Goal: Information Seeking & Learning: Compare options

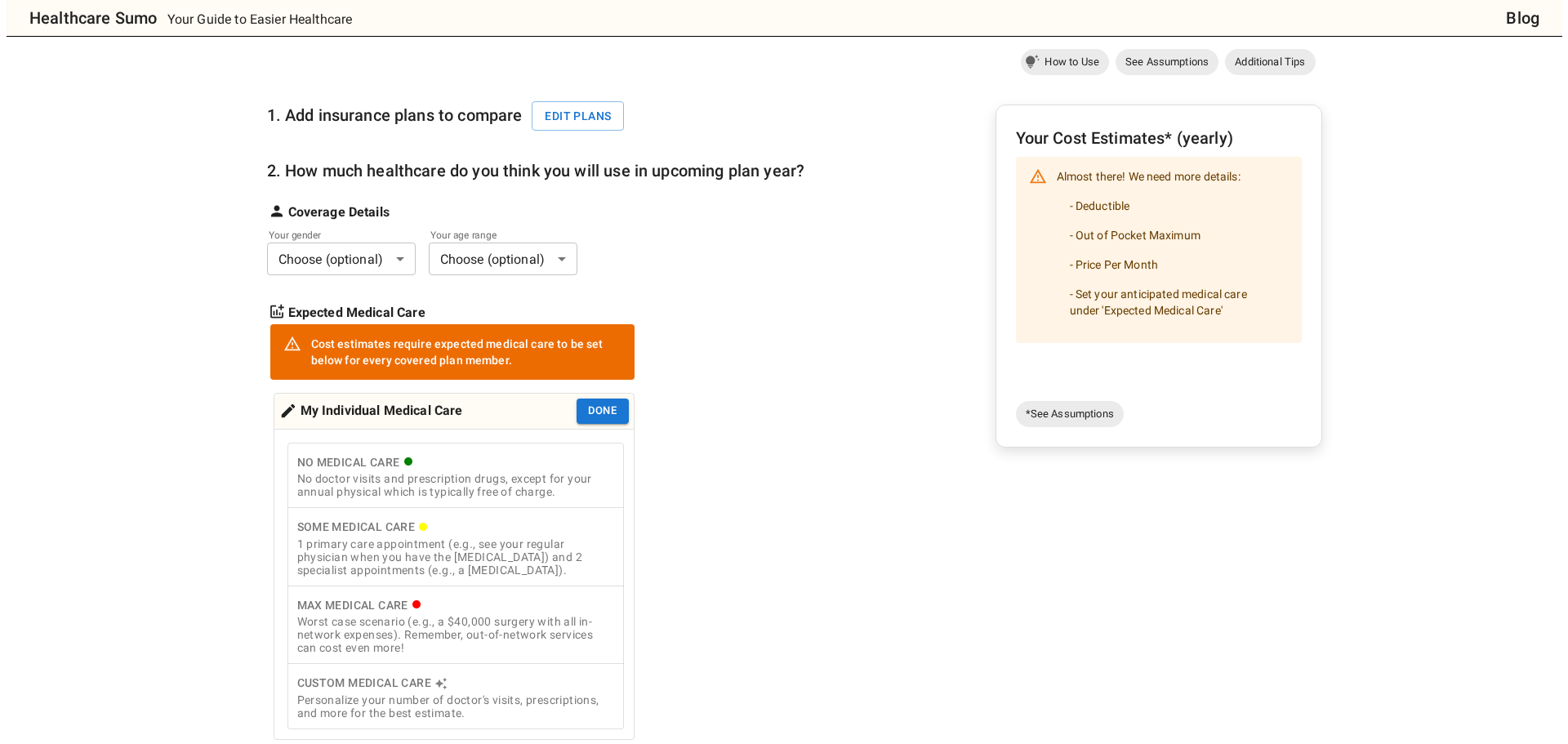
scroll to position [163, 0]
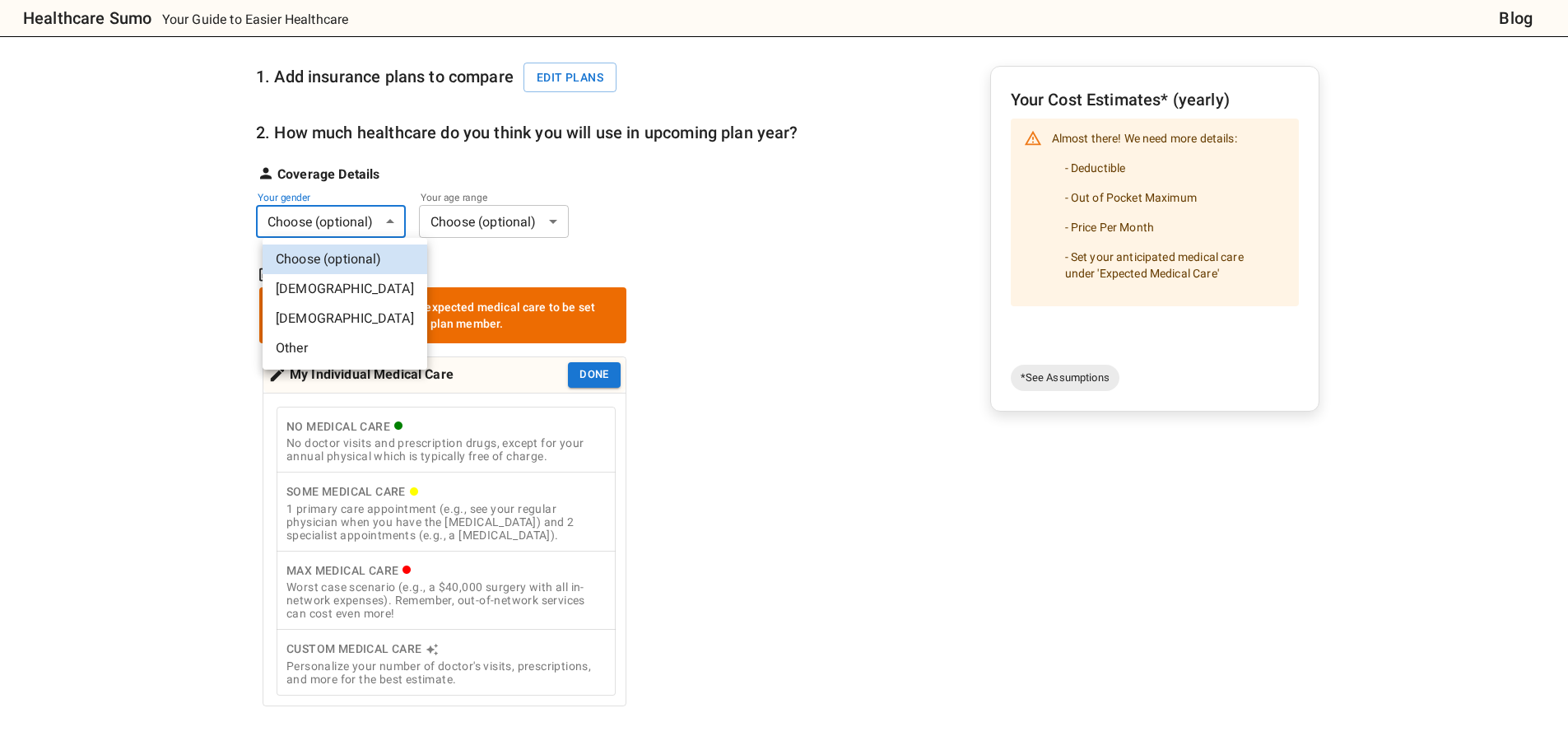
click at [358, 219] on body "Healthcare Sumo Your Guide to Easier Healthcare Blog Health Insurance Calculato…" at bounding box center [784, 600] width 1568 height 1530
click at [571, 76] on div at bounding box center [790, 375] width 1580 height 750
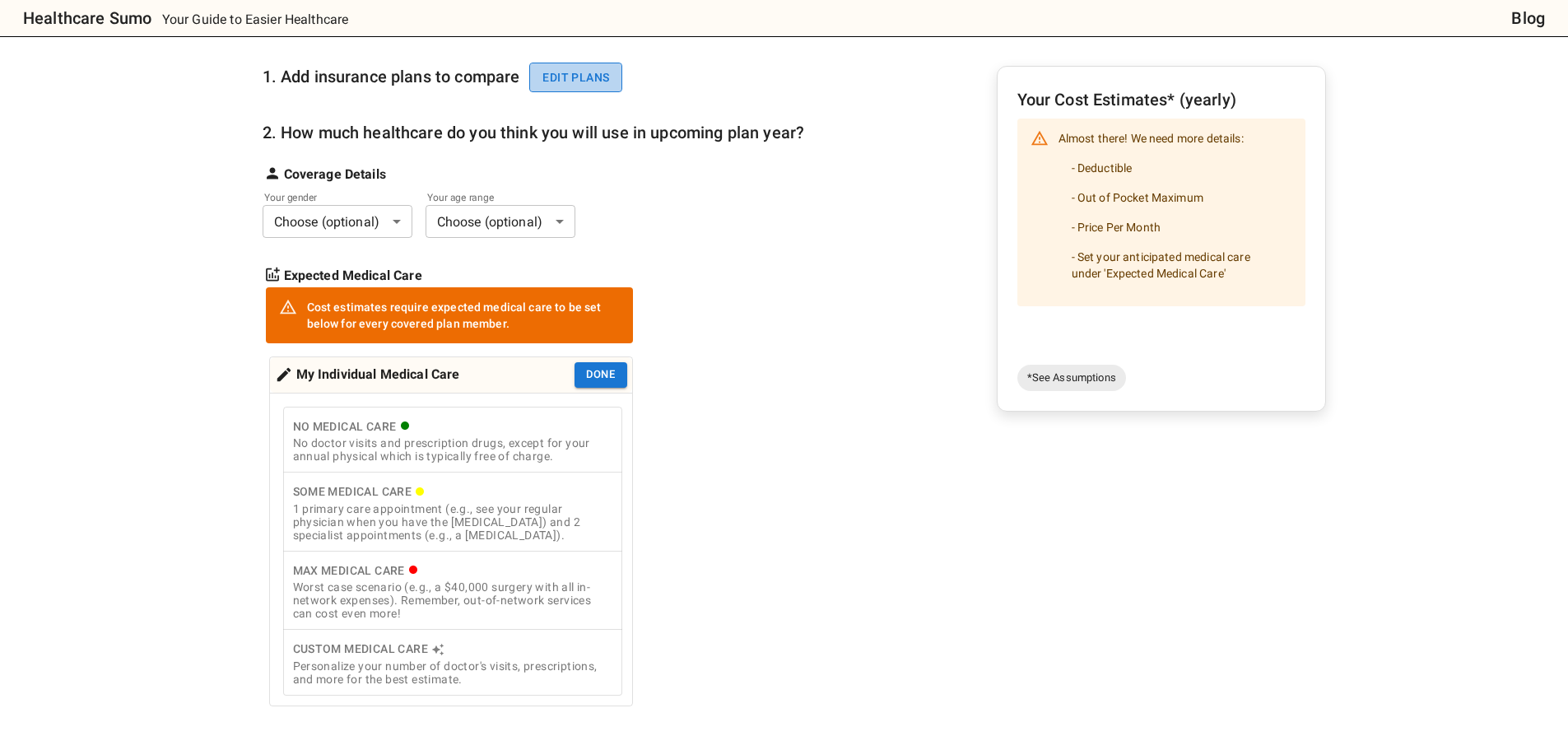
click at [604, 80] on button "Edit plans" at bounding box center [576, 77] width 93 height 31
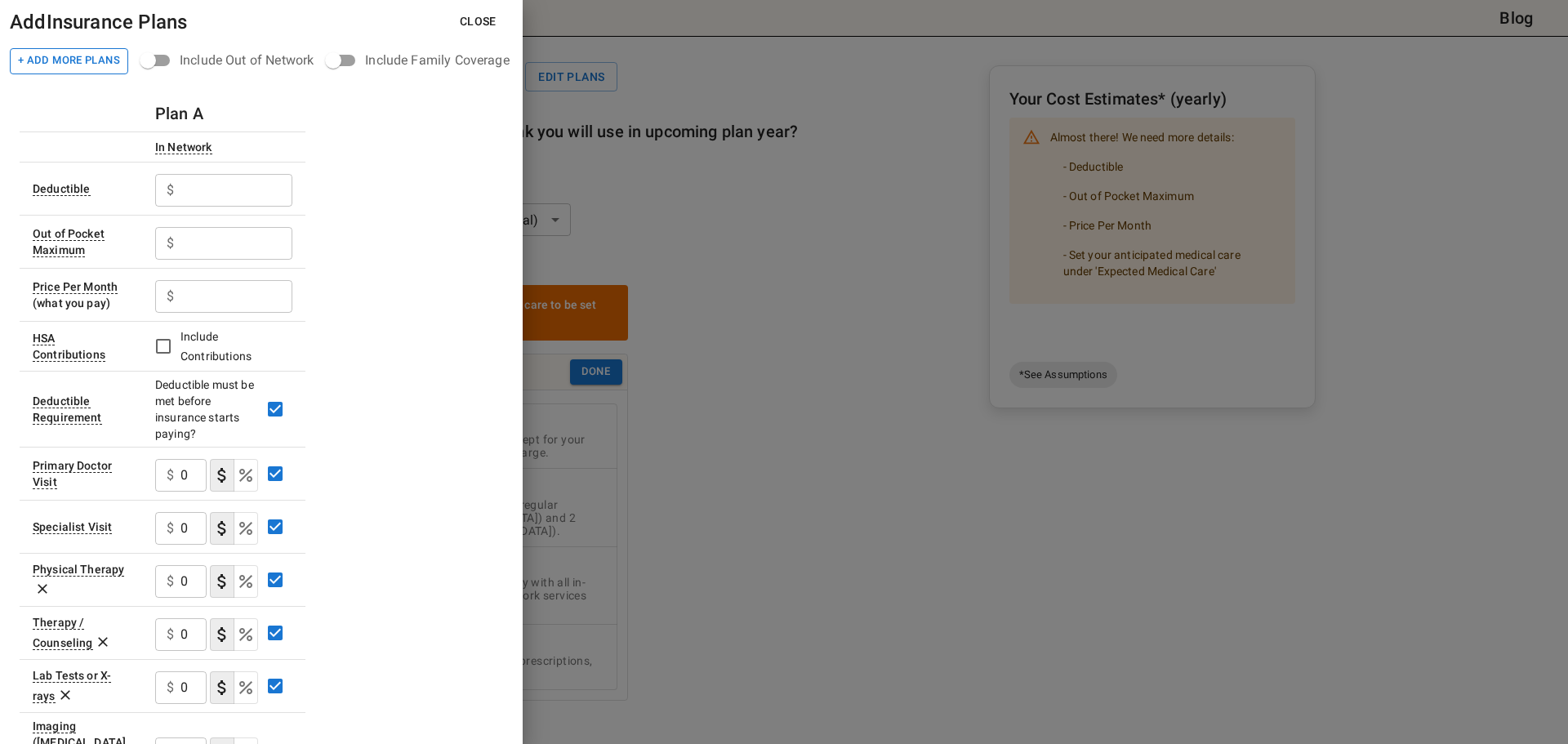
click at [115, 53] on button "+ Add More Plans" at bounding box center [69, 61] width 119 height 26
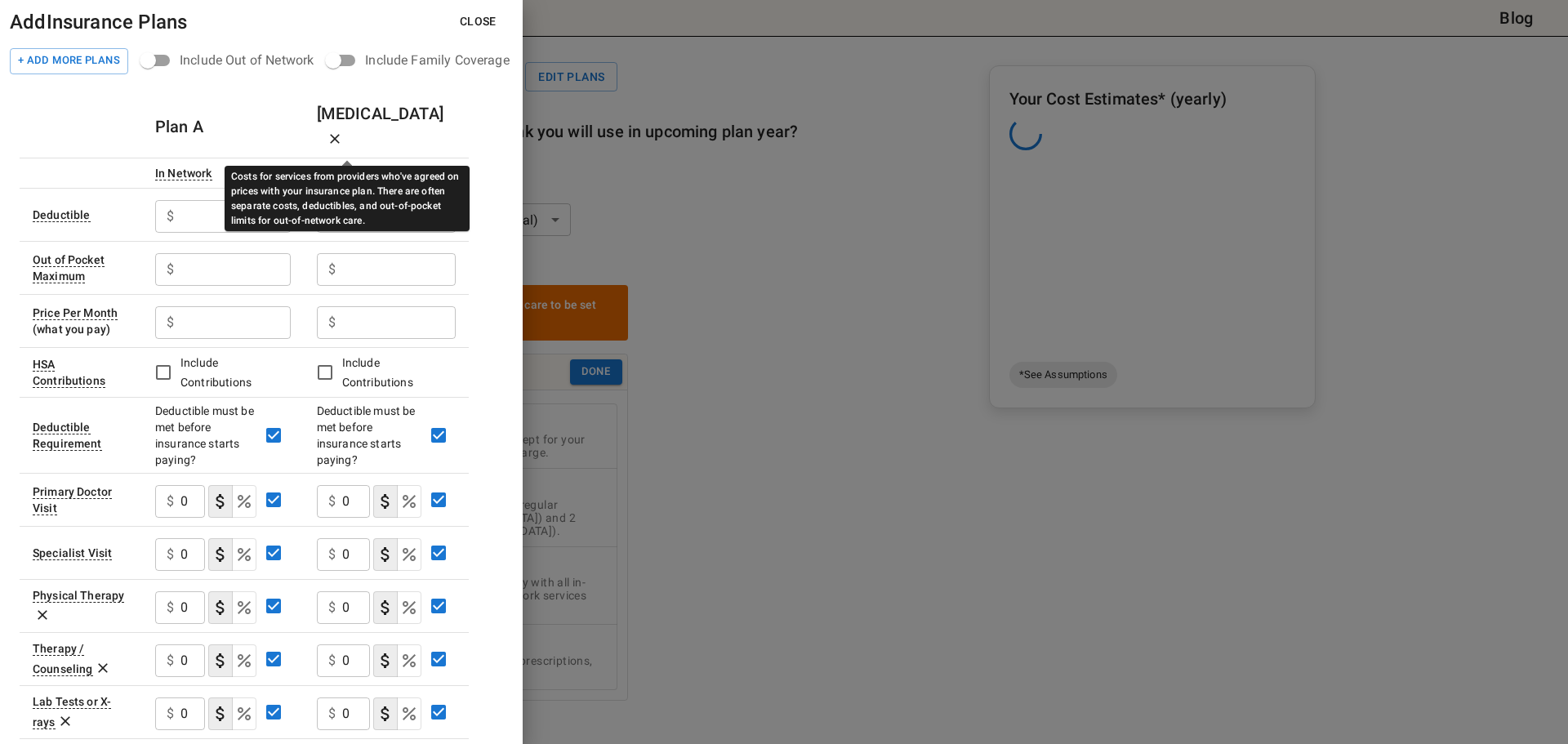
click at [224, 200] on input "text" at bounding box center [236, 216] width 110 height 32
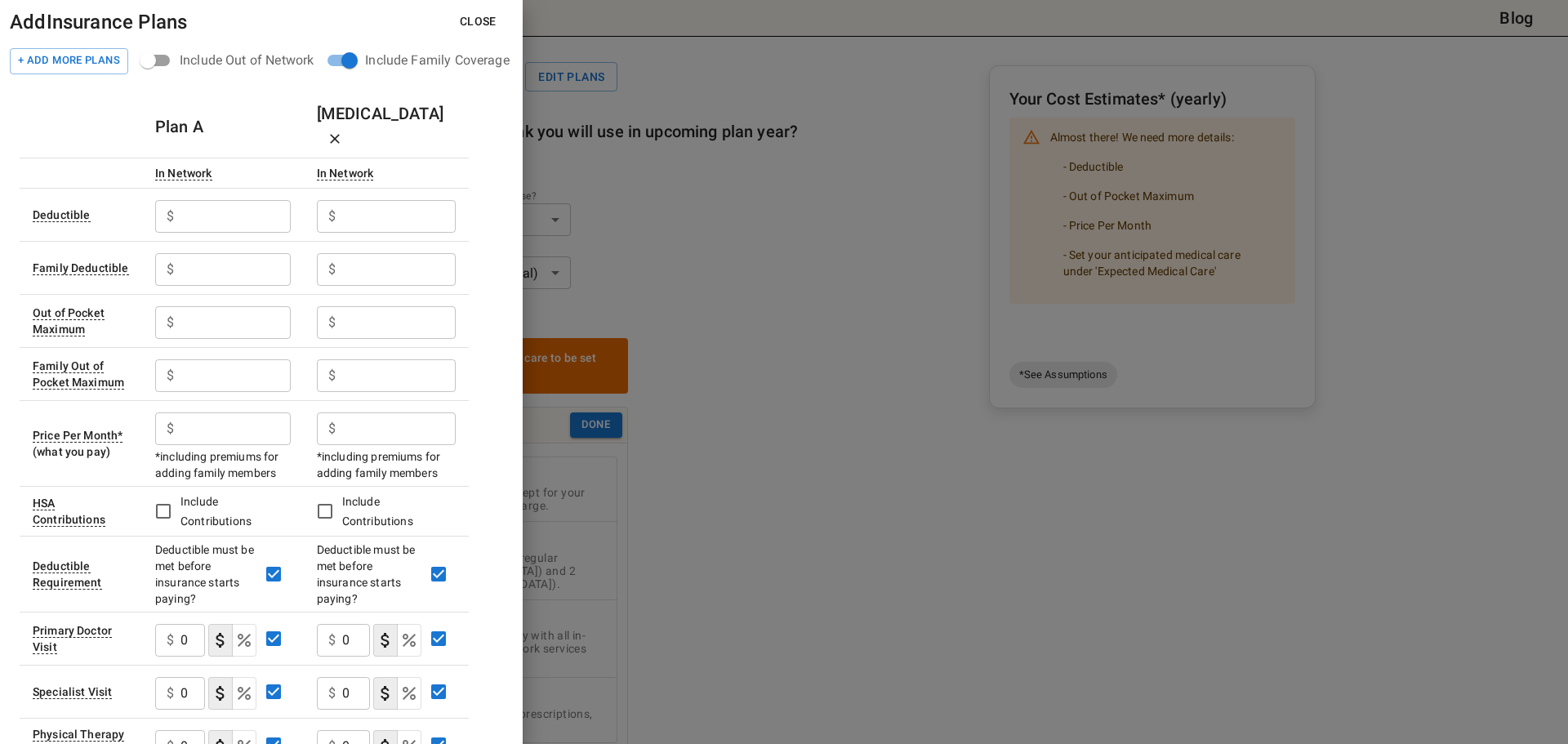
click at [229, 200] on input "text" at bounding box center [236, 216] width 110 height 32
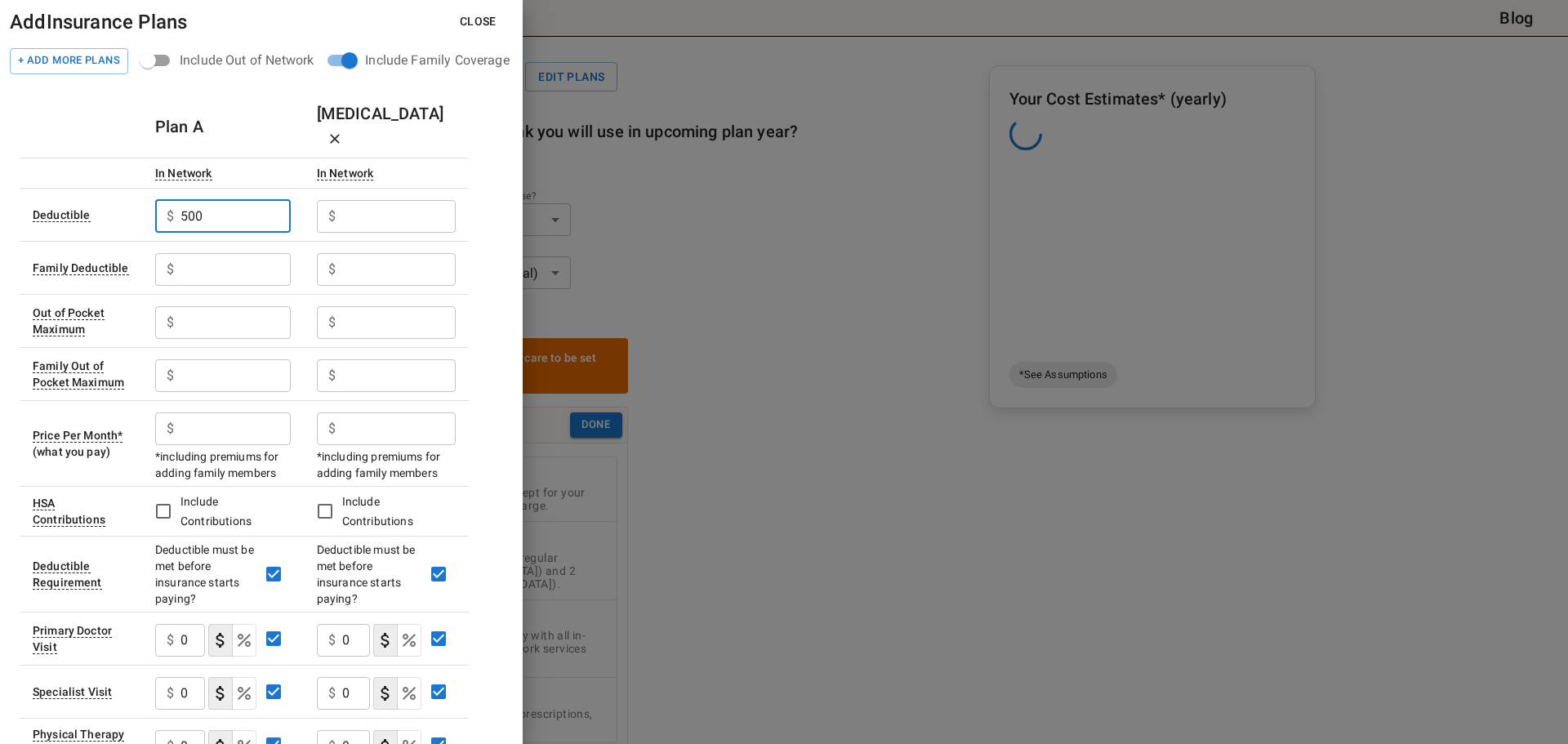
type input "500"
type input "1500"
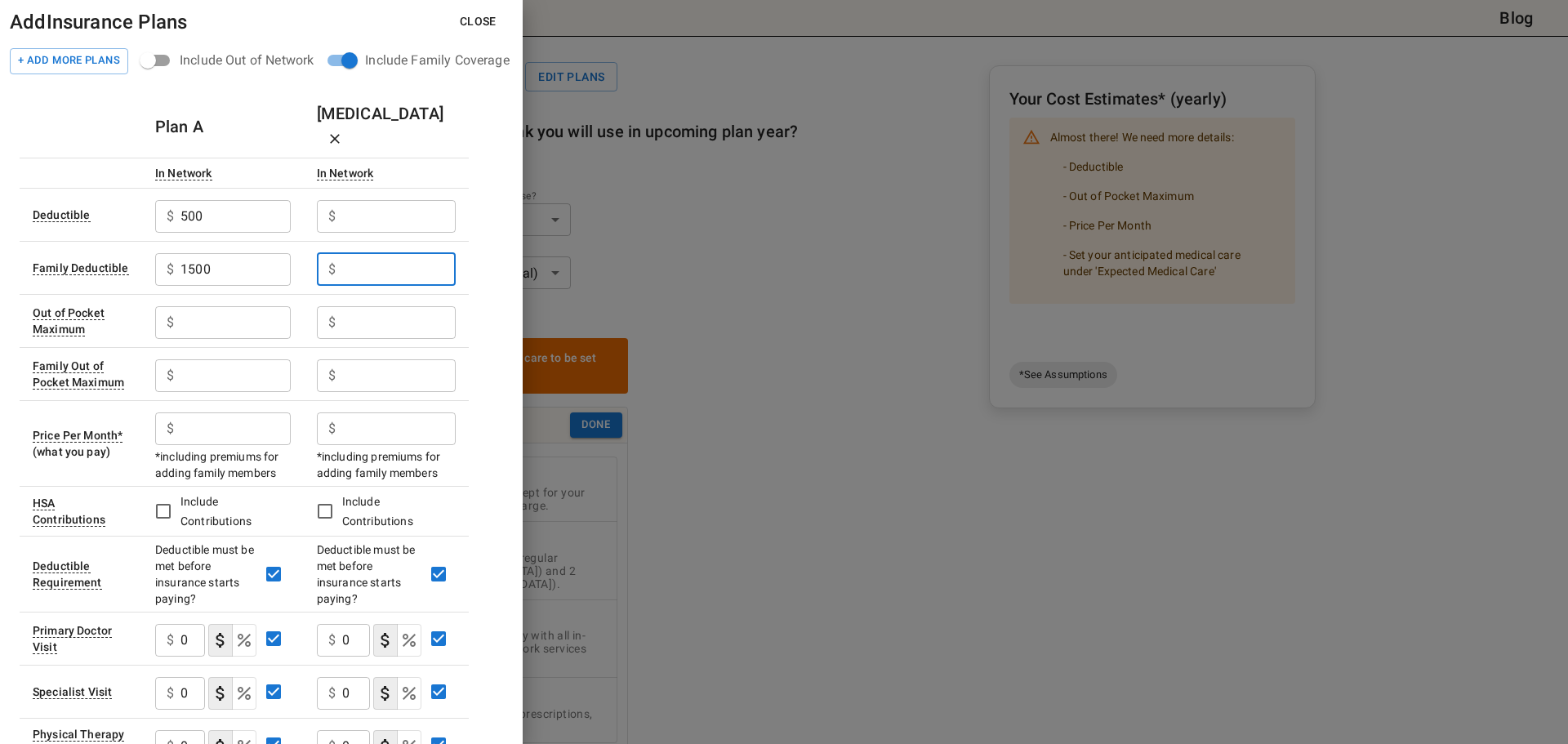
click at [195, 307] on input "text" at bounding box center [236, 322] width 110 height 32
type input "7"
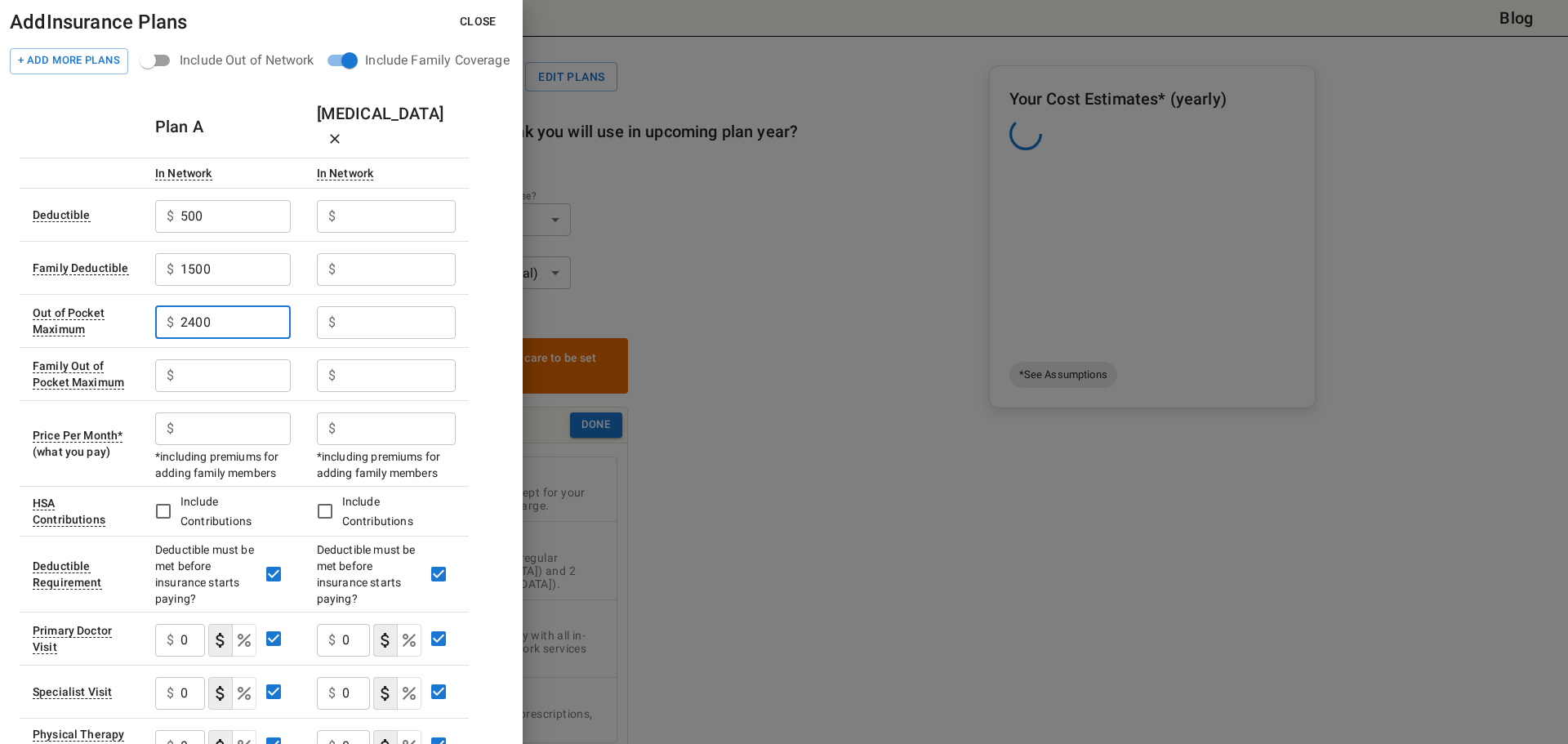
type input "2400"
type input "7200"
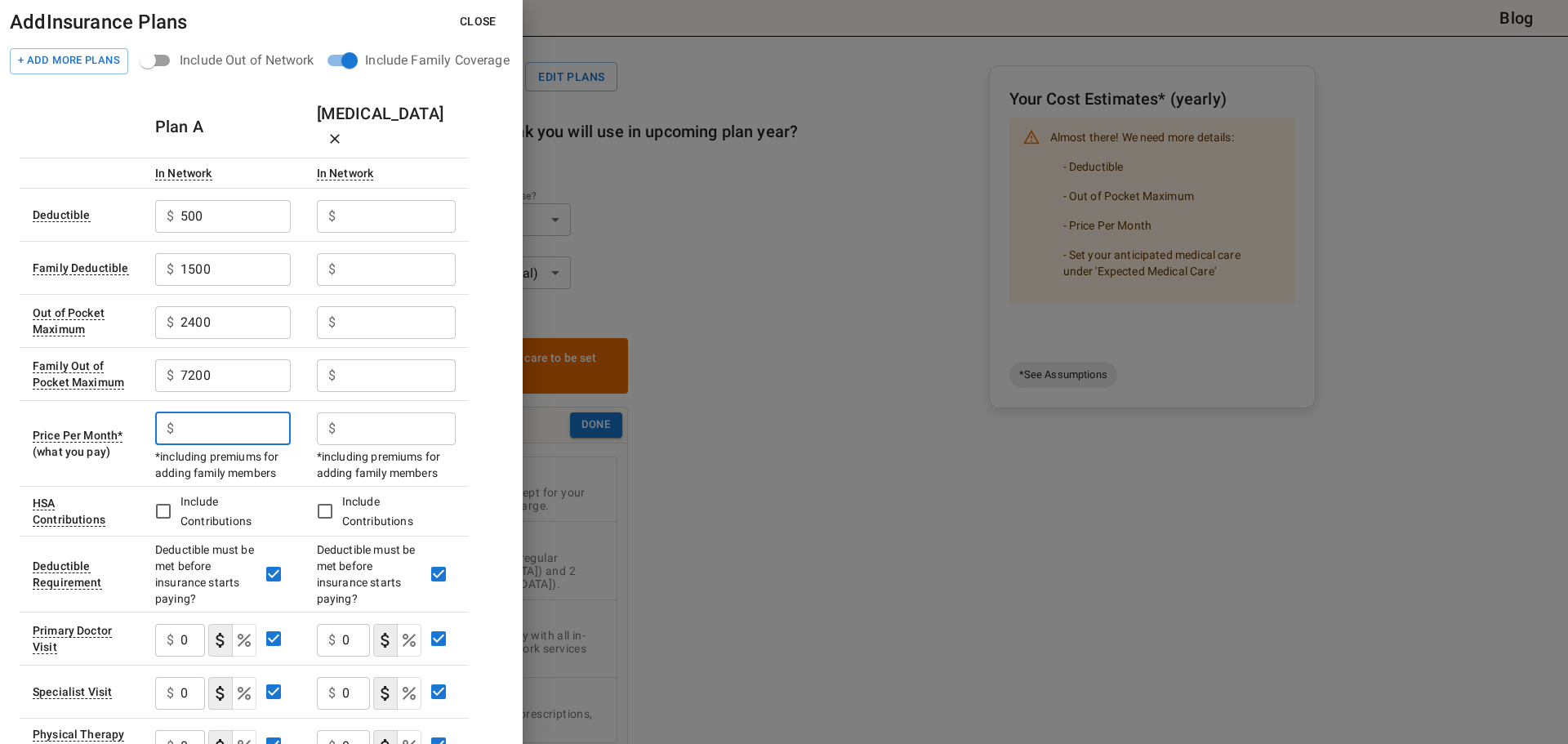
click at [389, 206] on input "text" at bounding box center [399, 216] width 113 height 32
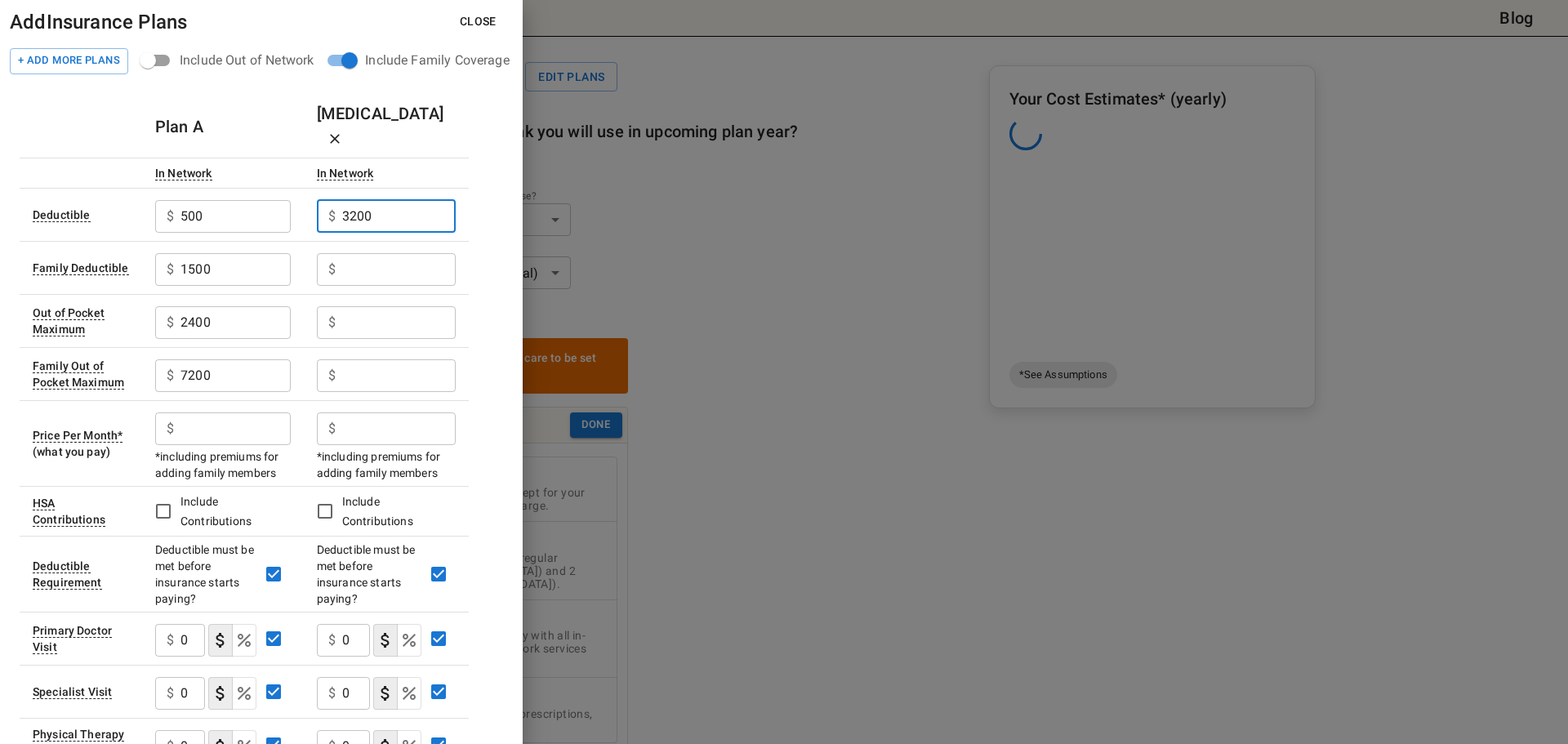
type input "3200"
type input "6000"
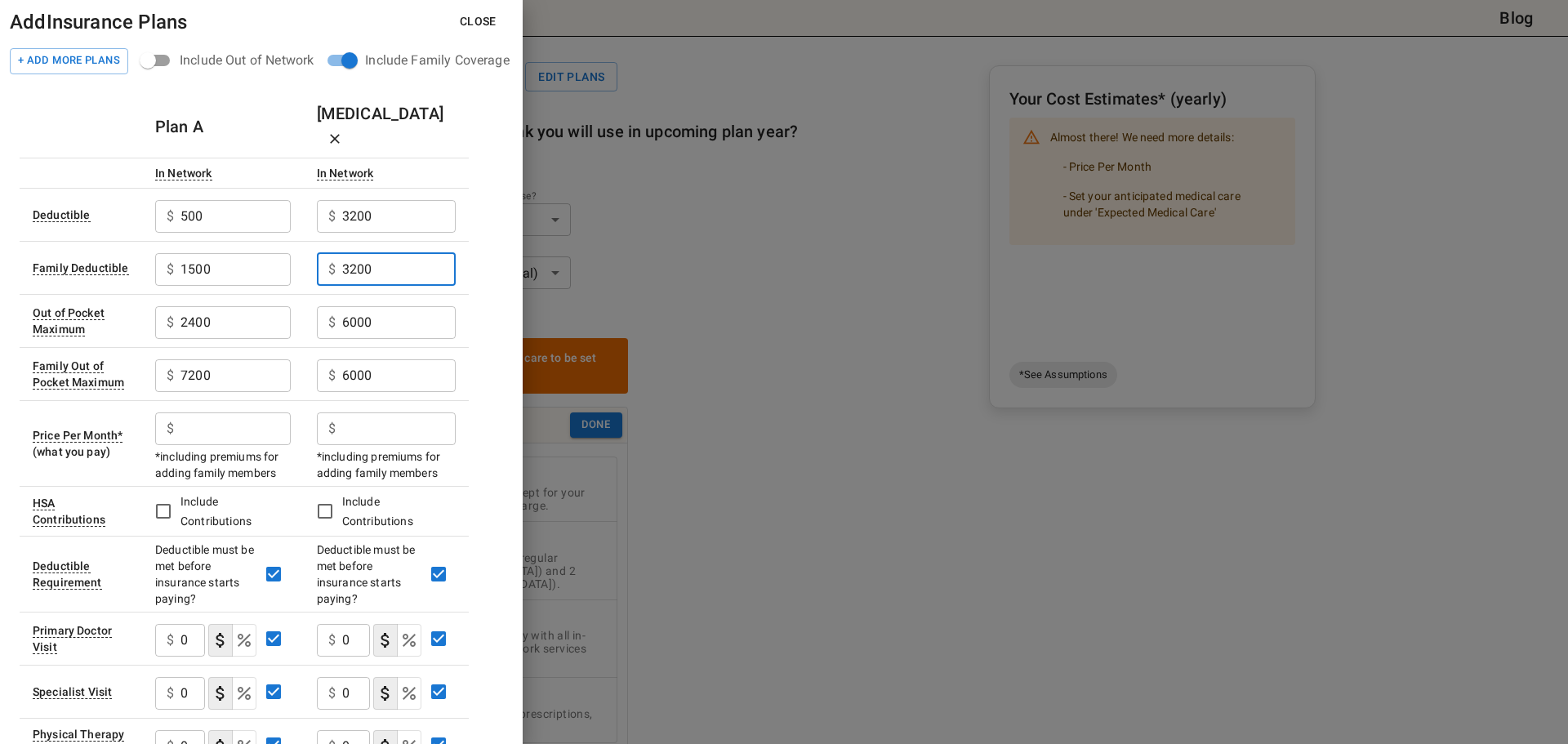
click at [357, 253] on input "3200" at bounding box center [399, 269] width 113 height 32
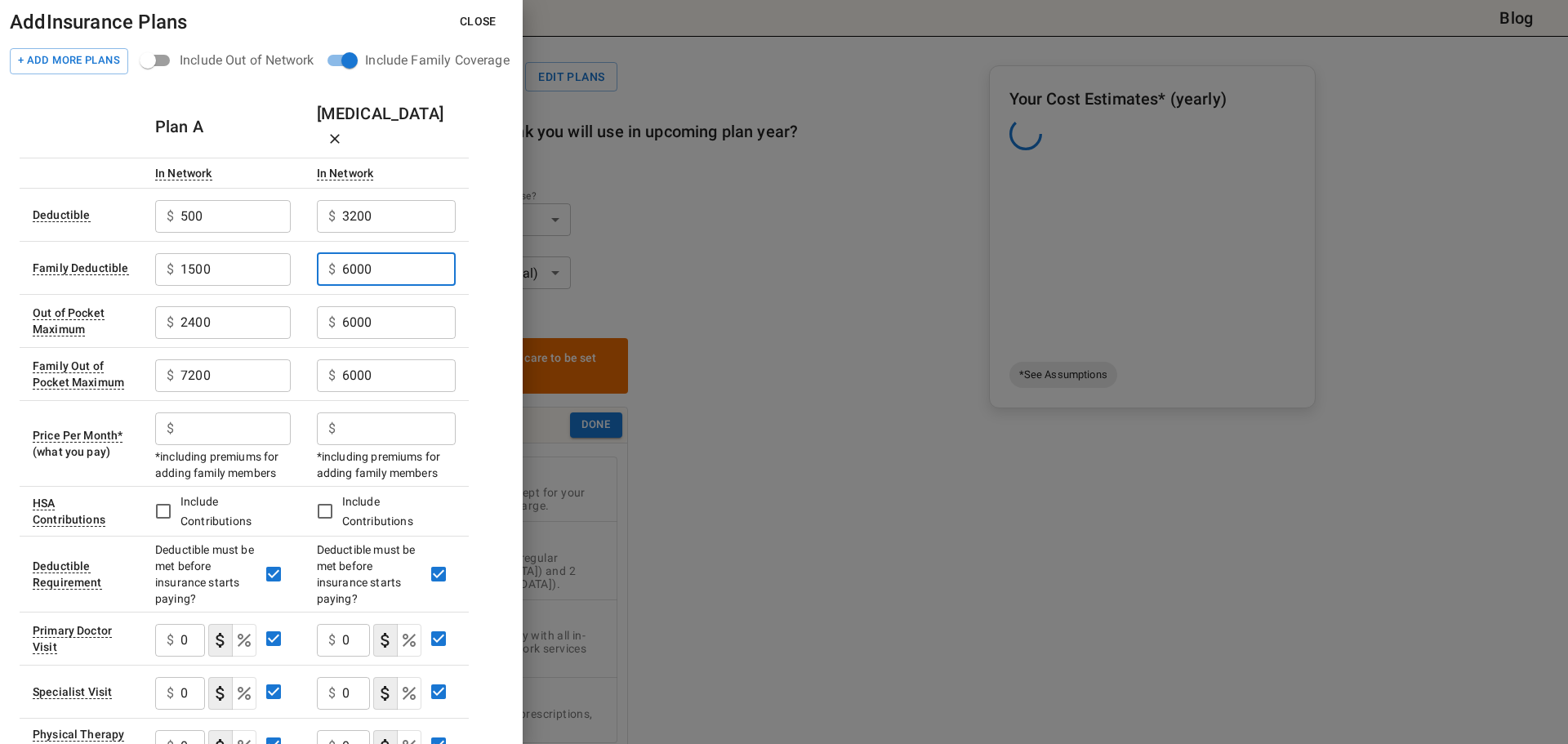
type input "6000"
type input "3200"
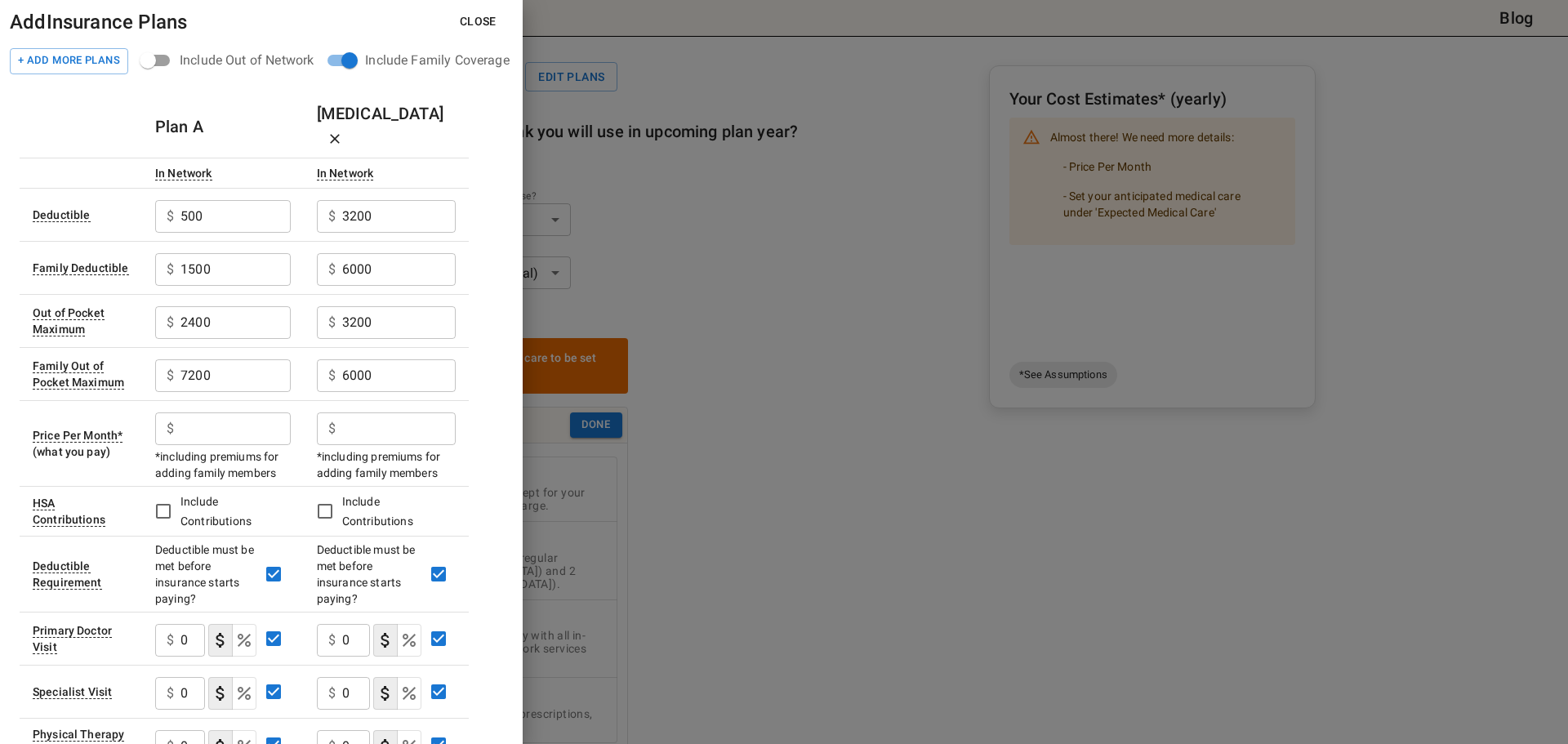
click at [204, 412] on input "text" at bounding box center [236, 428] width 110 height 32
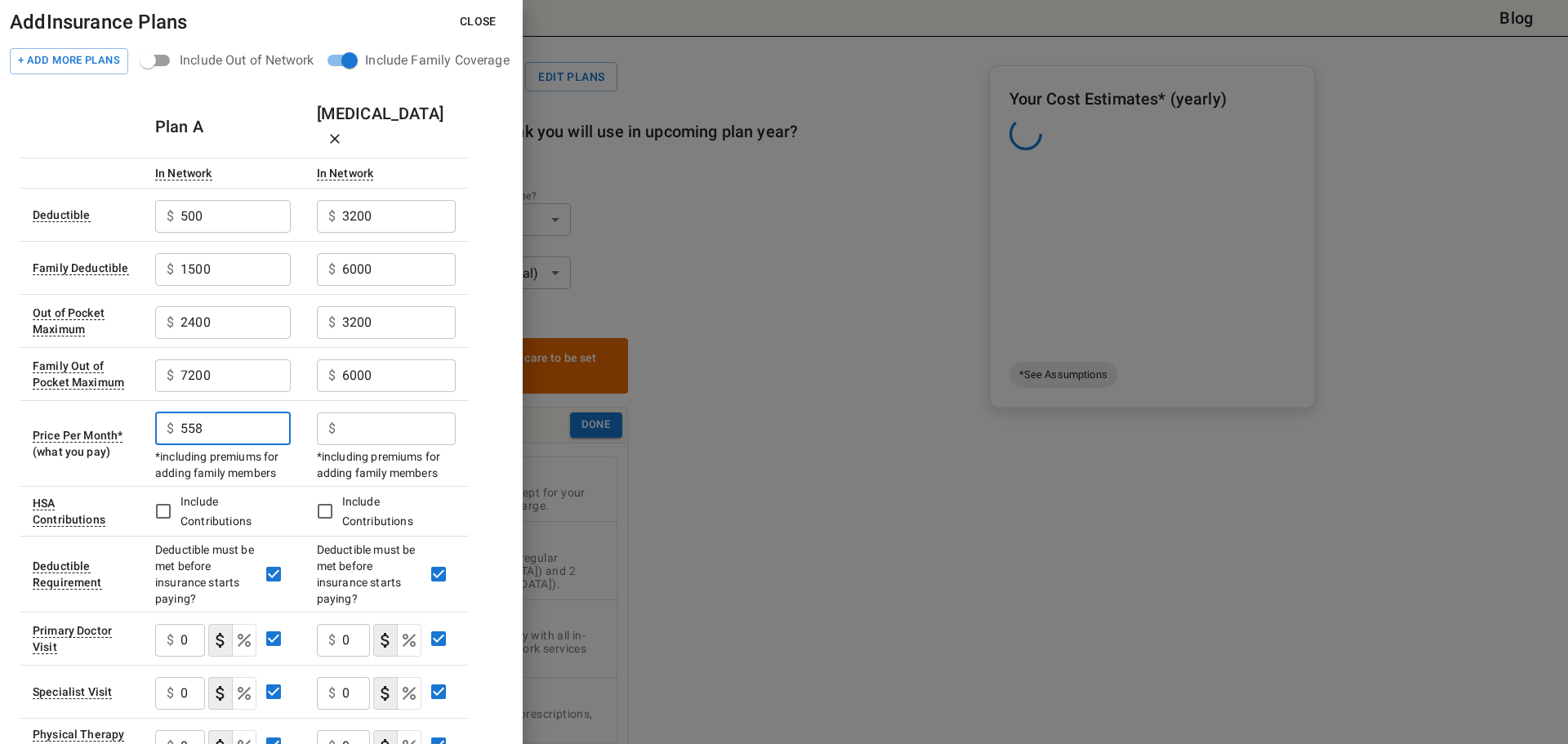
type input "558"
type input "459.12"
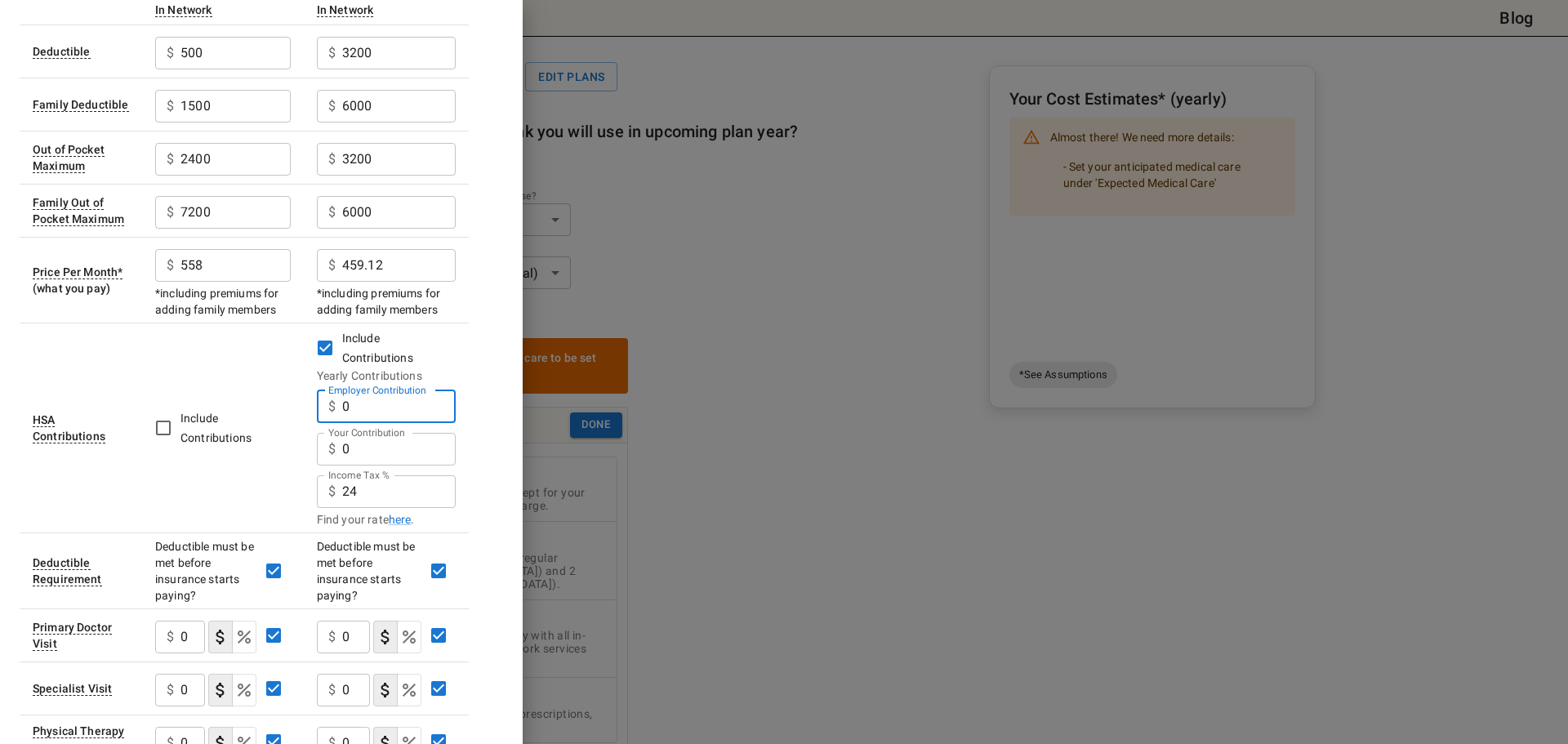
click at [368, 390] on input "0" at bounding box center [399, 406] width 113 height 32
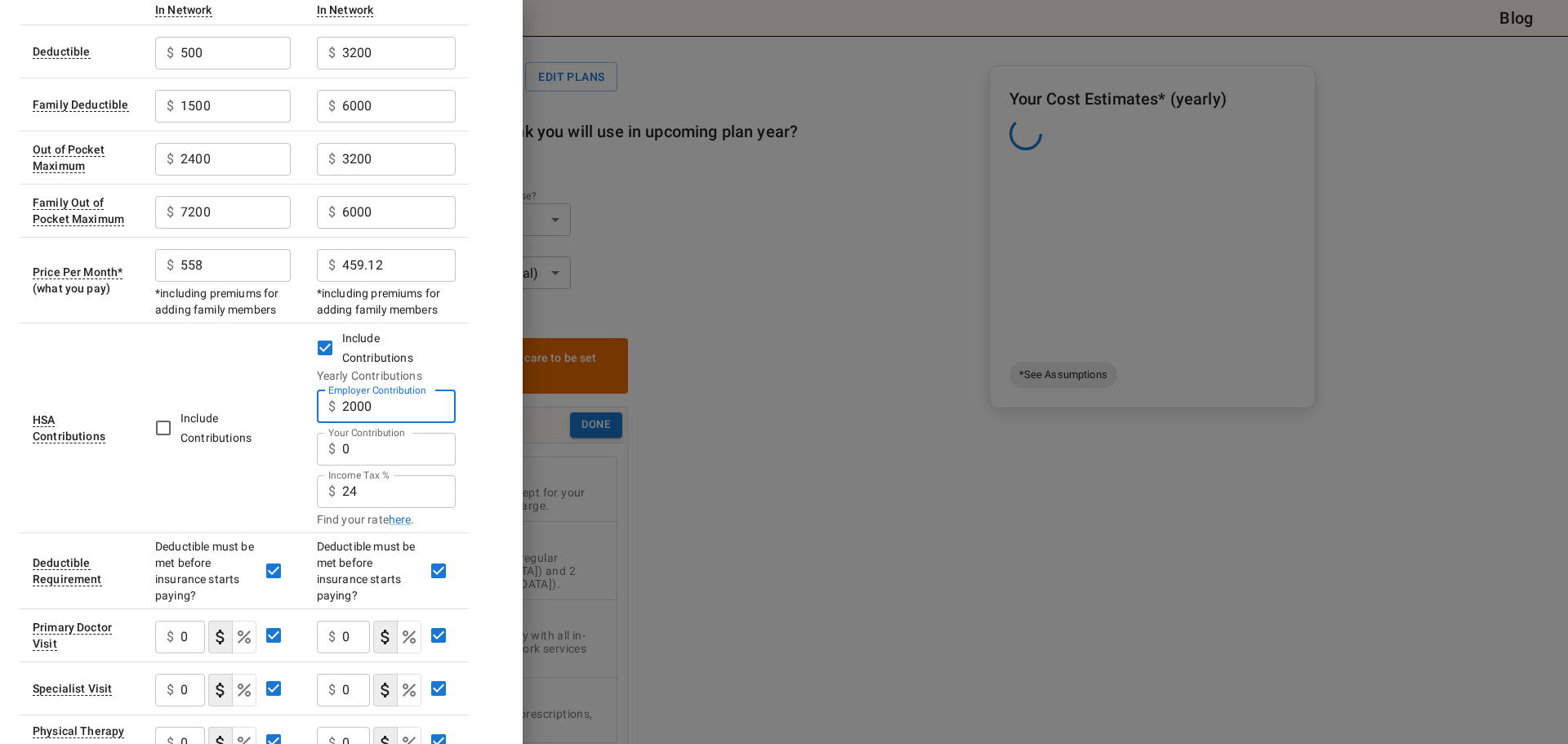
type input "2000"
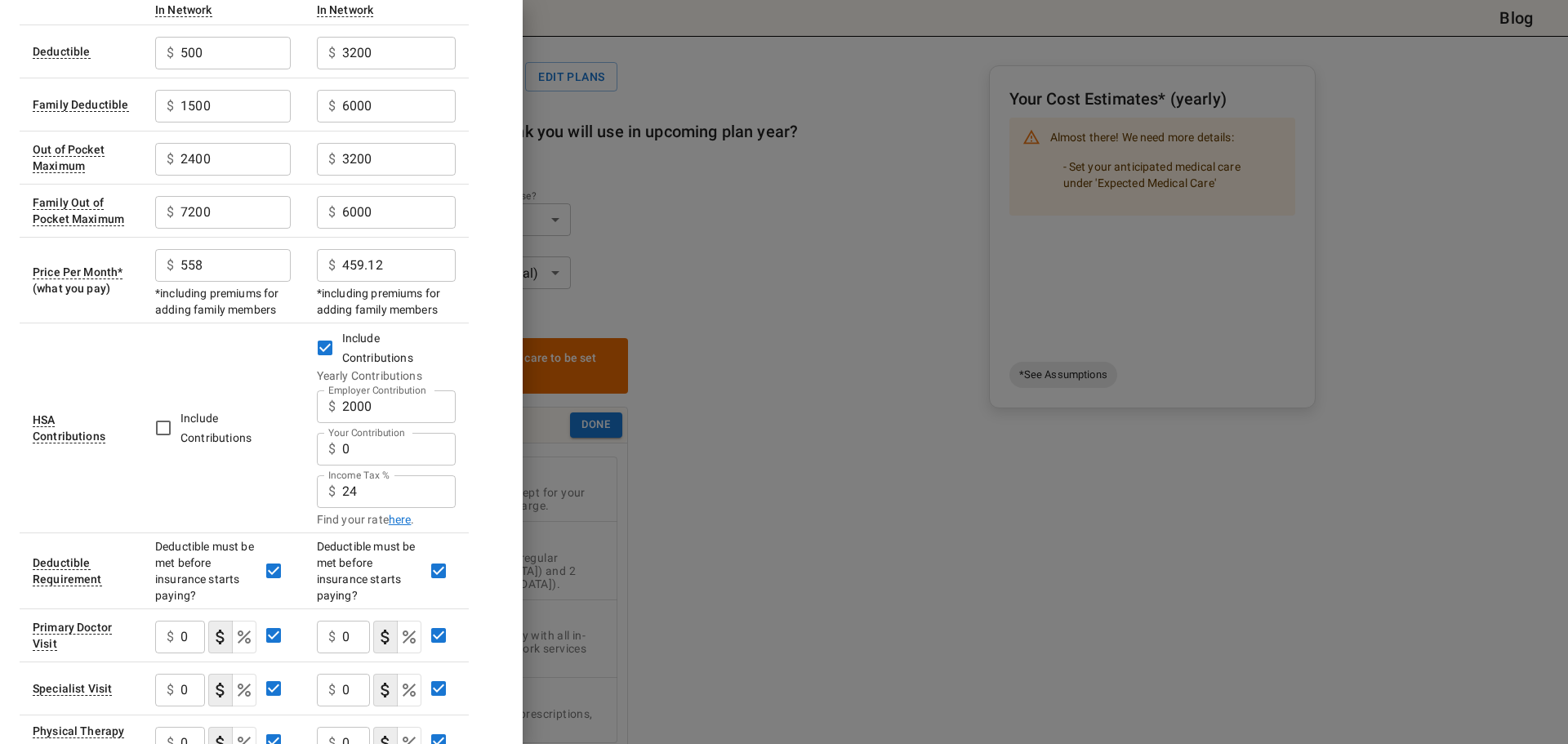
click at [403, 512] on link "here" at bounding box center [400, 520] width 23 height 17
click at [349, 475] on input "24" at bounding box center [399, 491] width 113 height 32
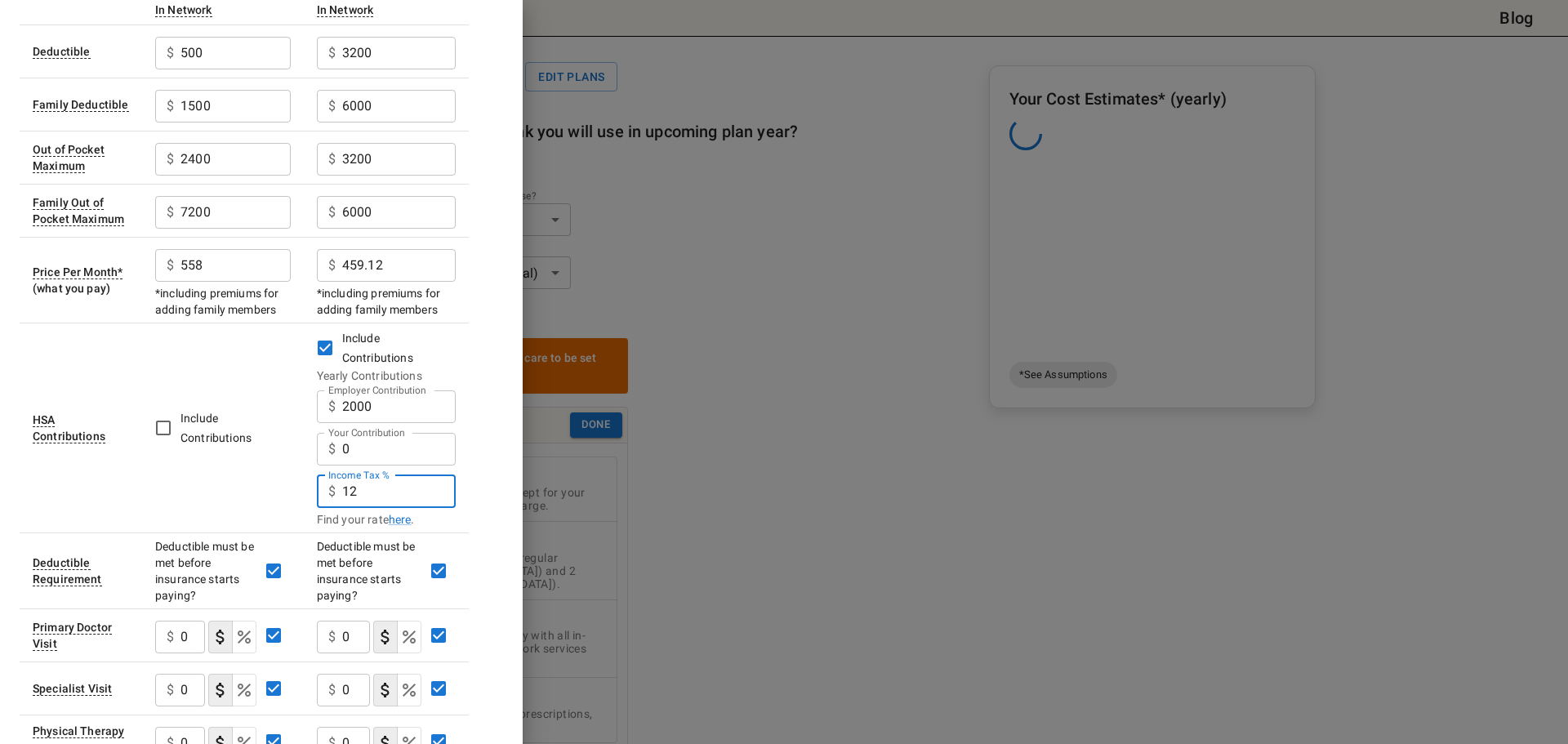
type input "12"
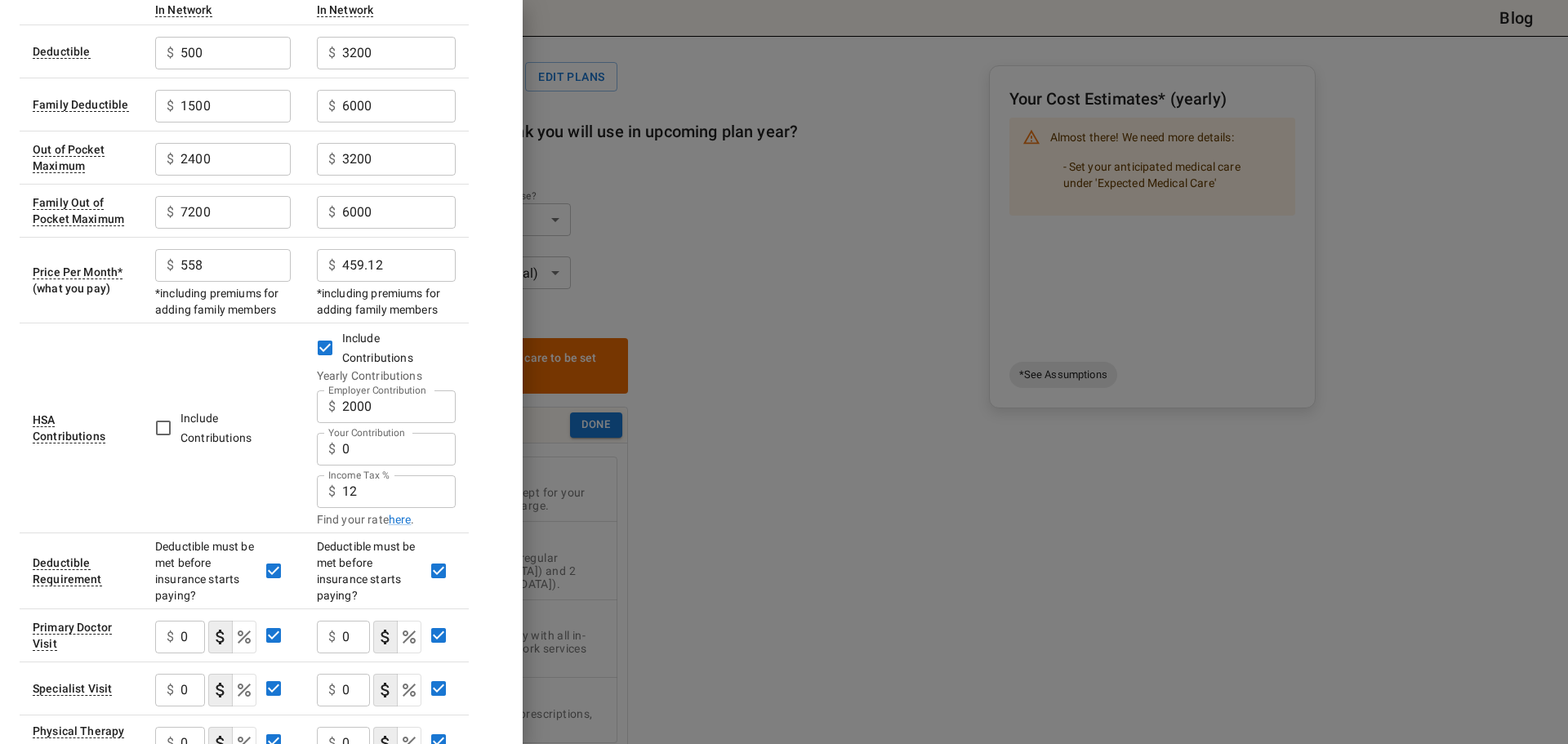
click at [270, 491] on td "Include Contributions" at bounding box center [223, 428] width 162 height 210
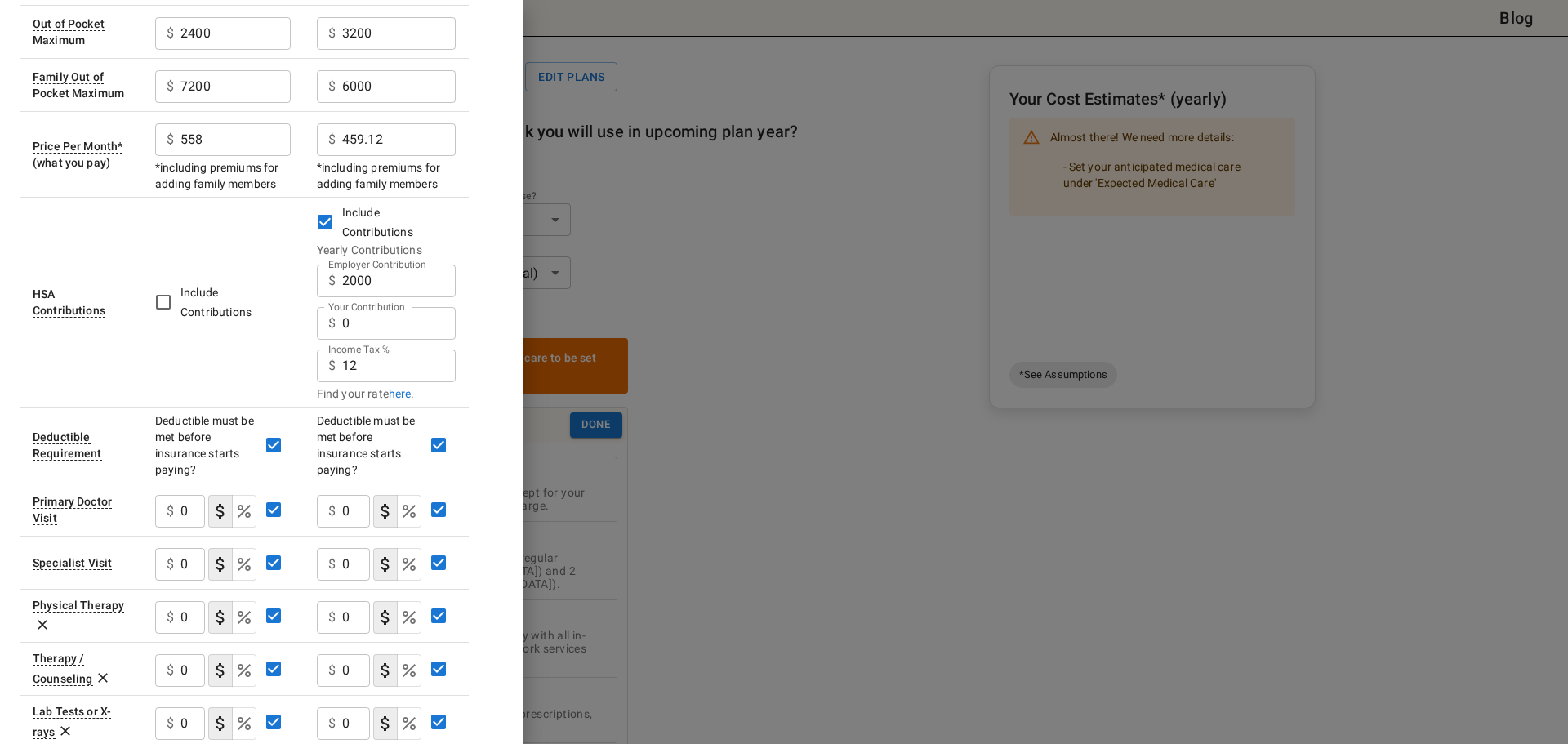
scroll to position [327, 0]
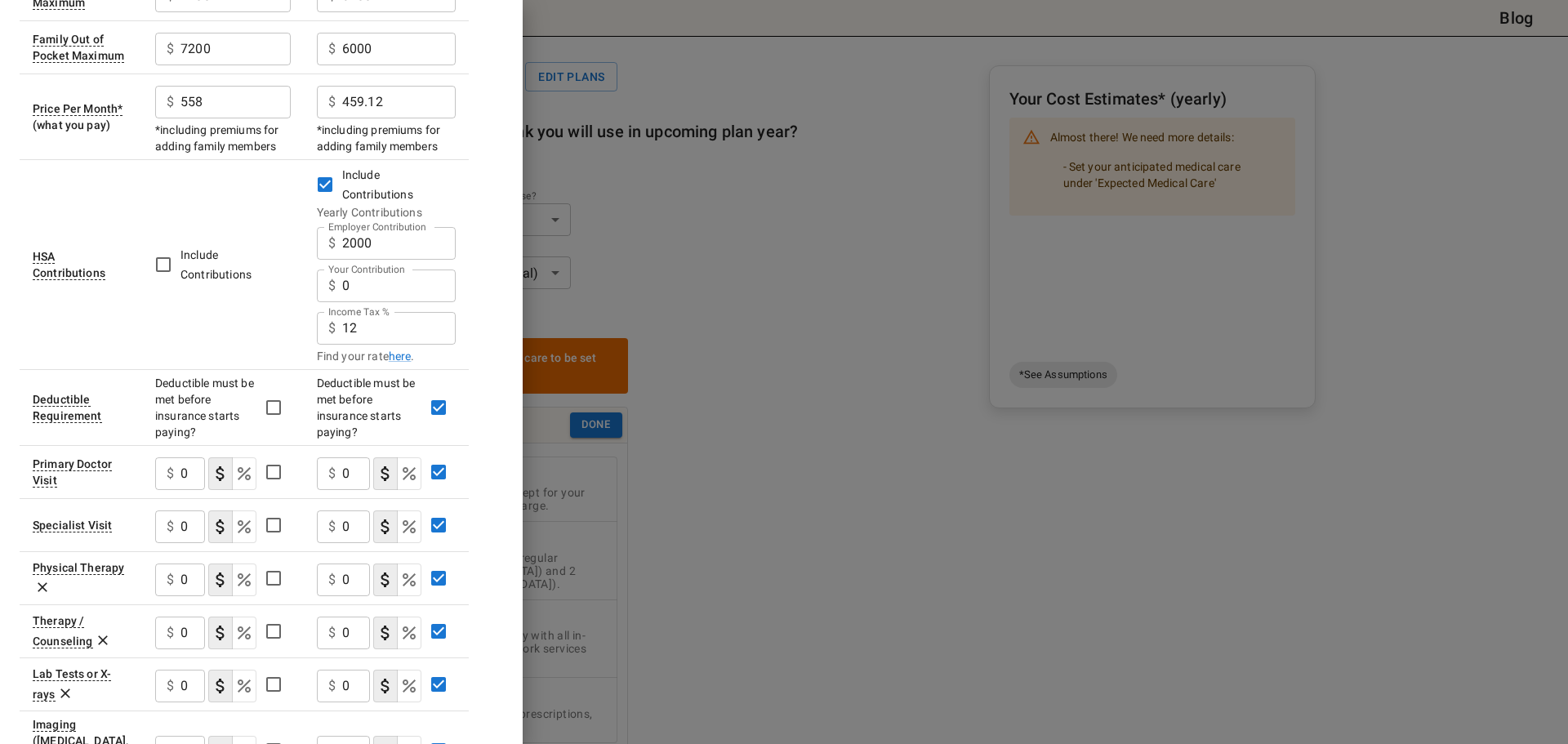
click at [162, 458] on div "$ 0 ​" at bounding box center [180, 473] width 50 height 32
click at [190, 458] on input "0" at bounding box center [193, 473] width 24 height 32
click at [185, 458] on input "0" at bounding box center [193, 473] width 24 height 32
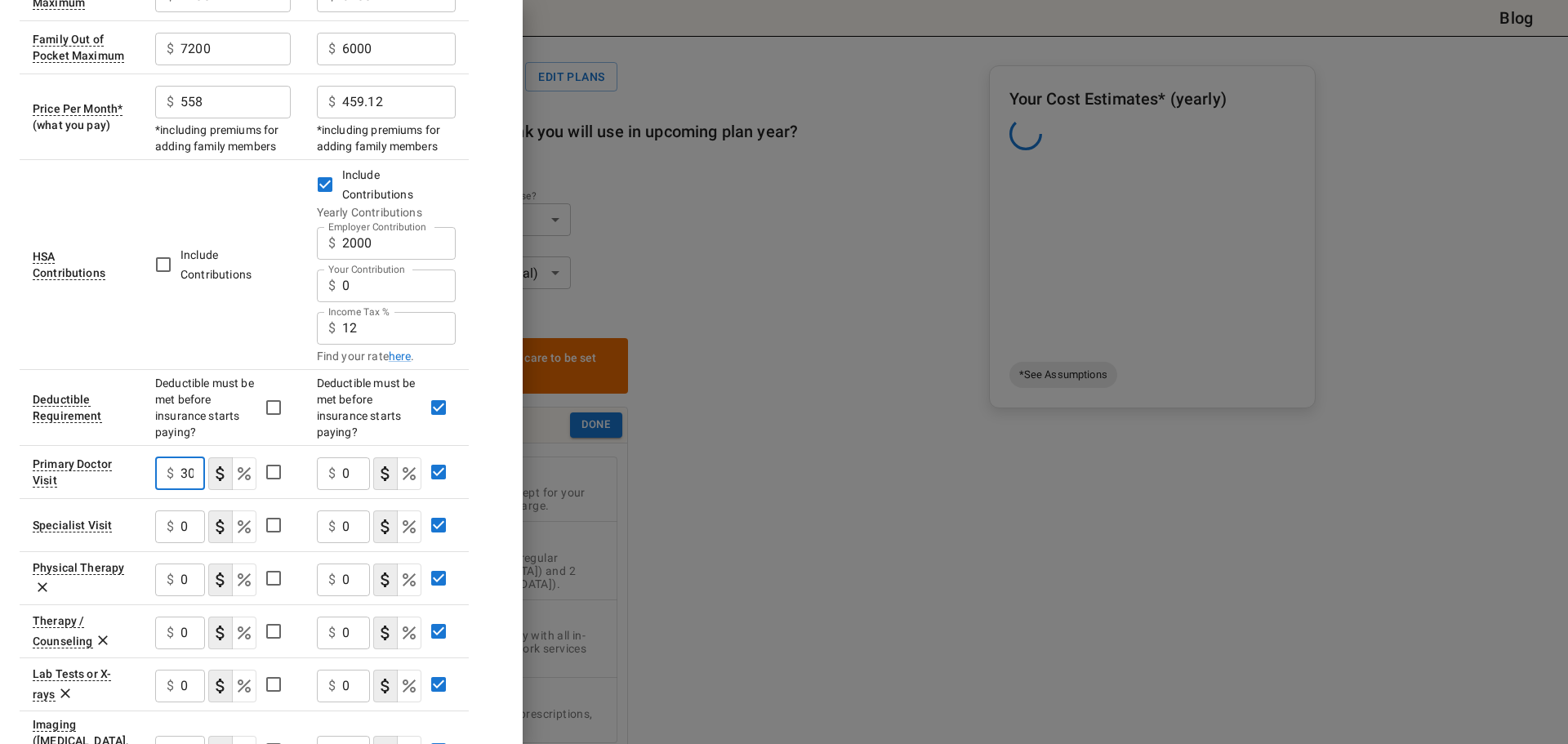
type input "30"
type button "COPAYMENT"
type button "COINSURANCE"
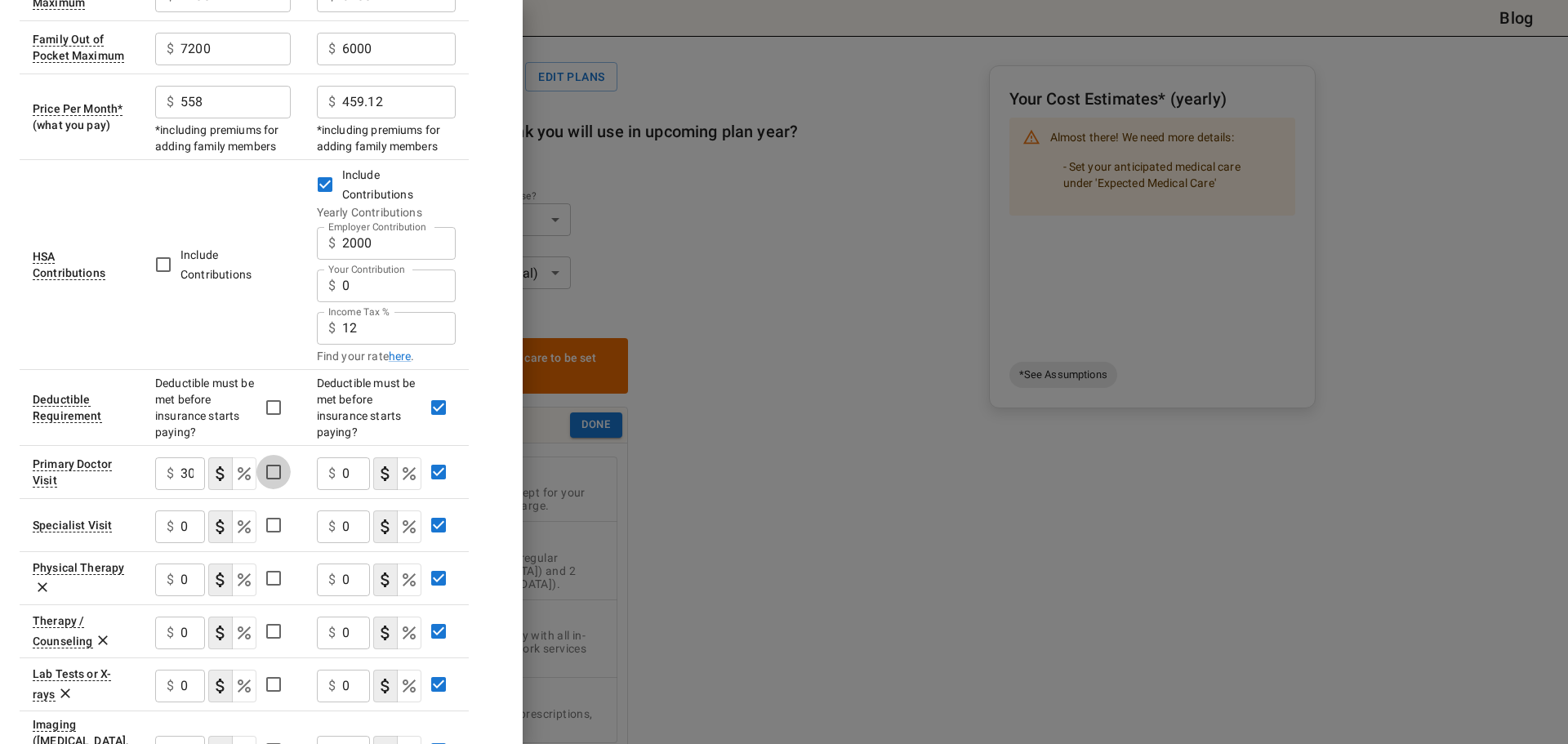
click at [194, 511] on input "0" at bounding box center [193, 527] width 24 height 32
click at [185, 511] on input "0" at bounding box center [193, 527] width 24 height 32
click at [184, 511] on input "0" at bounding box center [193, 527] width 24 height 32
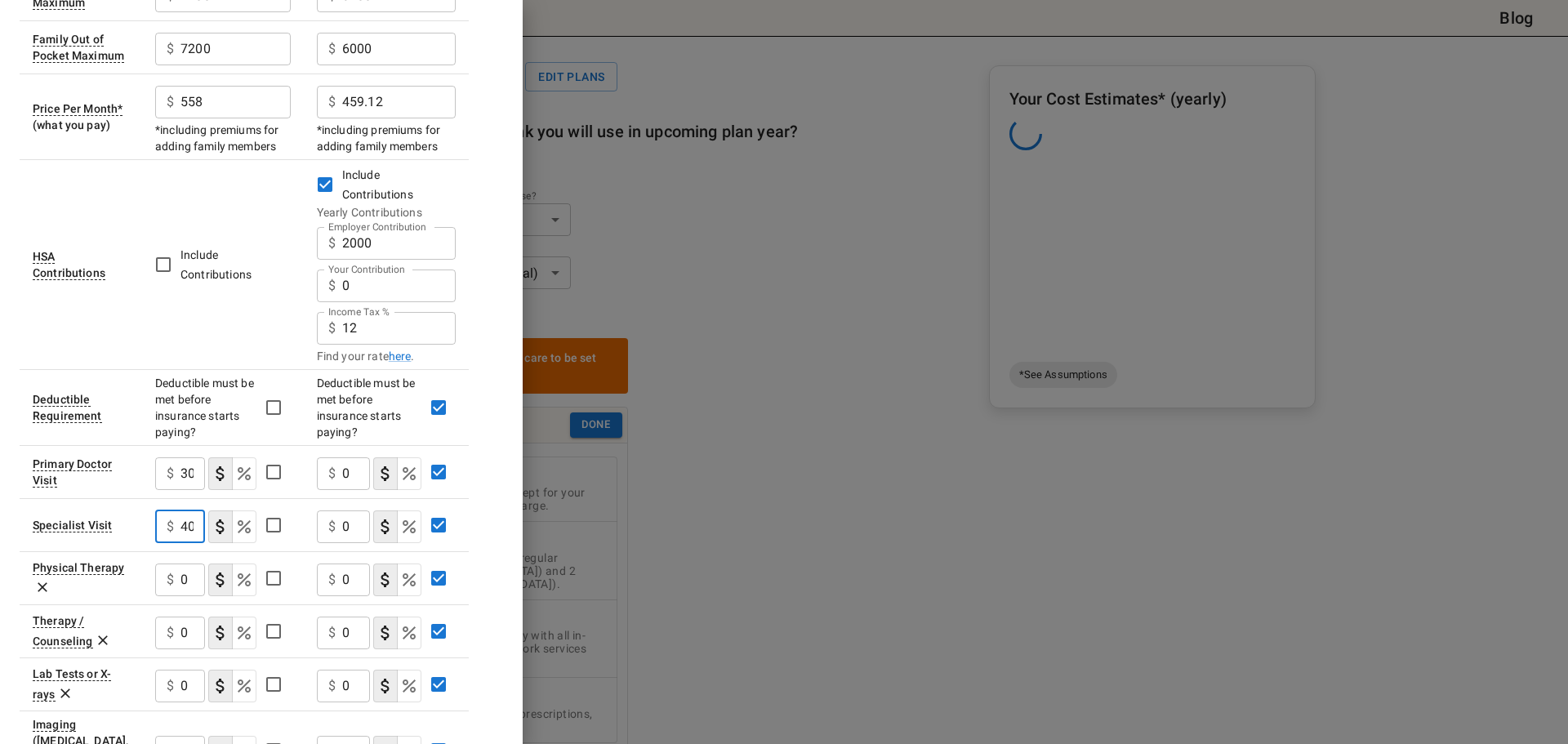
type input "40"
type button "COPAYMENT"
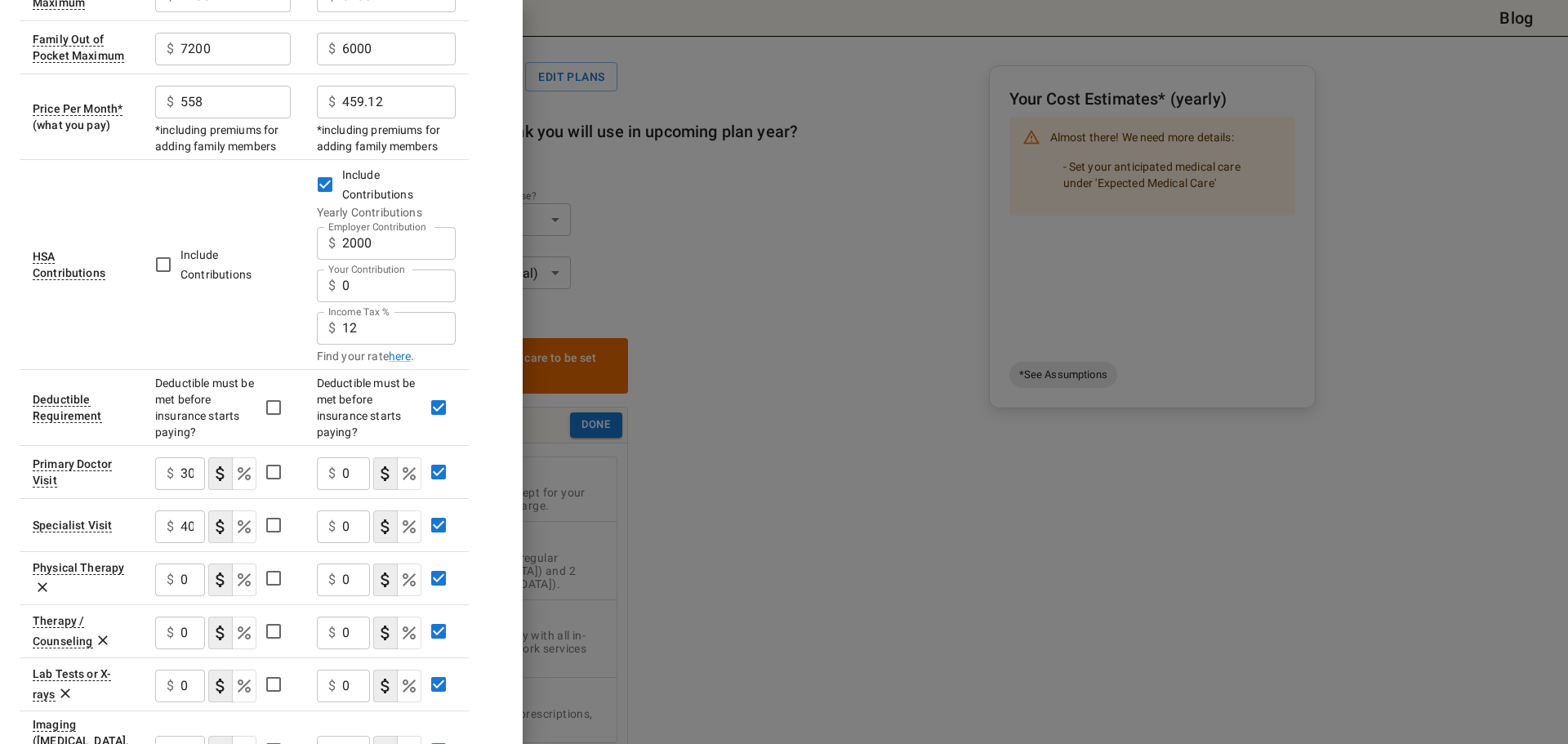
click at [39, 579] on icon at bounding box center [42, 587] width 17 height 17
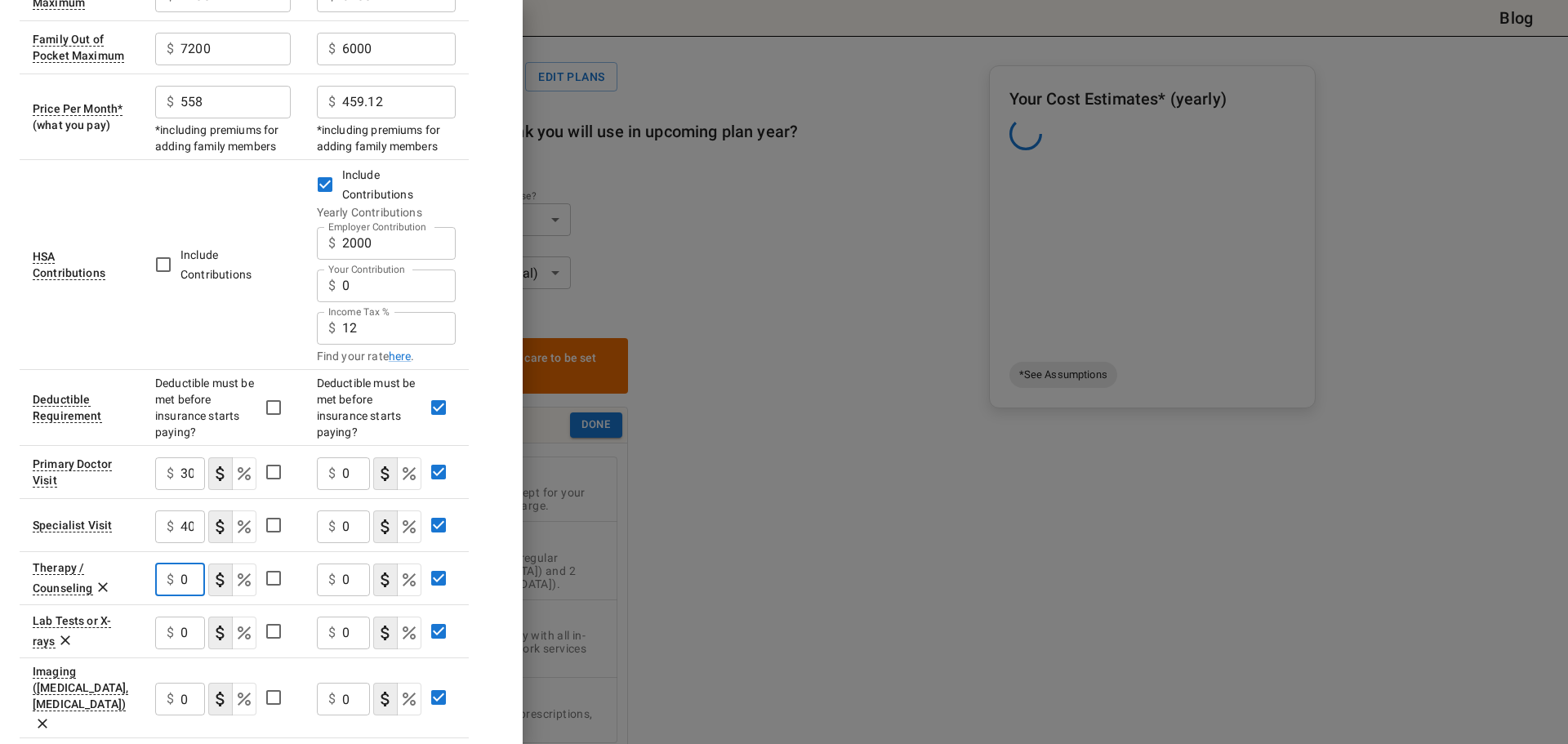
click at [190, 564] on input "0" at bounding box center [193, 580] width 24 height 32
type input "20"
type button "COPAYMENT"
click at [193, 564] on input "20" at bounding box center [193, 580] width 24 height 32
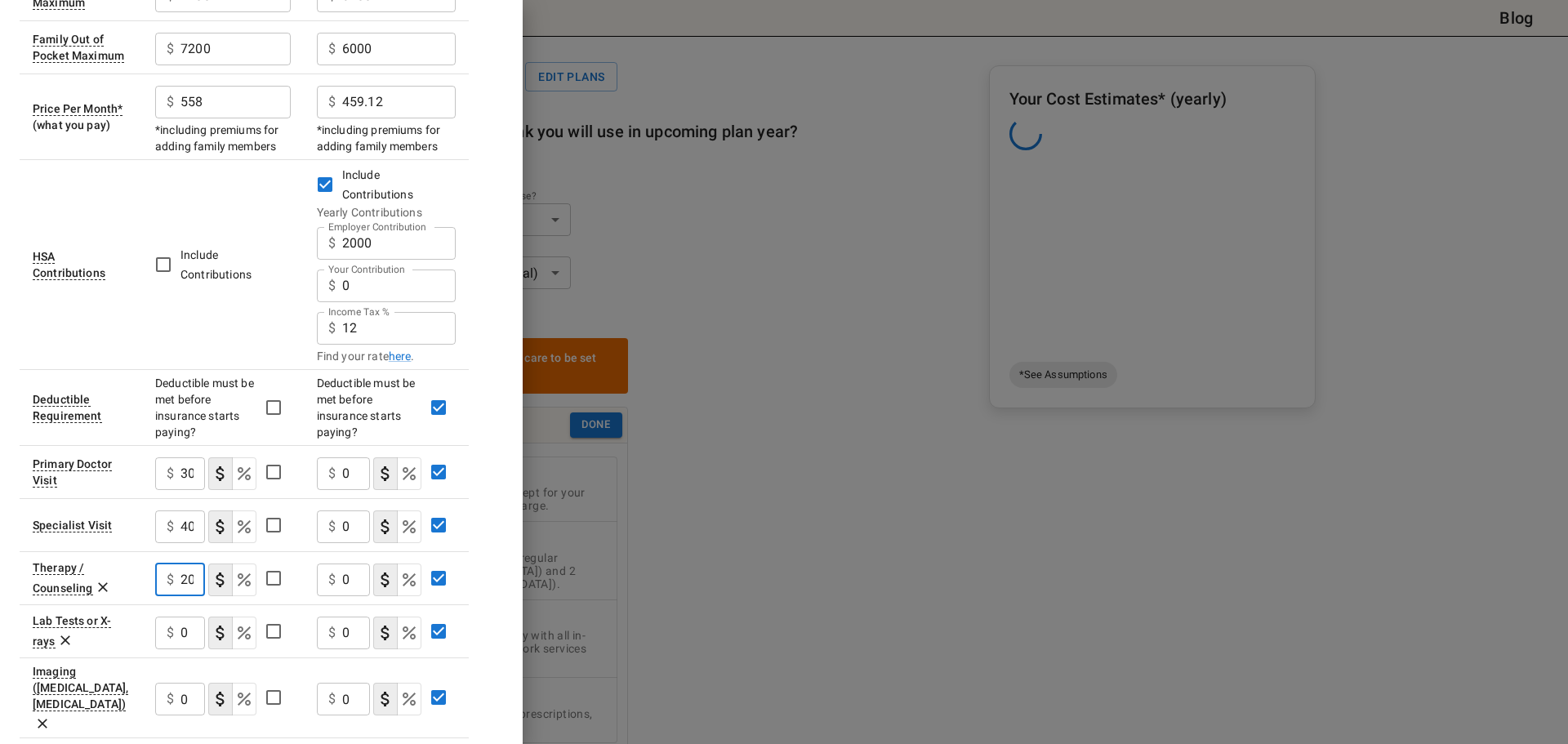
click at [191, 564] on input "20" at bounding box center [193, 580] width 24 height 32
type input "30"
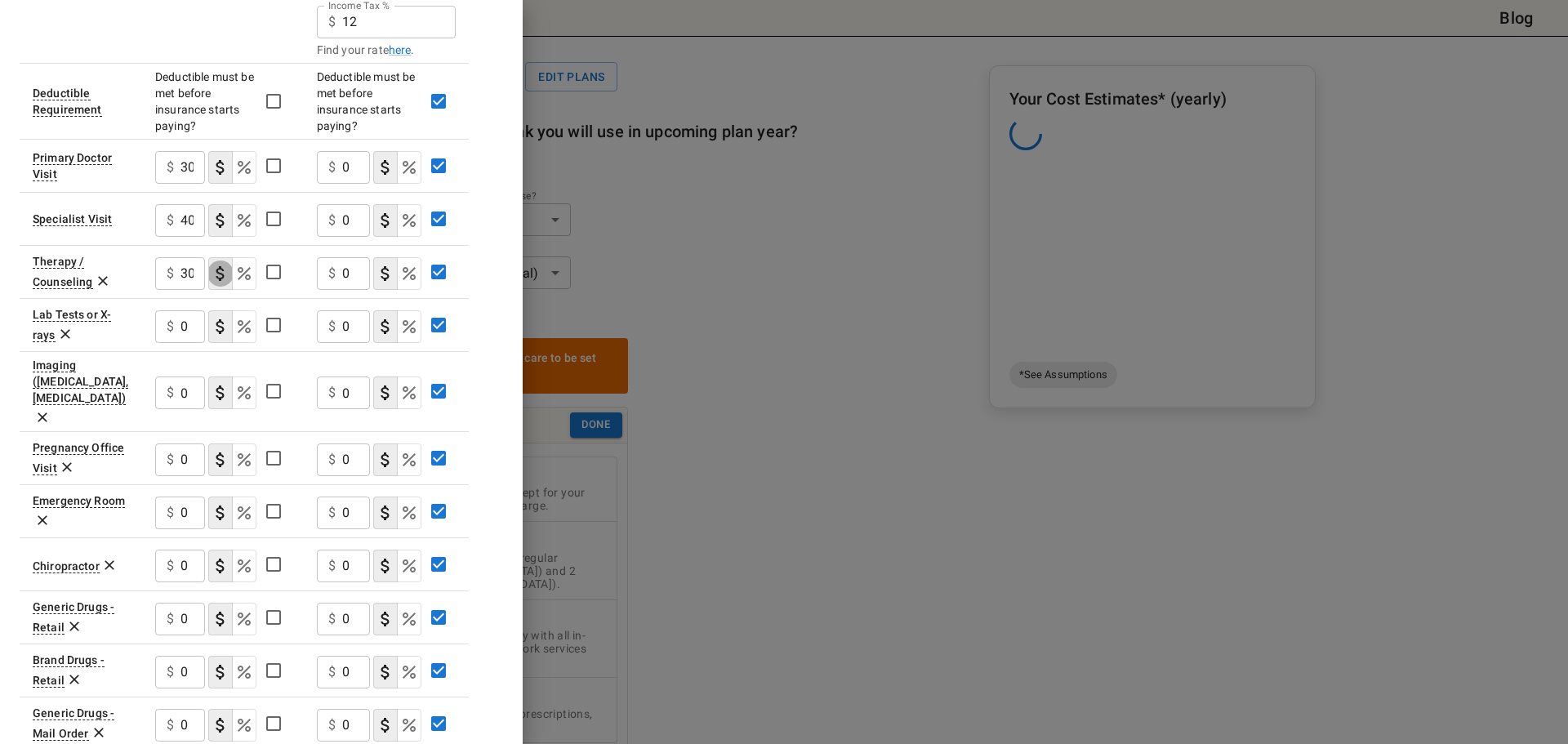
scroll to position [653, 0]
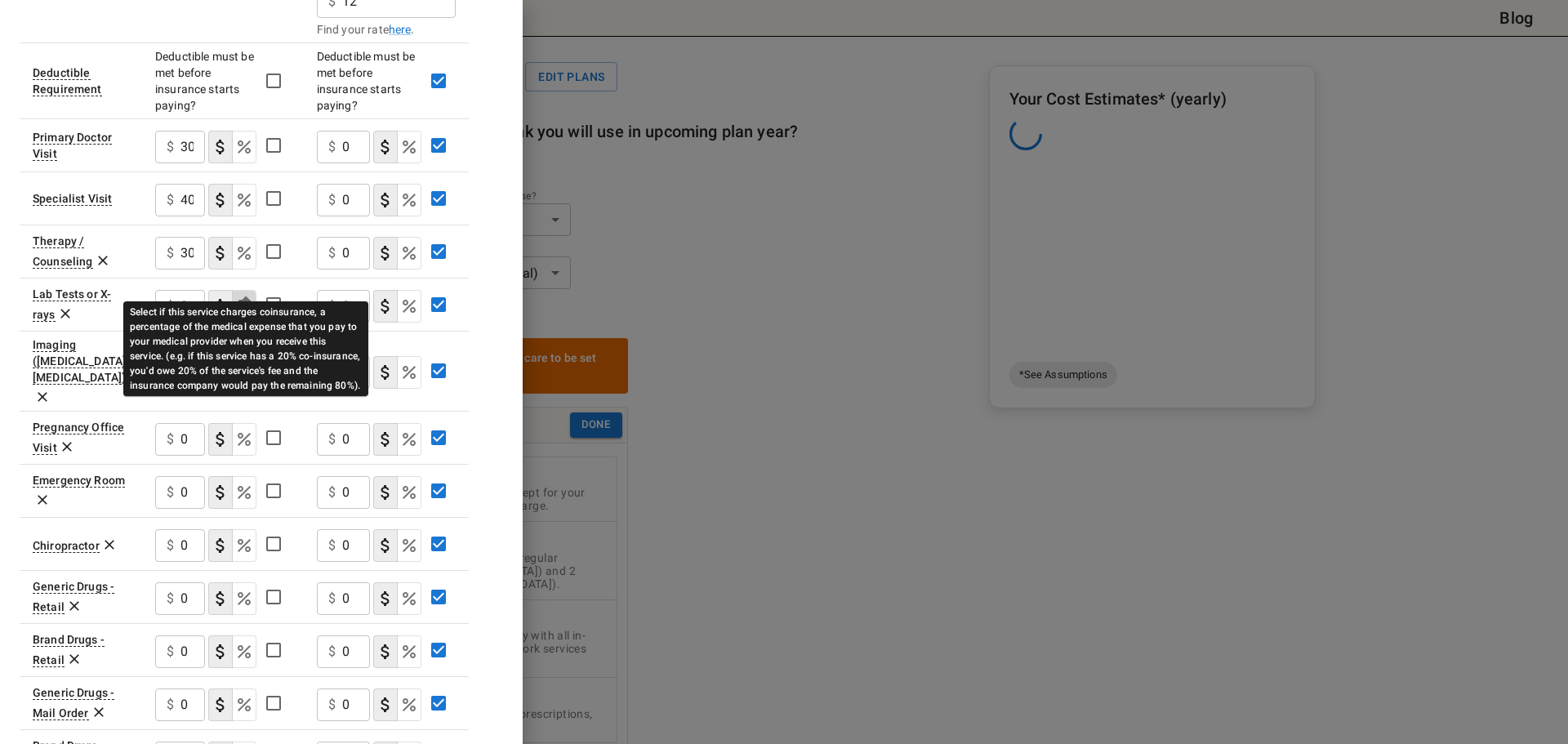
click at [241, 300] on icon "Select if this service charges coinsurance, a percentage of the medical expense…" at bounding box center [244, 306] width 13 height 13
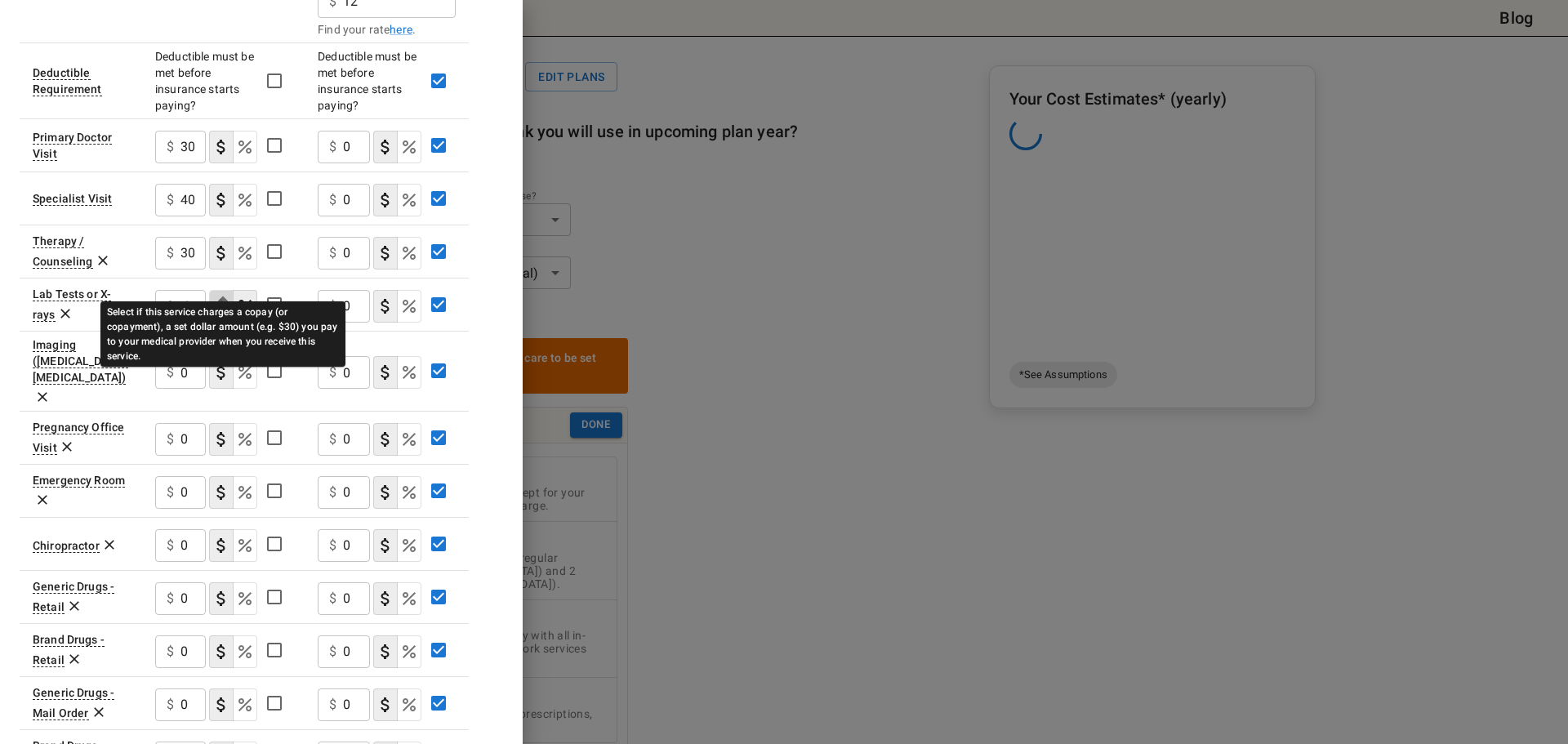
click at [228, 297] on icon "Select if this service charges a copay (or copayment), a set dollar amount (e.g…" at bounding box center [221, 307] width 19 height 19
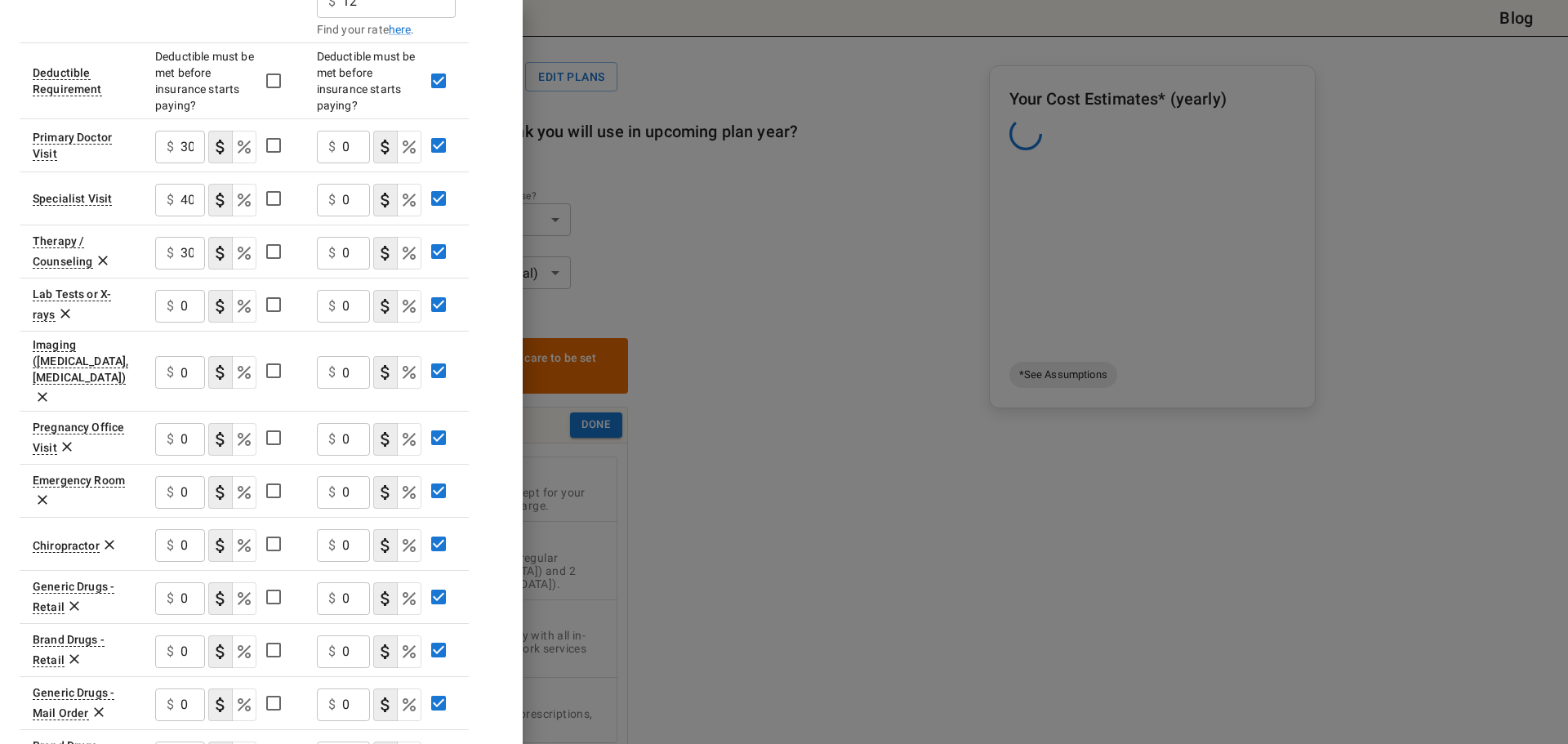
click at [169, 297] on p "$" at bounding box center [170, 307] width 7 height 19
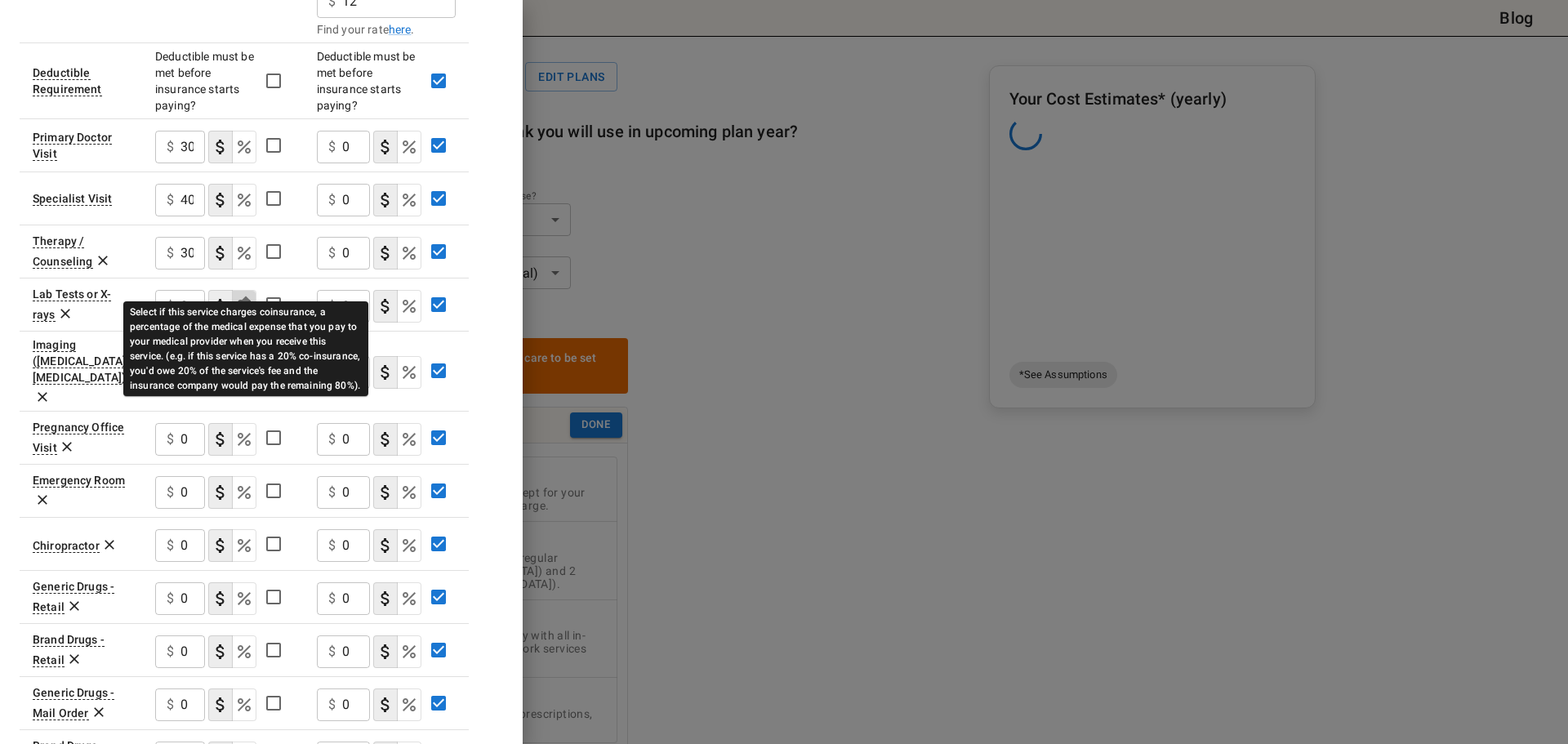
click at [240, 297] on icon "Select if this service charges coinsurance, a percentage of the medical expense…" at bounding box center [244, 307] width 19 height 19
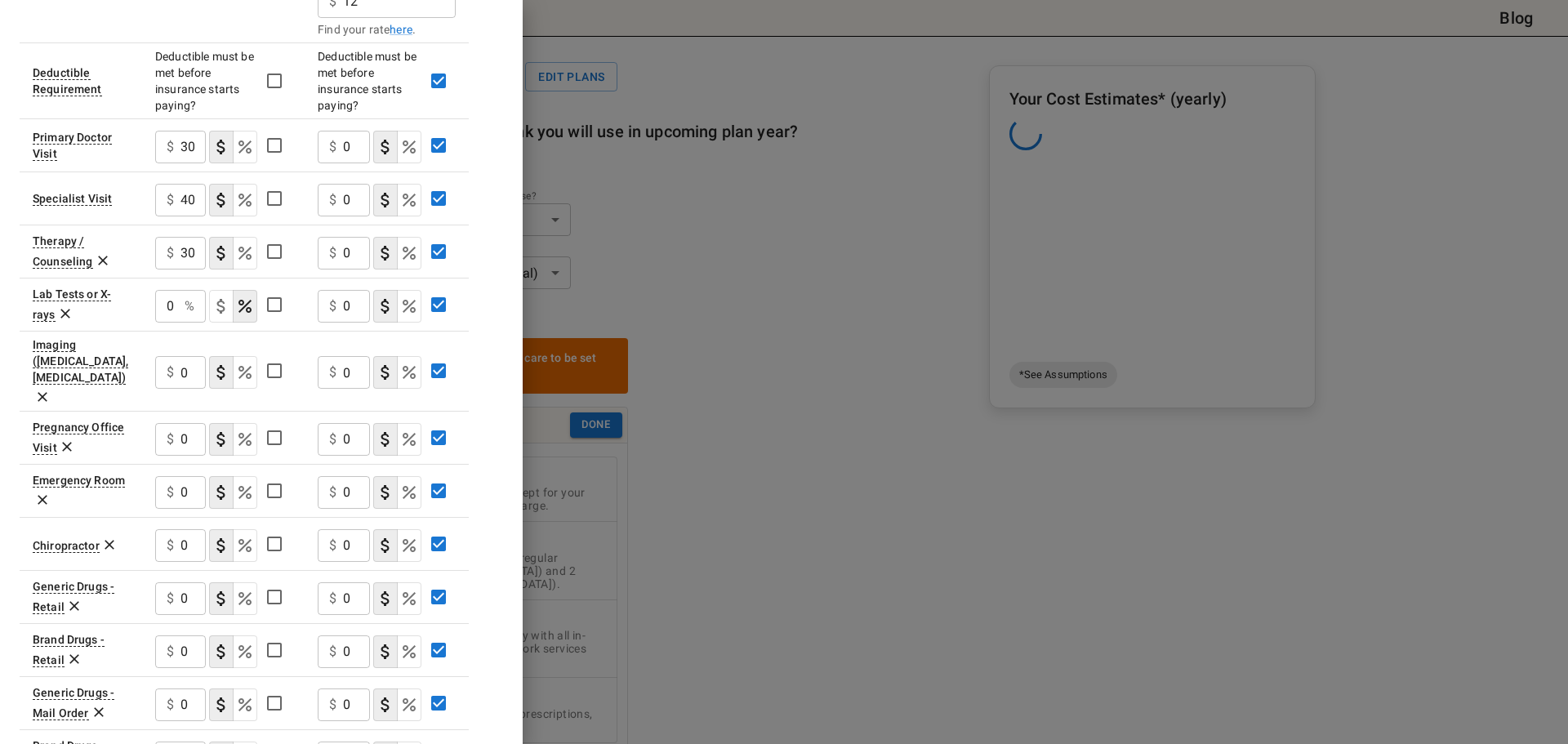
click at [186, 297] on p "%" at bounding box center [189, 307] width 10 height 19
click at [171, 290] on input "0" at bounding box center [167, 306] width 23 height 32
type input "20"
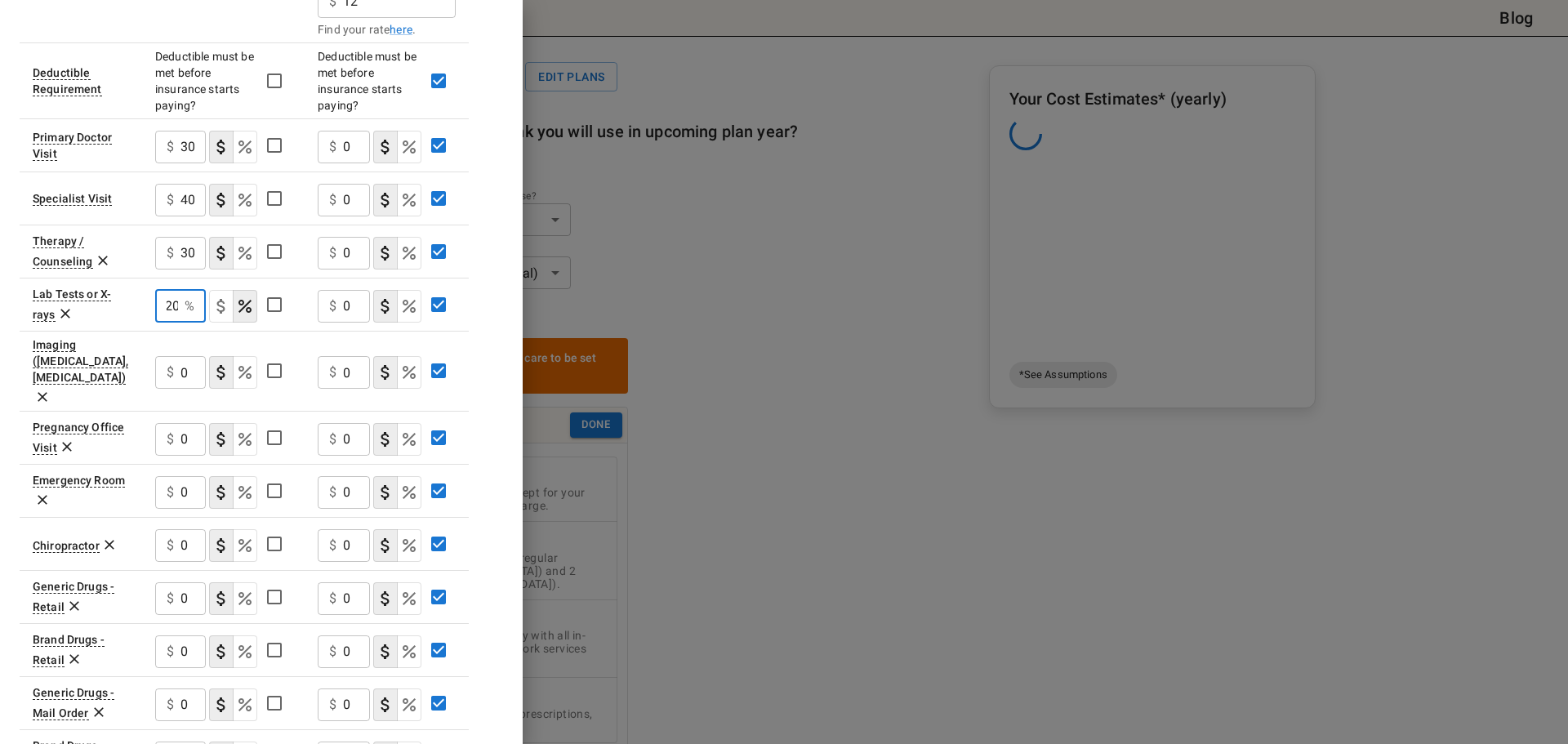
scroll to position [0, 0]
type button "COPAYMENT"
click at [184, 356] on input "0" at bounding box center [193, 372] width 25 height 32
type input "20"
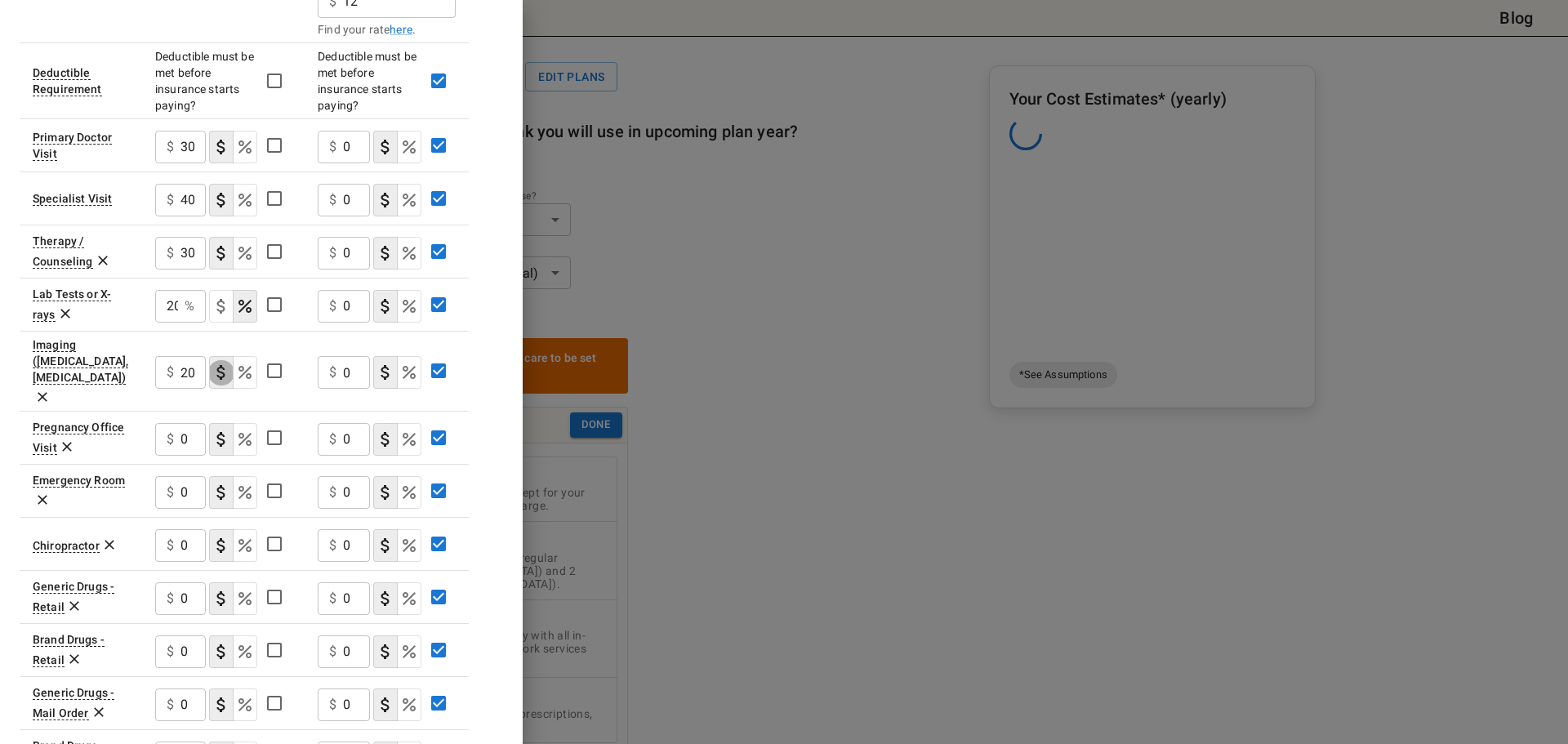
type button "COPAYMENT"
click at [65, 438] on icon at bounding box center [66, 446] width 17 height 17
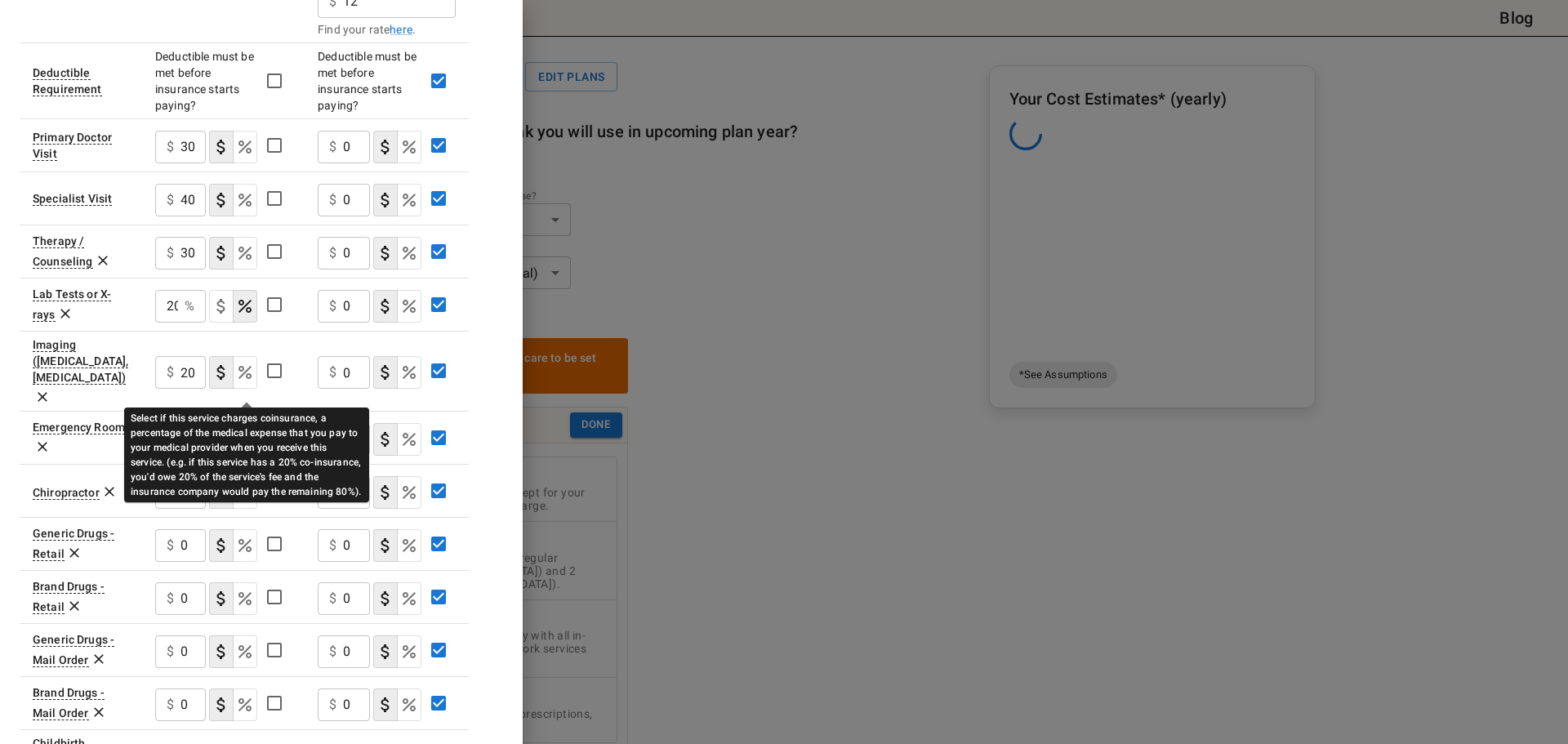
click at [252, 430] on icon "Select if this service charges coinsurance, a percentage of the medical expense…" at bounding box center [244, 439] width 19 height 19
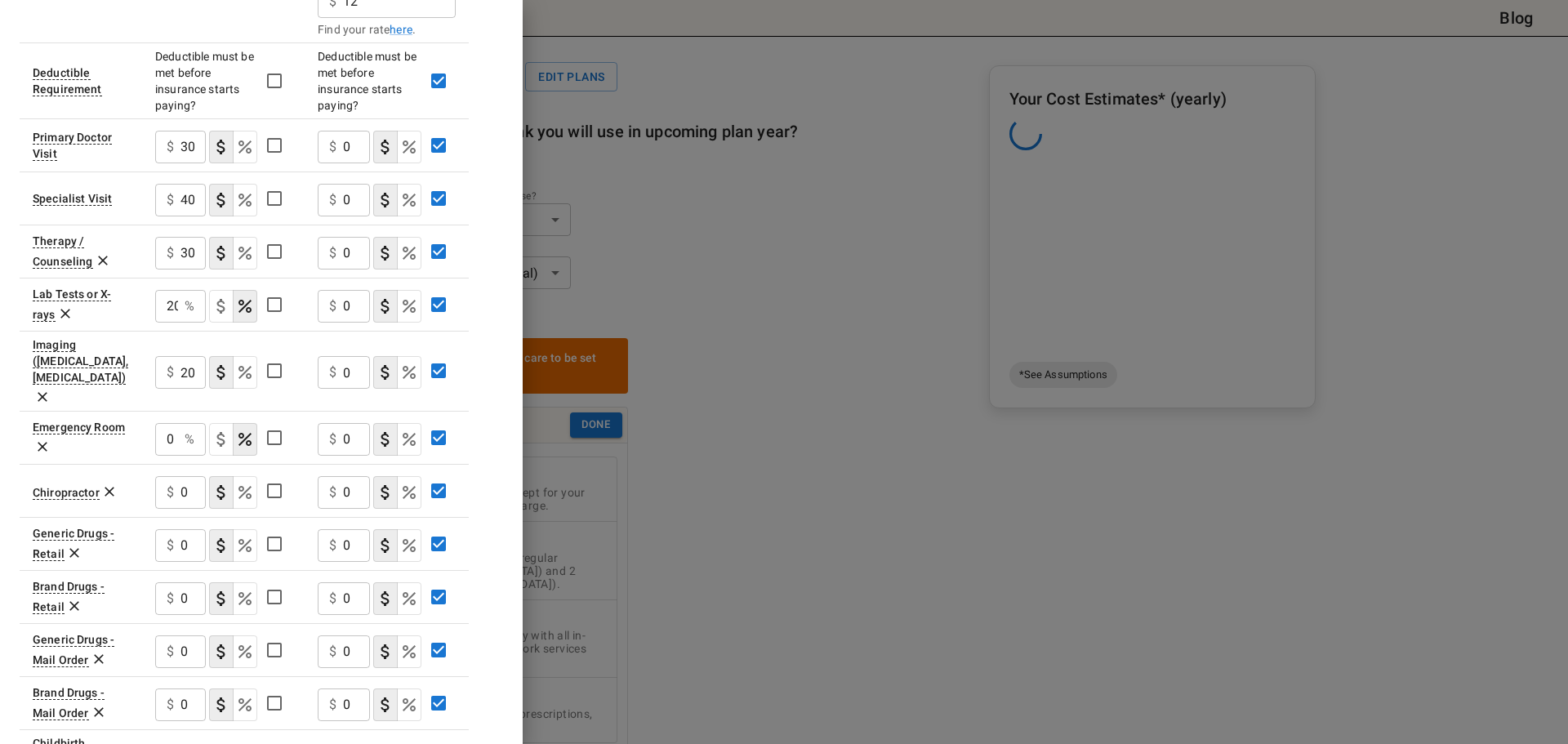
click at [173, 424] on input "0" at bounding box center [167, 439] width 23 height 32
type input "20"
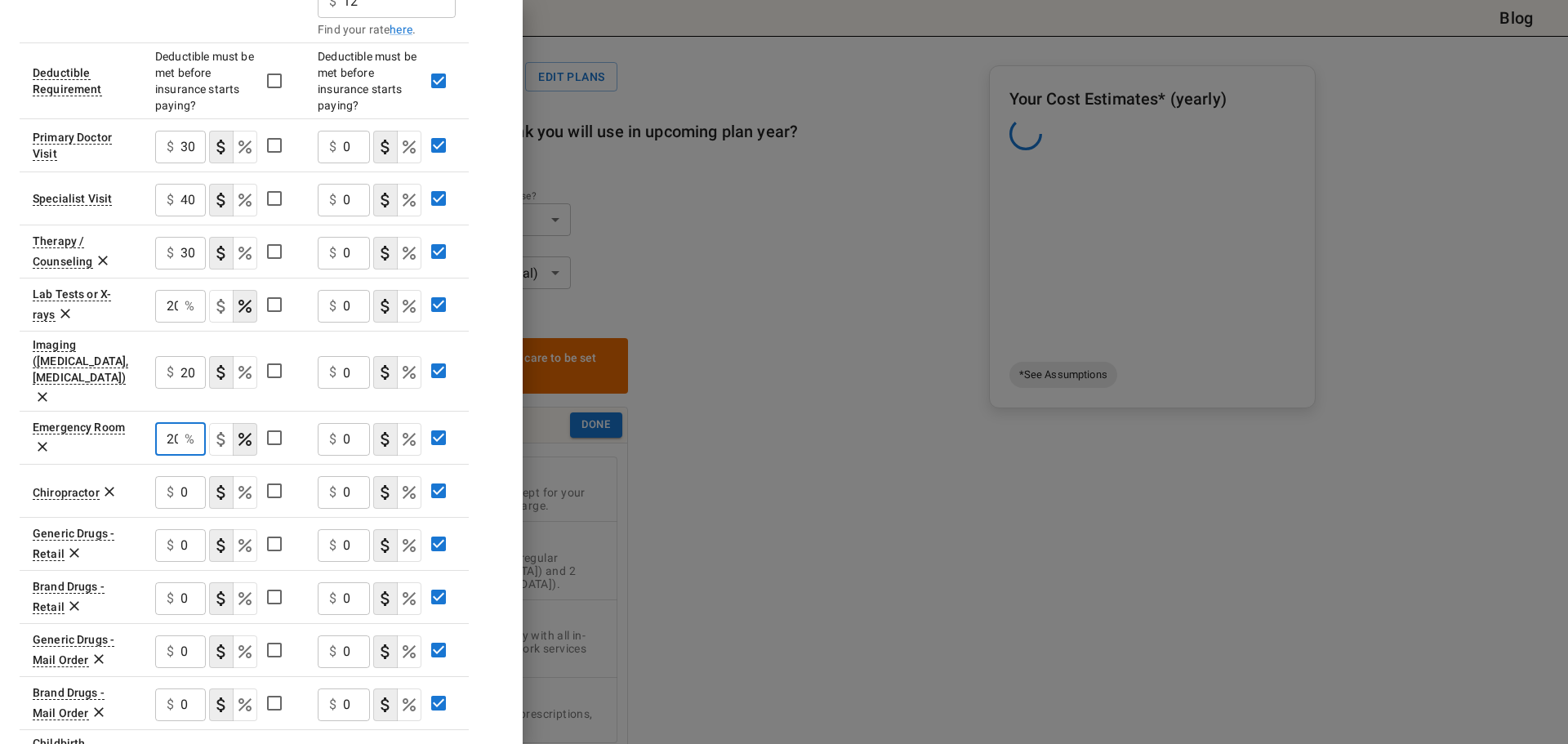
type button "COPAYMENT"
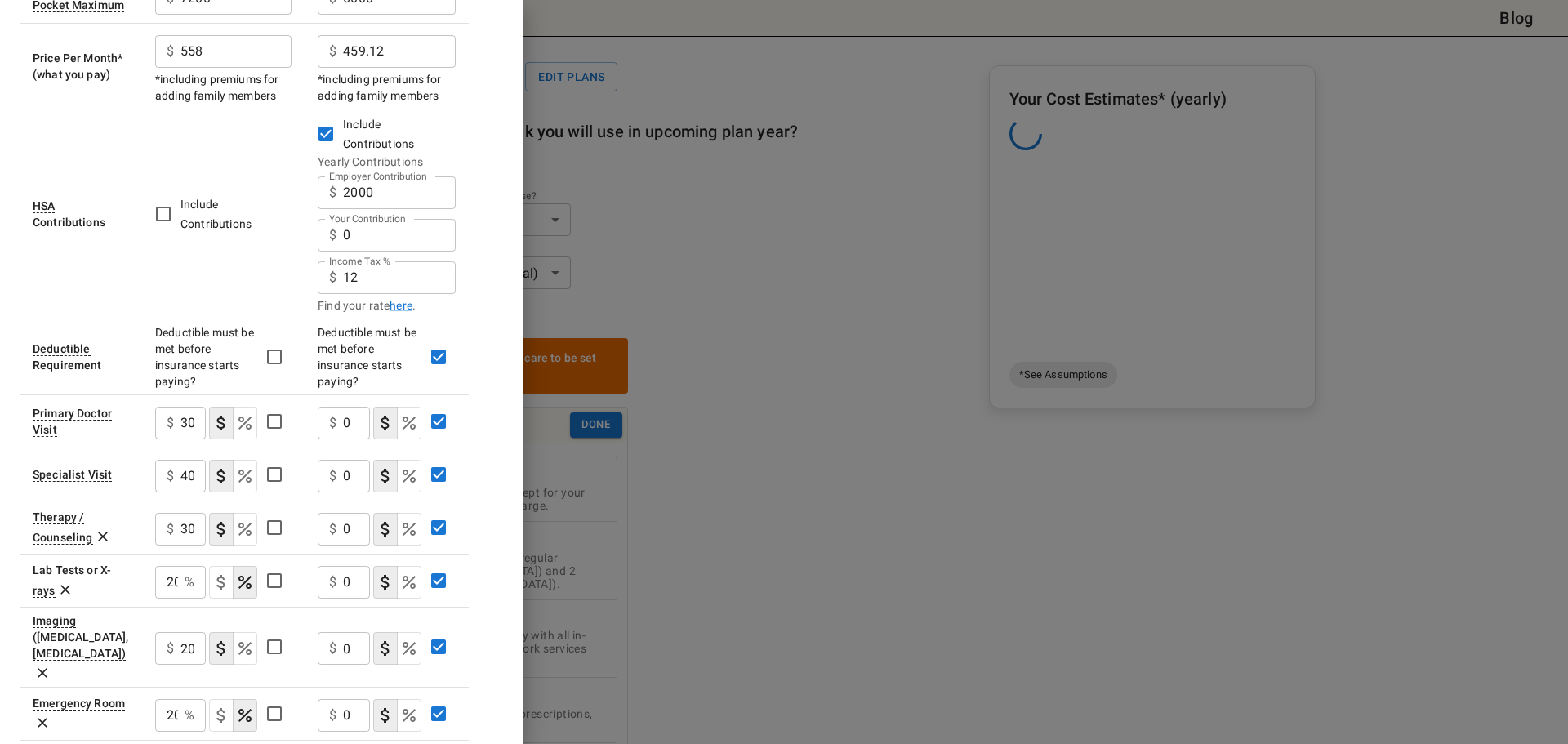
scroll to position [490, 0]
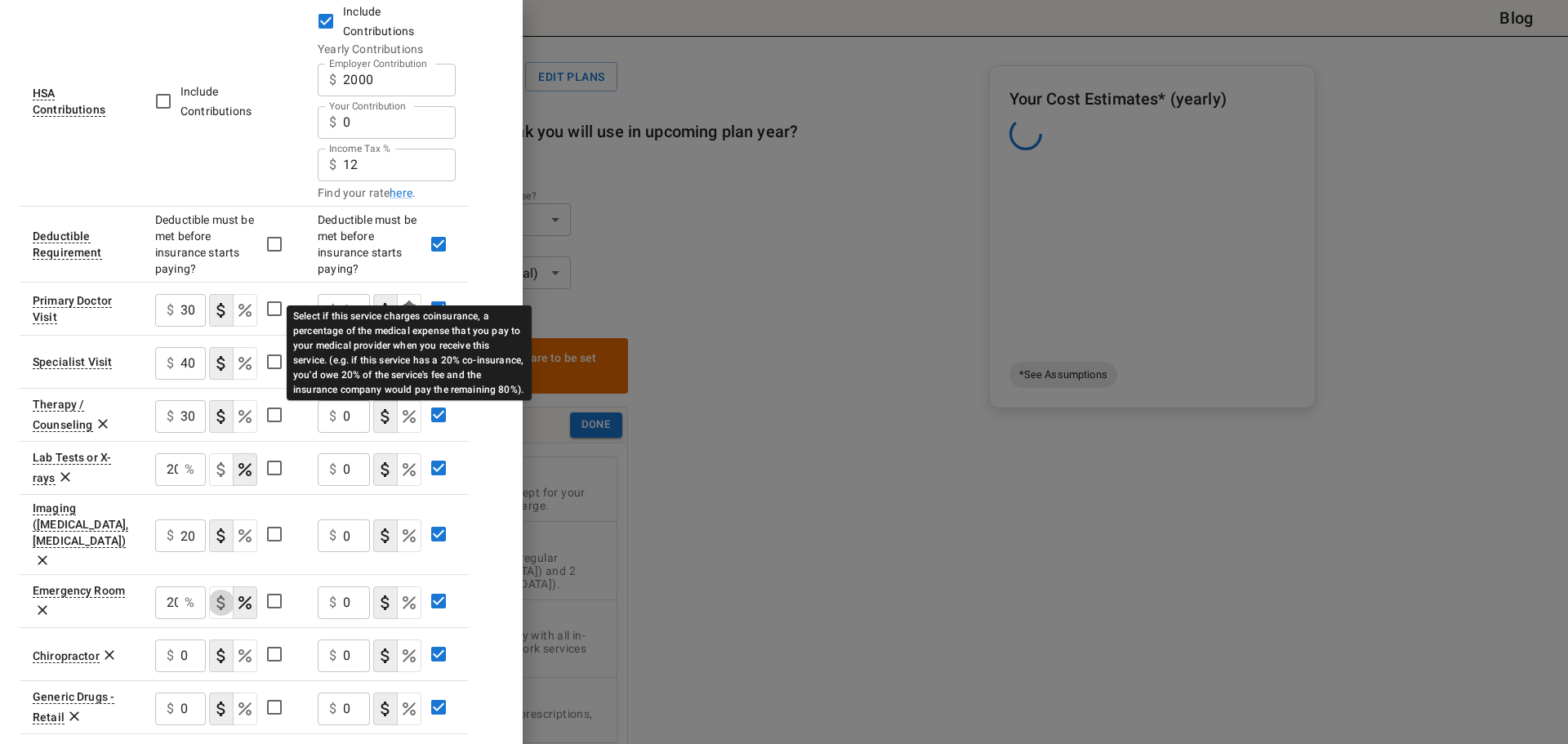
click at [410, 300] on icon "Select if this service charges coinsurance, a percentage of the medical expense…" at bounding box center [409, 310] width 19 height 19
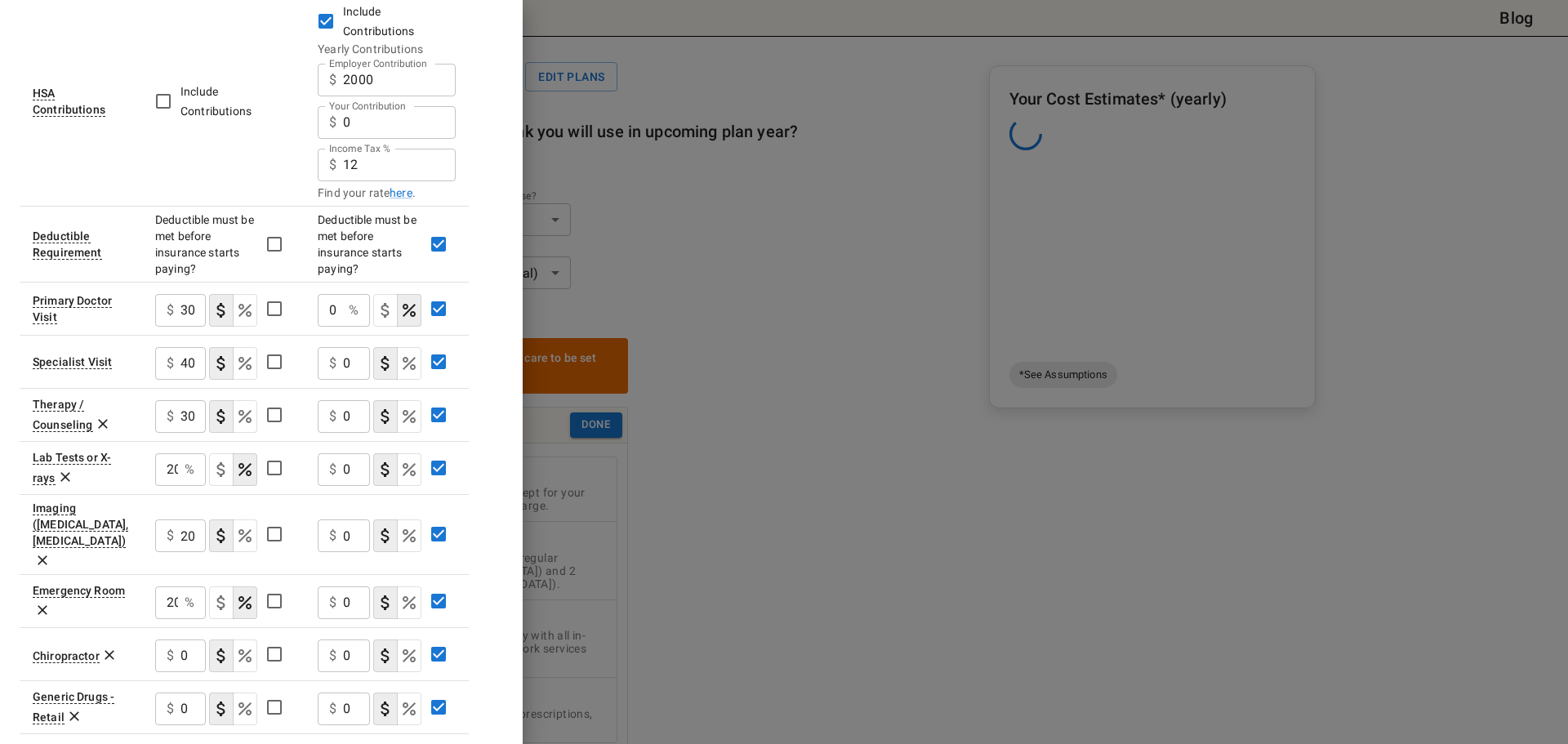
click at [396, 294] on button "copayment" at bounding box center [386, 310] width 24 height 32
click at [345, 294] on input "0" at bounding box center [356, 310] width 27 height 32
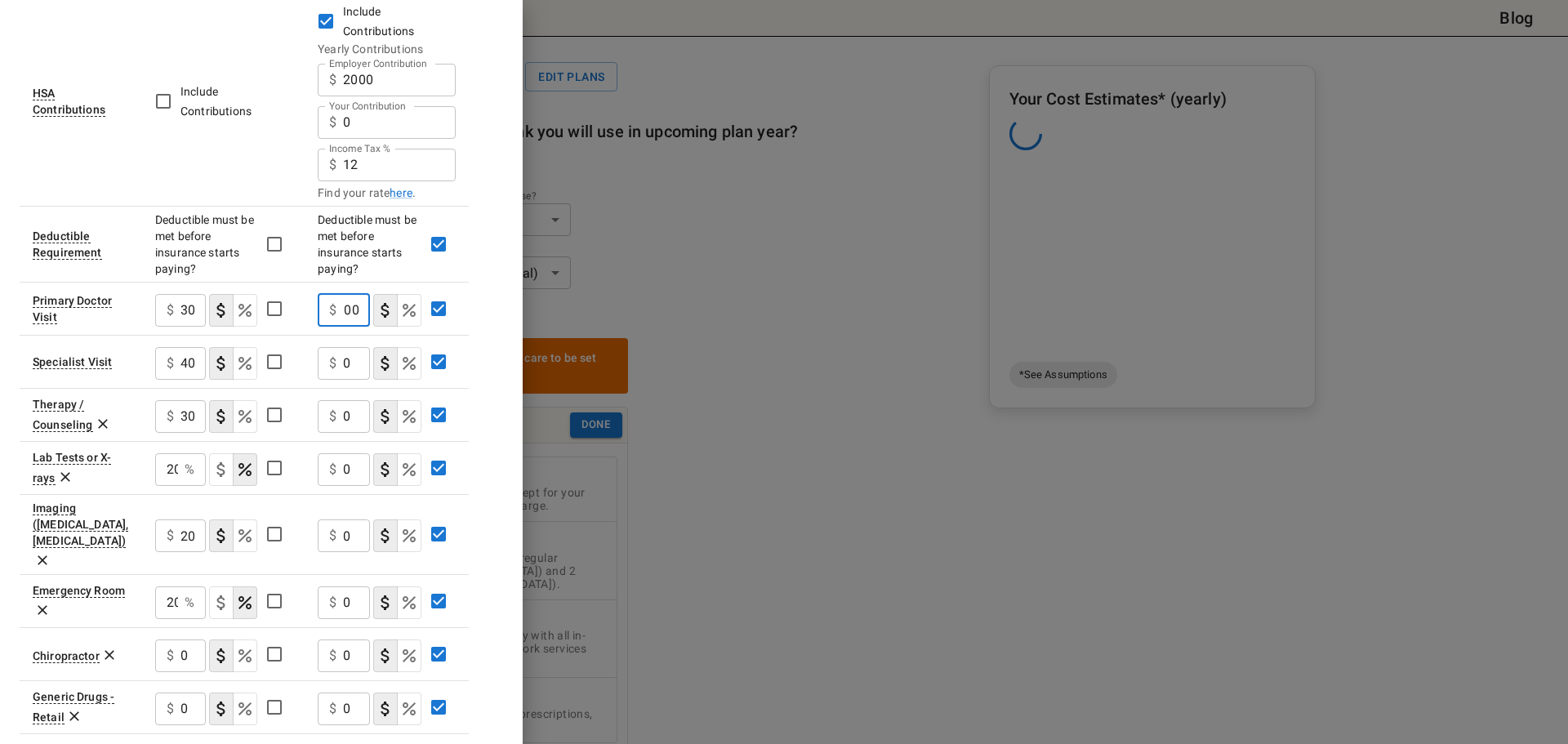
type input "100"
type button "COPAYMENT"
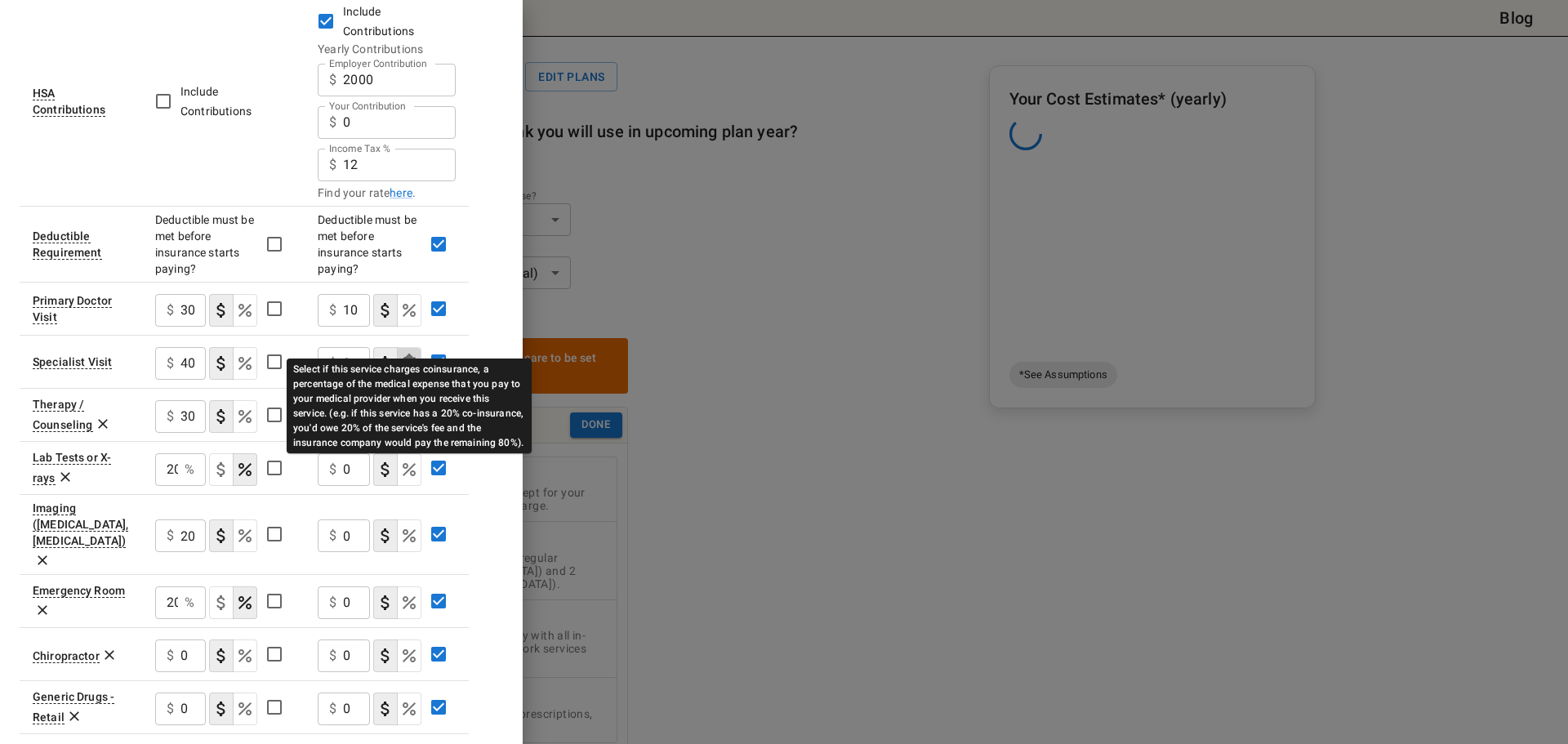
click at [408, 357] on icon "Select if this service charges coinsurance, a percentage of the medical expense…" at bounding box center [409, 363] width 13 height 13
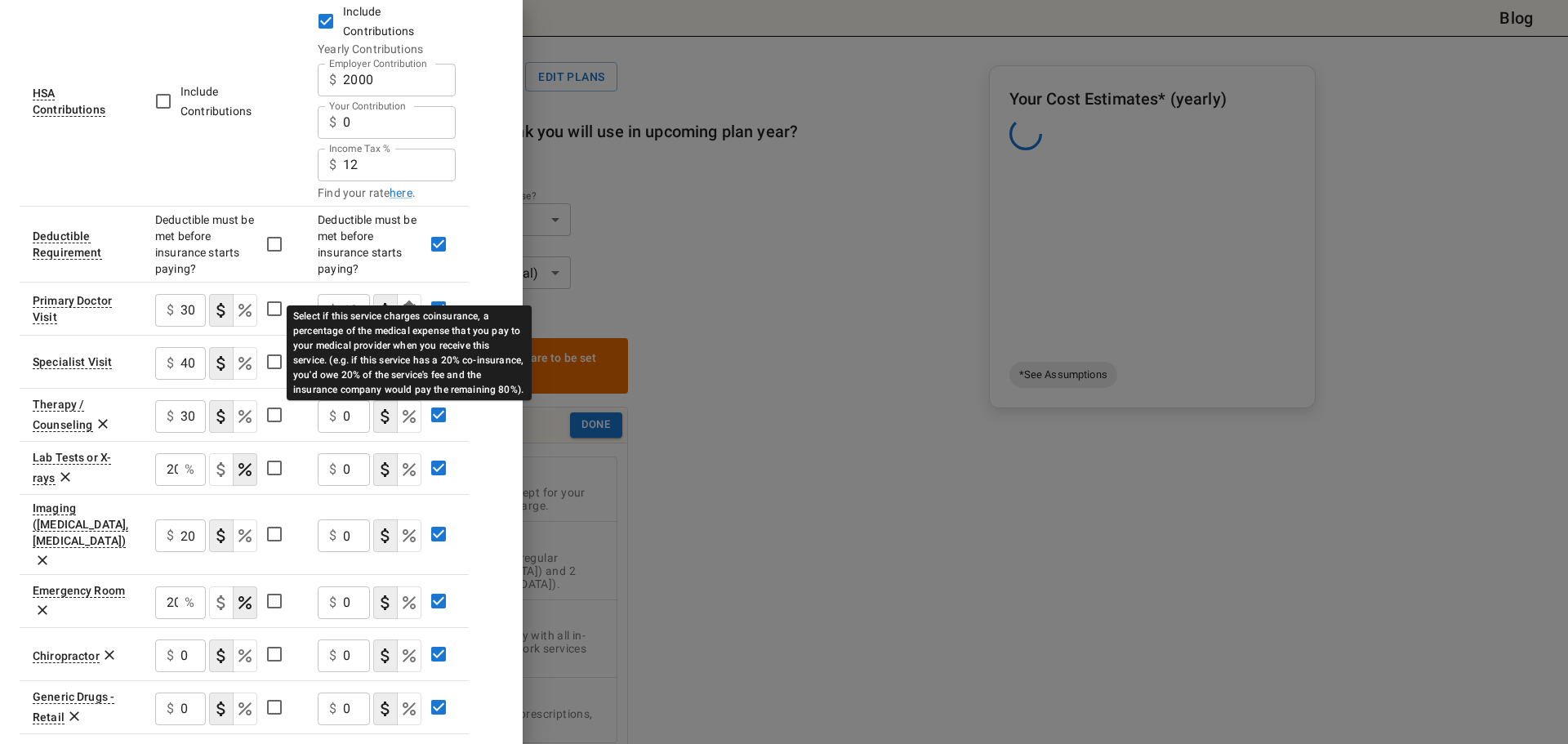
click at [412, 300] on icon "Select if this service charges coinsurance, a percentage of the medical expense…" at bounding box center [409, 310] width 19 height 19
type input "10"
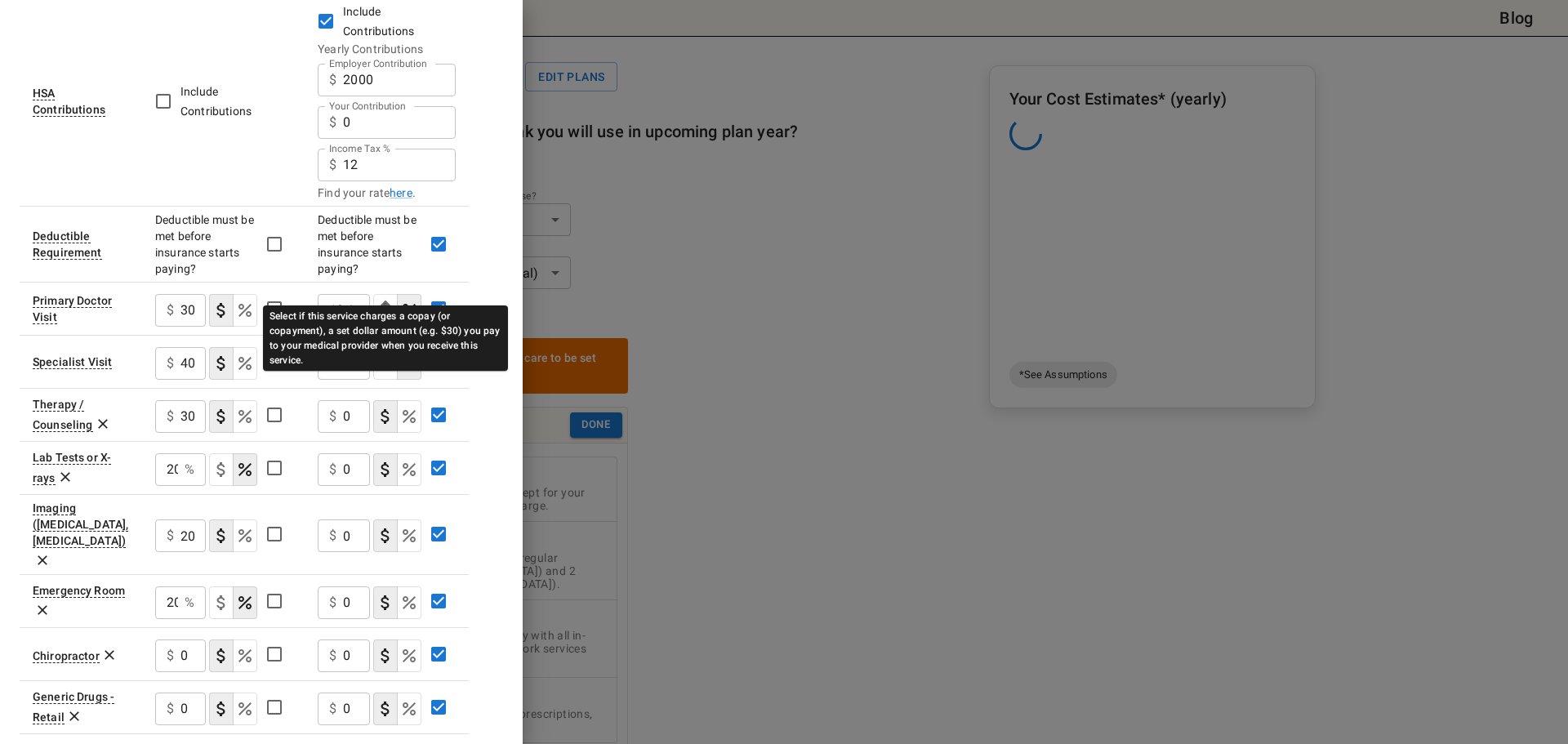
click at [473, 353] on div "Select if this service charges a copay (or copayment), a set dollar amount (e.g…" at bounding box center [385, 338] width 245 height 65
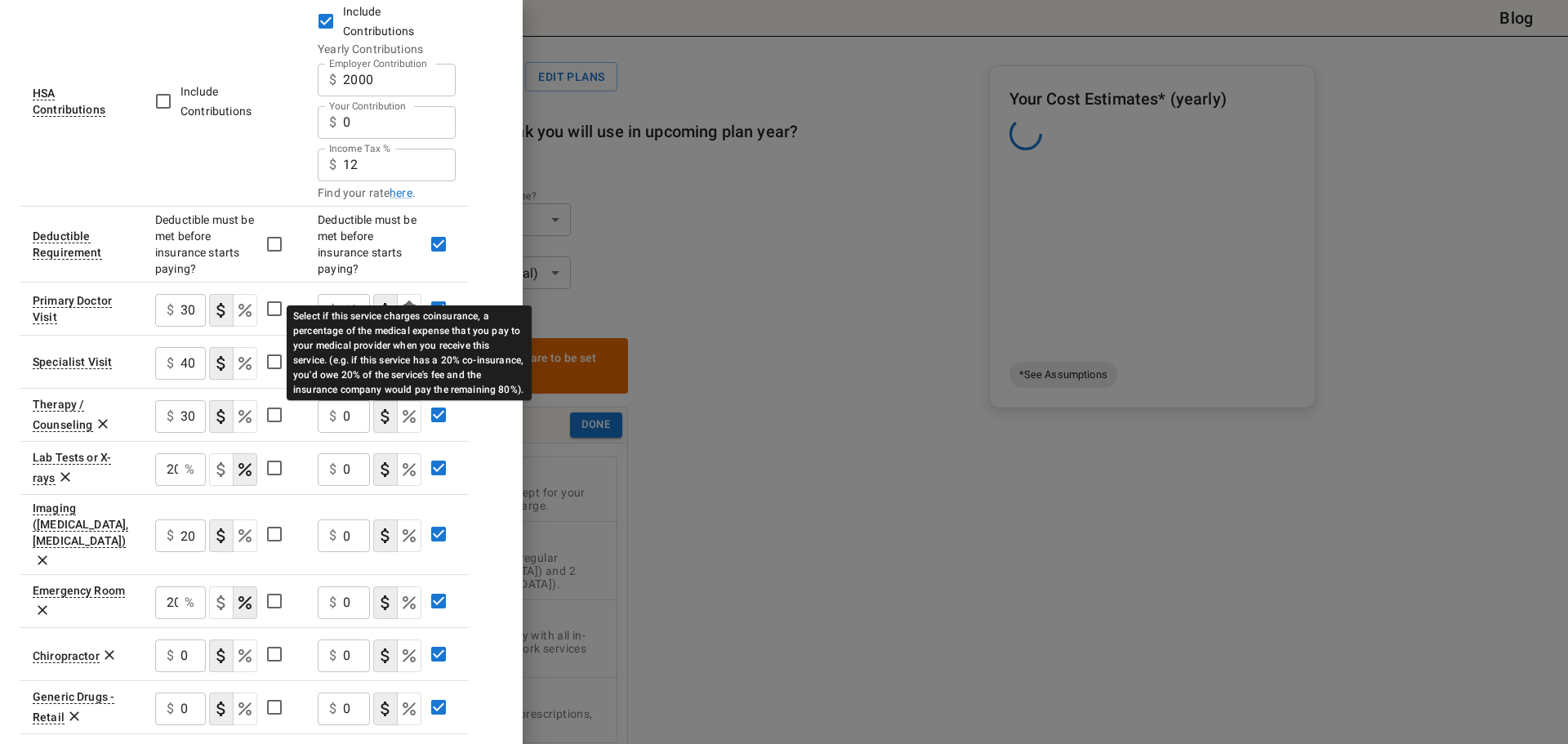
click at [402, 300] on icon "Select if this service charges coinsurance, a percentage of the medical expense…" at bounding box center [409, 310] width 19 height 19
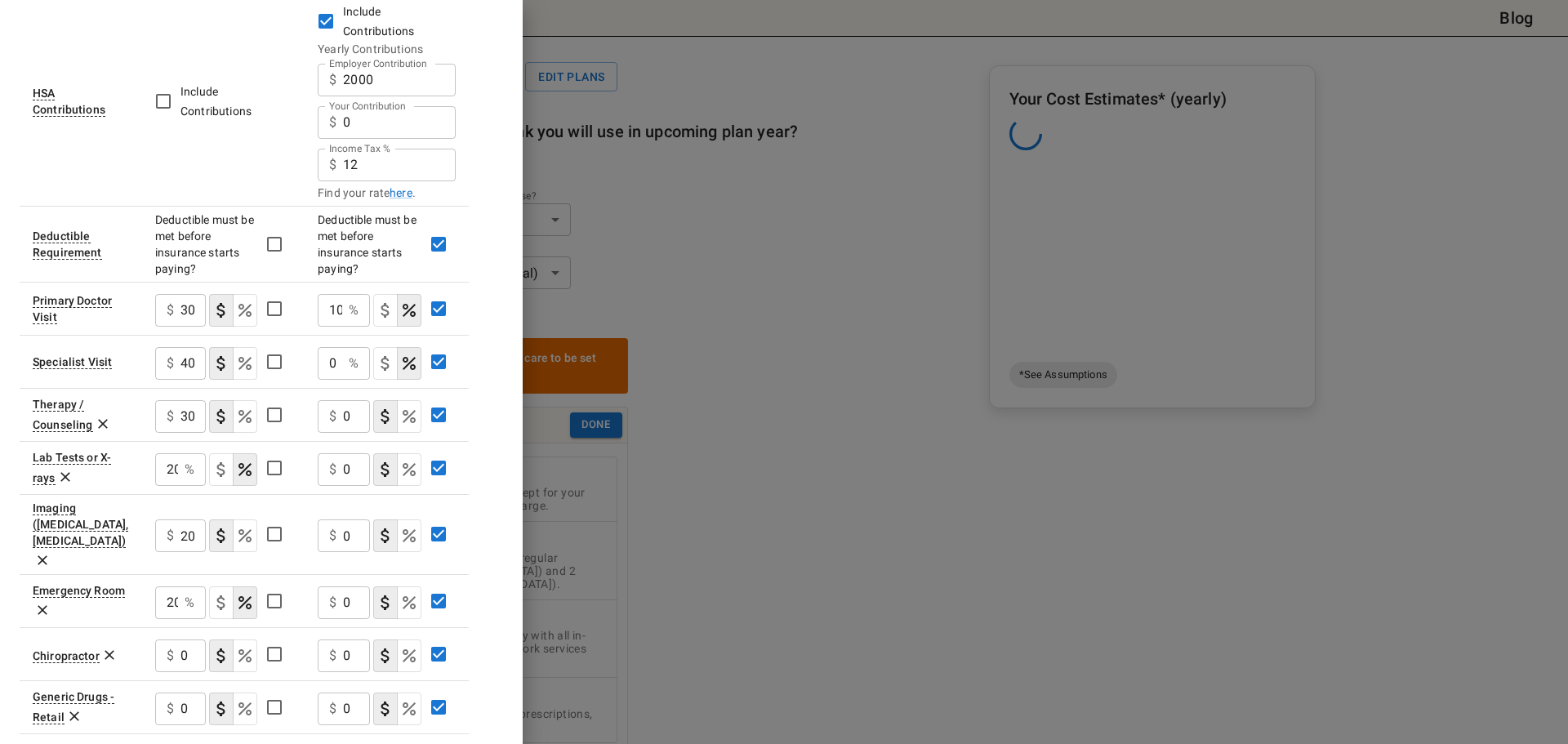
click at [340, 453] on div "$ 0 ​" at bounding box center [344, 469] width 52 height 32
click at [343, 348] on div "0 % ​" at bounding box center [344, 363] width 52 height 32
click at [343, 348] on div "10 % ​" at bounding box center [344, 363] width 52 height 32
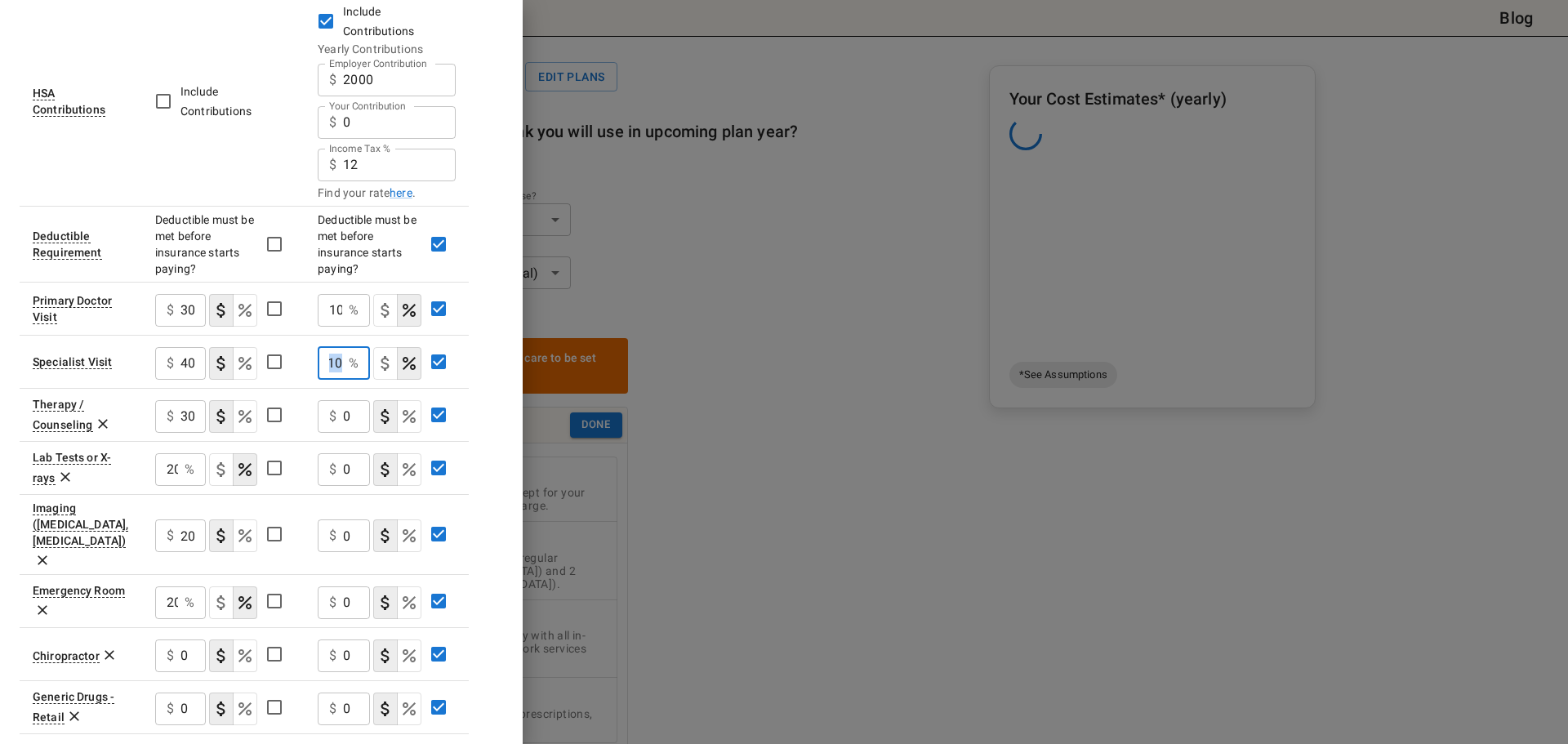
click at [343, 348] on div "10 % ​" at bounding box center [344, 363] width 52 height 32
type input "1"
type input "10"
click at [336, 394] on div "$ 0 ​" at bounding box center [344, 415] width 52 height 43
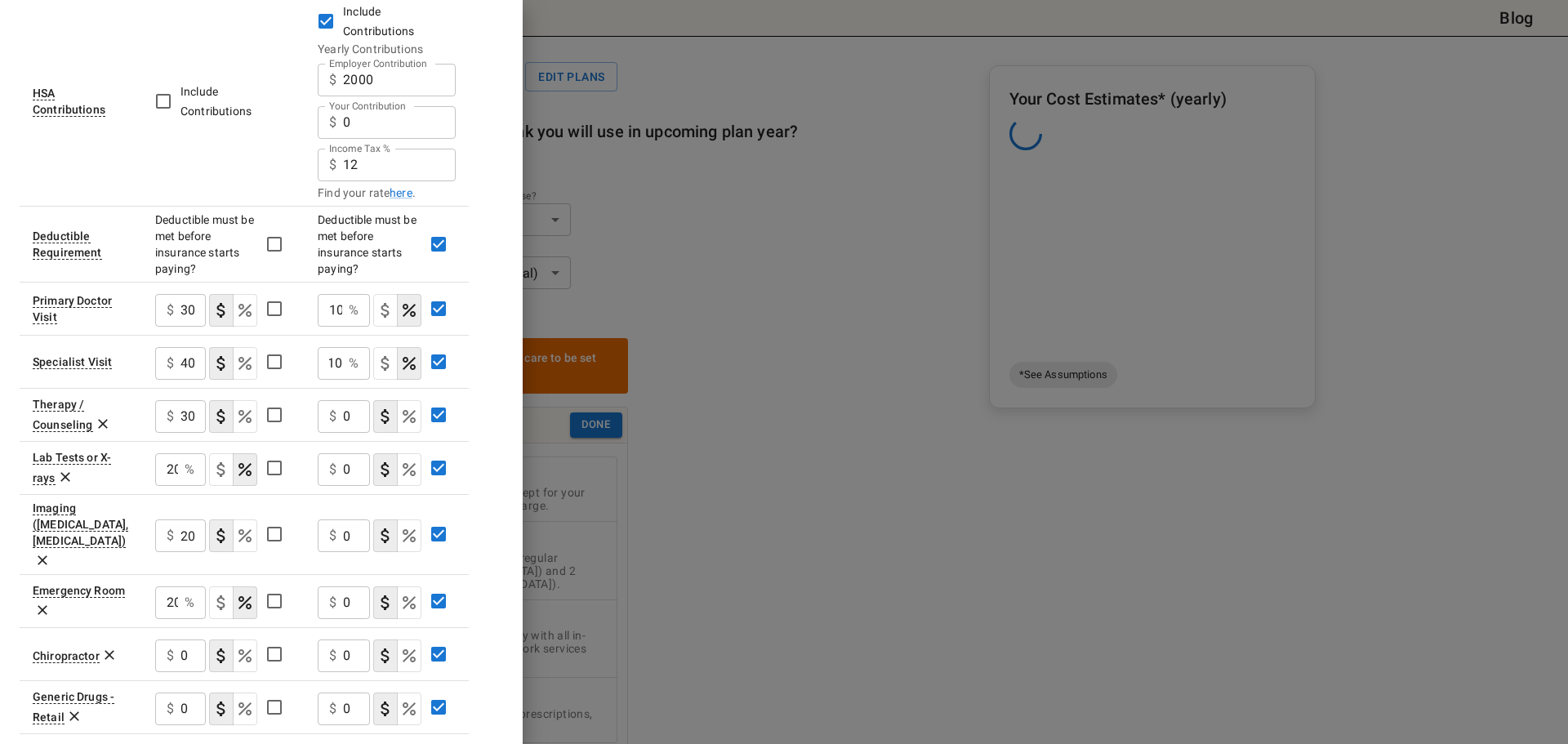
scroll to position [0, 0]
click at [342, 294] on input "10" at bounding box center [330, 310] width 24 height 32
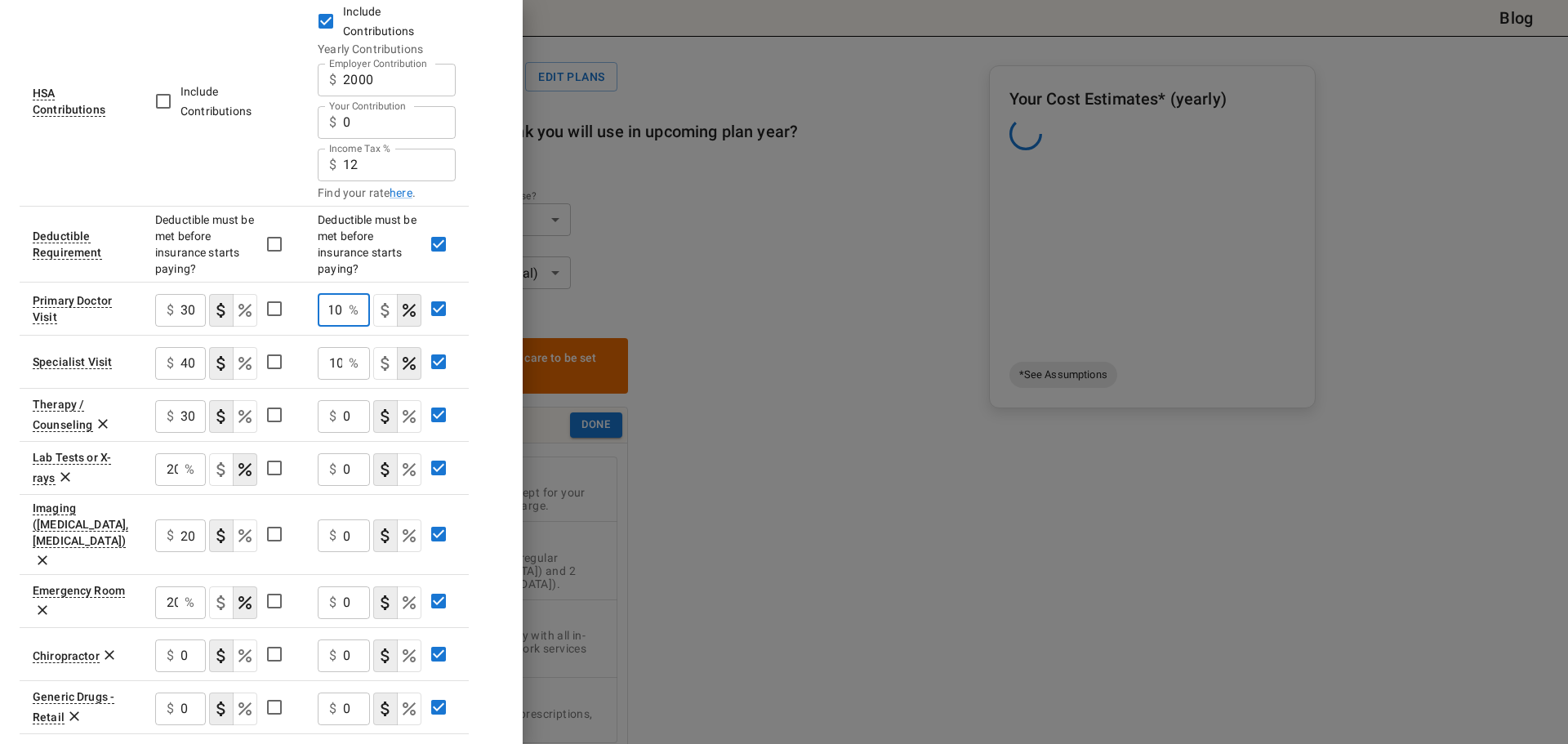
type input "10"
click at [338, 348] on input "10" at bounding box center [330, 363] width 24 height 32
click at [338, 294] on input "10" at bounding box center [330, 310] width 24 height 32
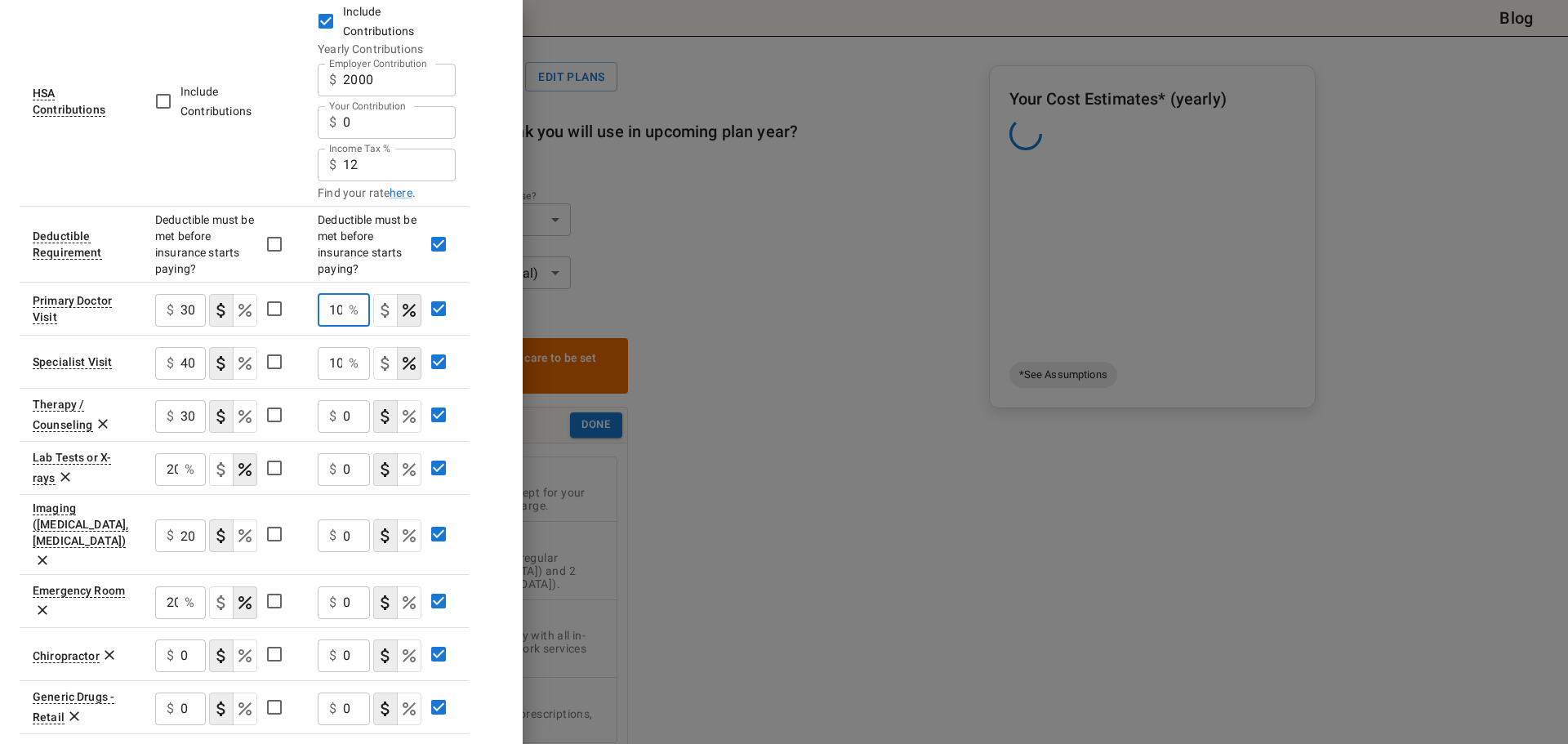
click at [338, 294] on input "10" at bounding box center [330, 310] width 24 height 32
type button "COINSURANCE"
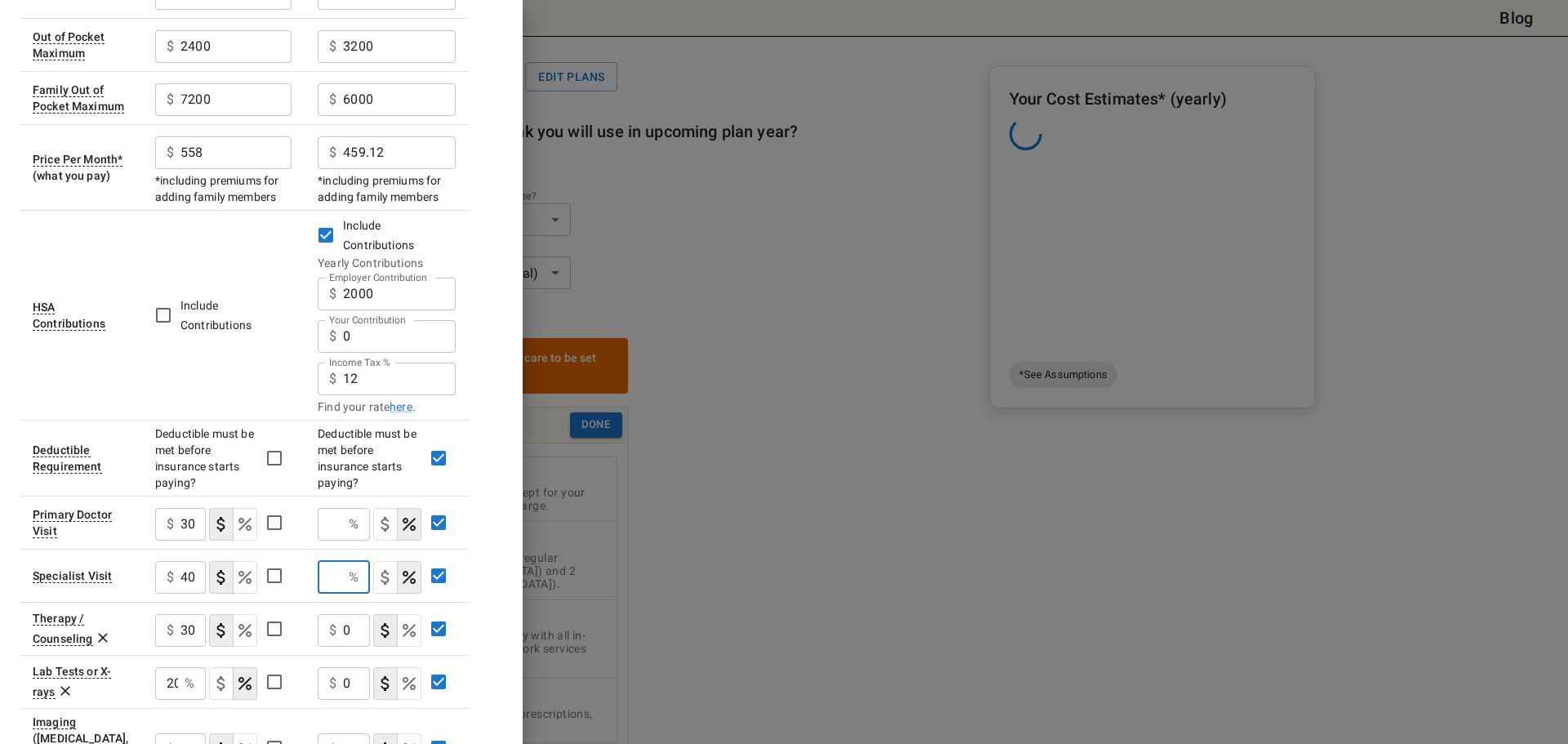
scroll to position [439, 0]
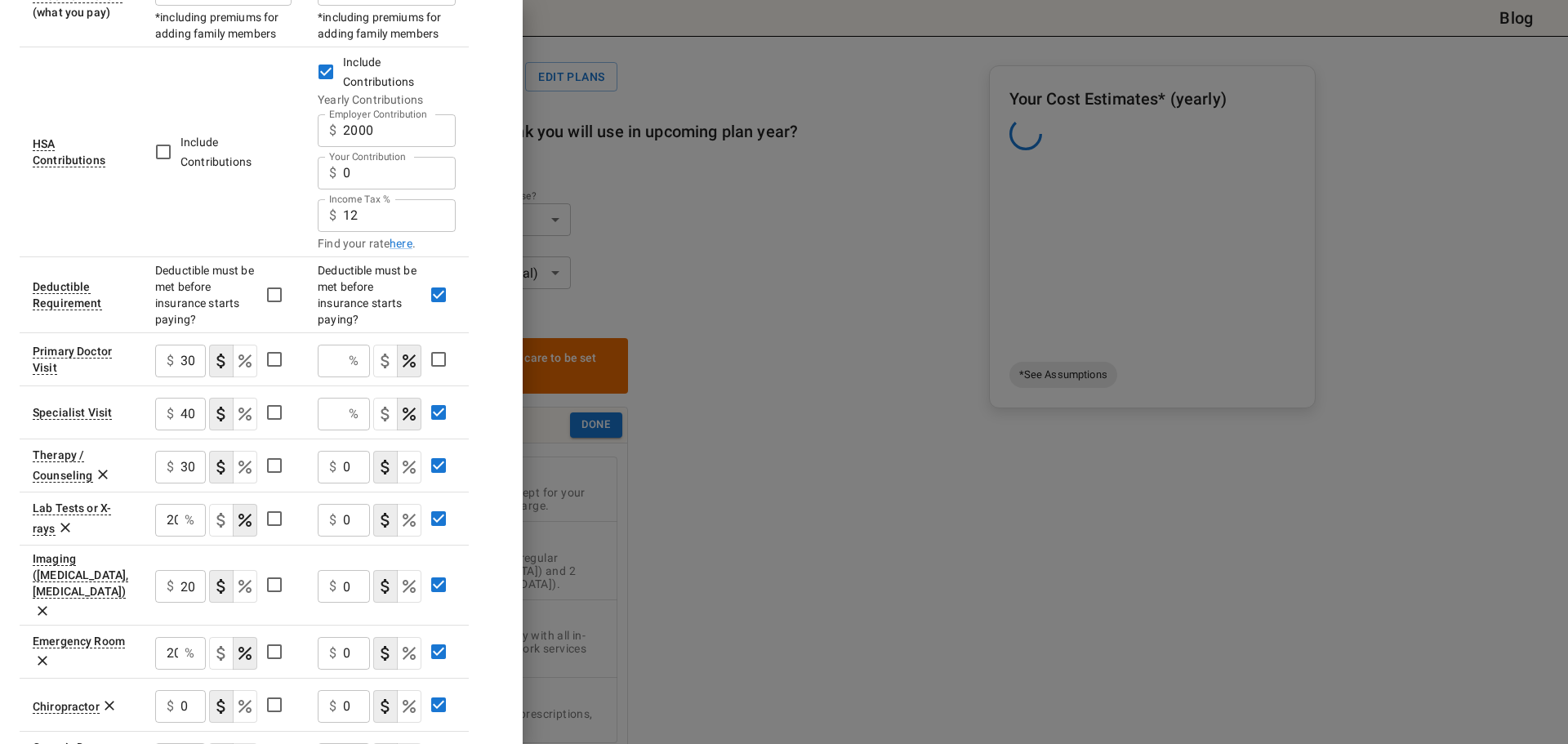
click at [344, 345] on div "% ​" at bounding box center [344, 361] width 52 height 32
type input "0"
click at [493, 306] on div "Plan A Plan B In Network In Network Deductible $ 500 ​ $ 3200 ​ Family Deductib…" at bounding box center [261, 380] width 484 height 1448
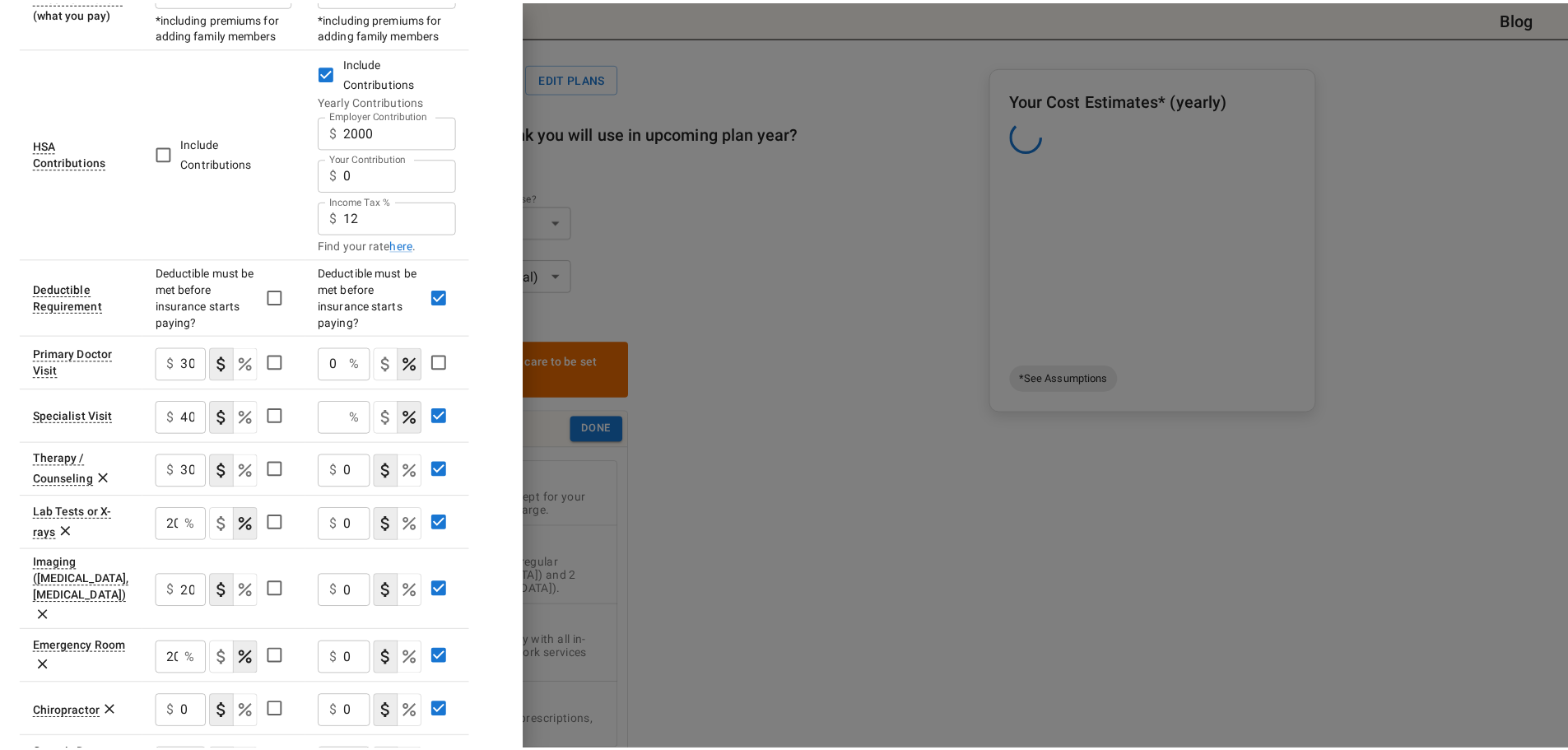
scroll to position [0, 0]
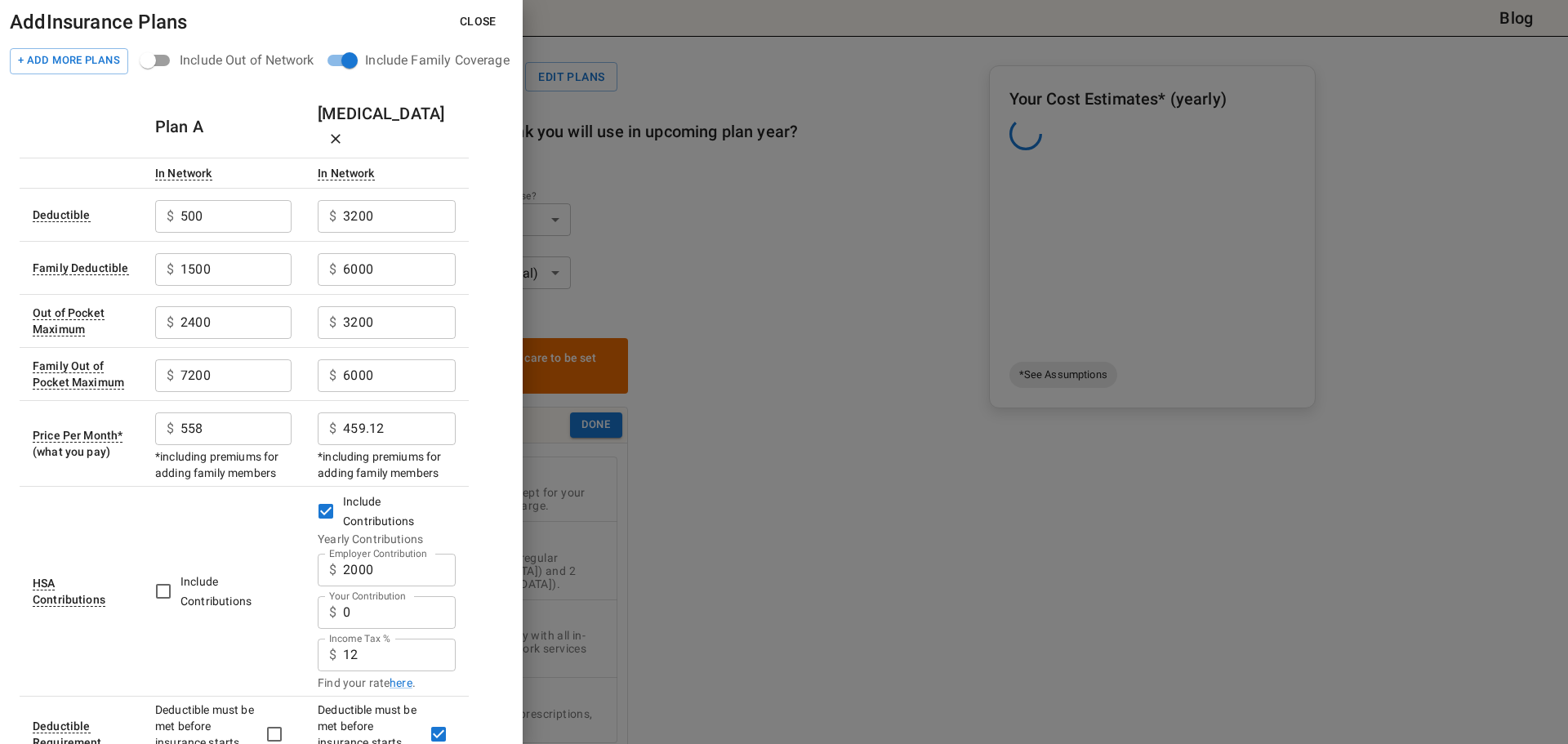
click at [481, 14] on button "Close" at bounding box center [478, 21] width 63 height 31
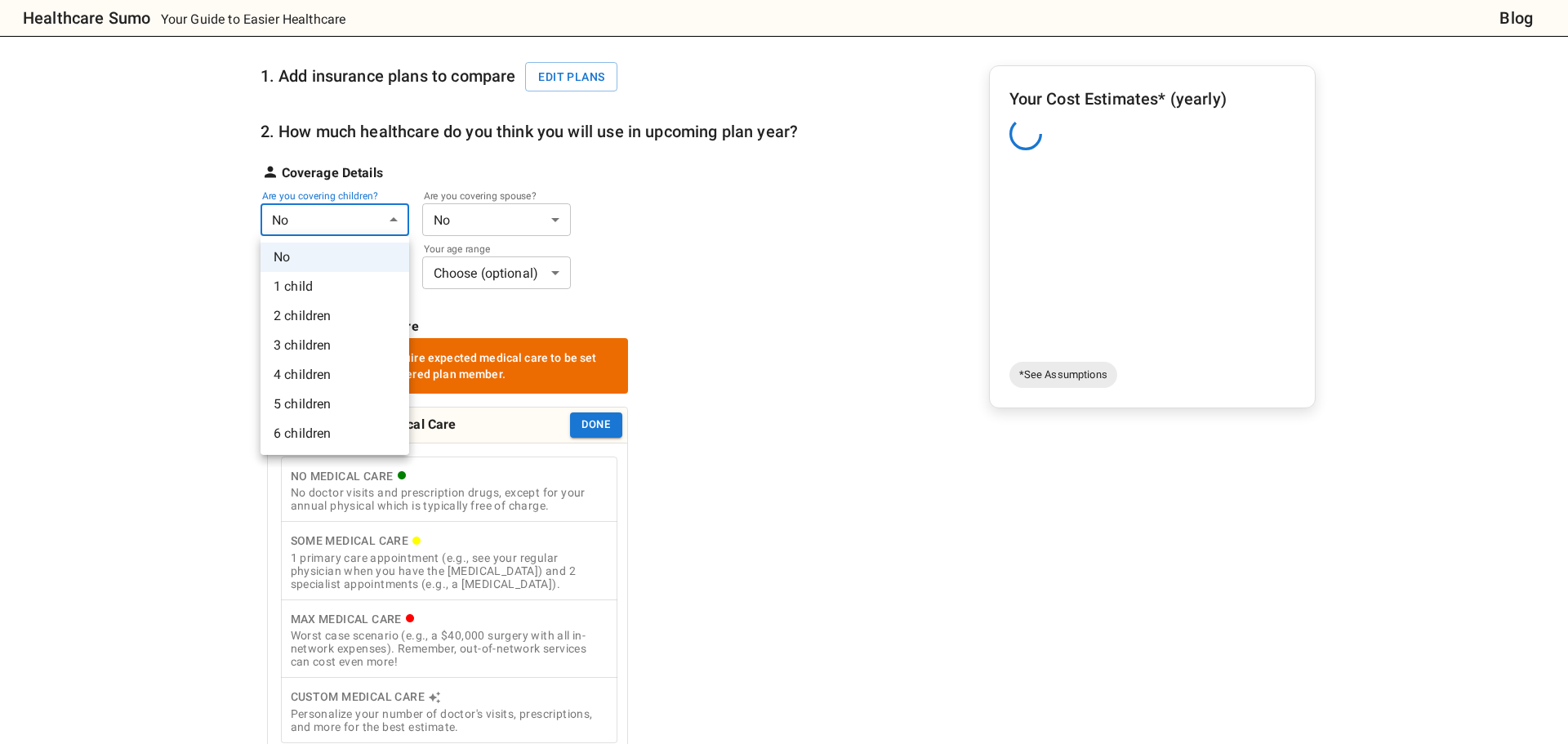
click at [334, 217] on body "Healthcare Sumo Your Guide to Easier Healthcare Blog Health Insurance Calculato…" at bounding box center [784, 622] width 1568 height 1571
click at [331, 321] on li "2 children" at bounding box center [334, 316] width 148 height 30
click at [331, 321] on strong "Expected Medical Care" at bounding box center [343, 327] width 137 height 19
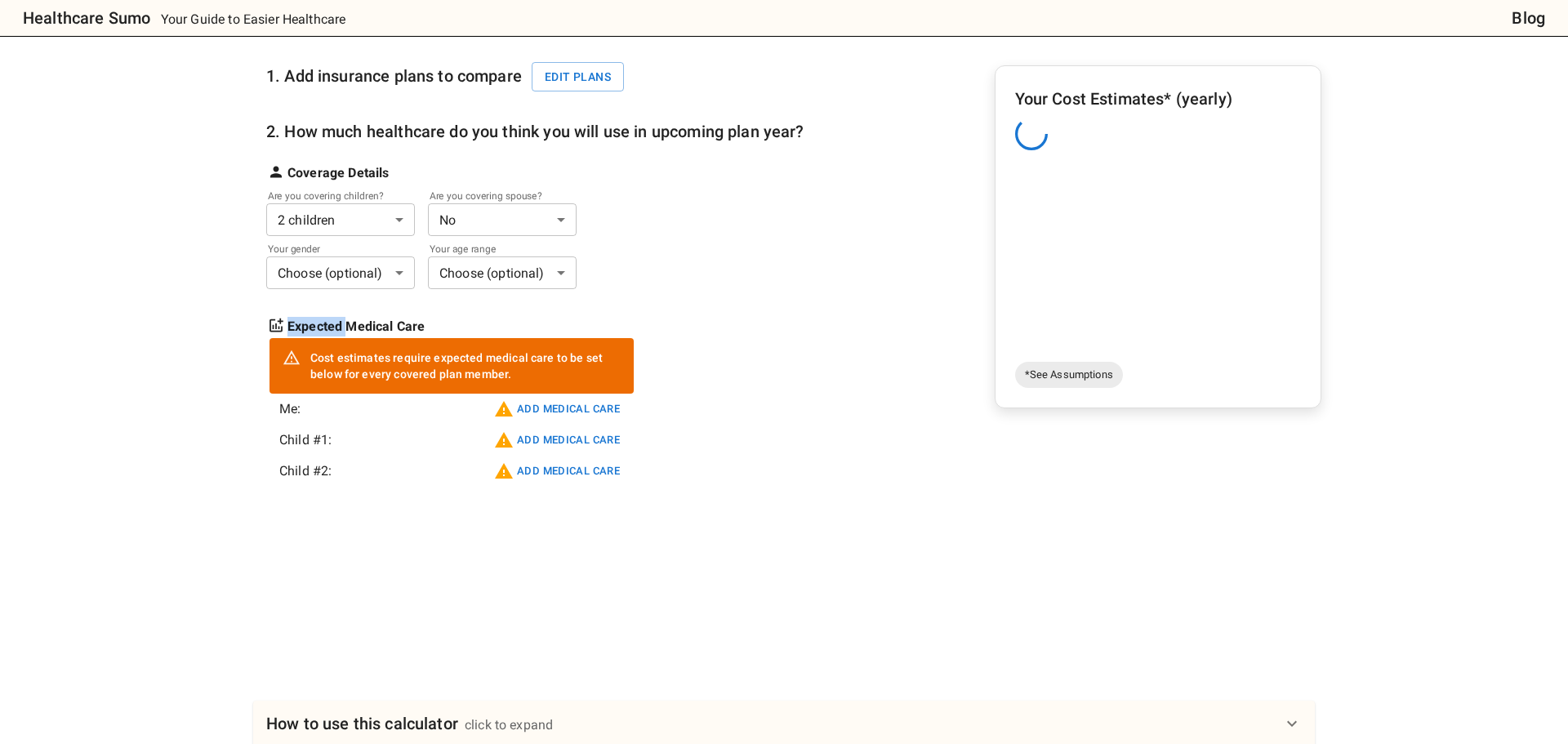
click at [483, 225] on body "Healthcare Sumo Your Guide to Easier Healthcare Blog Health Insurance Calculato…" at bounding box center [784, 495] width 1568 height 1317
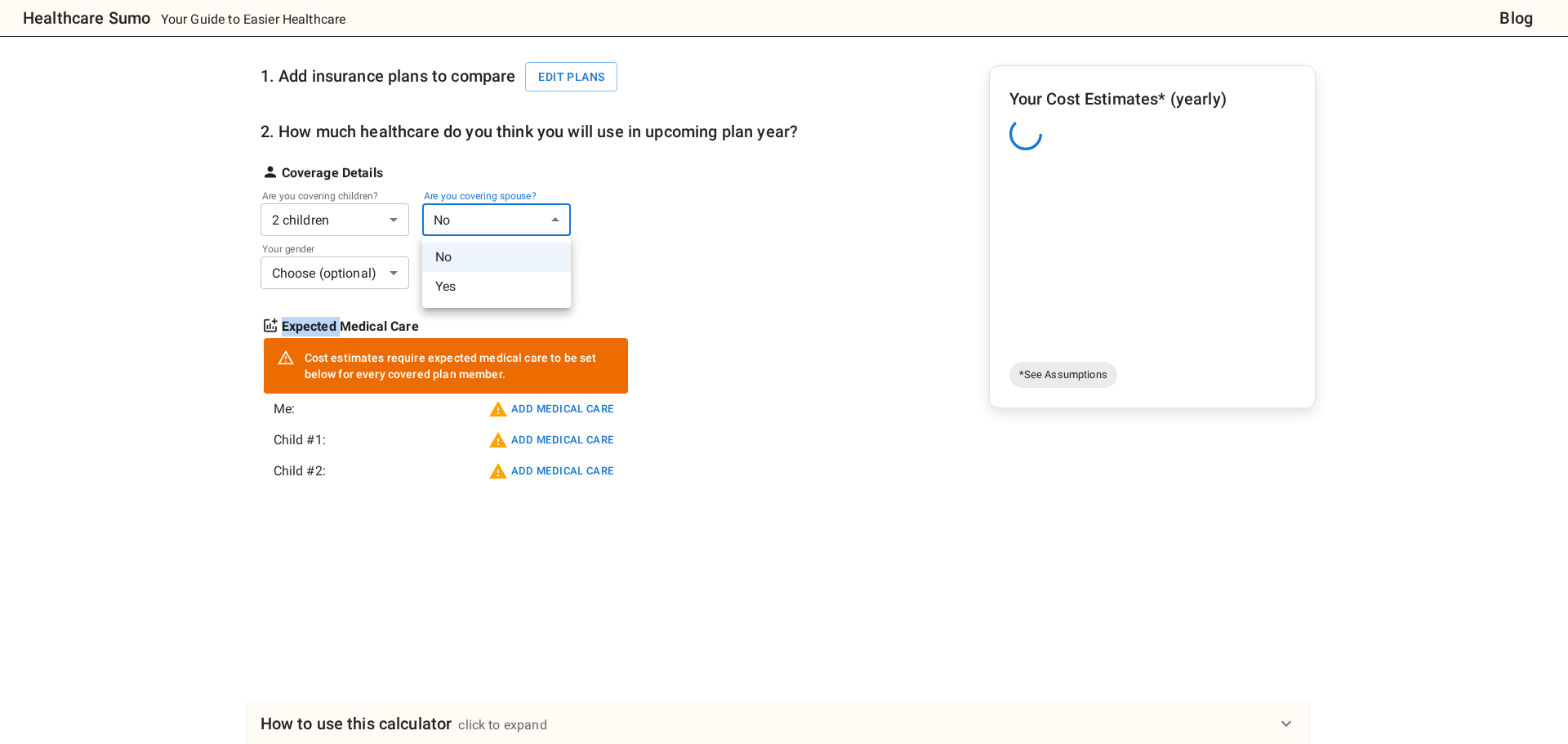
click at [464, 282] on li "Yes" at bounding box center [497, 287] width 148 height 30
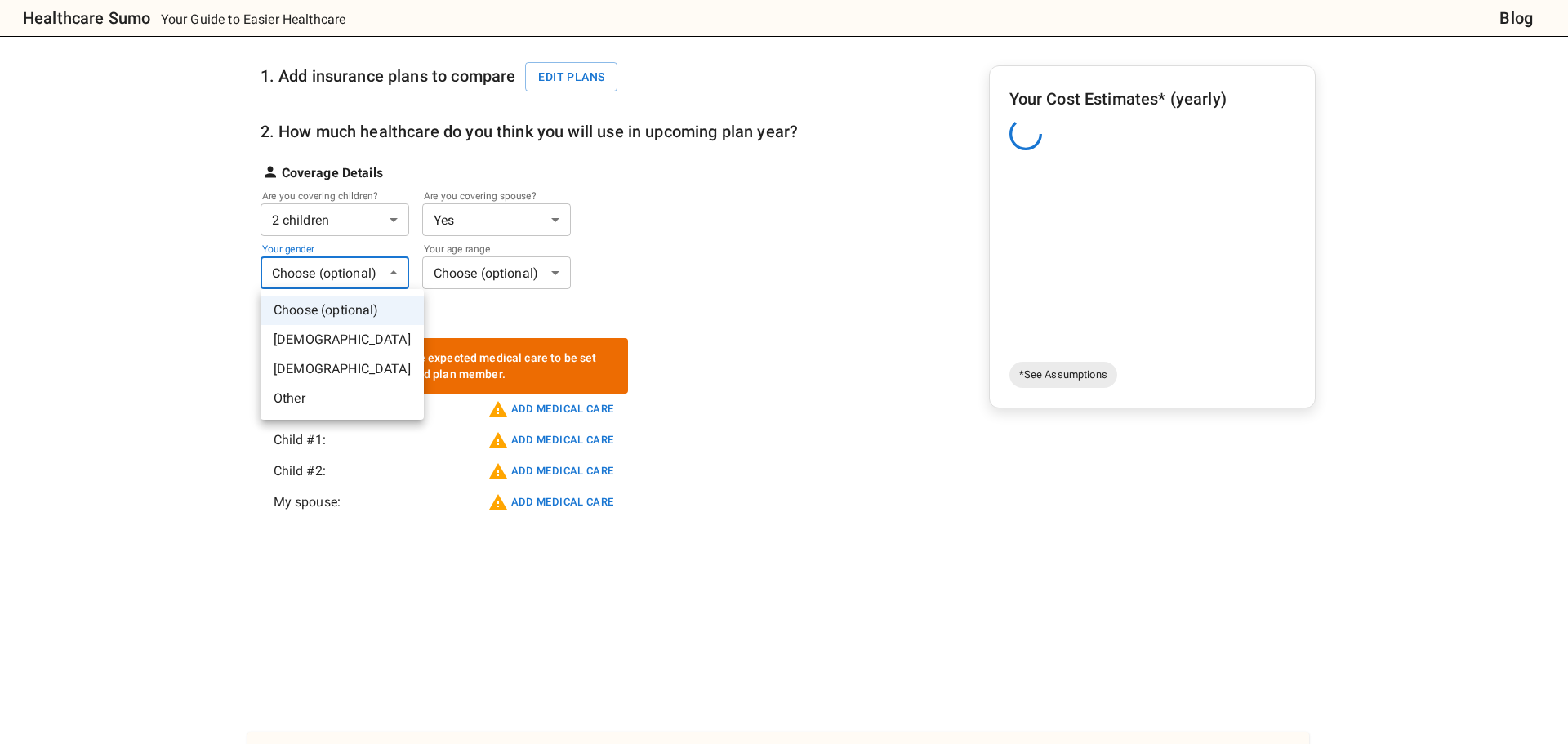
click at [343, 274] on body "Healthcare Sumo Your Guide to Easier Healthcare Blog Health Insurance Calculato…" at bounding box center [784, 511] width 1568 height 1348
click at [318, 334] on li "[DEMOGRAPHIC_DATA]" at bounding box center [341, 340] width 163 height 30
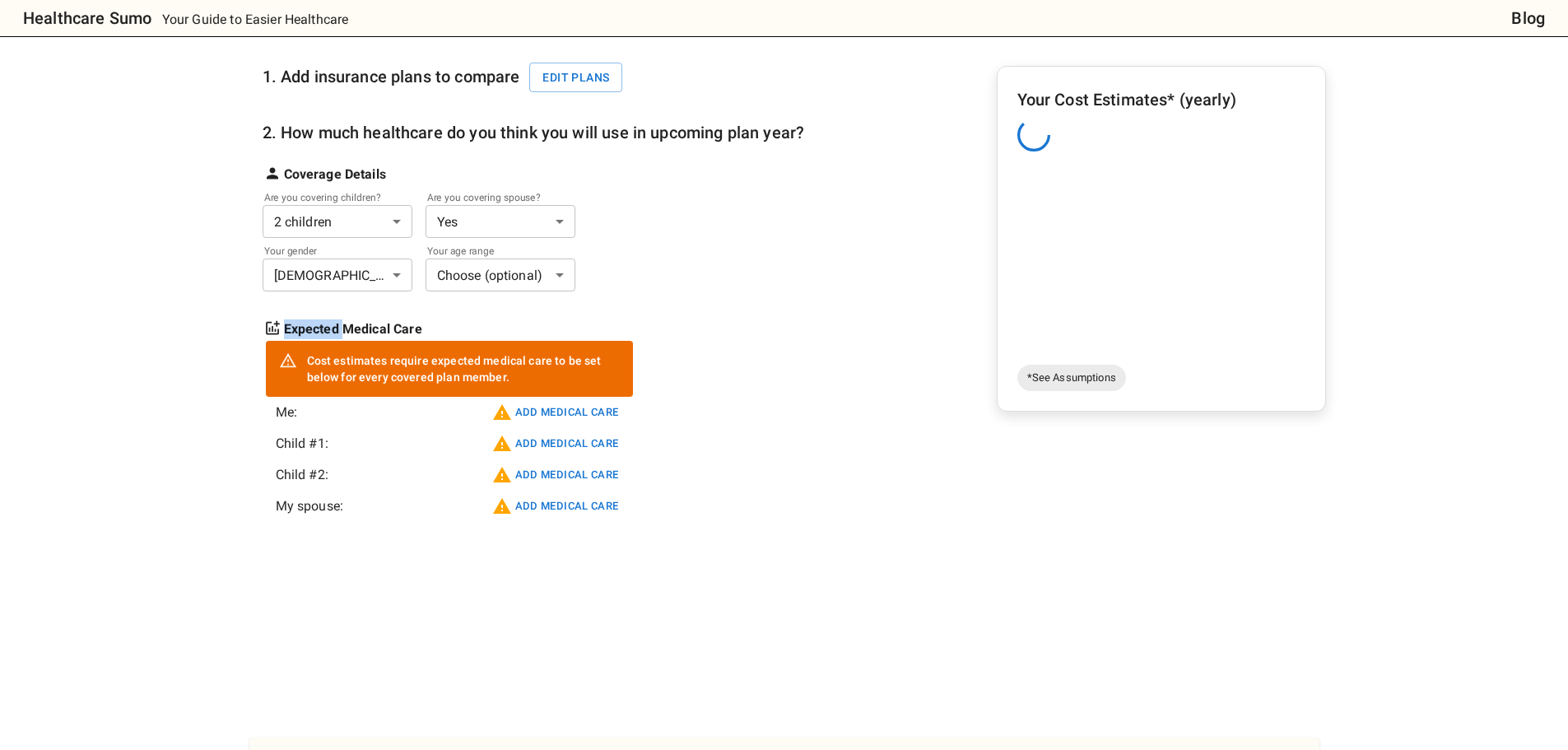
click at [484, 265] on body "Healthcare Sumo Your Guide to Easier Healthcare Blog Health Insurance Calculato…" at bounding box center [784, 515] width 1568 height 1359
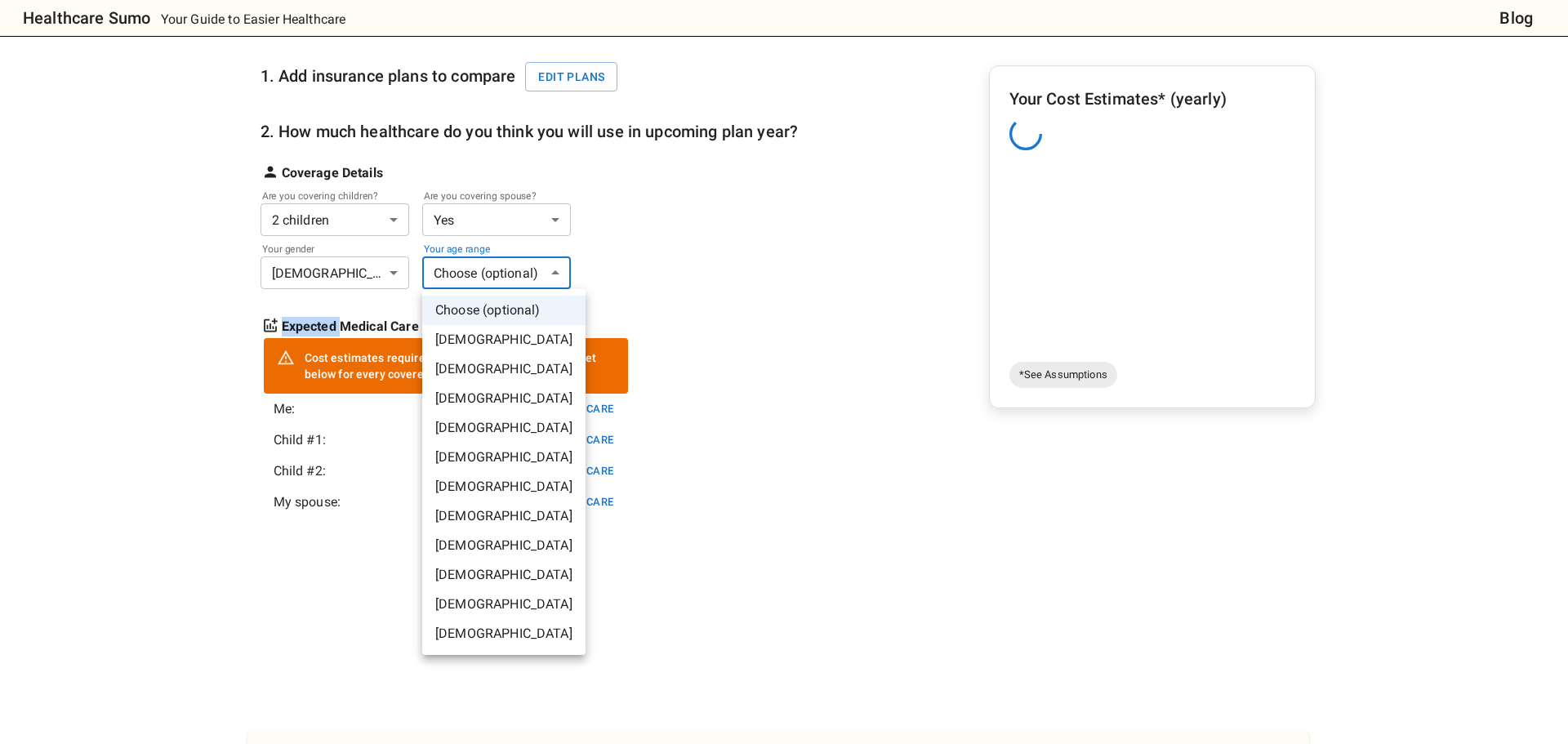
click at [493, 398] on li "[DEMOGRAPHIC_DATA]" at bounding box center [504, 399] width 163 height 30
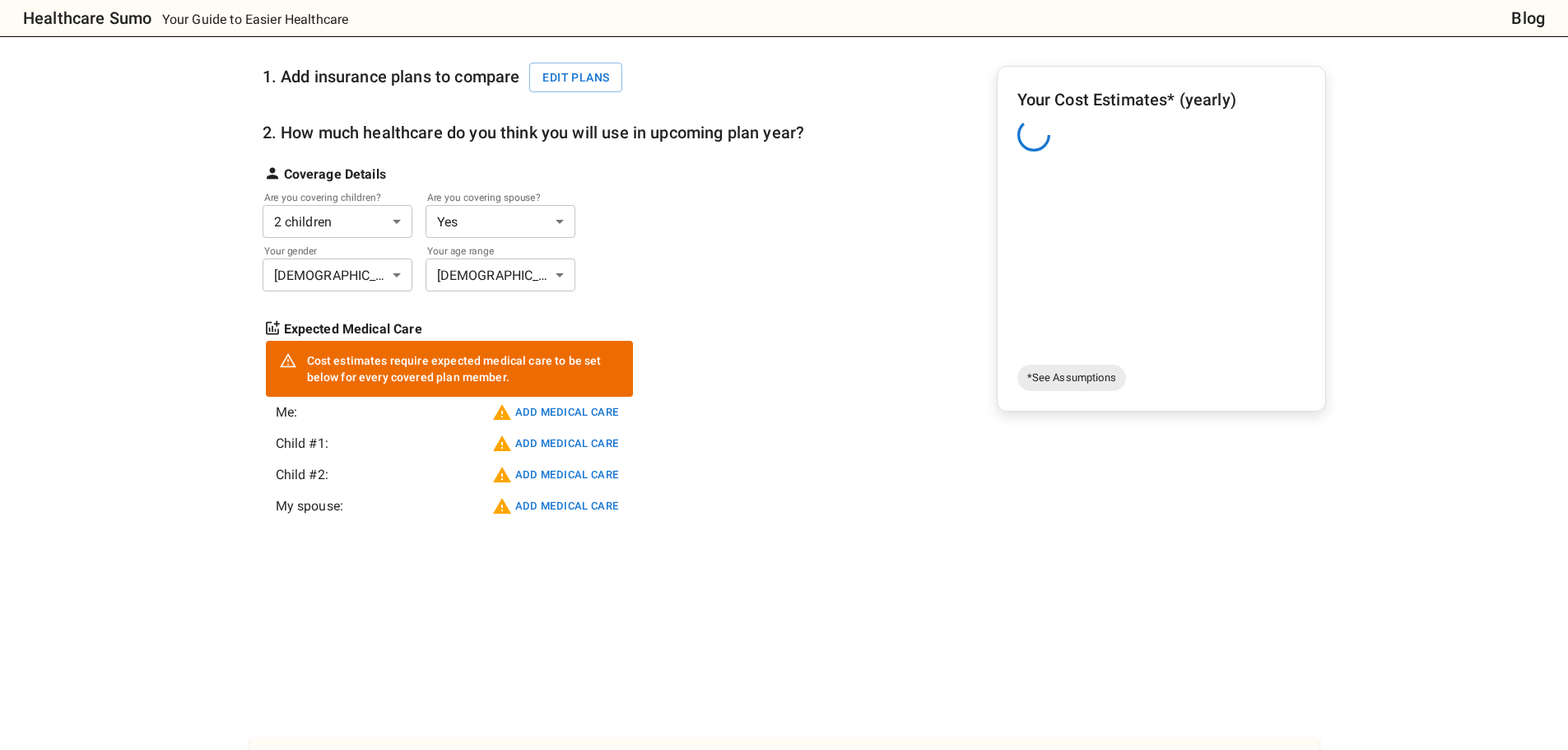
click at [222, 353] on div "Health Insurance Calculator: Compare Plan Costs Compare health insurance plans …" at bounding box center [785, 546] width 1255 height 1297
click at [543, 410] on button "Add medical care" at bounding box center [554, 413] width 135 height 26
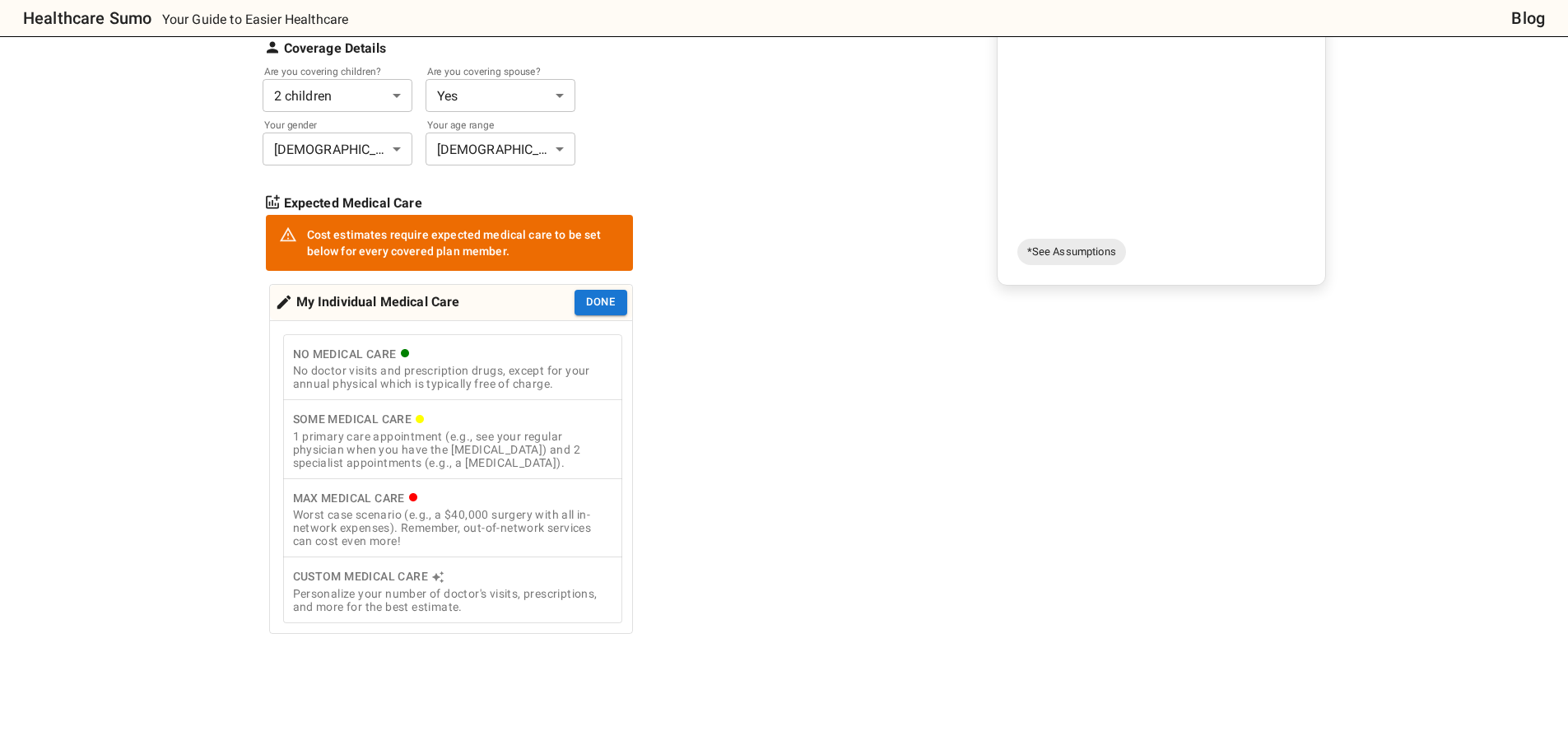
scroll to position [329, 0]
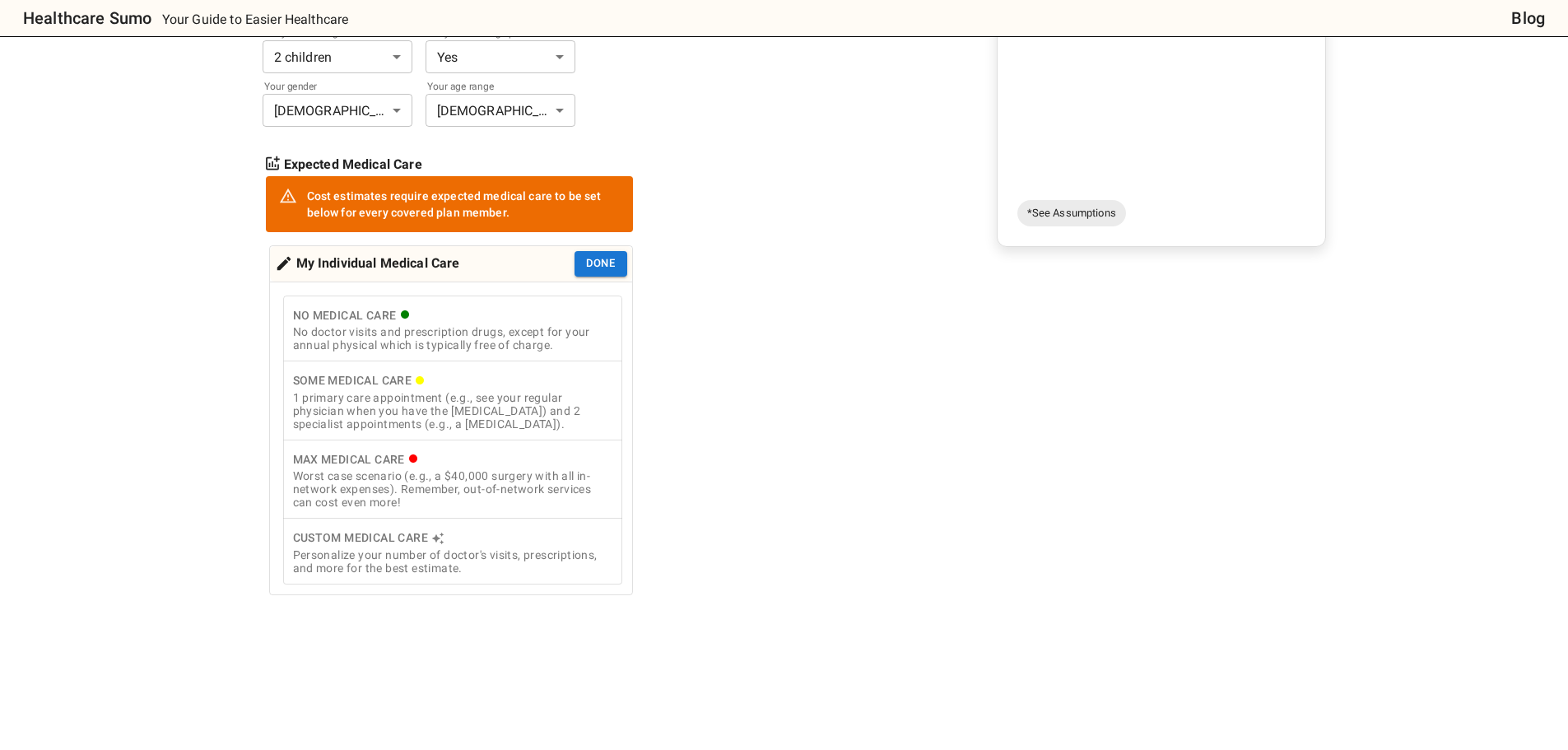
click at [496, 415] on div "1 primary care appointment (e.g., see your regular physician when you have the …" at bounding box center [452, 410] width 319 height 40
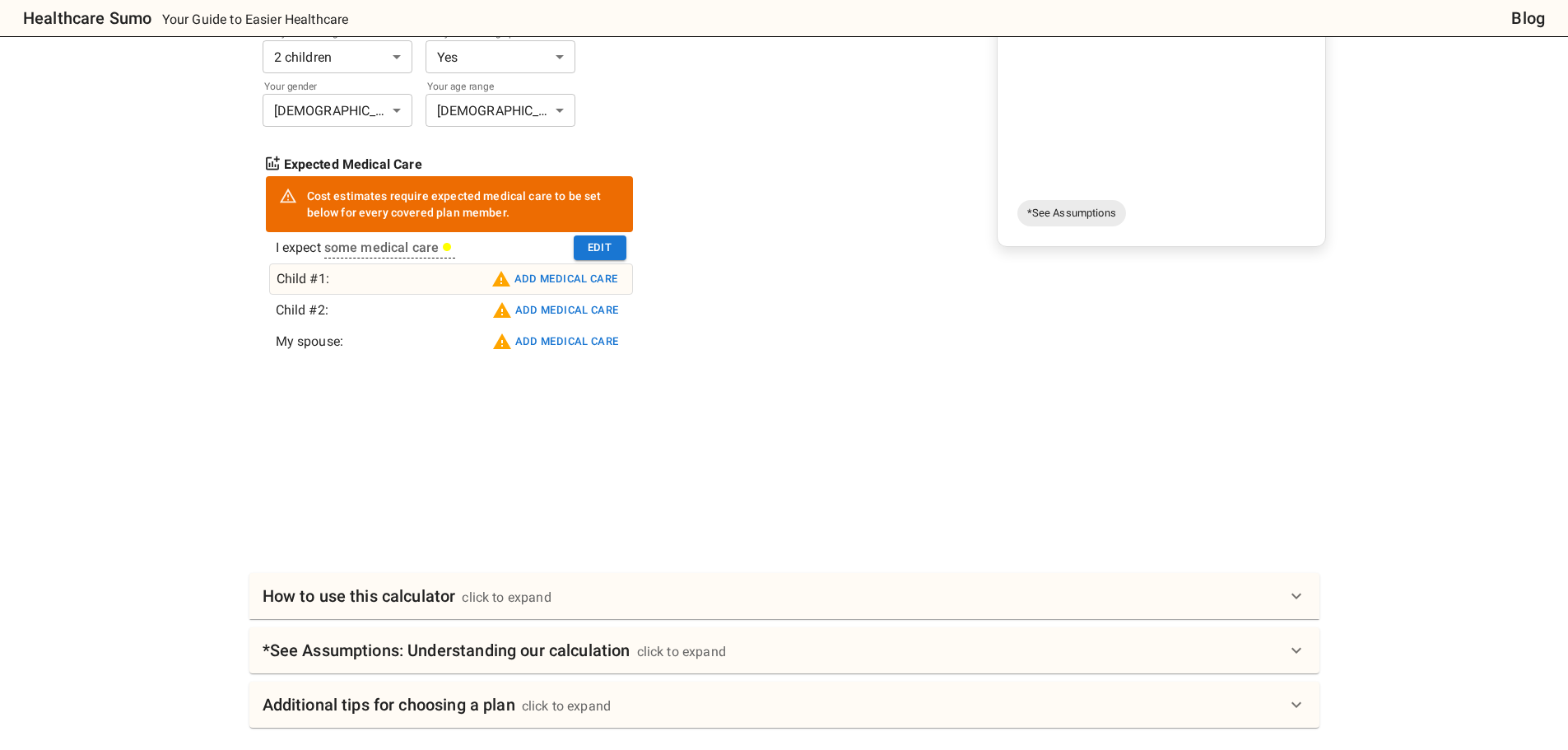
click at [555, 284] on button "Add medical care" at bounding box center [554, 279] width 135 height 26
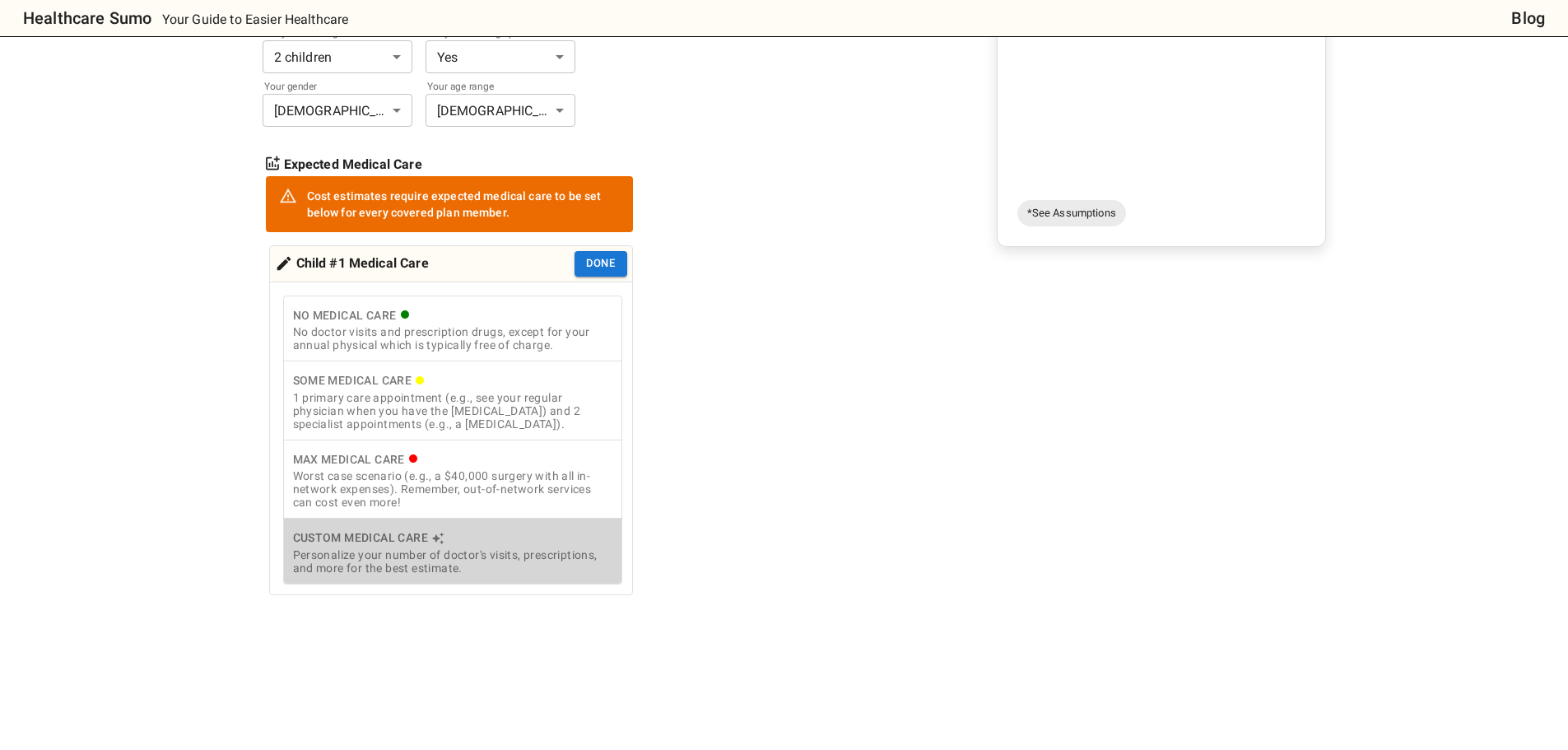
click at [433, 545] on icon "cost type" at bounding box center [437, 538] width 13 height 13
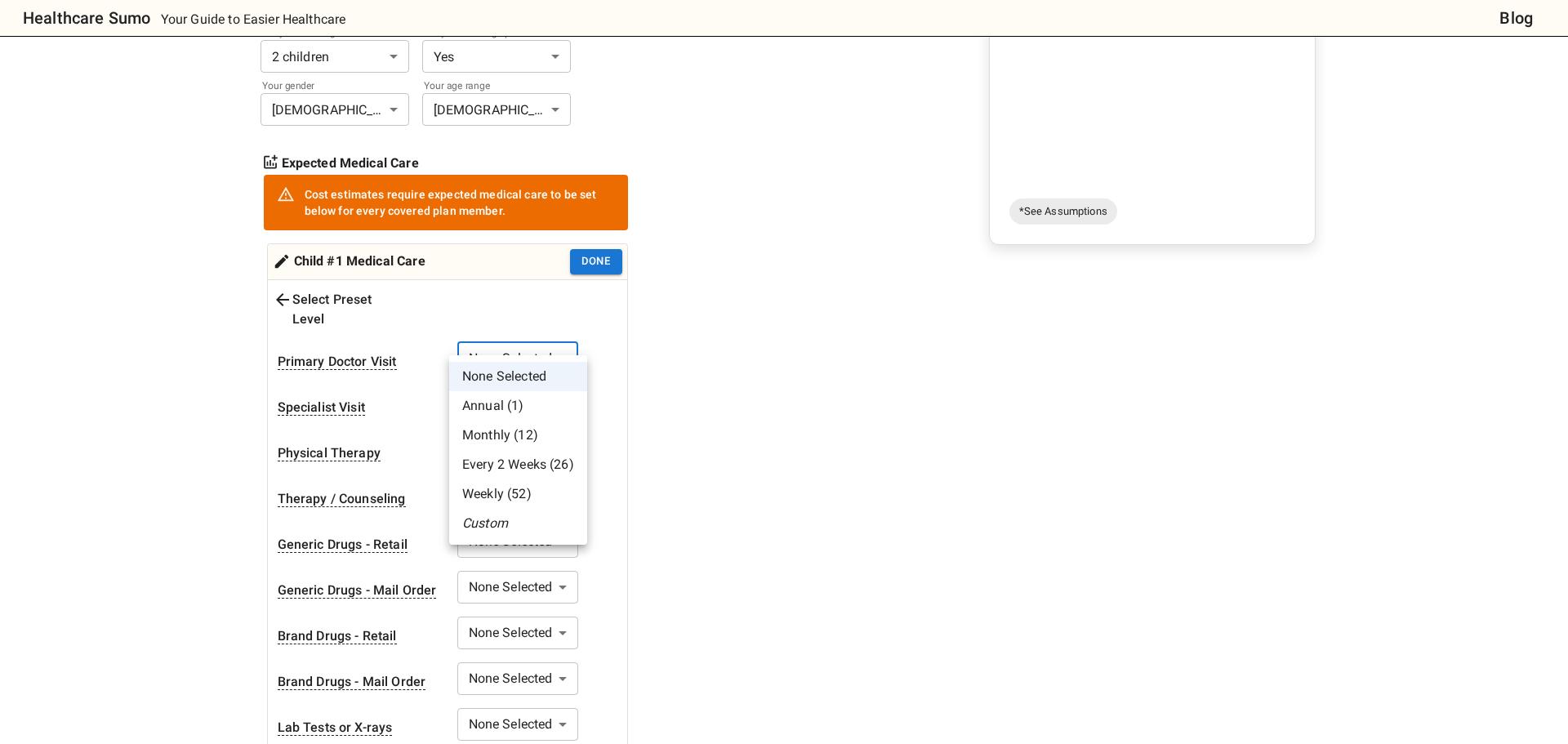
click at [492, 341] on body "Healthcare Sumo Your Guide to Easier Healthcare Blog Health Insurance Calculato…" at bounding box center [784, 677] width 1568 height 2007
click at [505, 517] on li "Custom" at bounding box center [519, 524] width 138 height 30
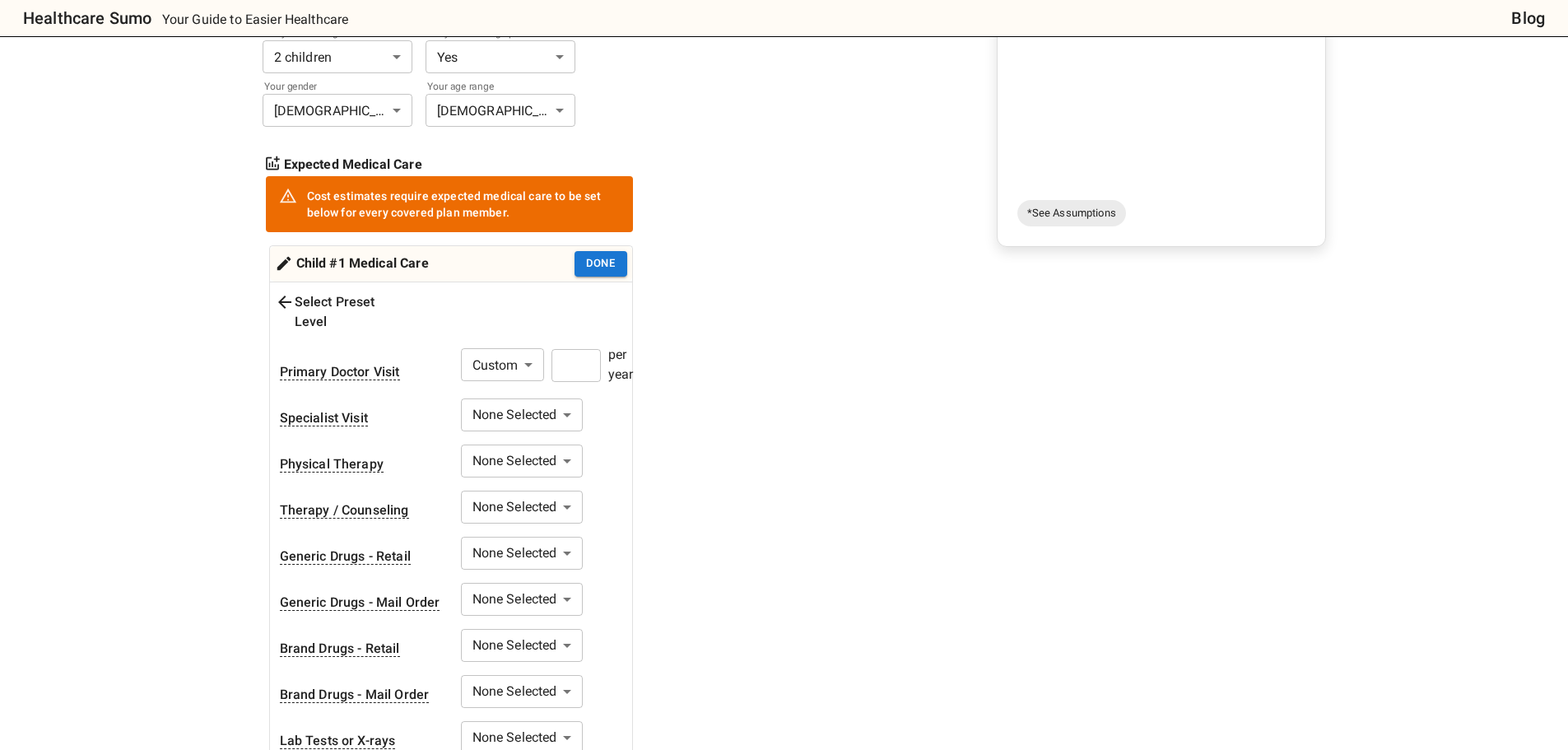
click at [578, 351] on input "number" at bounding box center [576, 365] width 49 height 33
click at [526, 401] on body "Healthcare Sumo Your Guide to Easier Healthcare Blog Health Insurance Calculato…" at bounding box center [790, 686] width 1580 height 2030
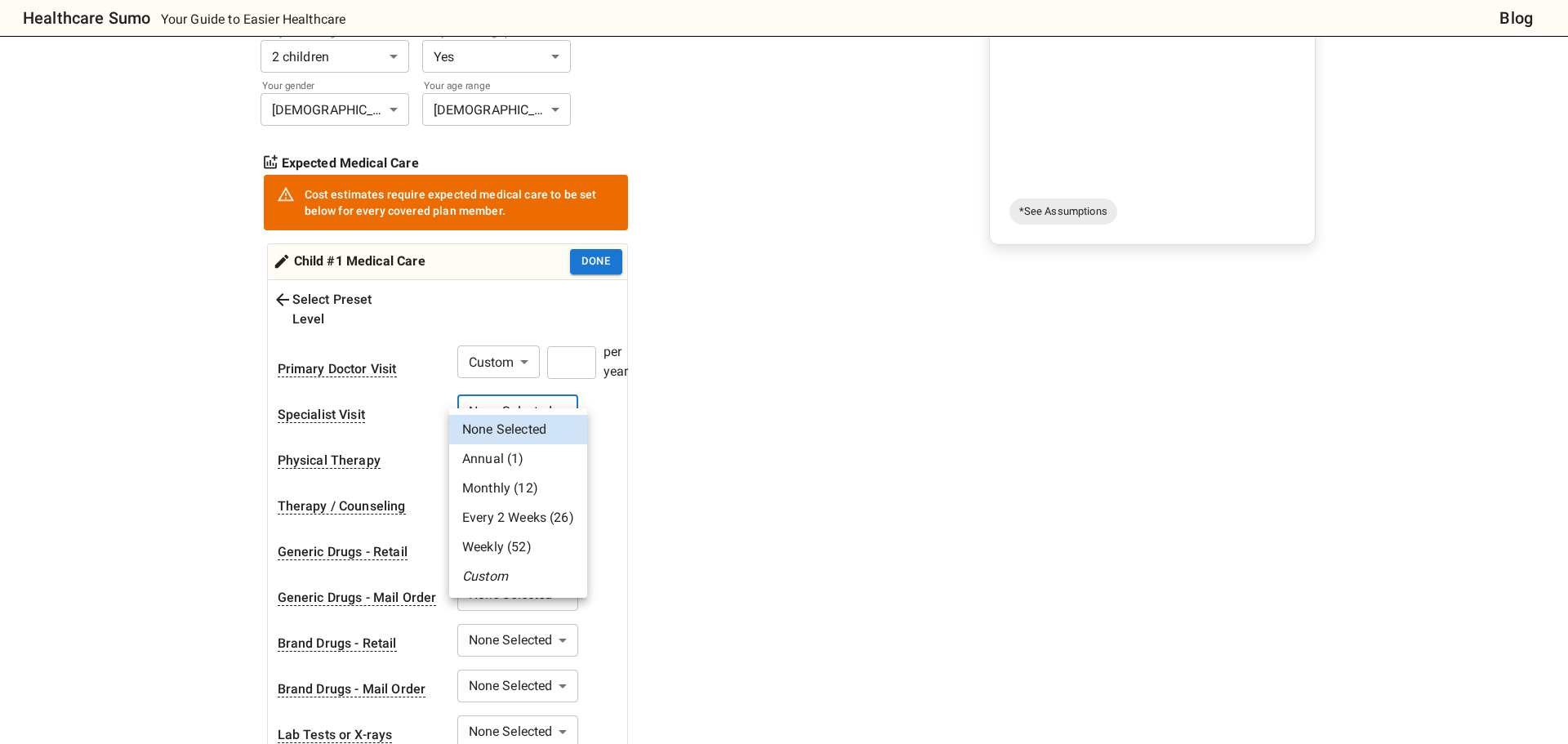
click at [507, 575] on li "Custom" at bounding box center [519, 577] width 138 height 30
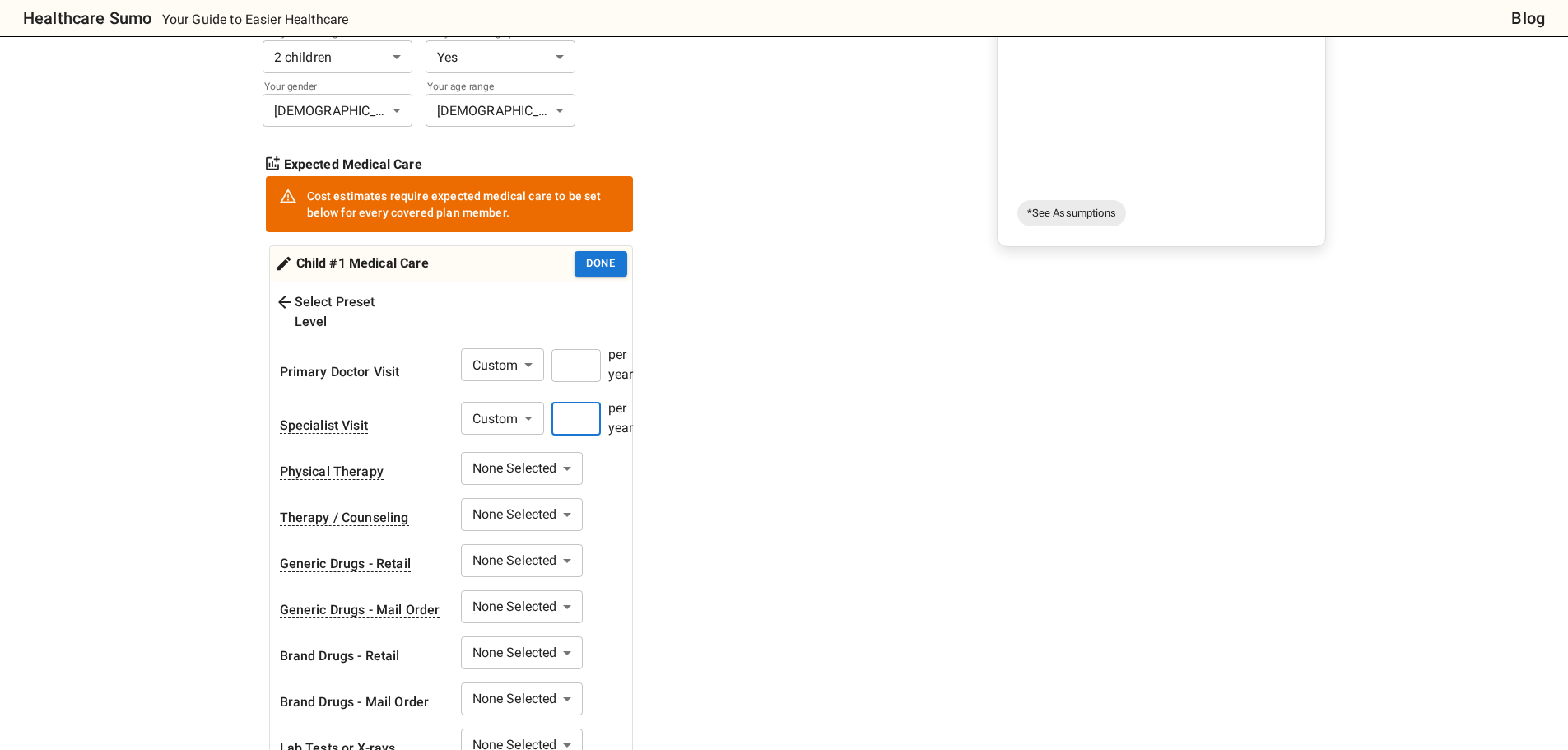
click at [561, 402] on input "number" at bounding box center [576, 418] width 49 height 33
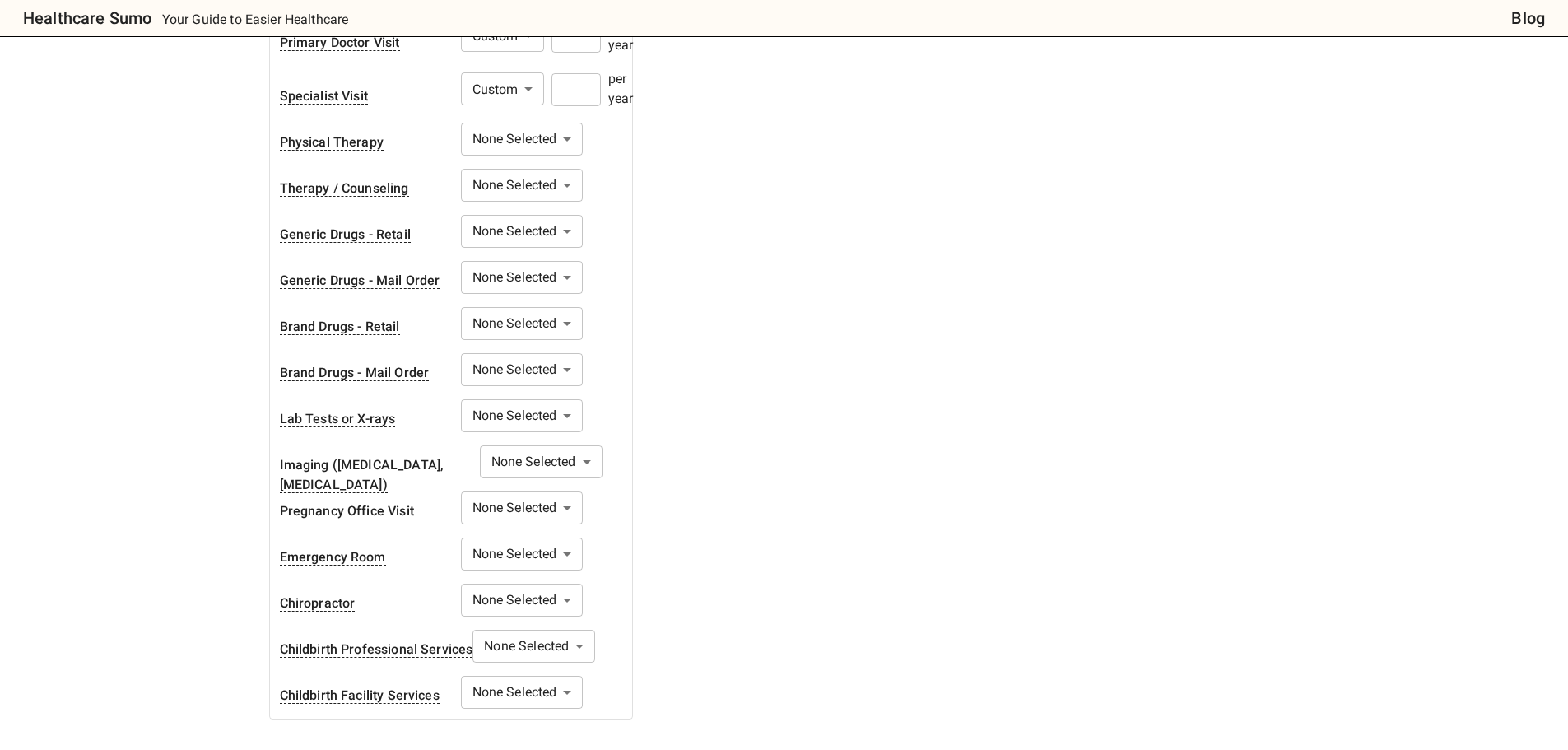
scroll to position [824, 0]
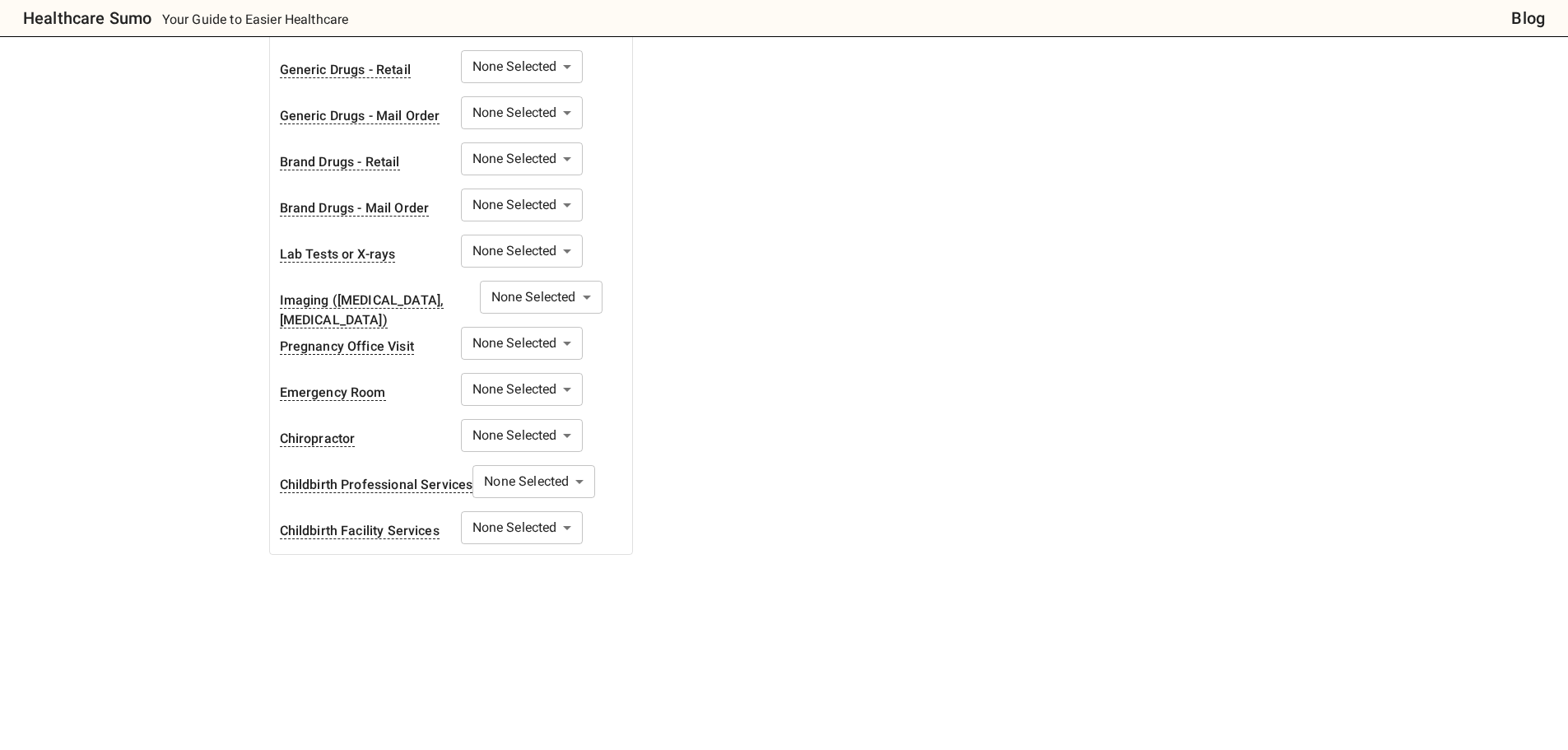
click at [531, 377] on body "Healthcare Sumo Your Guide to Easier Healthcare Blog Health Insurance Calculato…" at bounding box center [784, 195] width 1568 height 2037
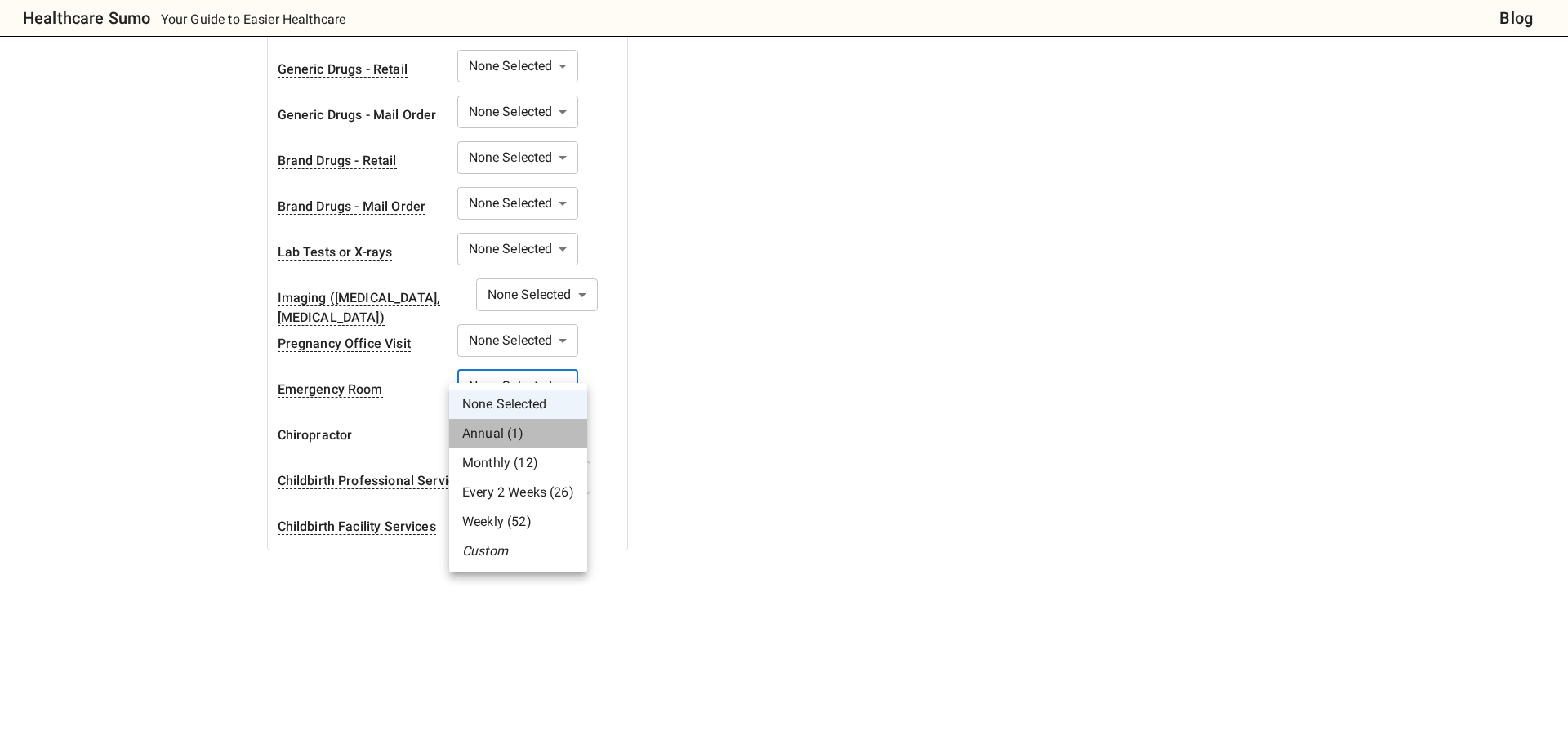
click at [514, 435] on li "Annual (1)" at bounding box center [519, 434] width 138 height 30
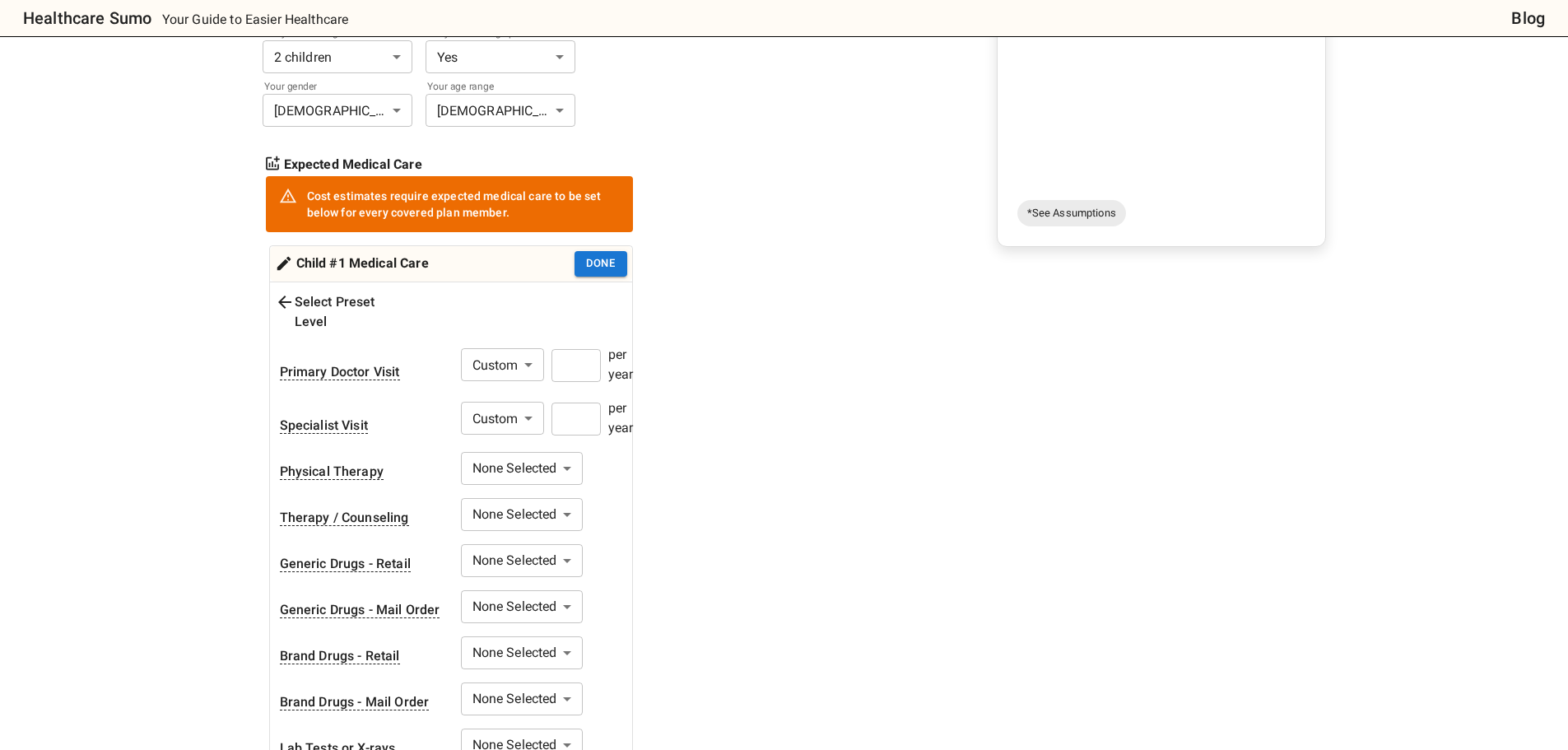
scroll to position [165, 0]
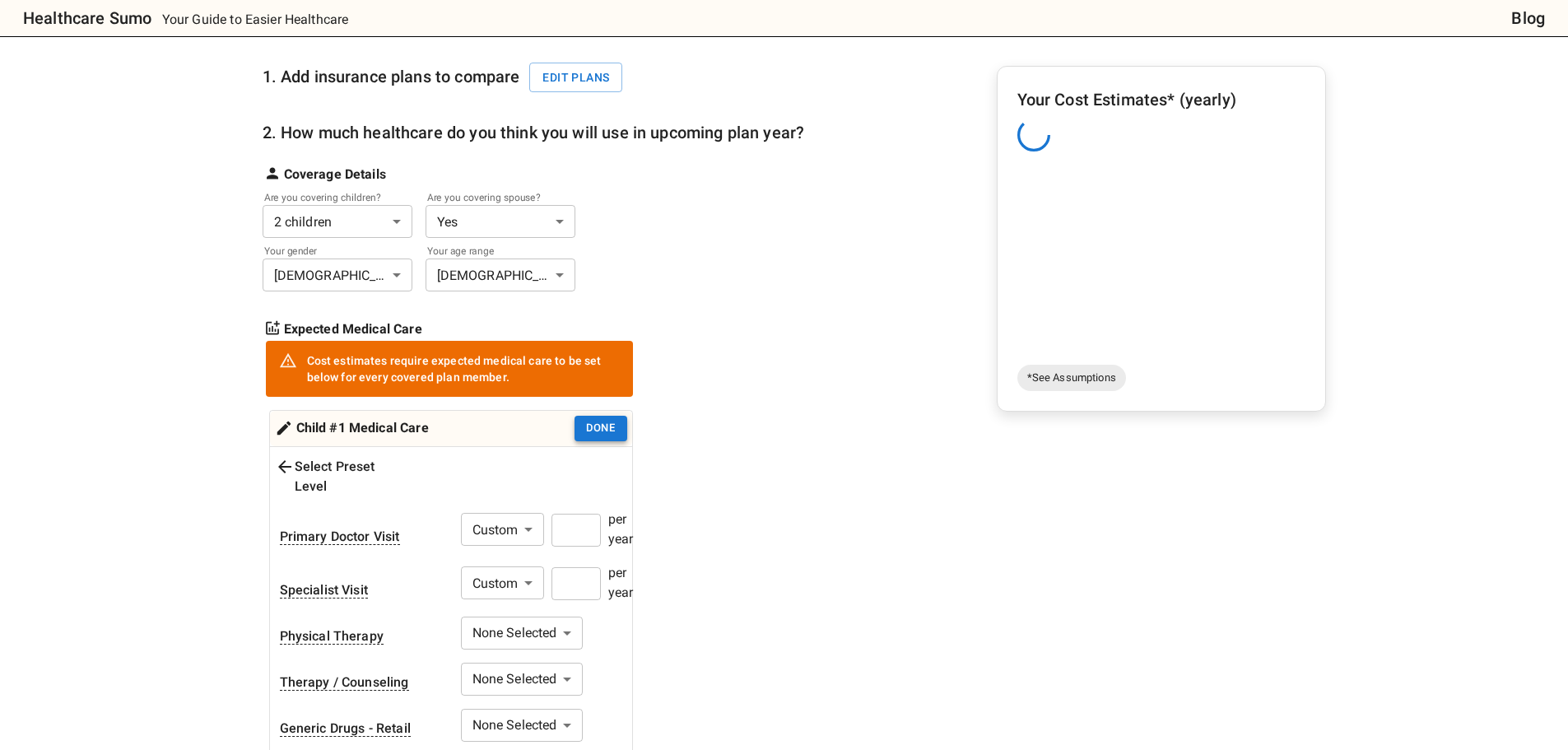
click at [609, 428] on button "Done" at bounding box center [601, 428] width 53 height 26
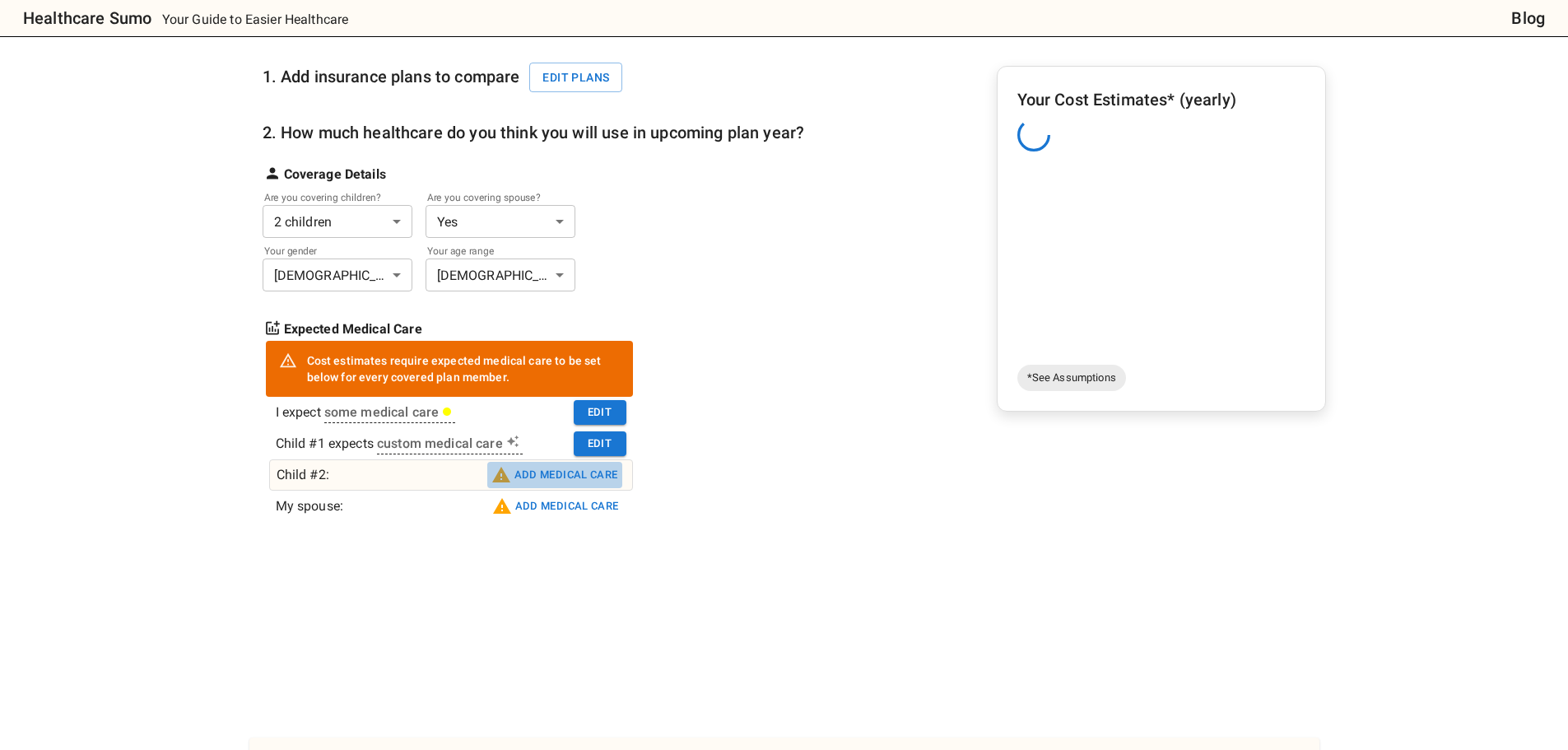
click at [578, 478] on button "Add medical care" at bounding box center [554, 475] width 135 height 26
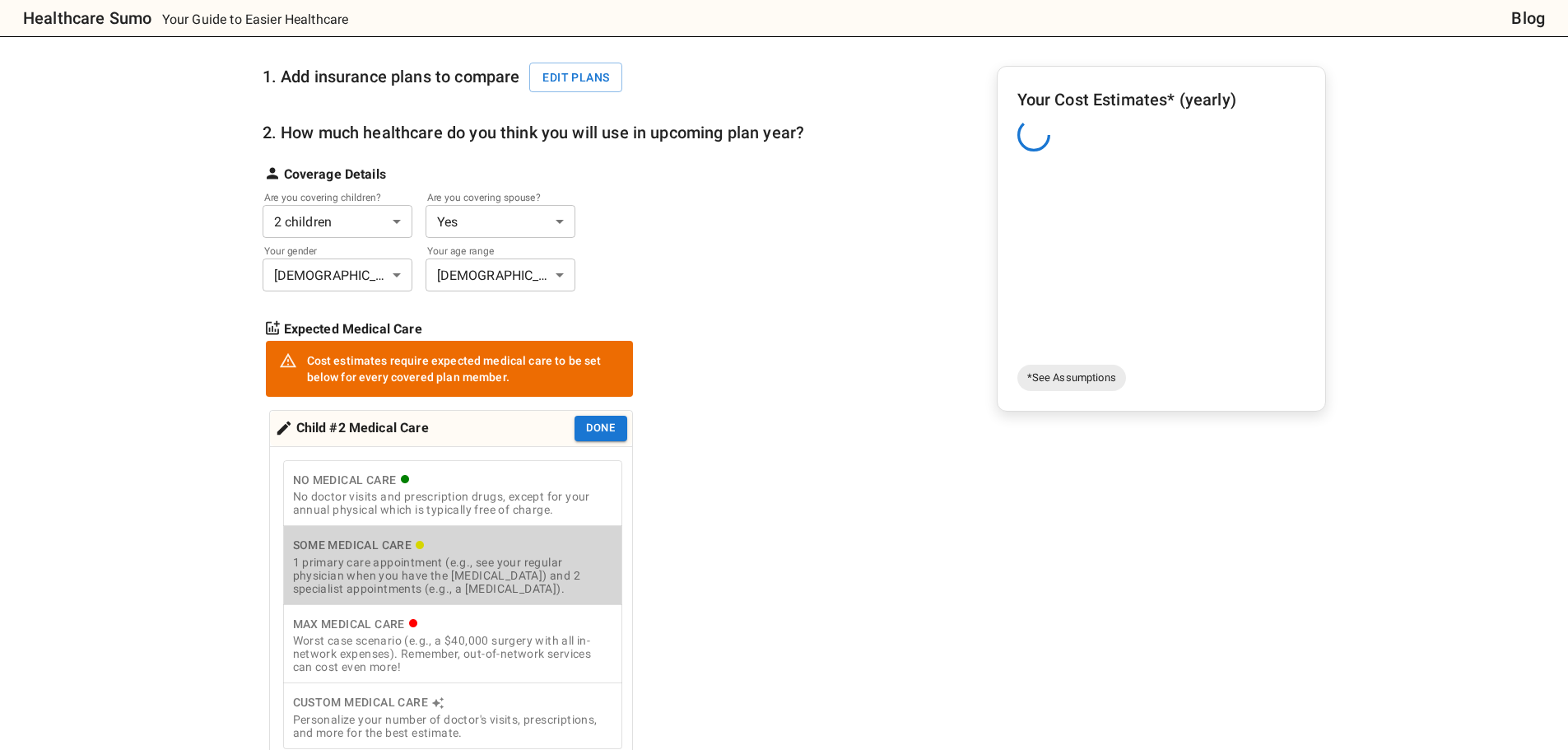
click at [495, 556] on div "1 primary care appointment (e.g., see your regular physician when you have the …" at bounding box center [452, 575] width 319 height 40
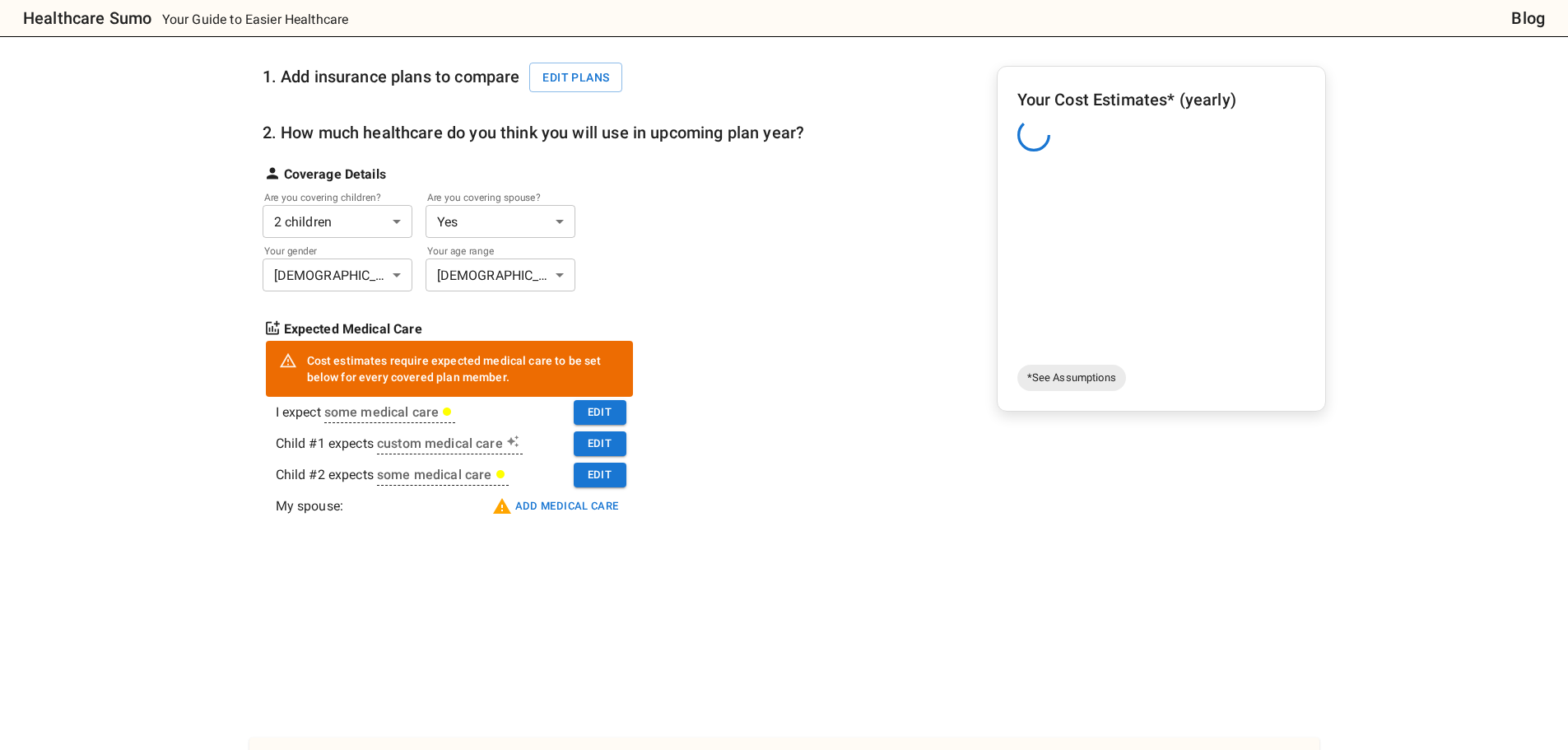
scroll to position [329, 0]
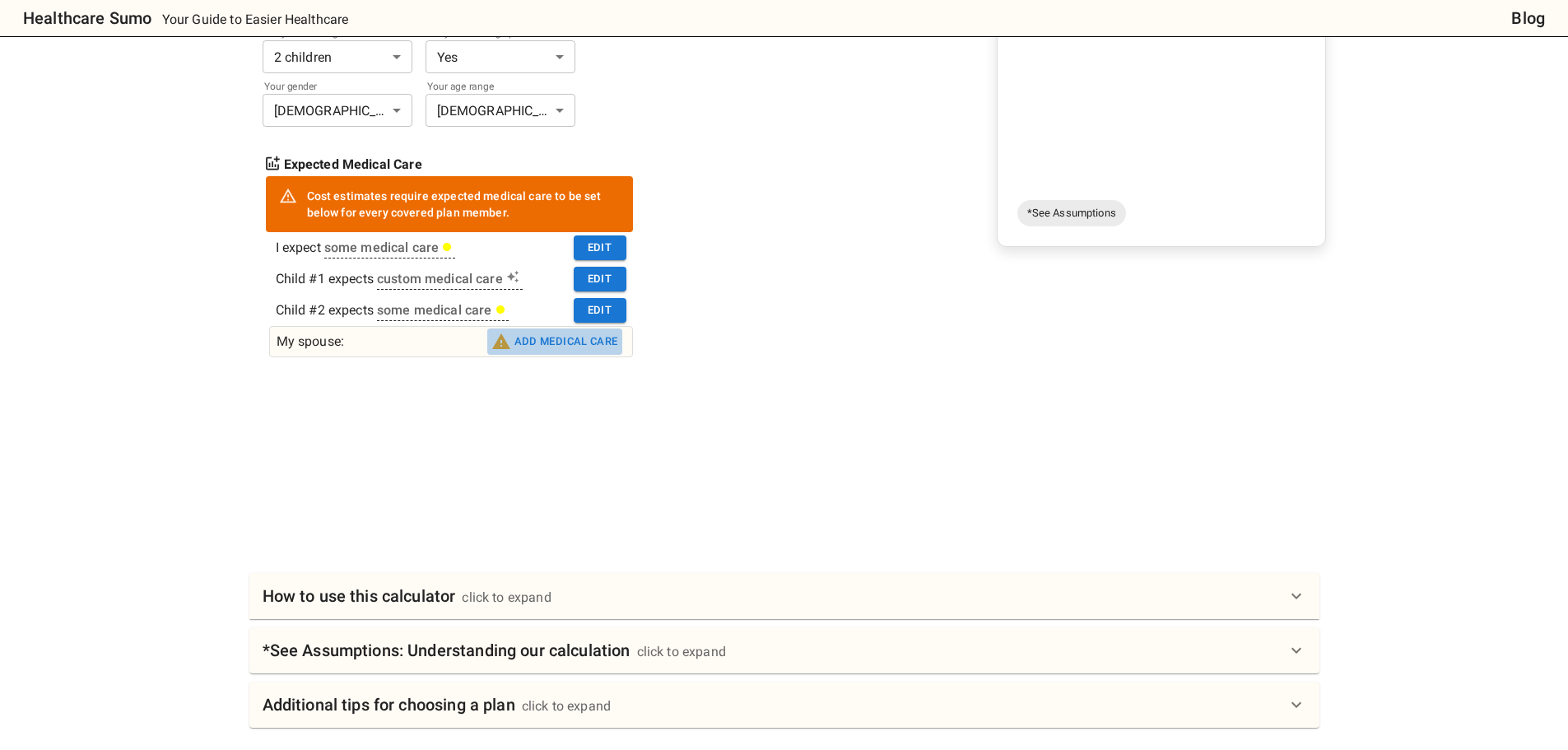
click at [590, 342] on button "Add medical care" at bounding box center [554, 342] width 135 height 26
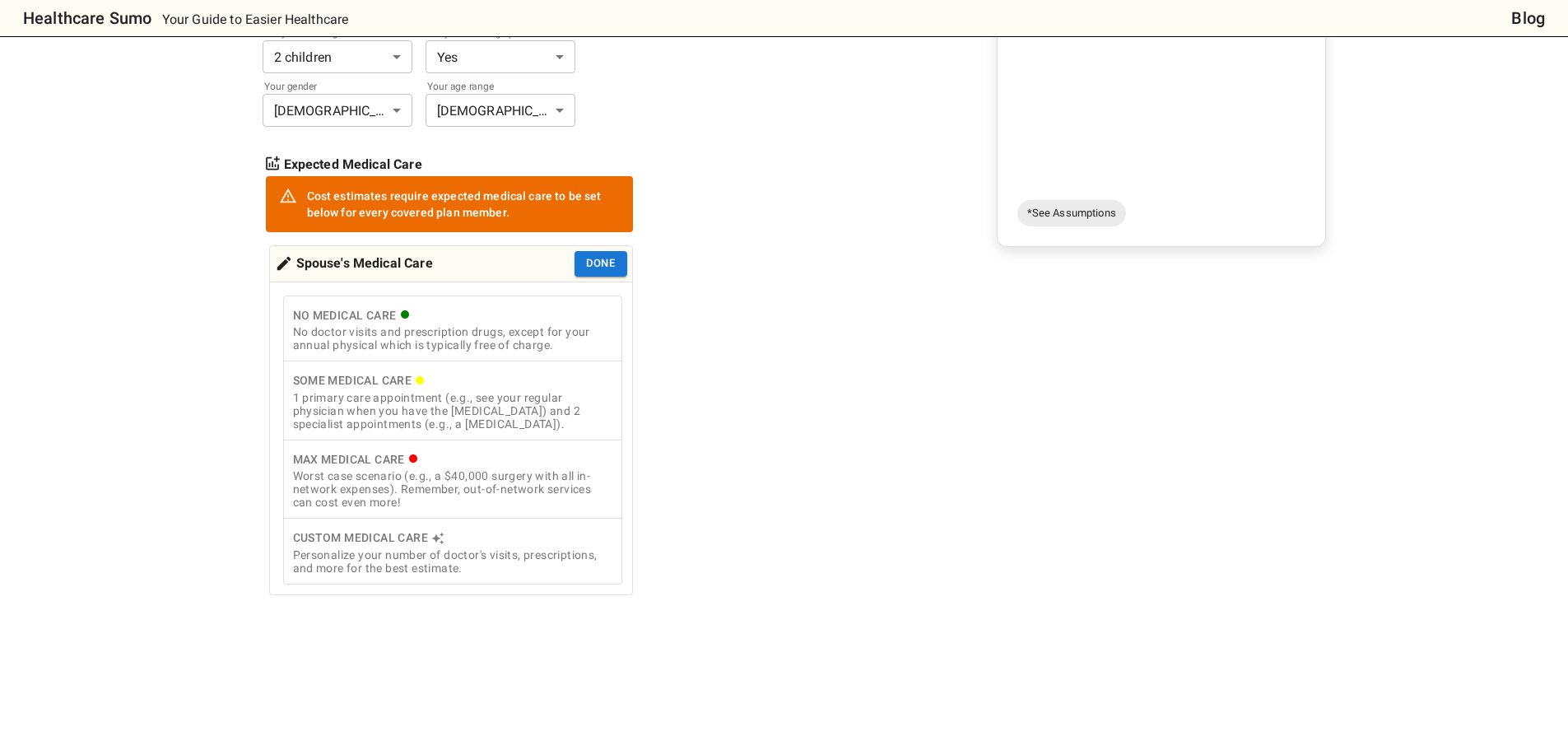
click at [395, 562] on div "Personalize your number of doctor's visits, prescriptions, and more for the bes…" at bounding box center [452, 562] width 319 height 26
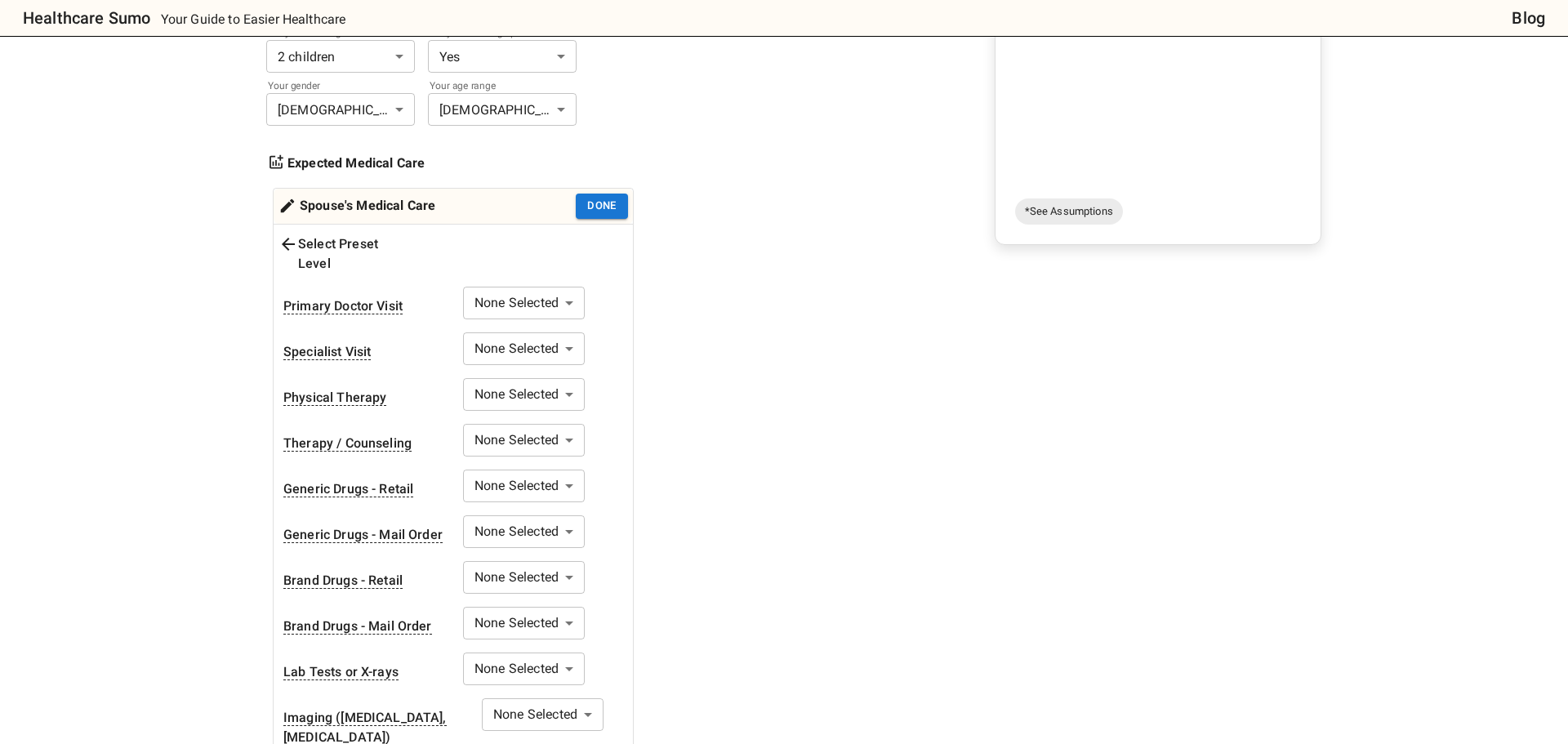
click at [532, 273] on body "Healthcare Sumo Your Guide to Easier Healthcare Blog Health Insurance Calculato…" at bounding box center [784, 649] width 1568 height 1951
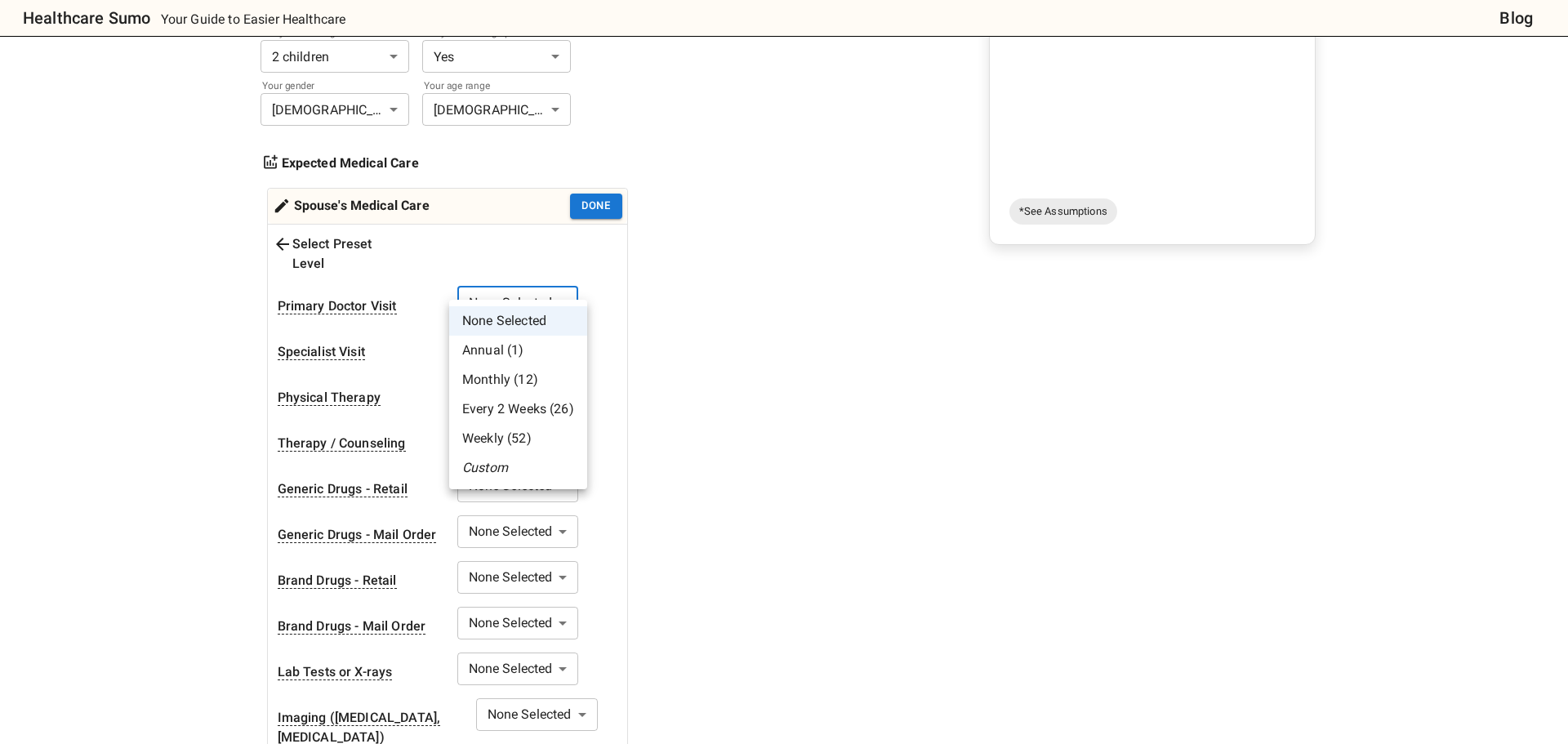
click at [529, 468] on li "Custom" at bounding box center [519, 468] width 138 height 30
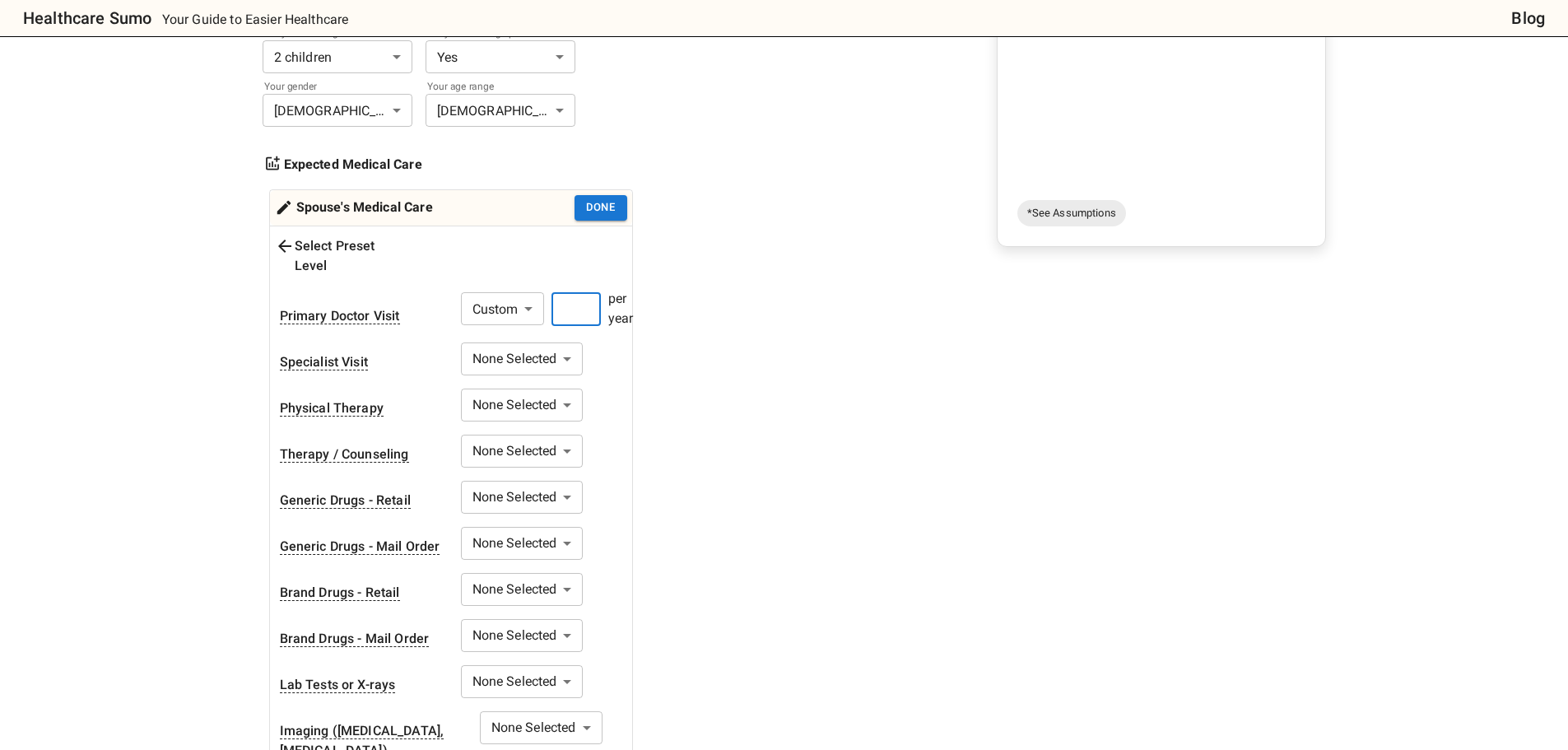
drag, startPoint x: 563, startPoint y: 297, endPoint x: 568, endPoint y: 283, distance: 14.9
click at [564, 295] on input "number" at bounding box center [576, 309] width 49 height 33
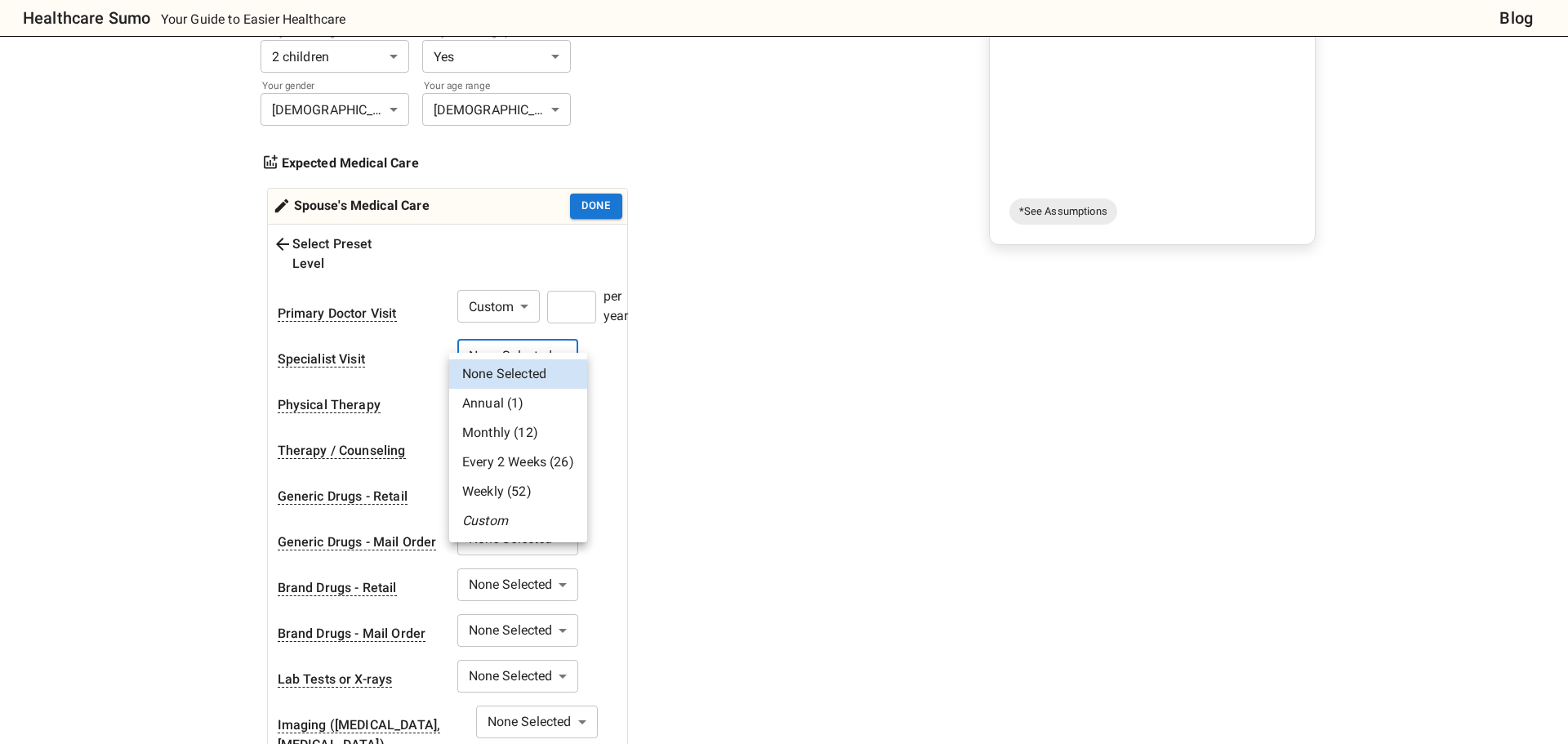
click at [530, 338] on body "Healthcare Sumo Your Guide to Easier Healthcare Blog Health Insurance Calculato…" at bounding box center [784, 652] width 1568 height 1958
click at [519, 407] on li "Annual (1)" at bounding box center [519, 403] width 138 height 30
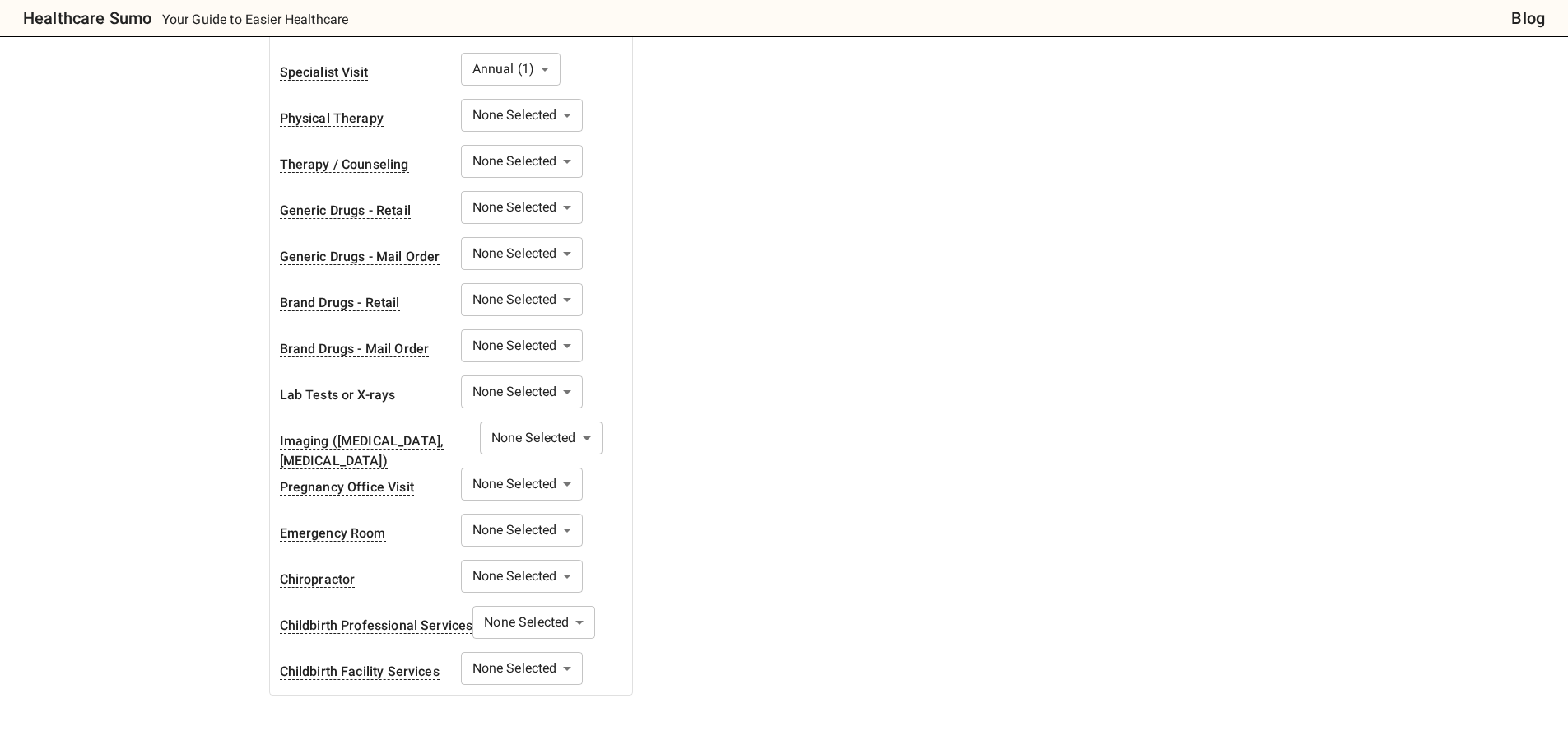
scroll to position [658, 0]
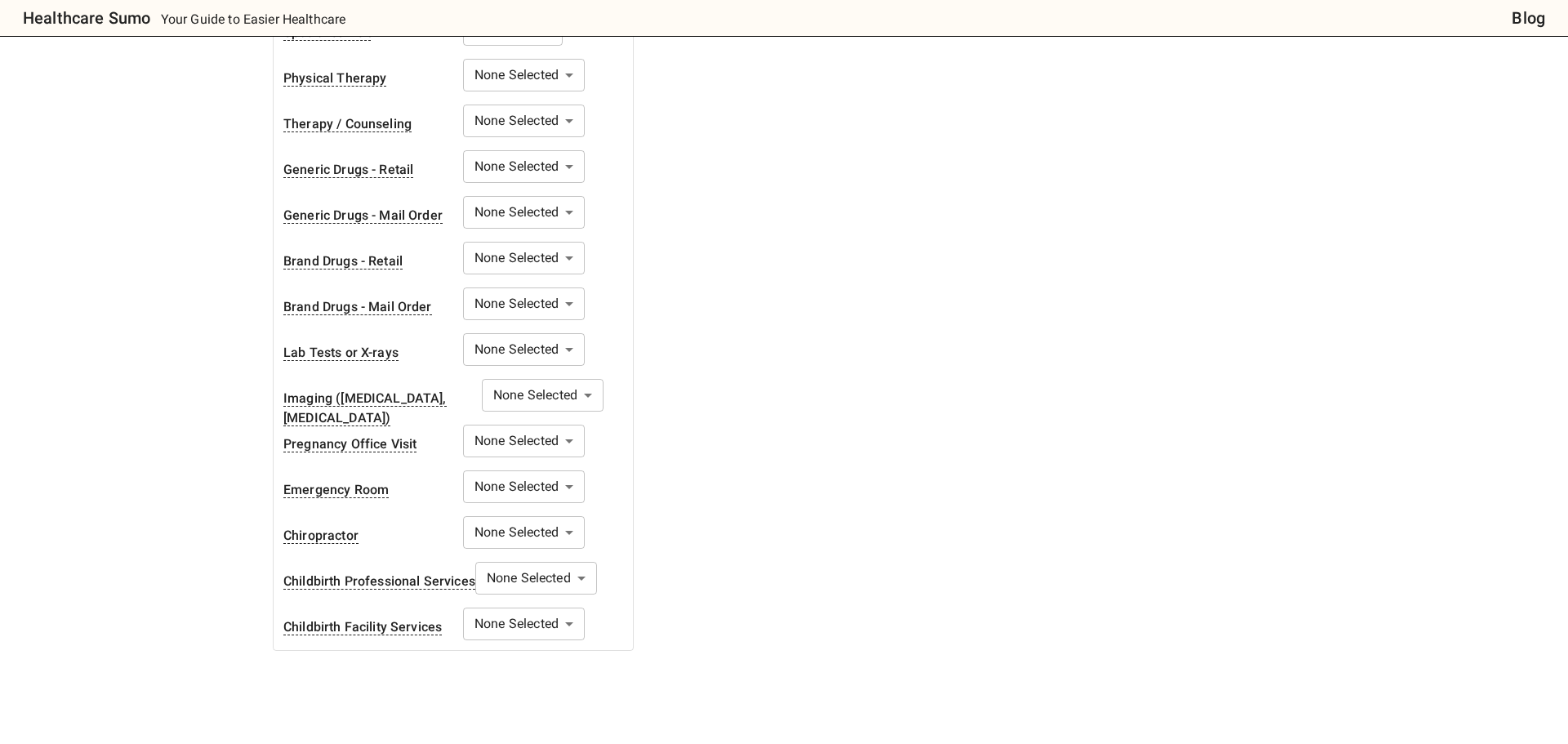
click at [517, 472] on body "Healthcare Sumo Your Guide to Easier Healthcare Blog Health Insurance Calculato…" at bounding box center [784, 326] width 1568 height 1958
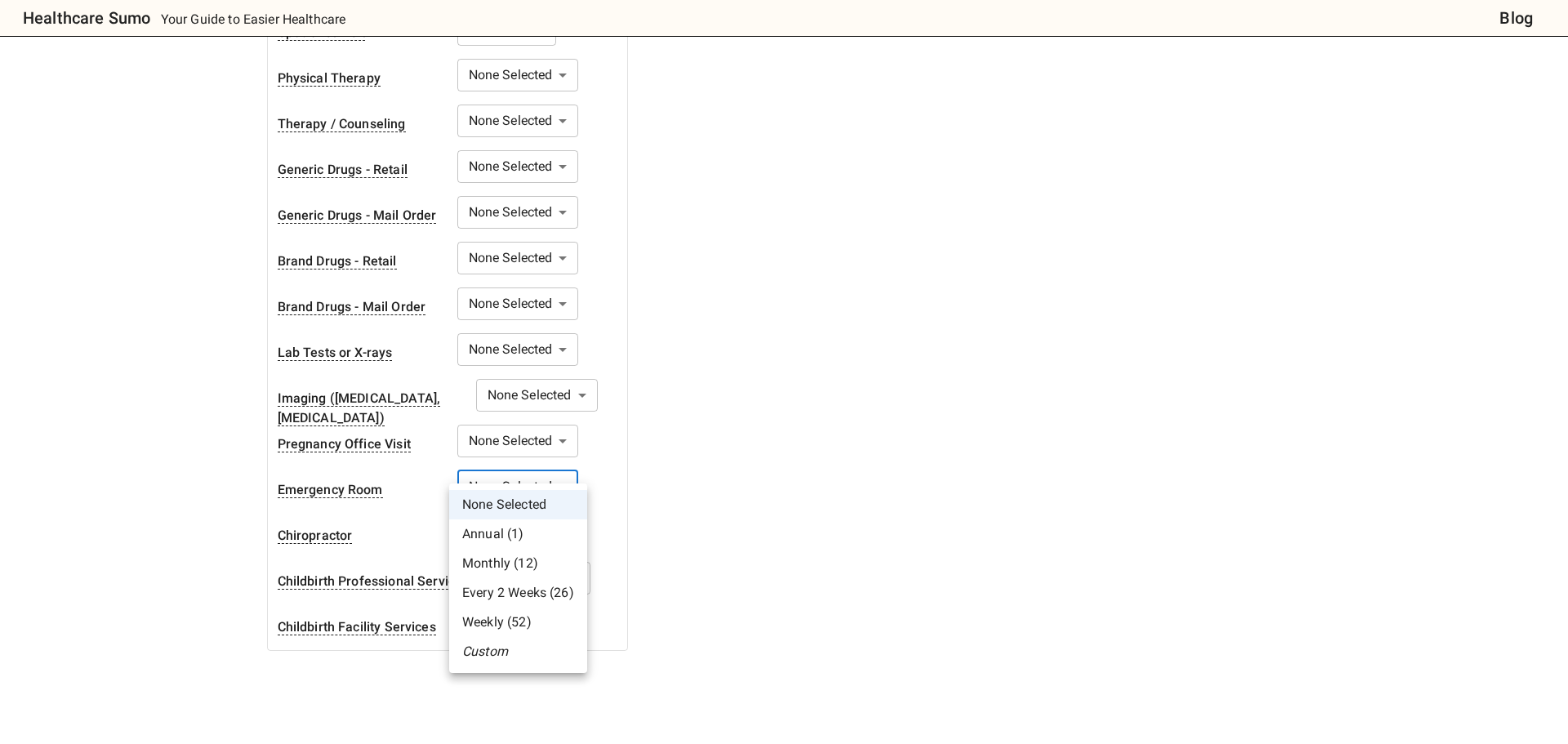
click at [500, 537] on li "Annual (1)" at bounding box center [519, 534] width 138 height 30
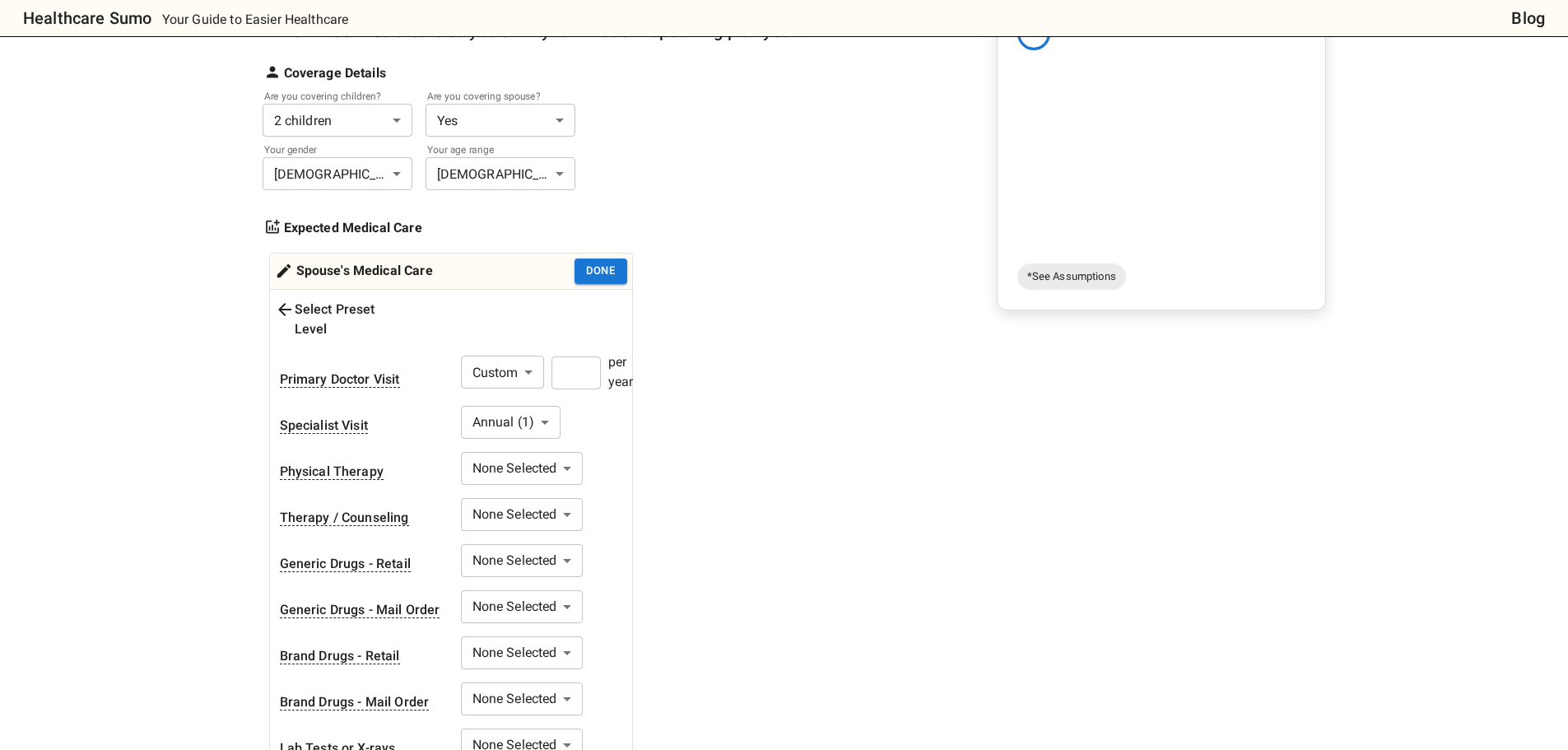
scroll to position [165, 0]
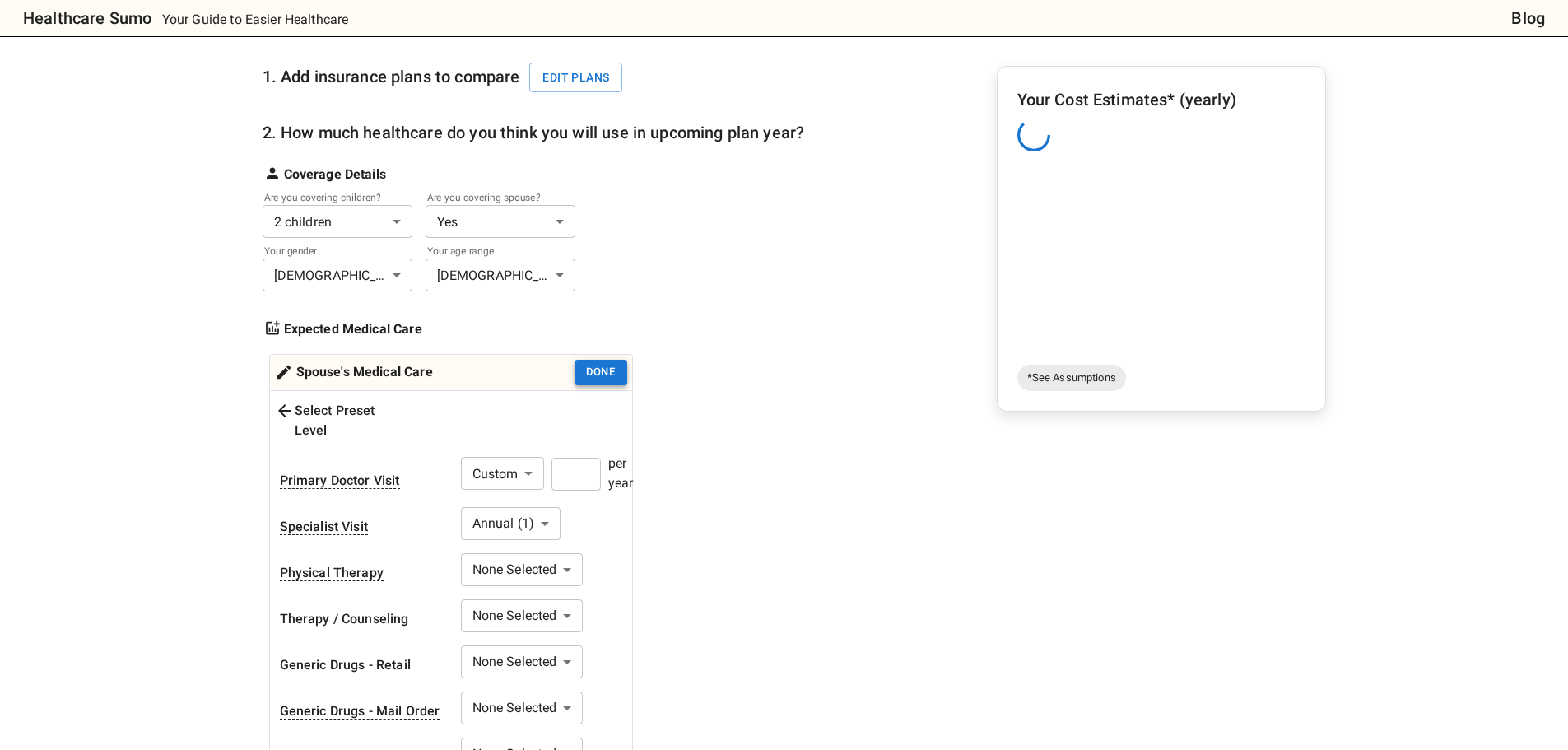
click at [612, 364] on button "Done" at bounding box center [601, 372] width 53 height 26
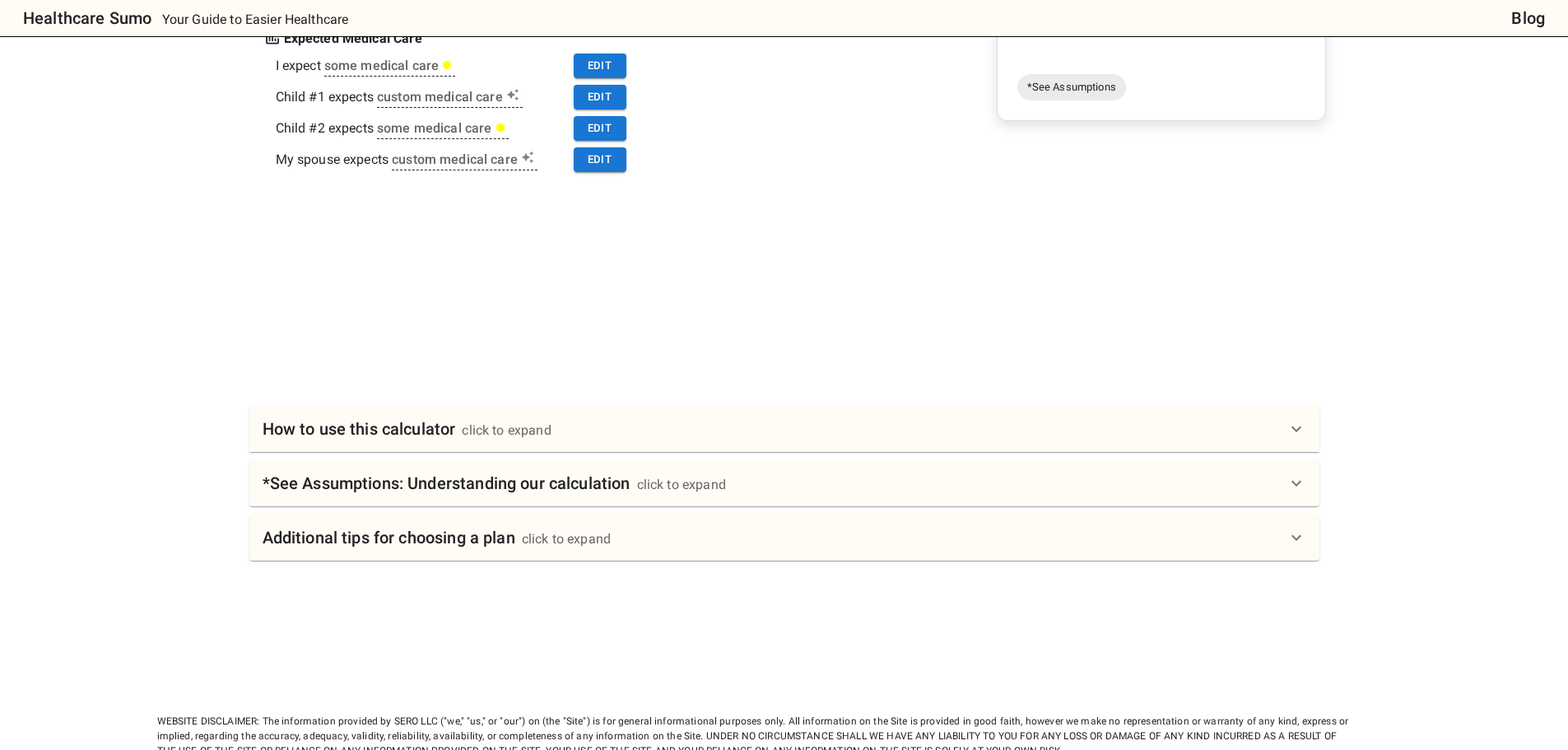
scroll to position [494, 0]
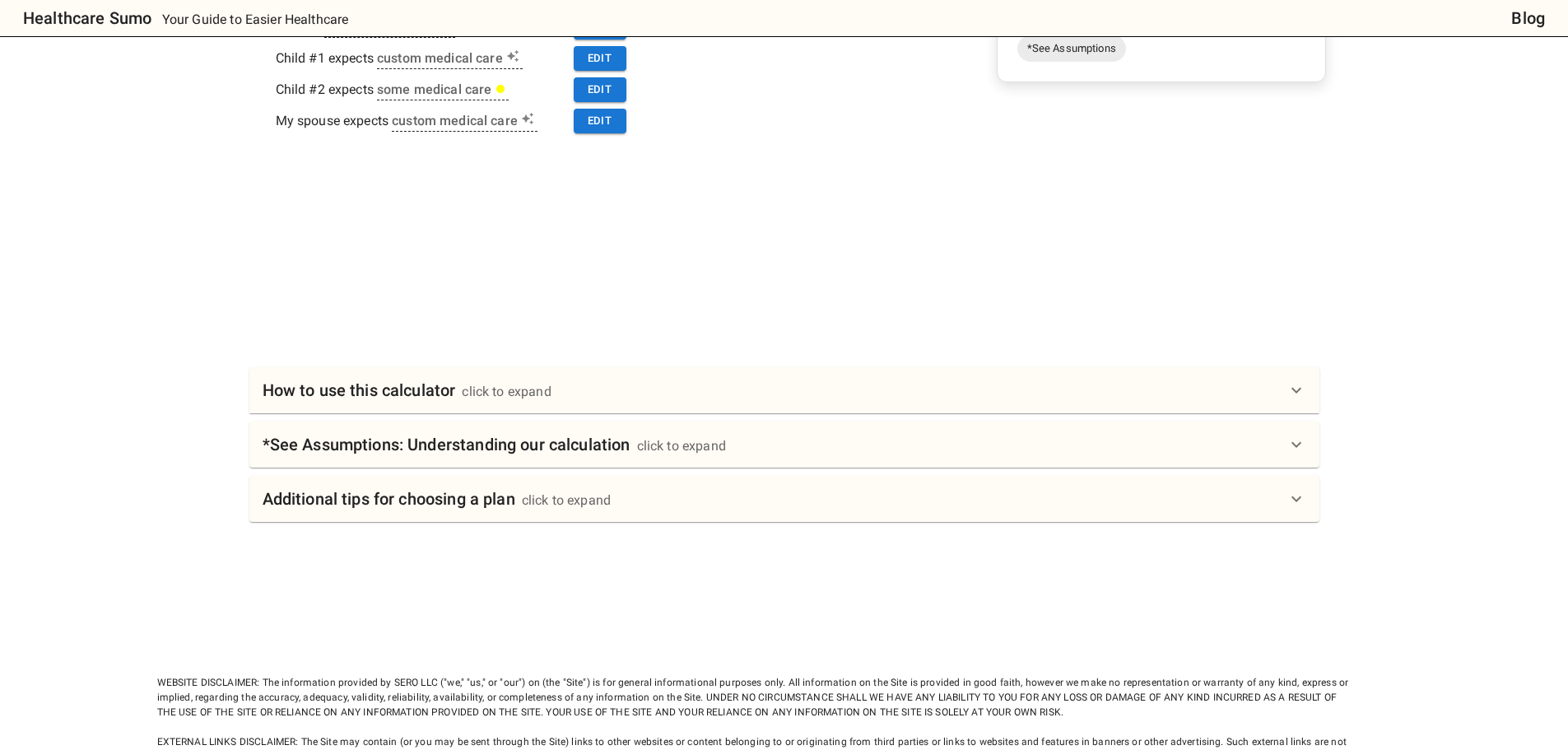
click at [557, 401] on div "How to use this calculator click to expand" at bounding box center [774, 390] width 1024 height 26
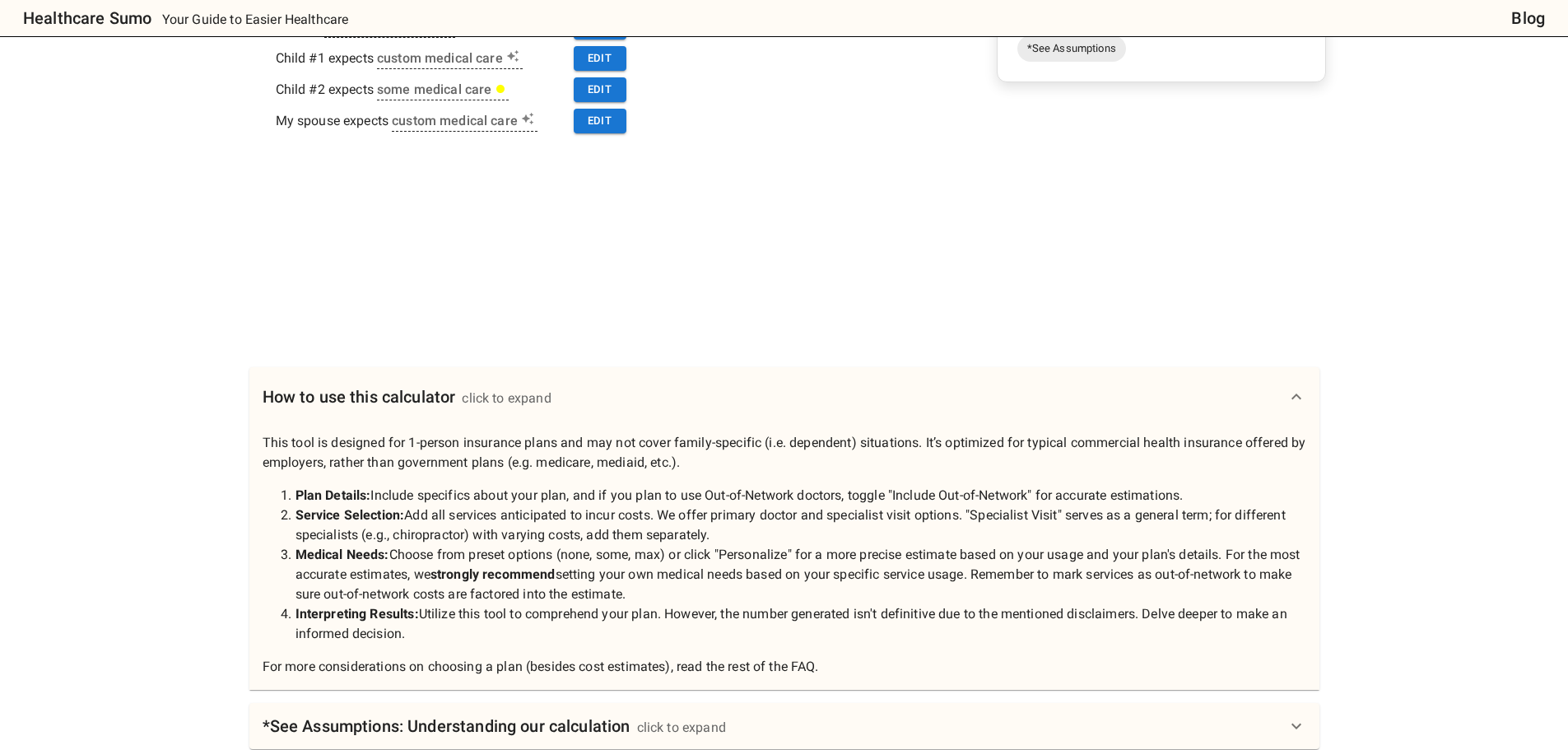
click at [556, 401] on div "How to use this calculator click to expand" at bounding box center [774, 397] width 1024 height 26
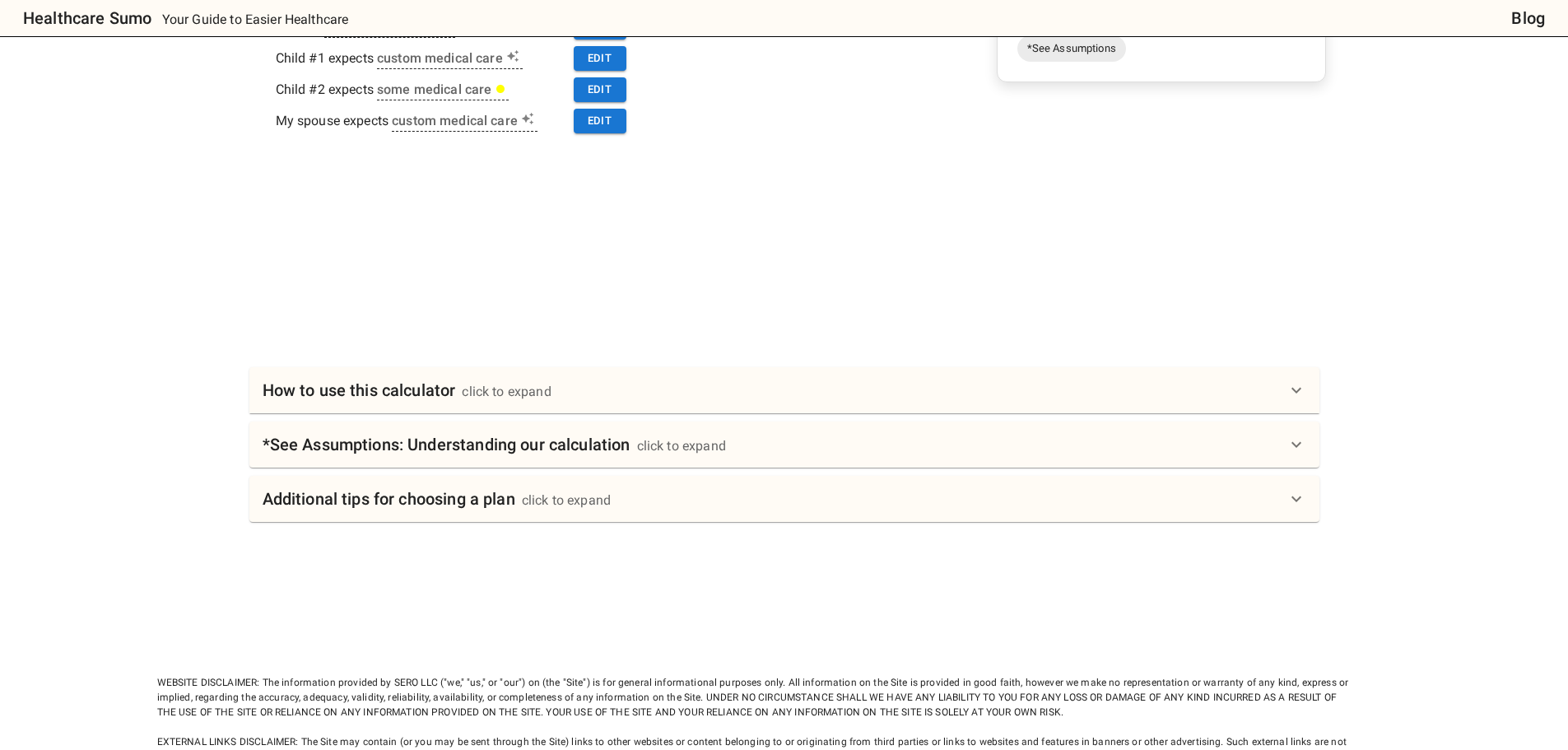
click at [549, 442] on h6 "*See Assumptions: Understanding our calculation" at bounding box center [446, 445] width 368 height 26
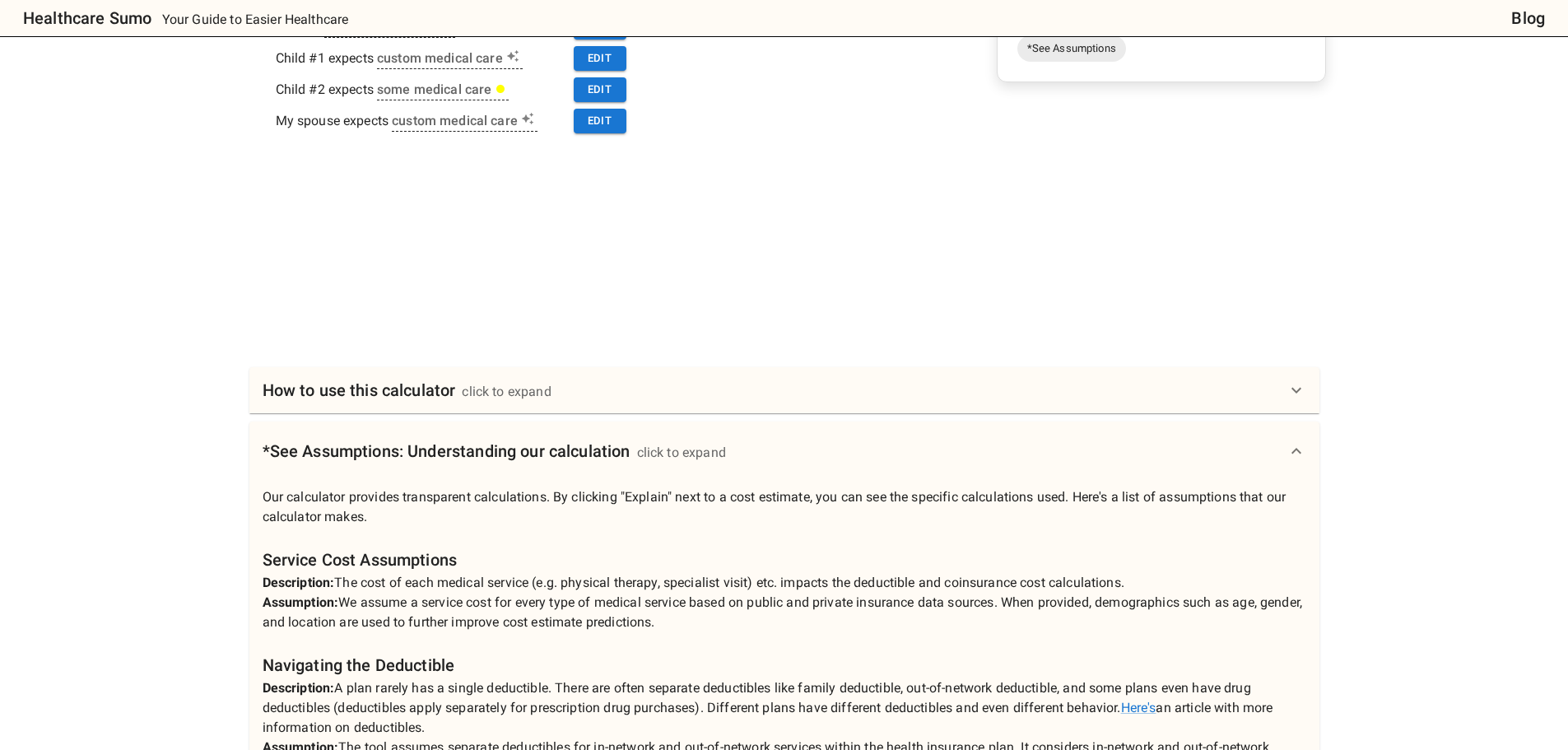
click at [549, 442] on h6 "*See Assumptions: Understanding our calculation" at bounding box center [446, 452] width 368 height 26
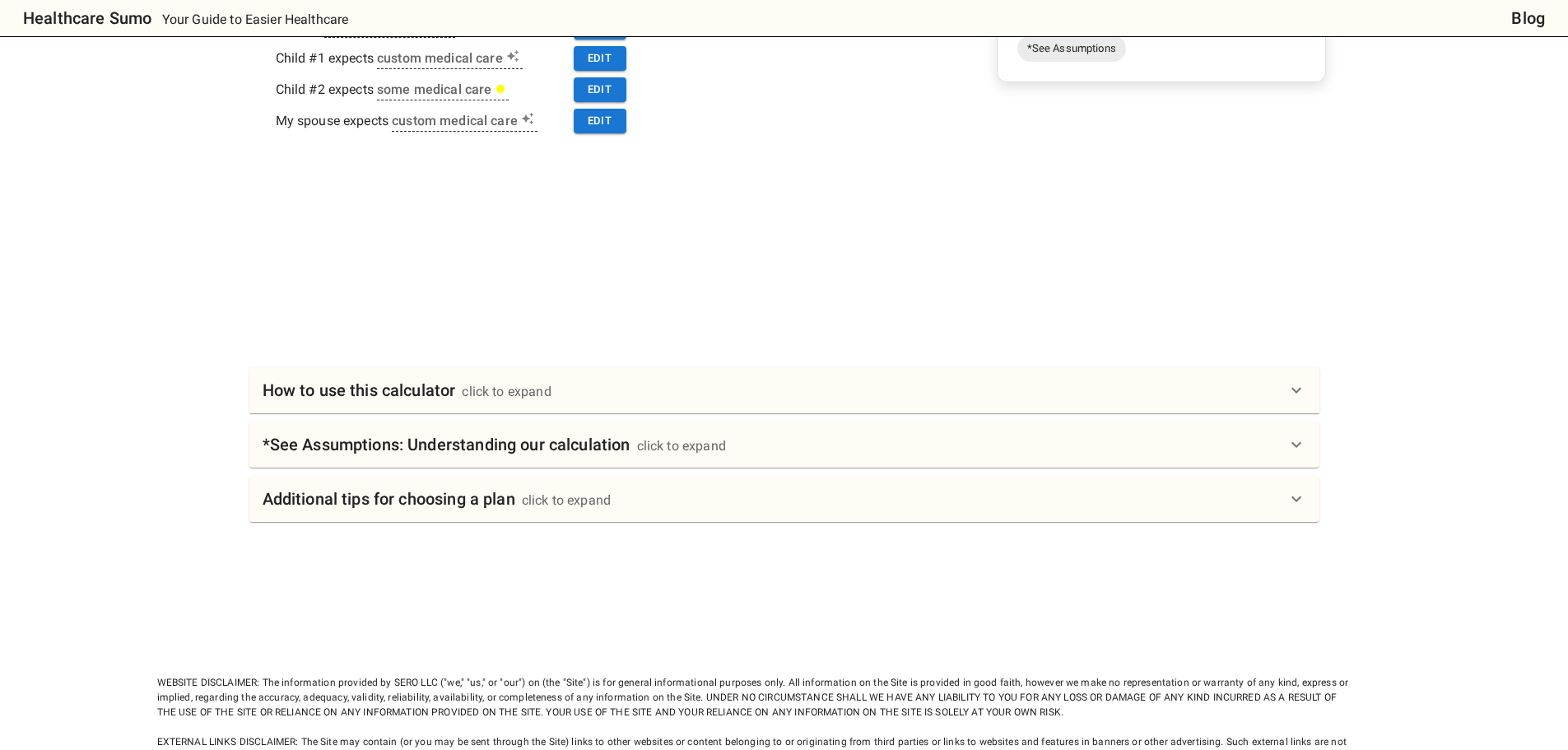
click at [480, 503] on h6 "Additional tips for choosing a plan" at bounding box center [388, 499] width 253 height 26
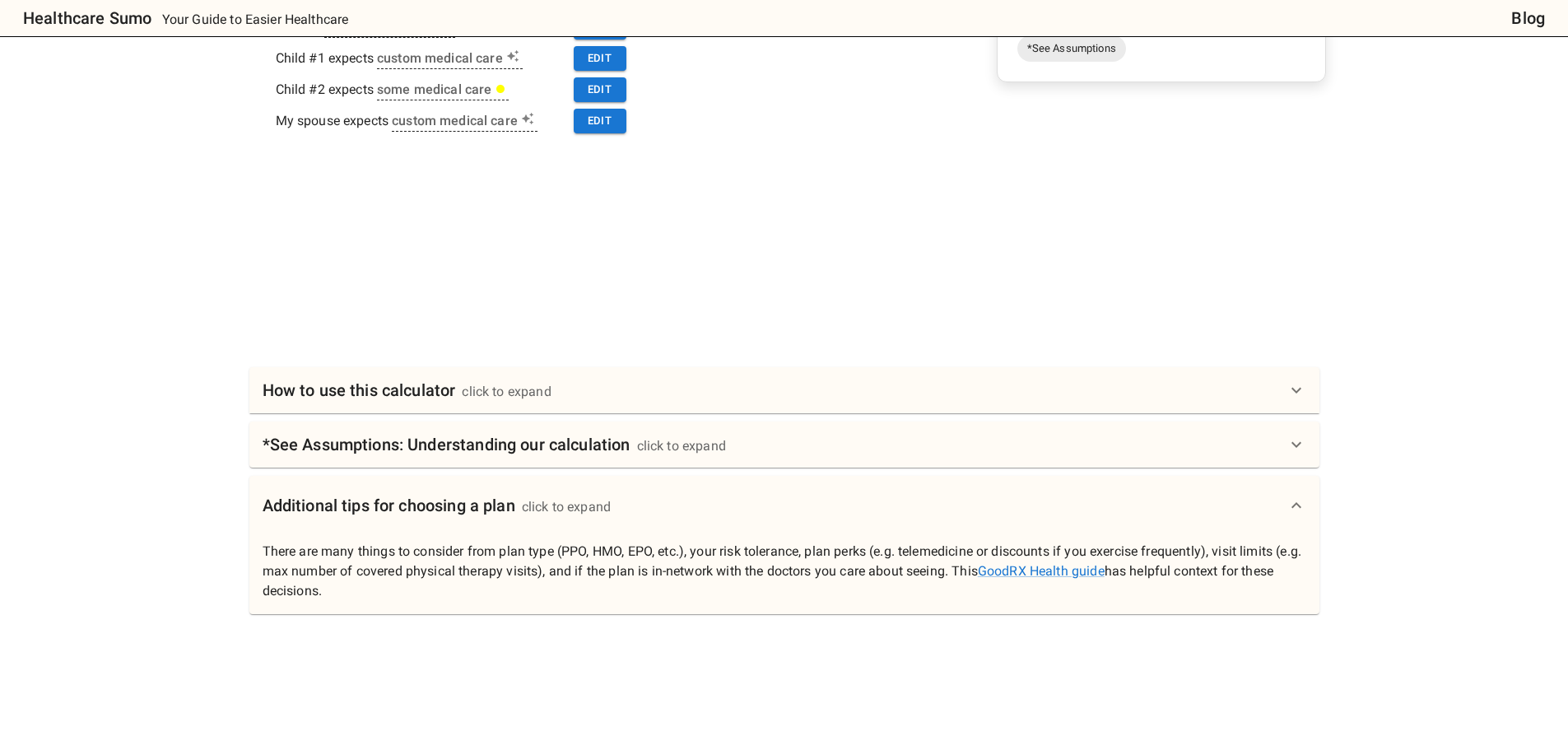
click at [480, 503] on h6 "Additional tips for choosing a plan" at bounding box center [388, 505] width 253 height 26
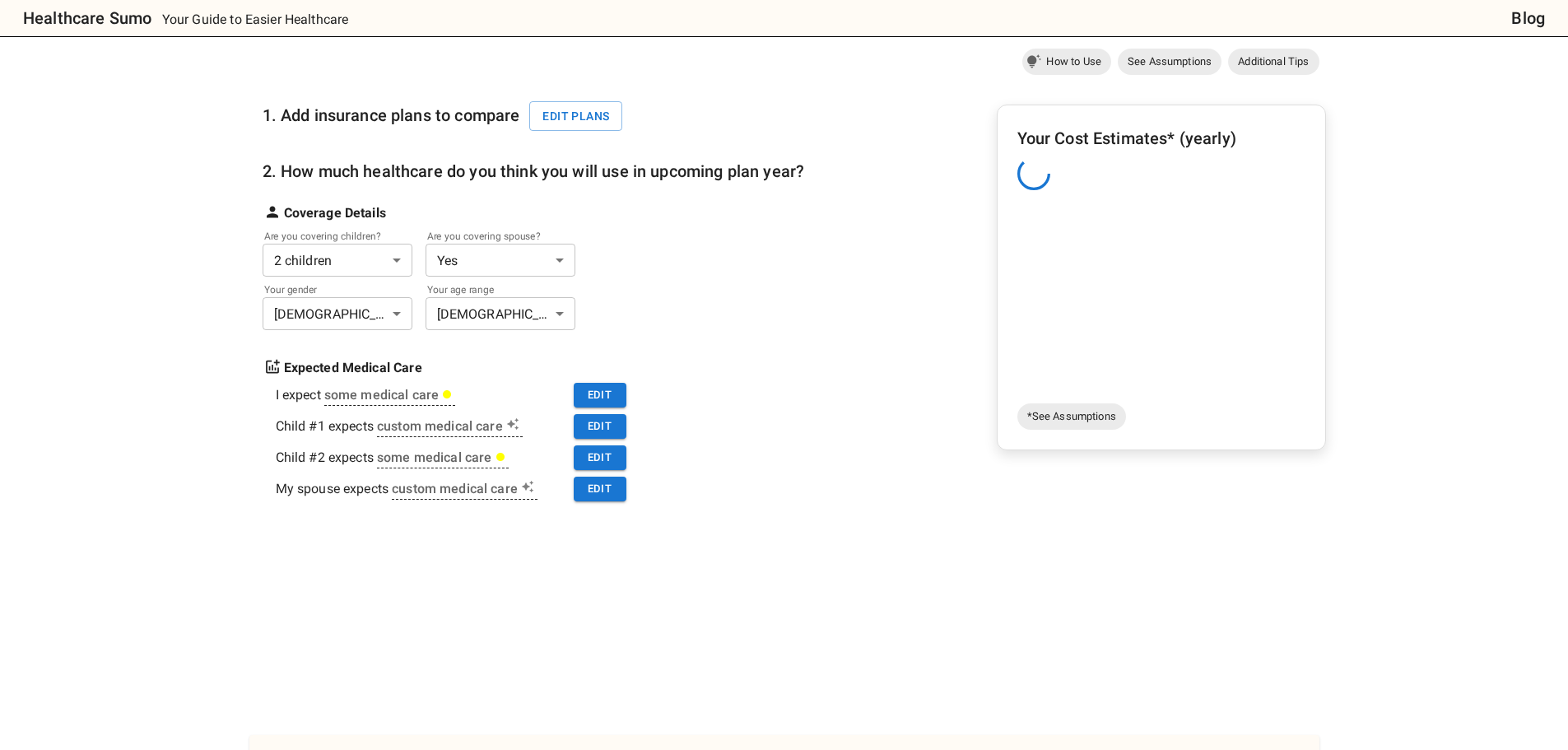
scroll to position [165, 0]
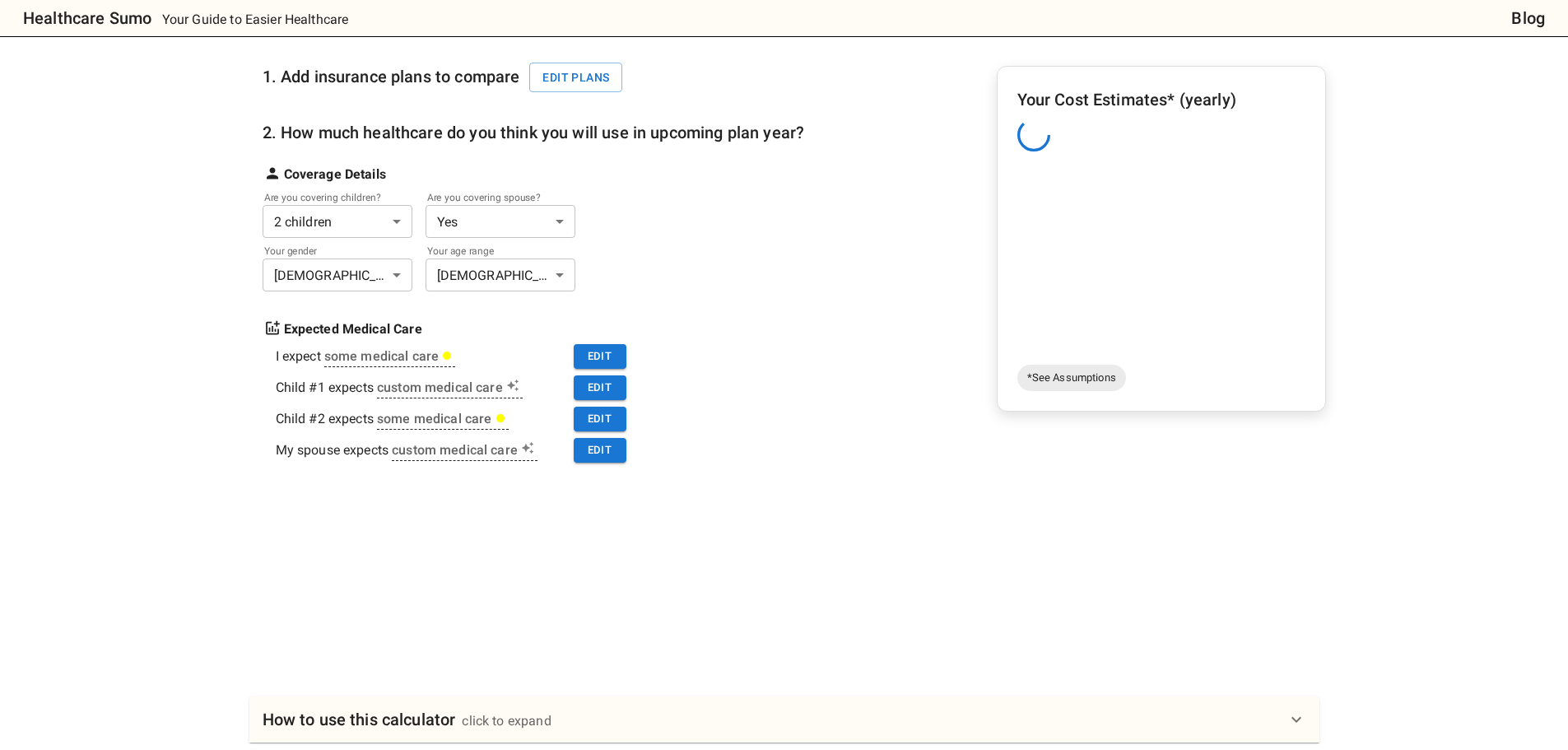
click at [1079, 154] on div "Your Cost Estimates* (yearly)" at bounding box center [1161, 222] width 288 height 272
click at [1066, 379] on span "*See Assumptions" at bounding box center [1071, 378] width 108 height 17
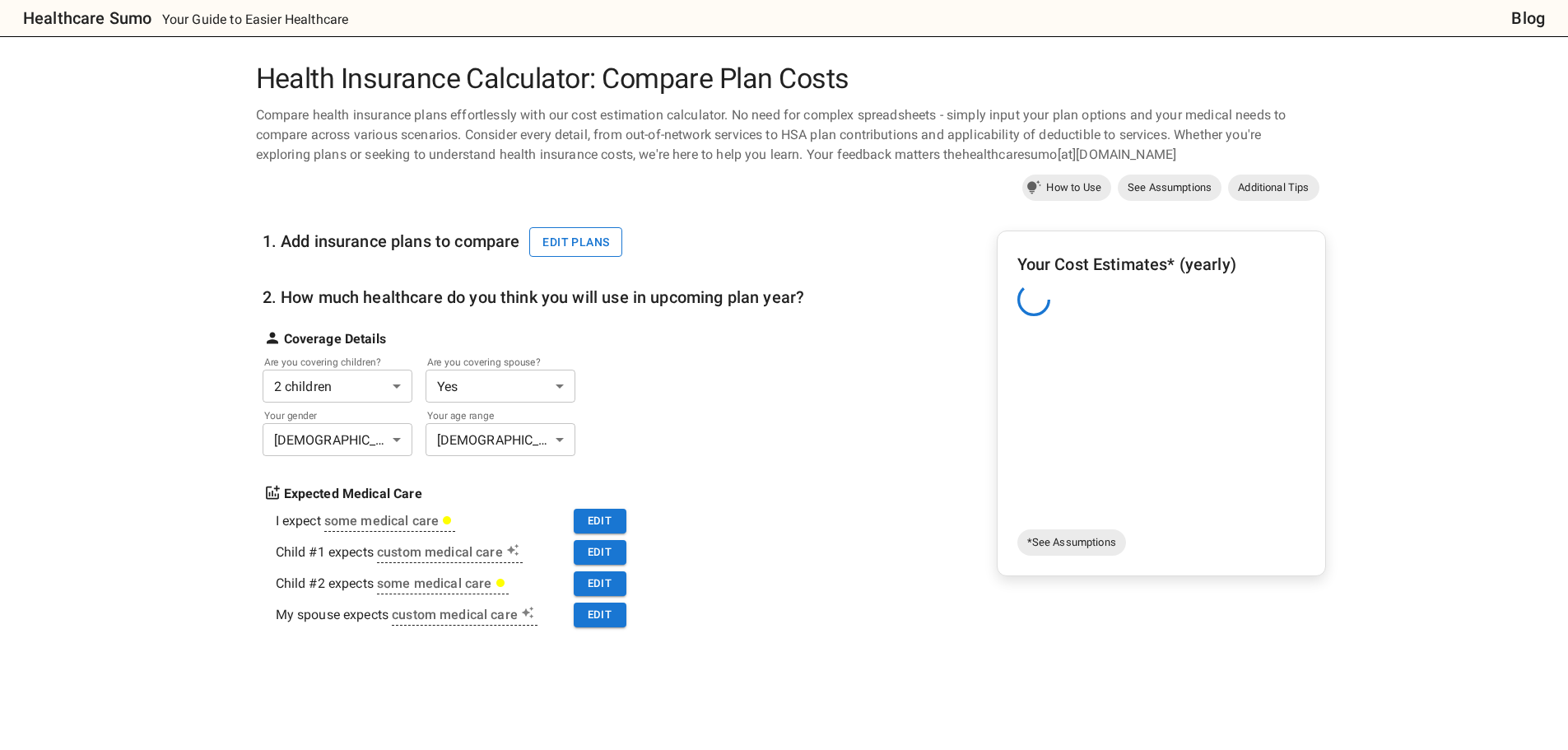
click at [578, 236] on button "Edit plans" at bounding box center [576, 242] width 93 height 31
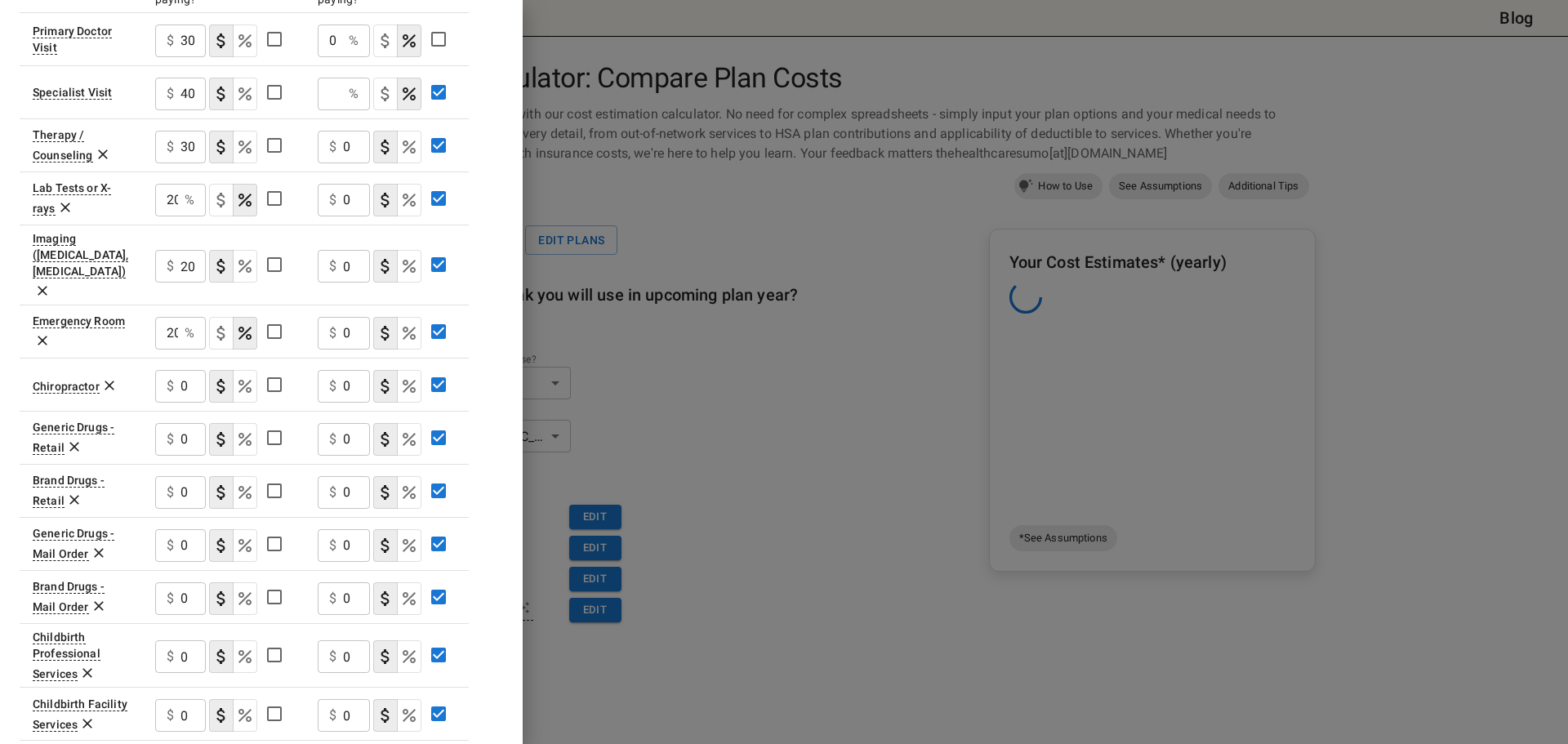
scroll to position [767, 0]
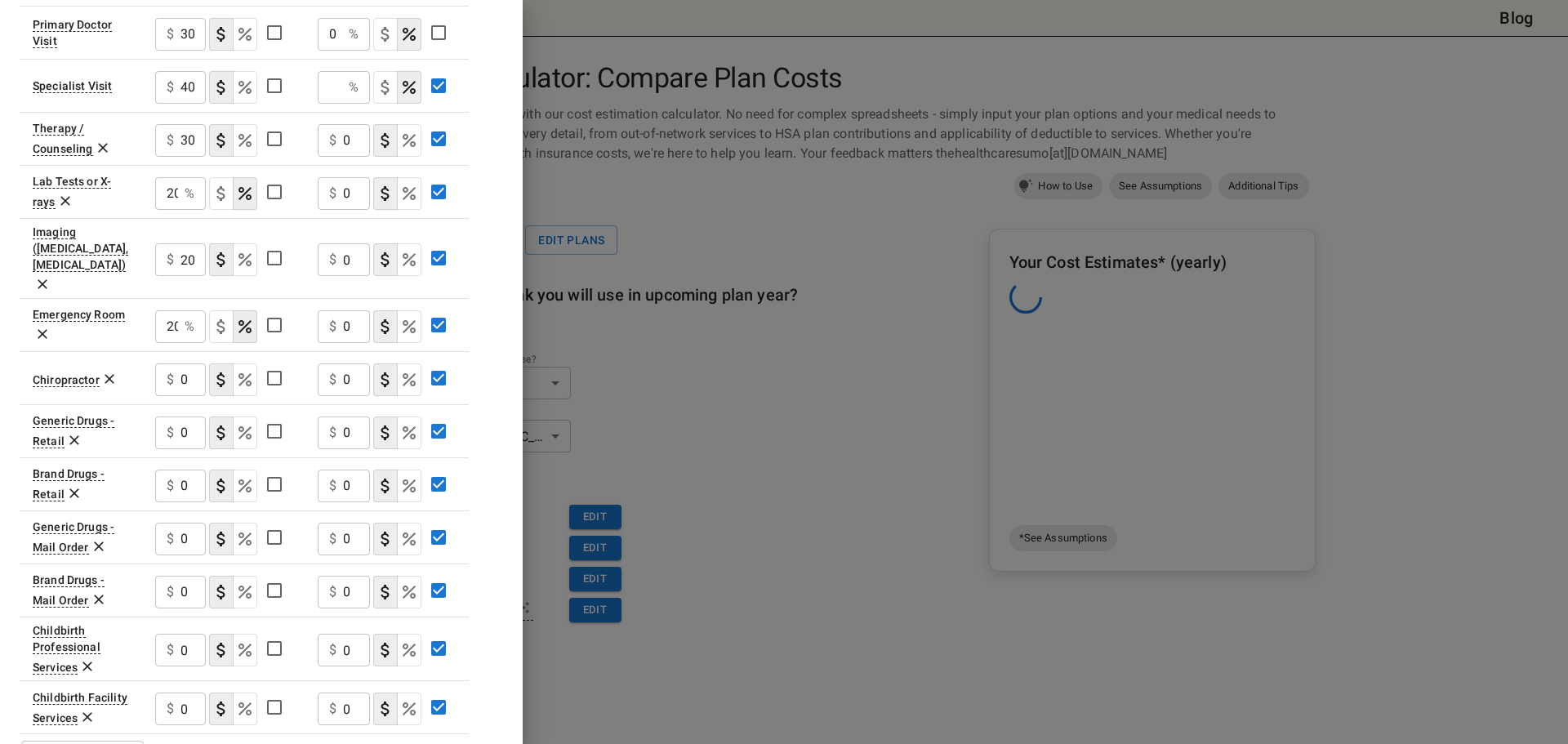
click at [337, 71] on input "Employer Contribution" at bounding box center [330, 86] width 24 height 32
type input "0"
click at [500, 125] on div "Plan A Plan B In Network In Network Deductible $ 500 ​ $ 3200 ​ Family Deductib…" at bounding box center [261, 53] width 484 height 1448
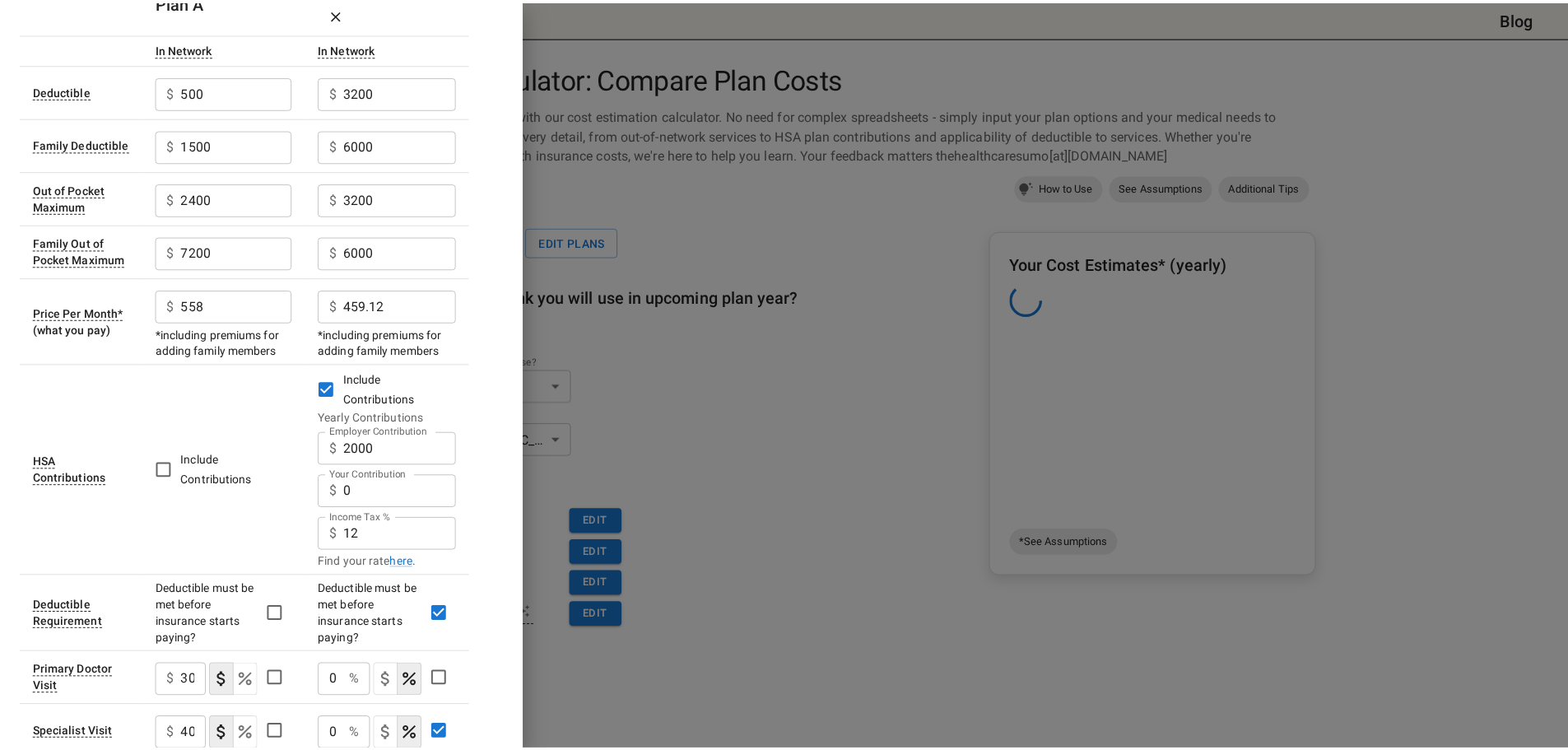
scroll to position [0, 0]
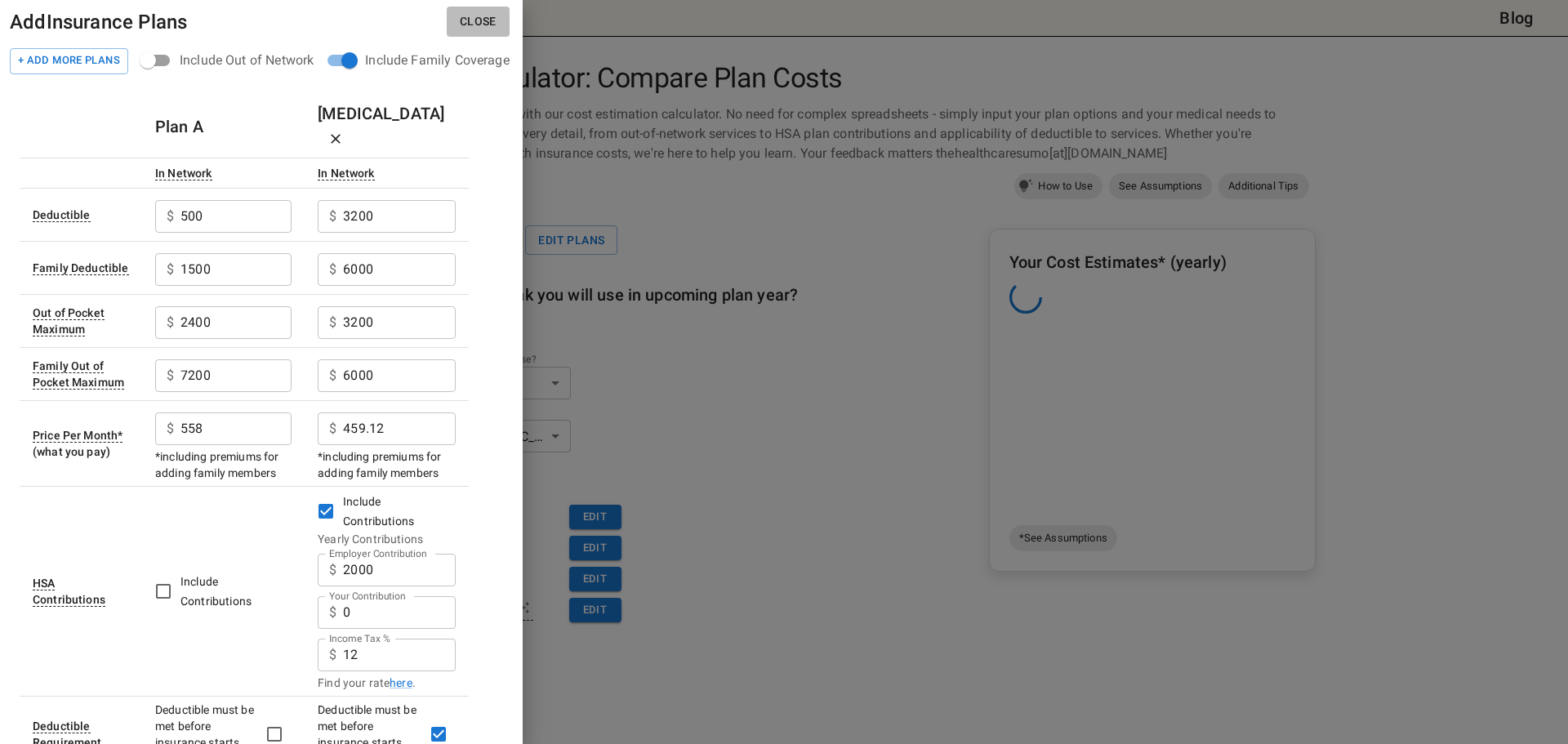
click at [476, 31] on button "Close" at bounding box center [478, 21] width 63 height 31
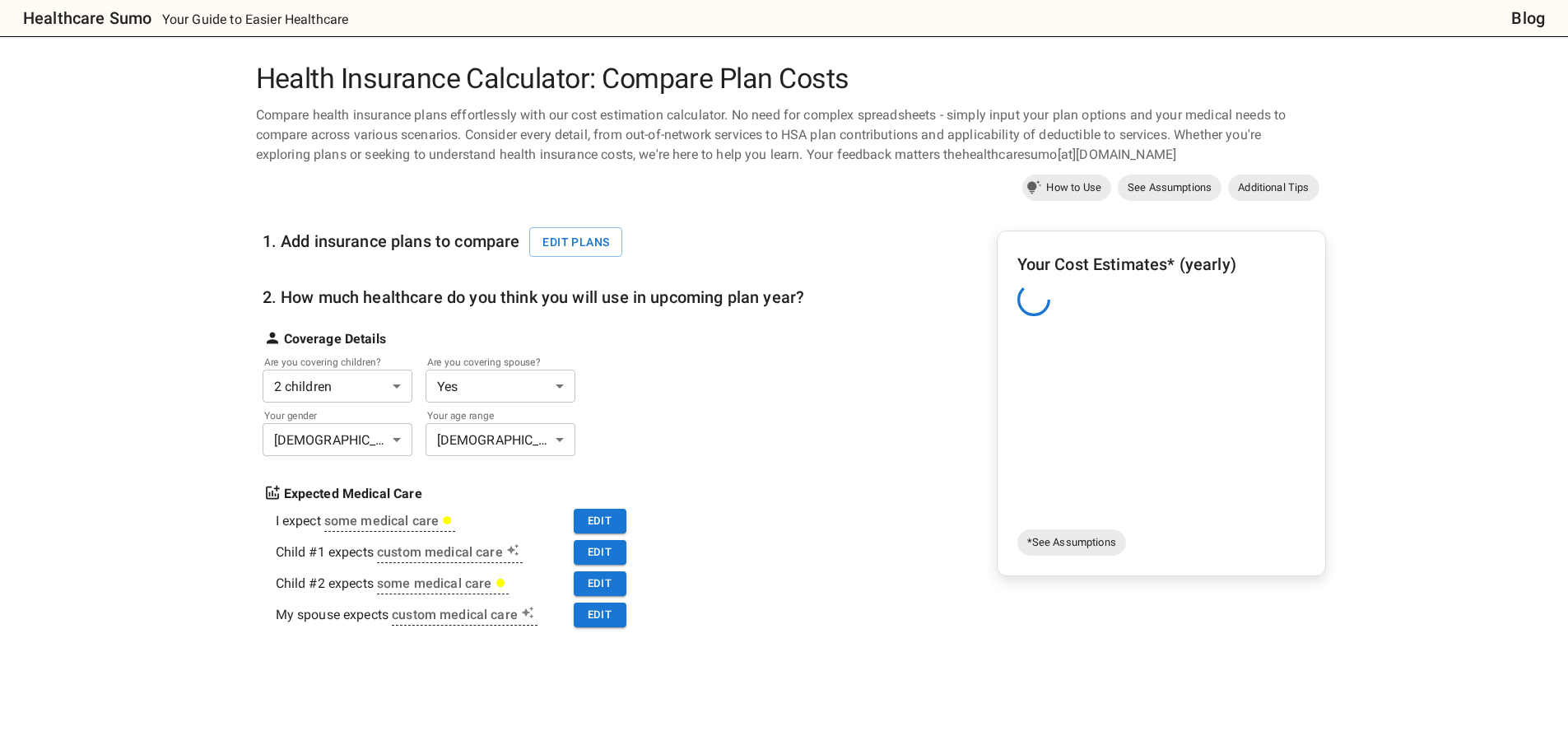
click at [977, 475] on div "1. Add insurance plans to compare Edit plans 2. How much healthcare do you thin…" at bounding box center [791, 494] width 1070 height 577
click at [1075, 185] on span "How to Use" at bounding box center [1073, 188] width 75 height 17
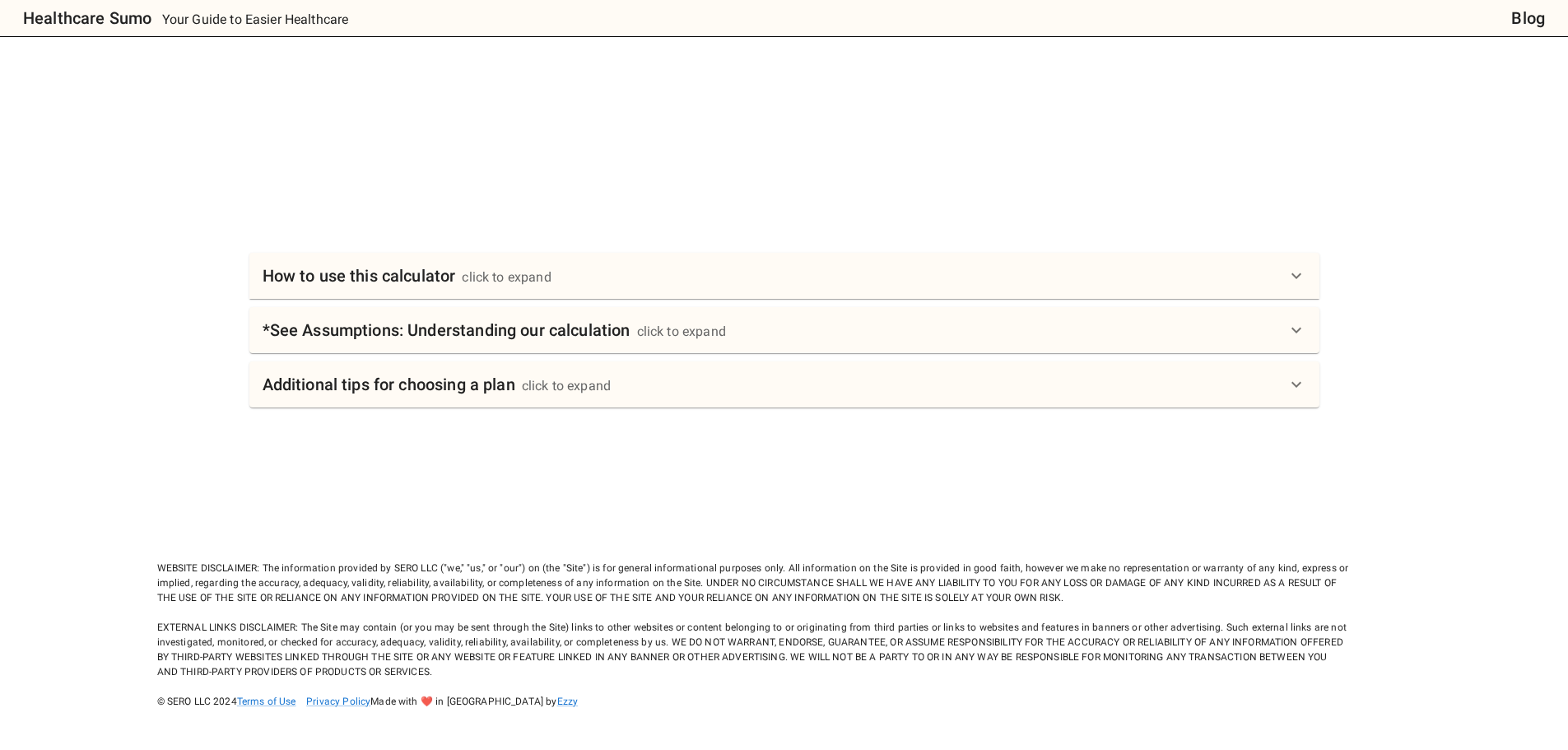
click at [585, 278] on div "How to use this calculator click to expand" at bounding box center [774, 276] width 1024 height 26
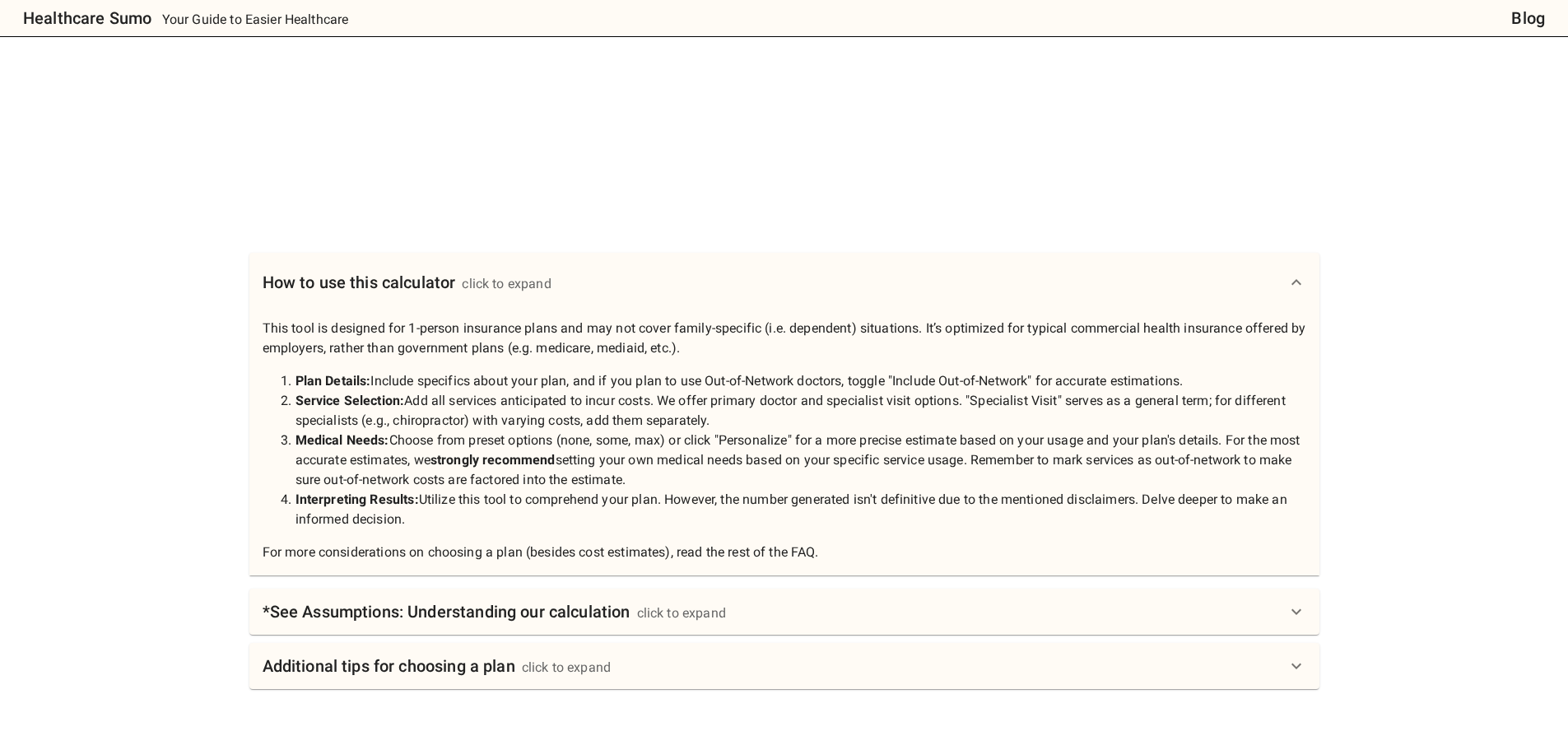
click at [538, 598] on div "*See Assumptions: Understanding our calculation click to expand" at bounding box center [784, 612] width 1070 height 46
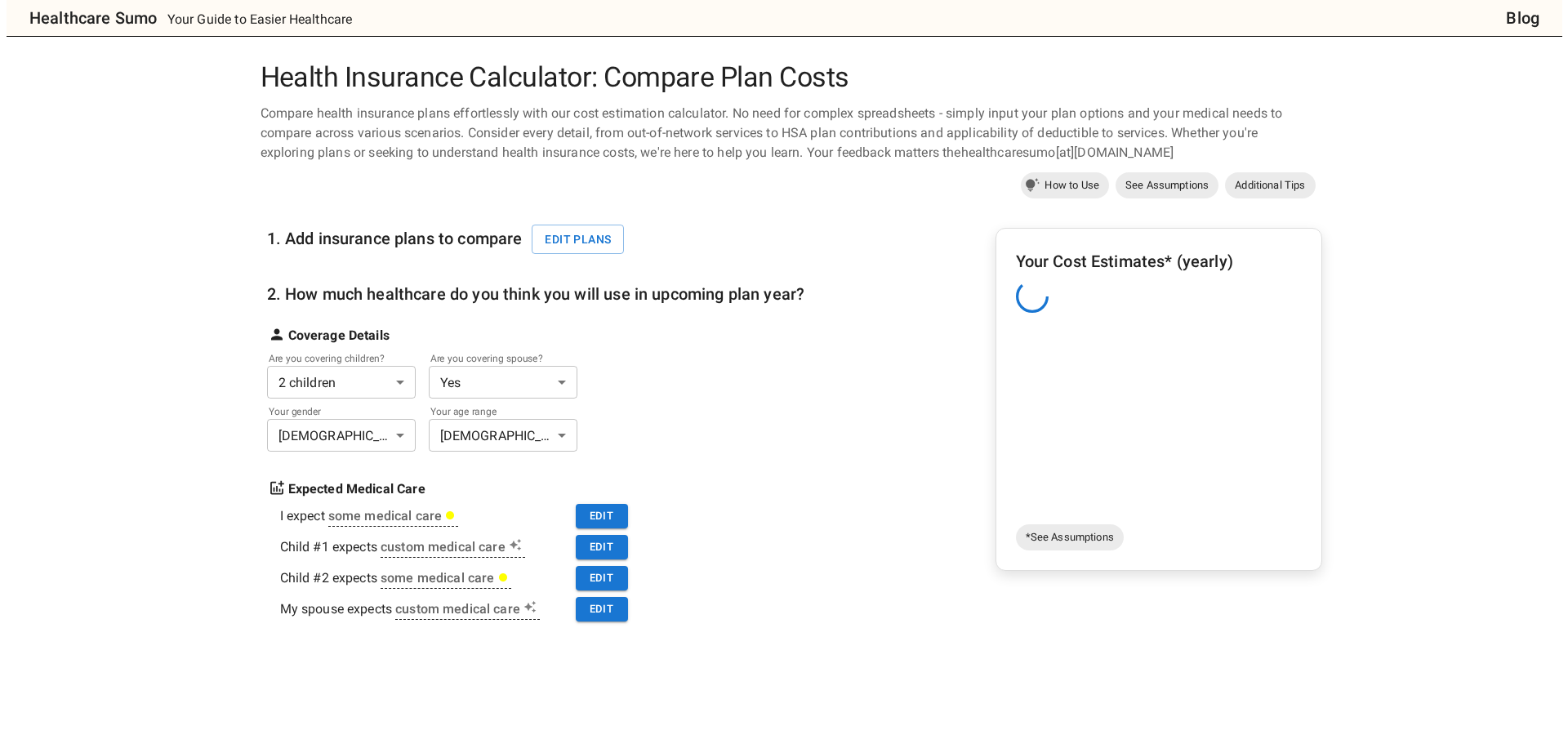
scroll to position [0, 0]
click at [574, 243] on button "Edit plans" at bounding box center [572, 240] width 93 height 31
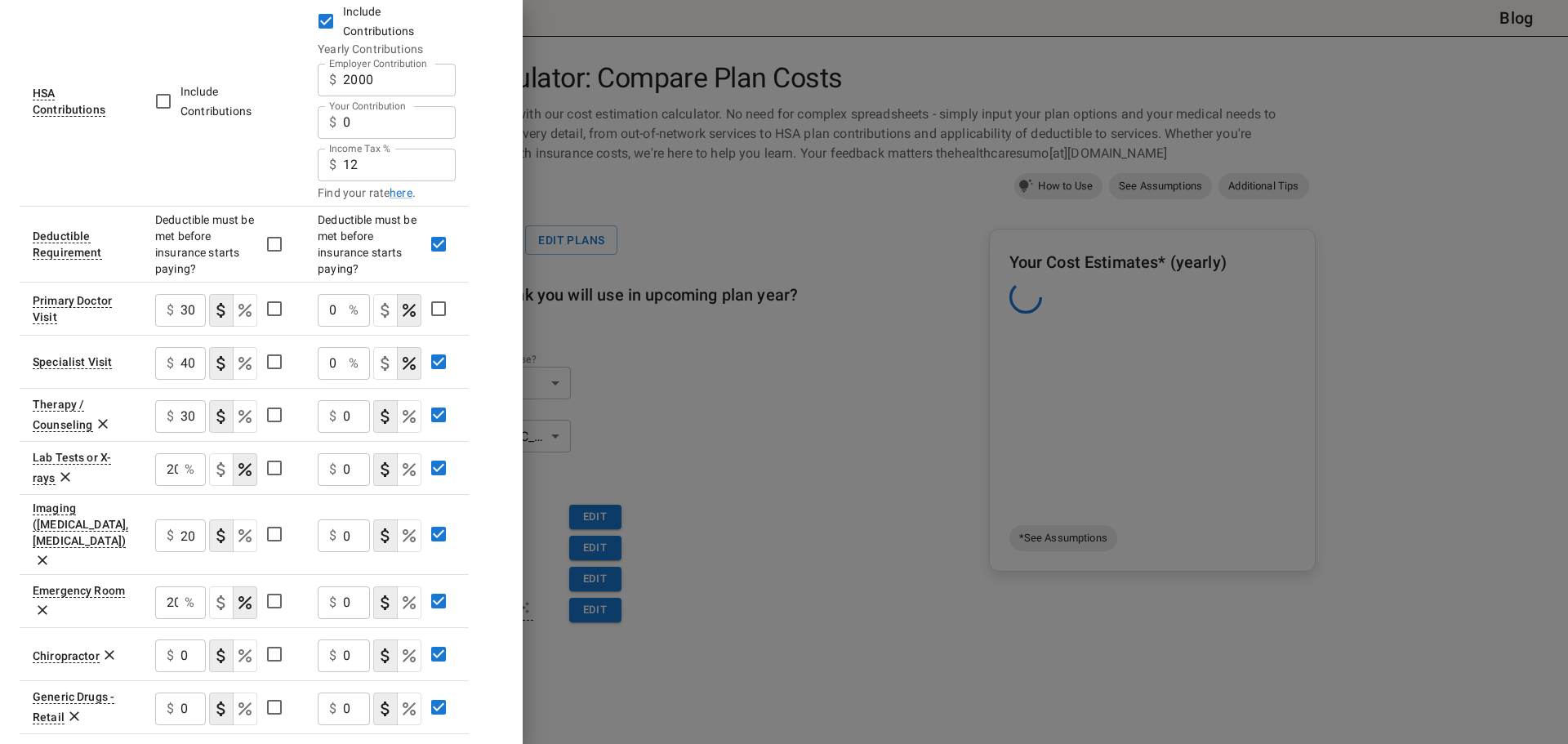
scroll to position [653, 0]
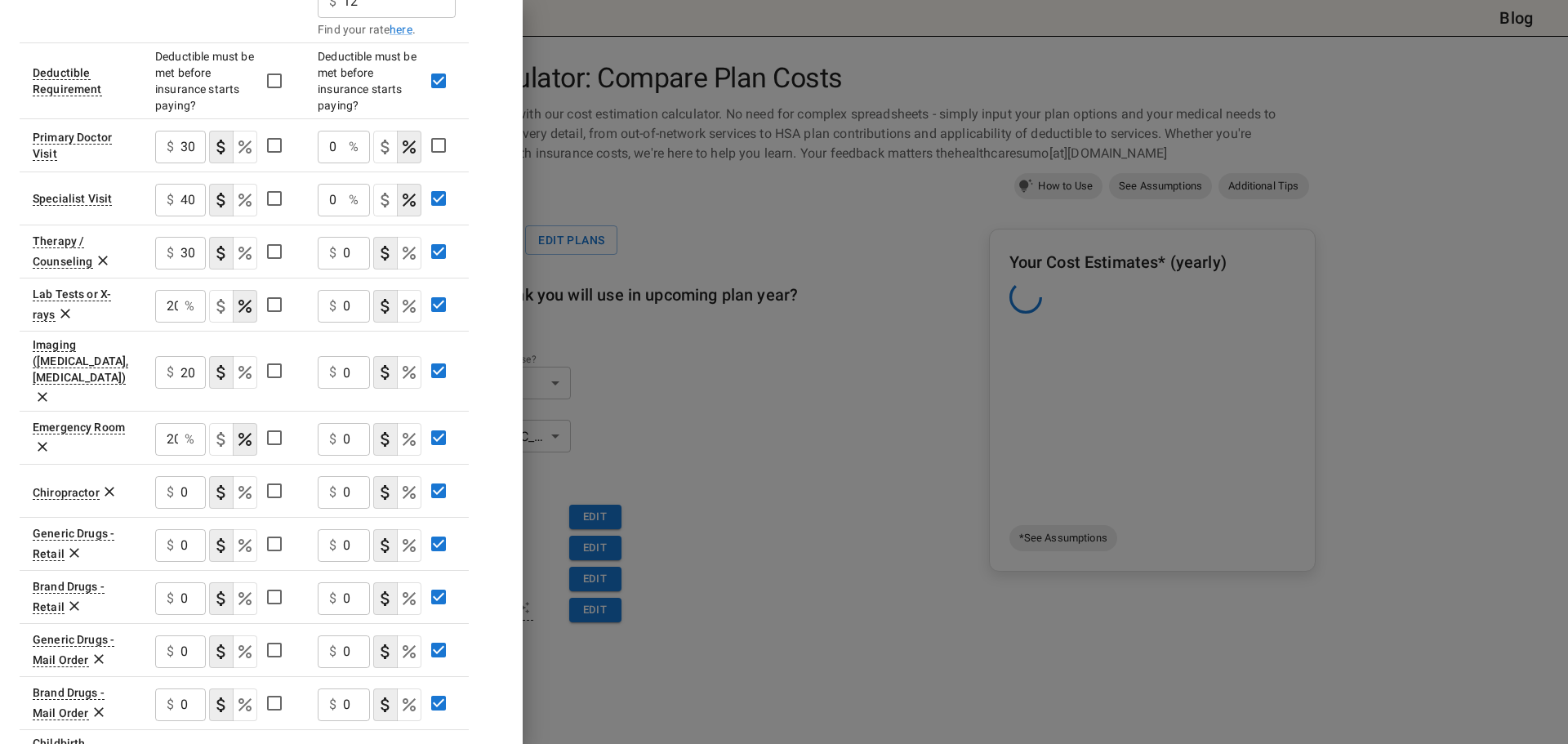
click at [106, 484] on icon at bounding box center [109, 492] width 17 height 17
click at [106, 464] on td "Generic Drugs - Retail" at bounding box center [80, 490] width 122 height 53
click at [82, 464] on td "Generic Drugs - Retail" at bounding box center [80, 490] width 122 height 53
click at [77, 492] on icon at bounding box center [74, 499] width 17 height 17
click at [76, 492] on icon at bounding box center [74, 499] width 17 height 17
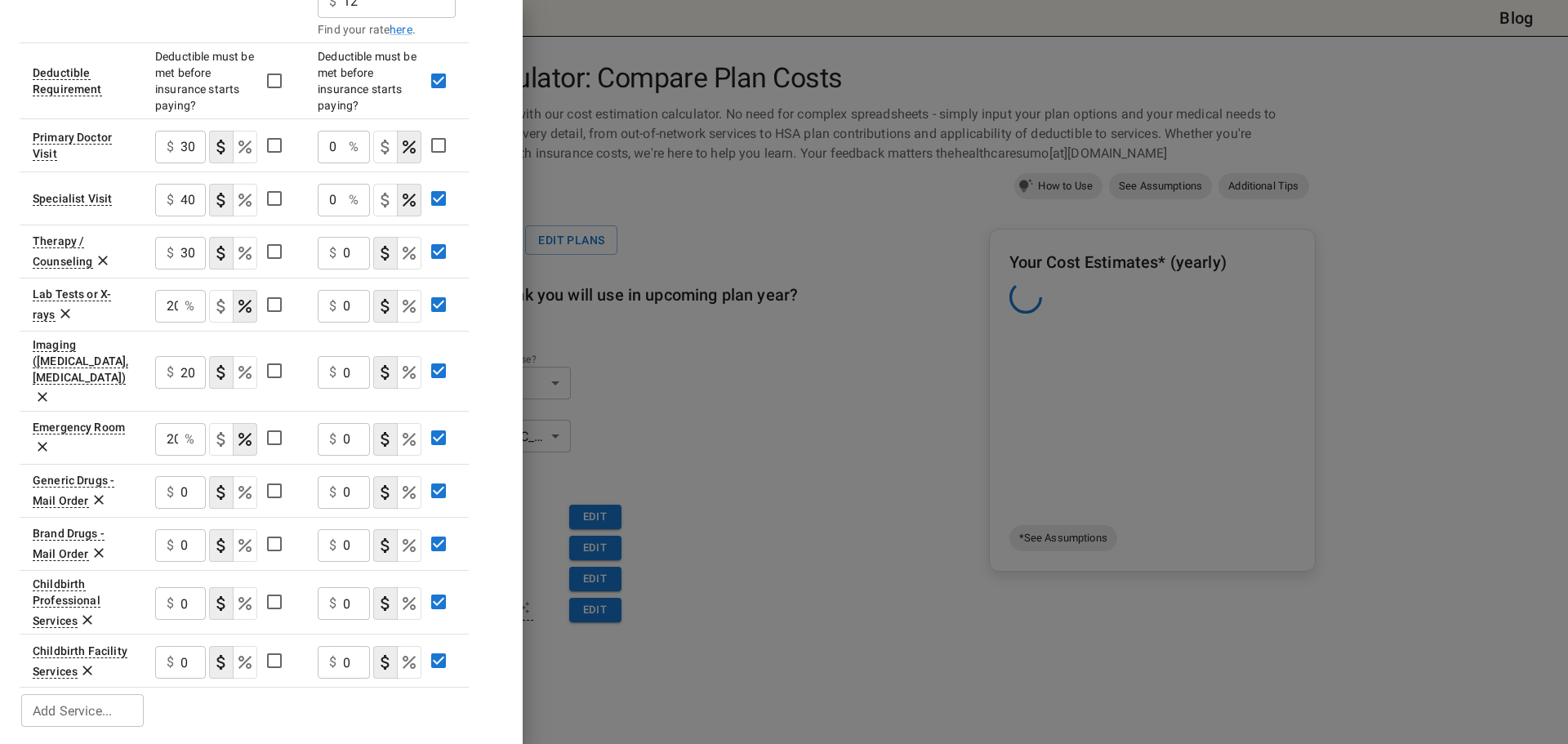
scroll to position [607, 0]
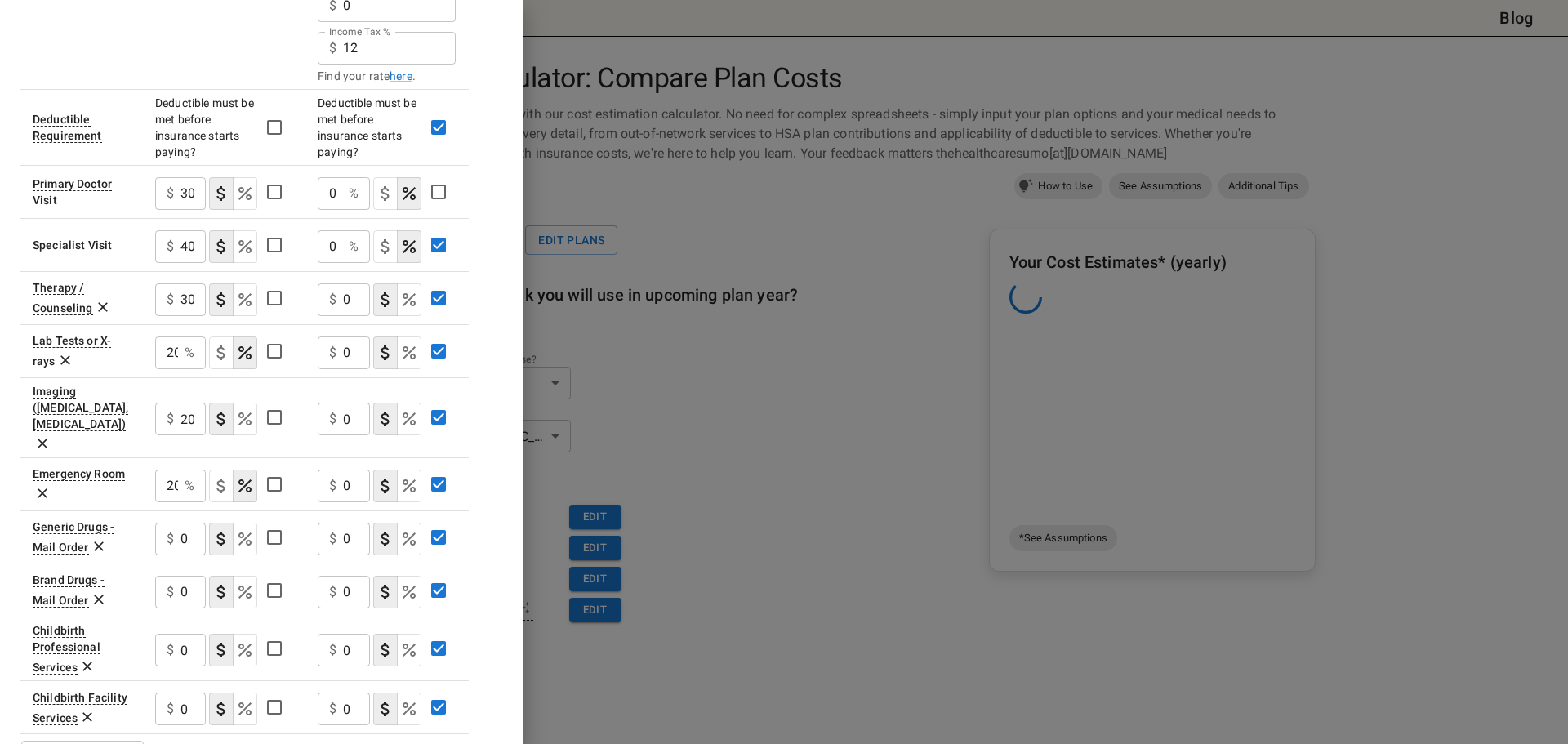
click at [98, 542] on icon at bounding box center [99, 547] width 10 height 10
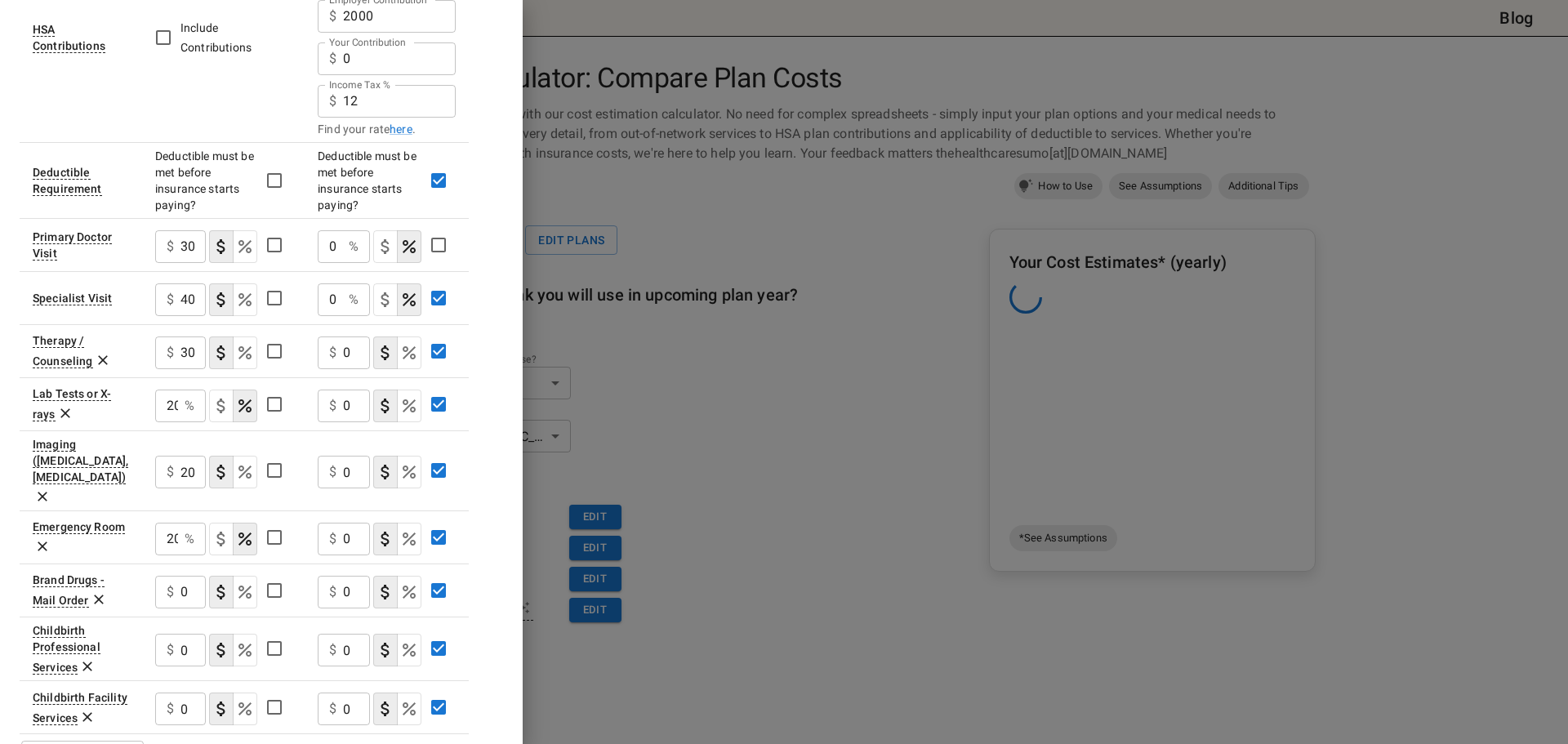
click at [95, 591] on icon at bounding box center [99, 599] width 17 height 17
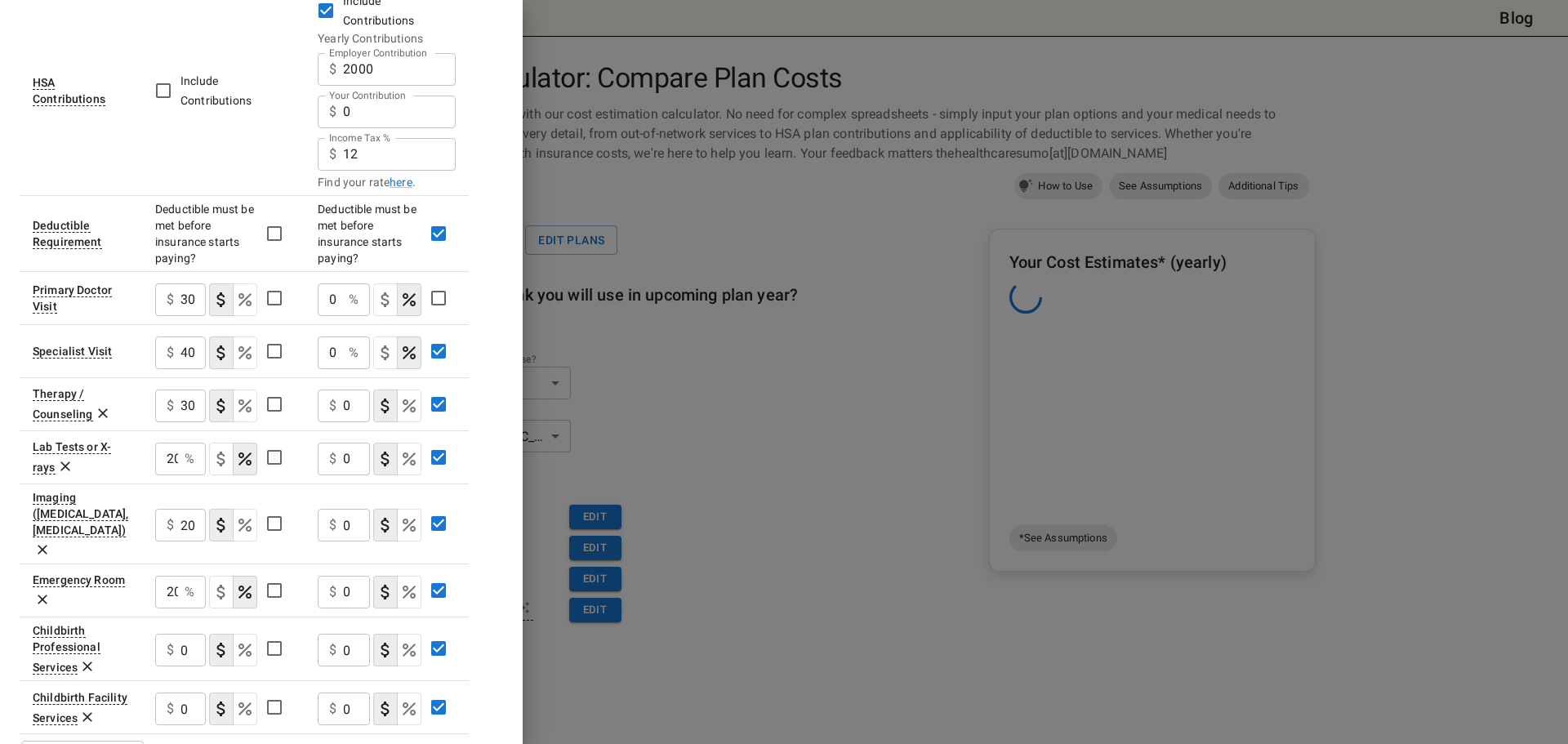
click at [84, 658] on icon at bounding box center [87, 666] width 17 height 17
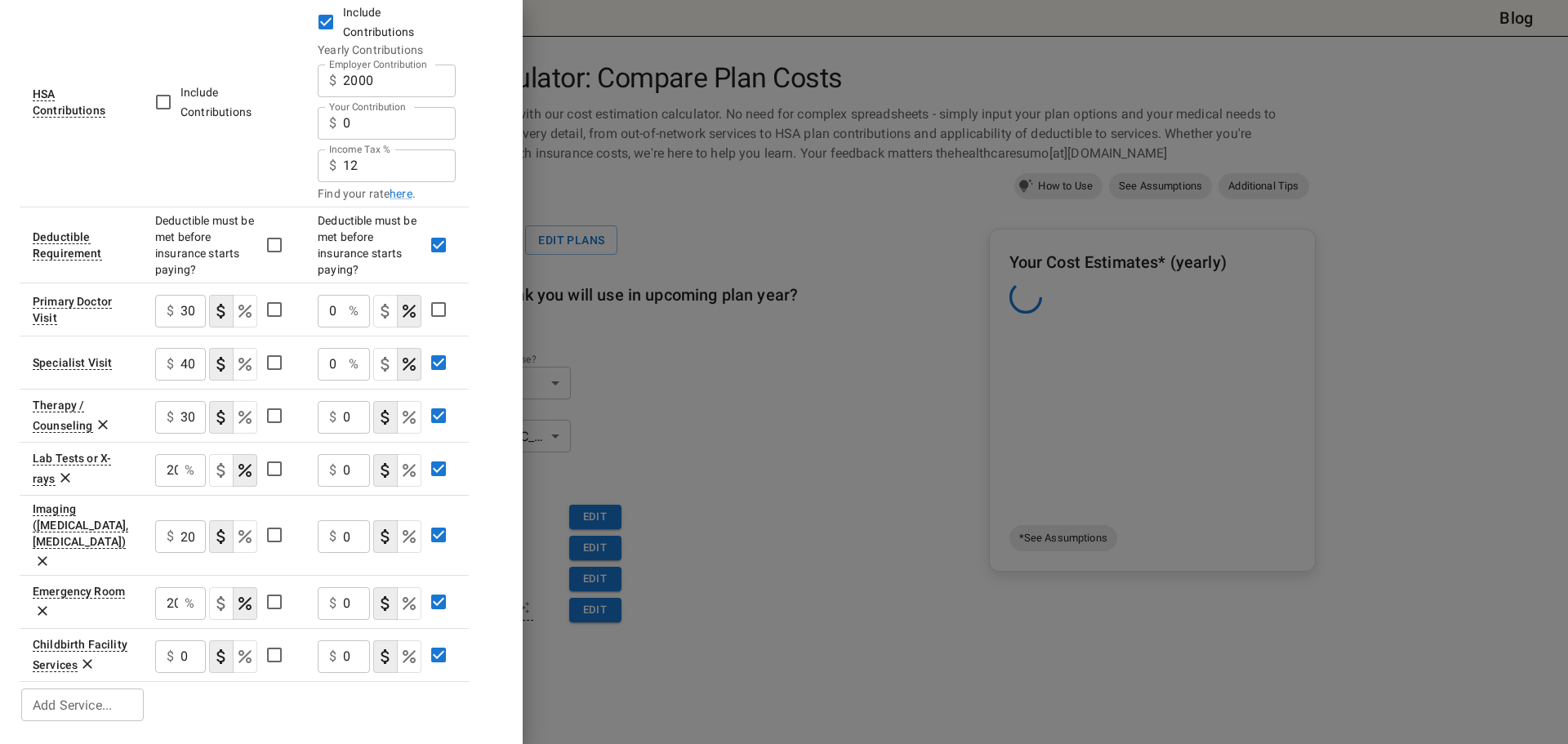
scroll to position [437, 0]
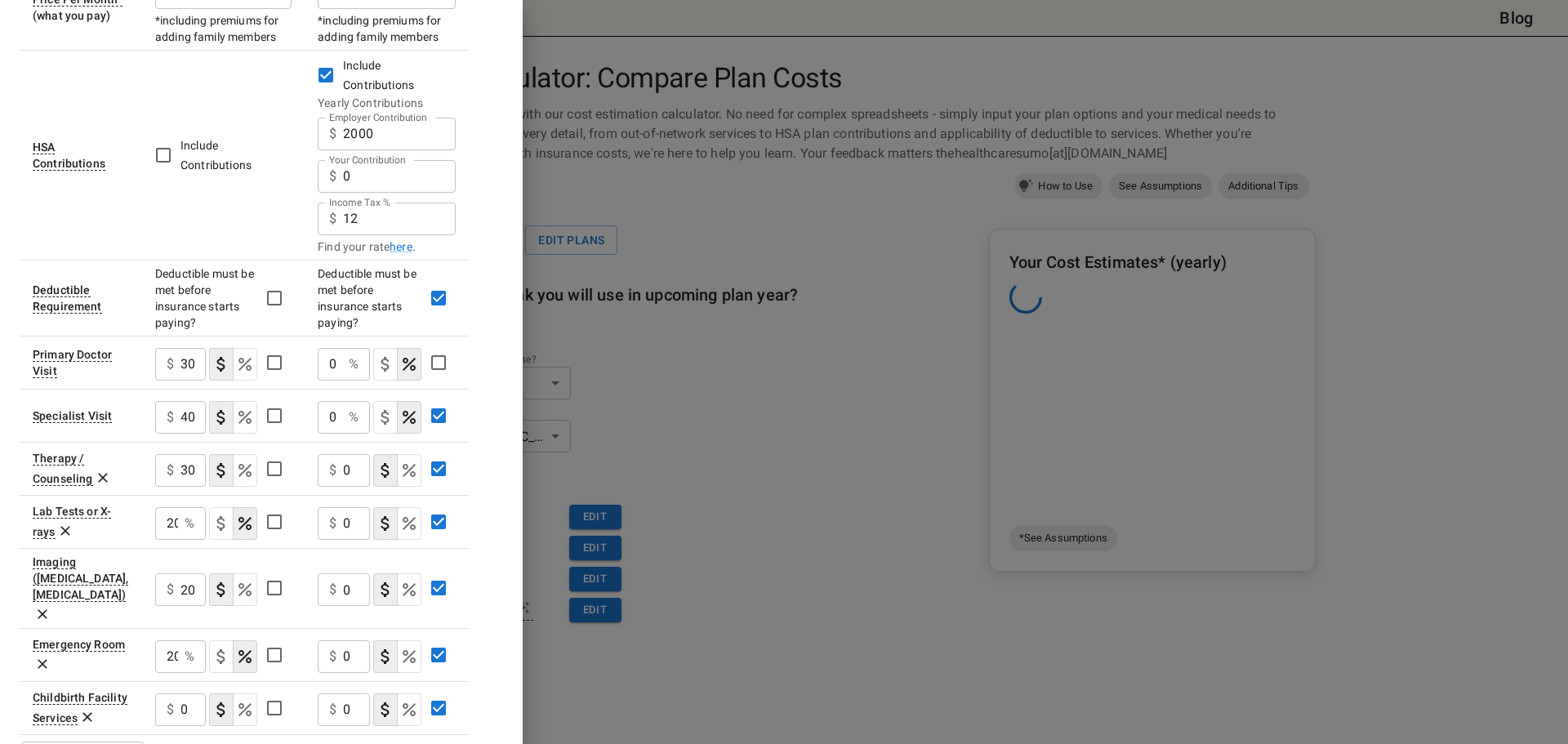
click at [99, 681] on td "Childbirth Facility Services" at bounding box center [80, 707] width 122 height 53
click at [94, 709] on icon at bounding box center [87, 717] width 17 height 17
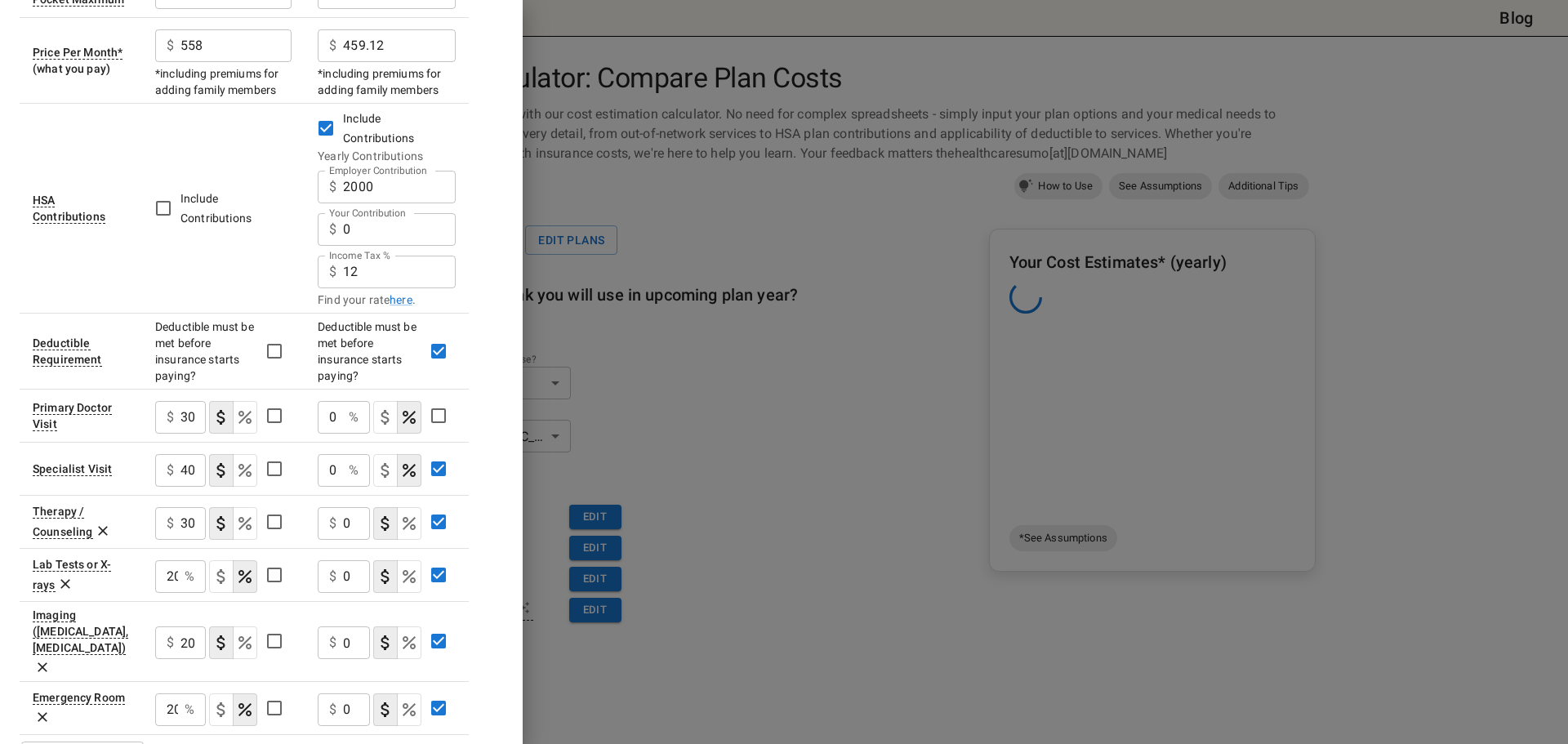
click at [350, 408] on p "%" at bounding box center [353, 417] width 10 height 19
click at [335, 401] on input "0" at bounding box center [330, 417] width 24 height 32
click at [334, 401] on input "0" at bounding box center [330, 417] width 24 height 32
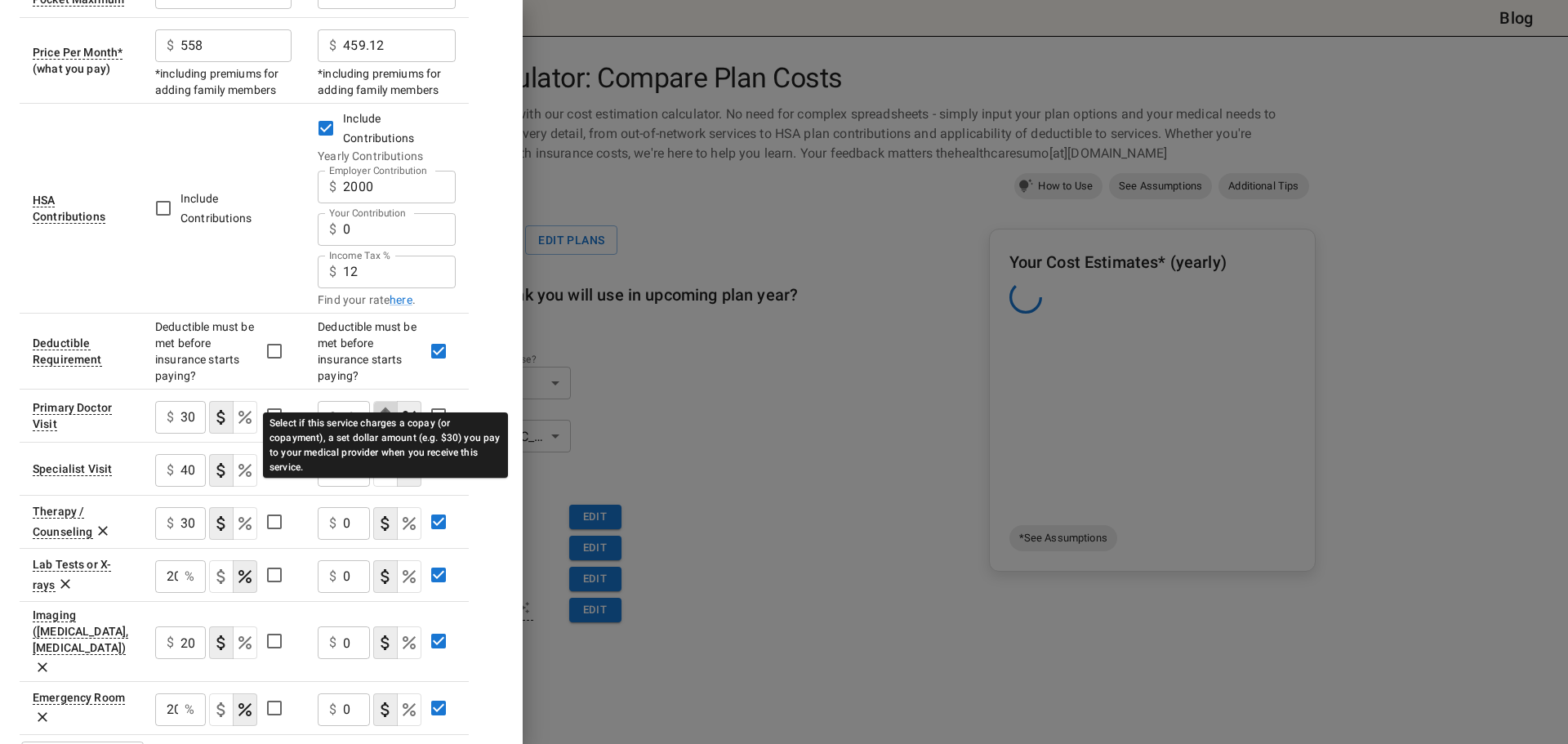
click at [380, 408] on icon "Select if this service charges a copay (or copayment), a set dollar amount (e.g…" at bounding box center [385, 417] width 19 height 19
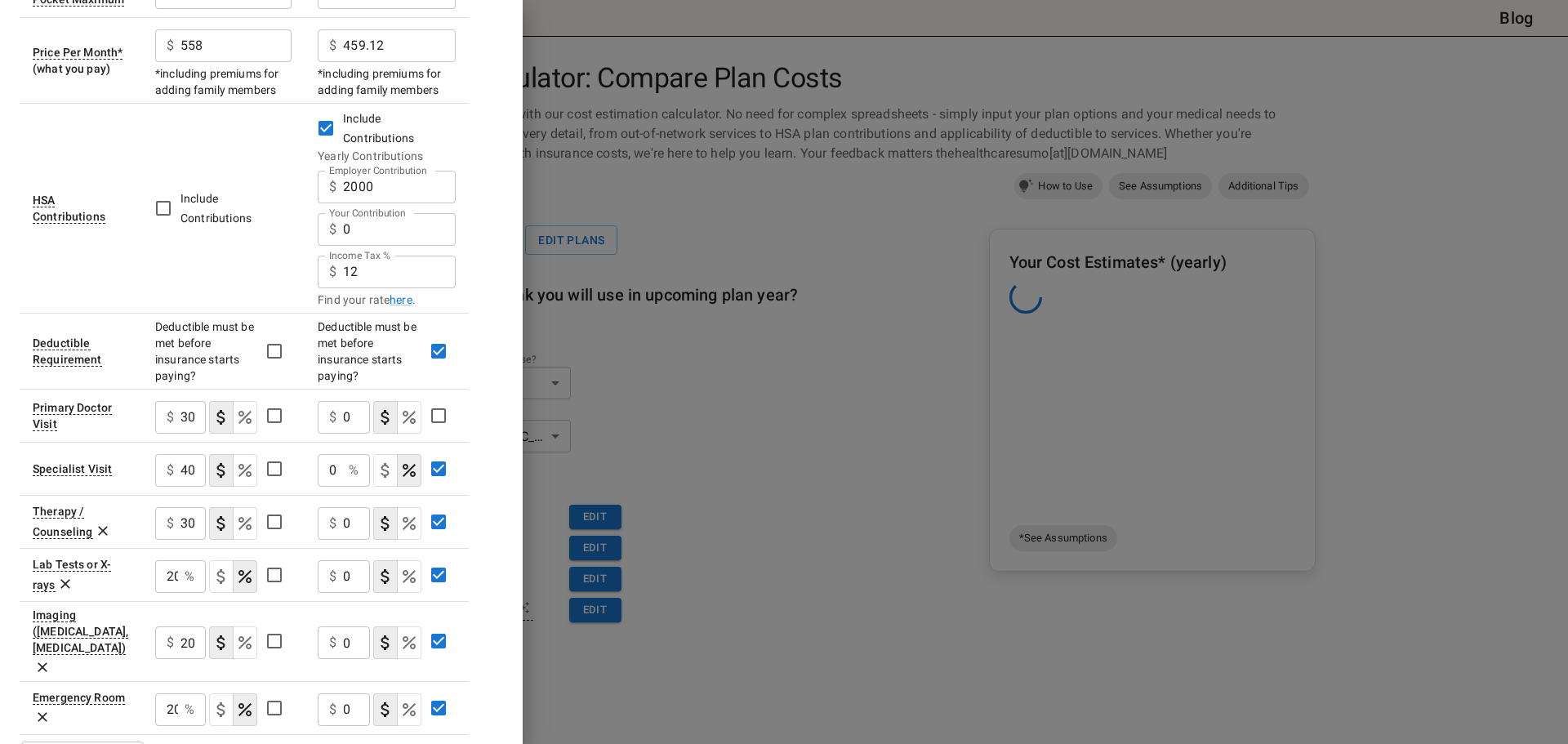
click at [347, 454] on div "0 % ​" at bounding box center [344, 470] width 52 height 32
click at [346, 454] on div "0 % ​" at bounding box center [344, 470] width 52 height 32
click at [341, 454] on input "0" at bounding box center [330, 470] width 24 height 32
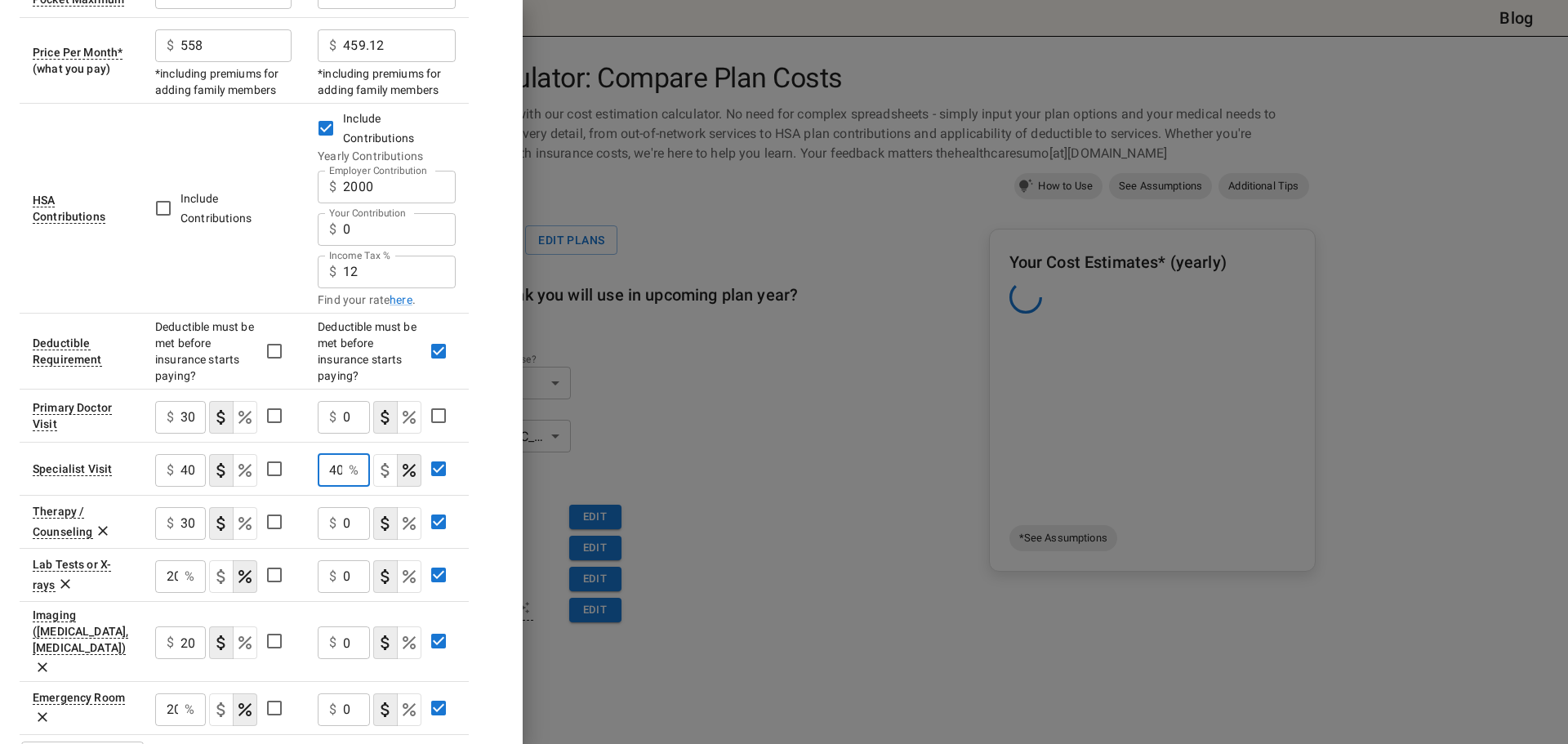
scroll to position [0, 3]
type input "4"
type input "40"
click at [348, 509] on input "0" at bounding box center [356, 523] width 27 height 32
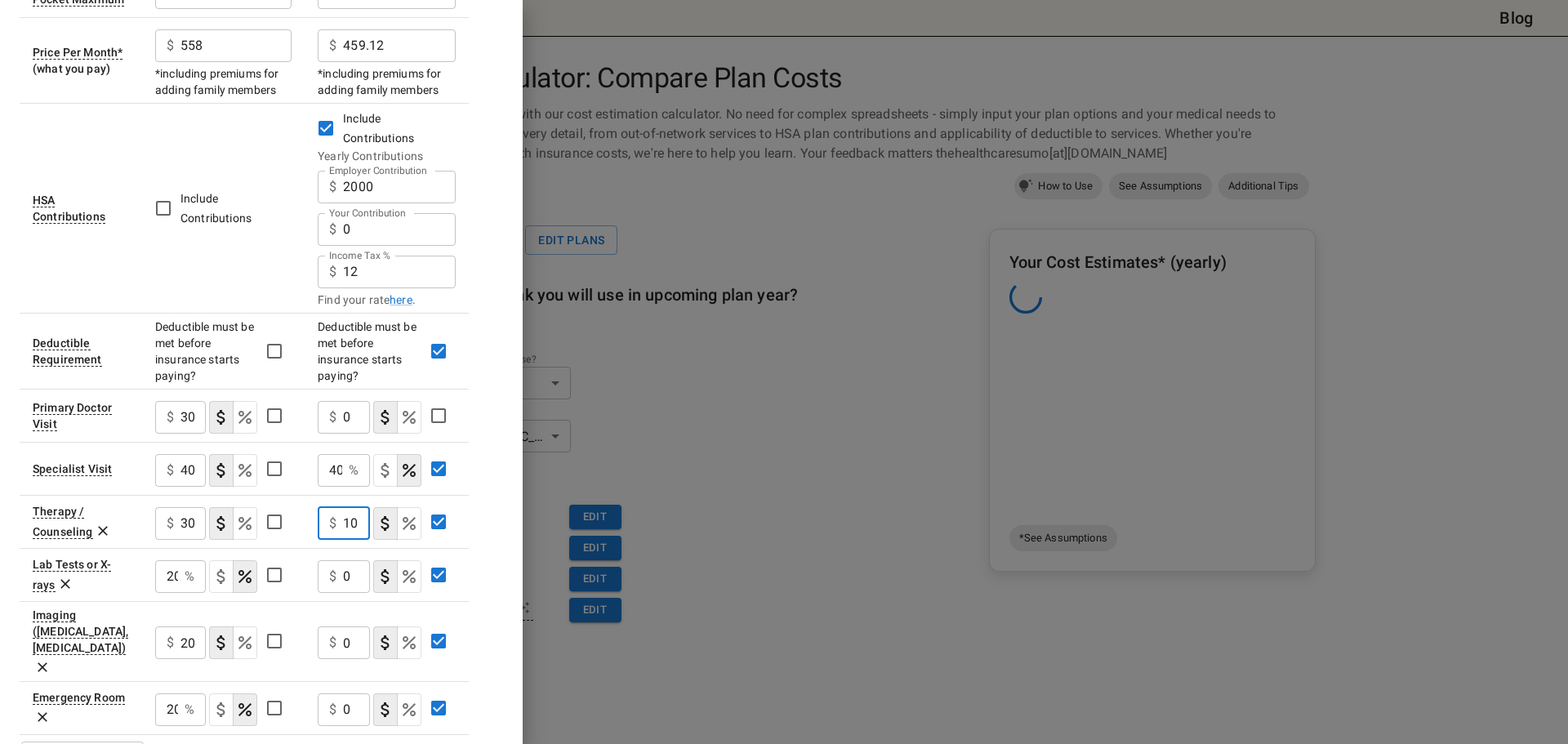
scroll to position [0, 7]
type input "100"
click at [346, 561] on input "0" at bounding box center [356, 576] width 27 height 32
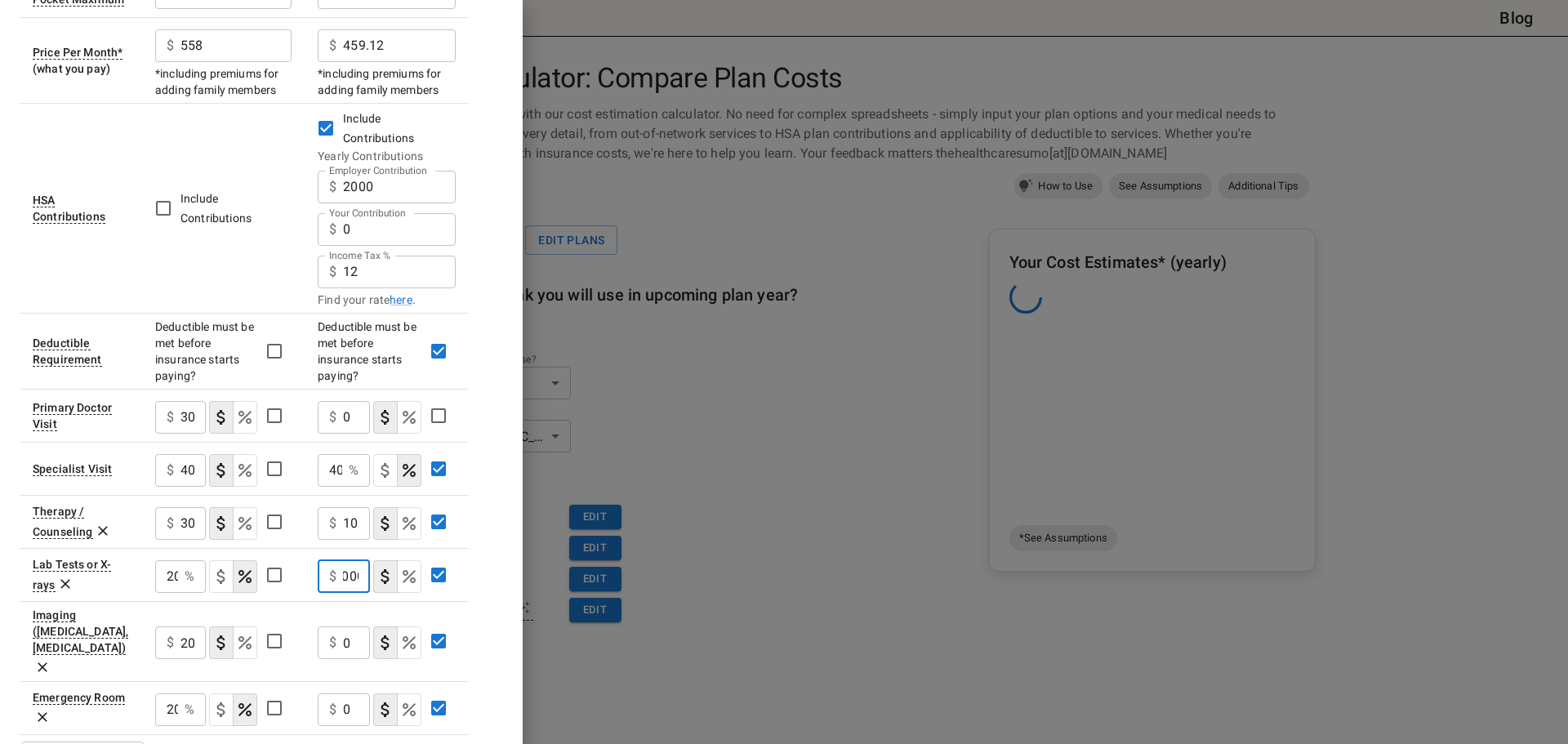
type input "1000"
click at [346, 627] on input "0" at bounding box center [356, 643] width 27 height 32
type input "0"
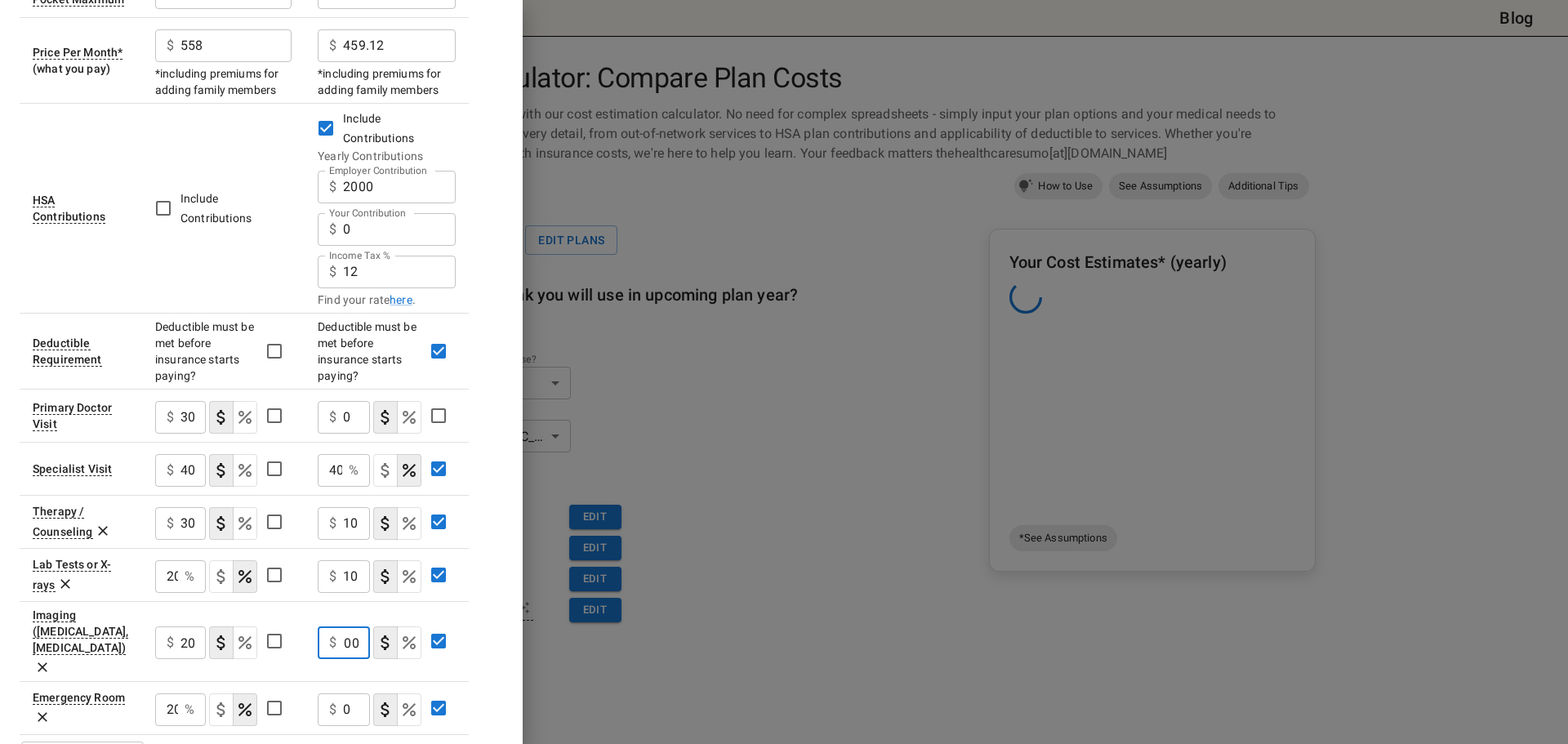
type input "100"
click at [348, 693] on input "0" at bounding box center [356, 709] width 27 height 32
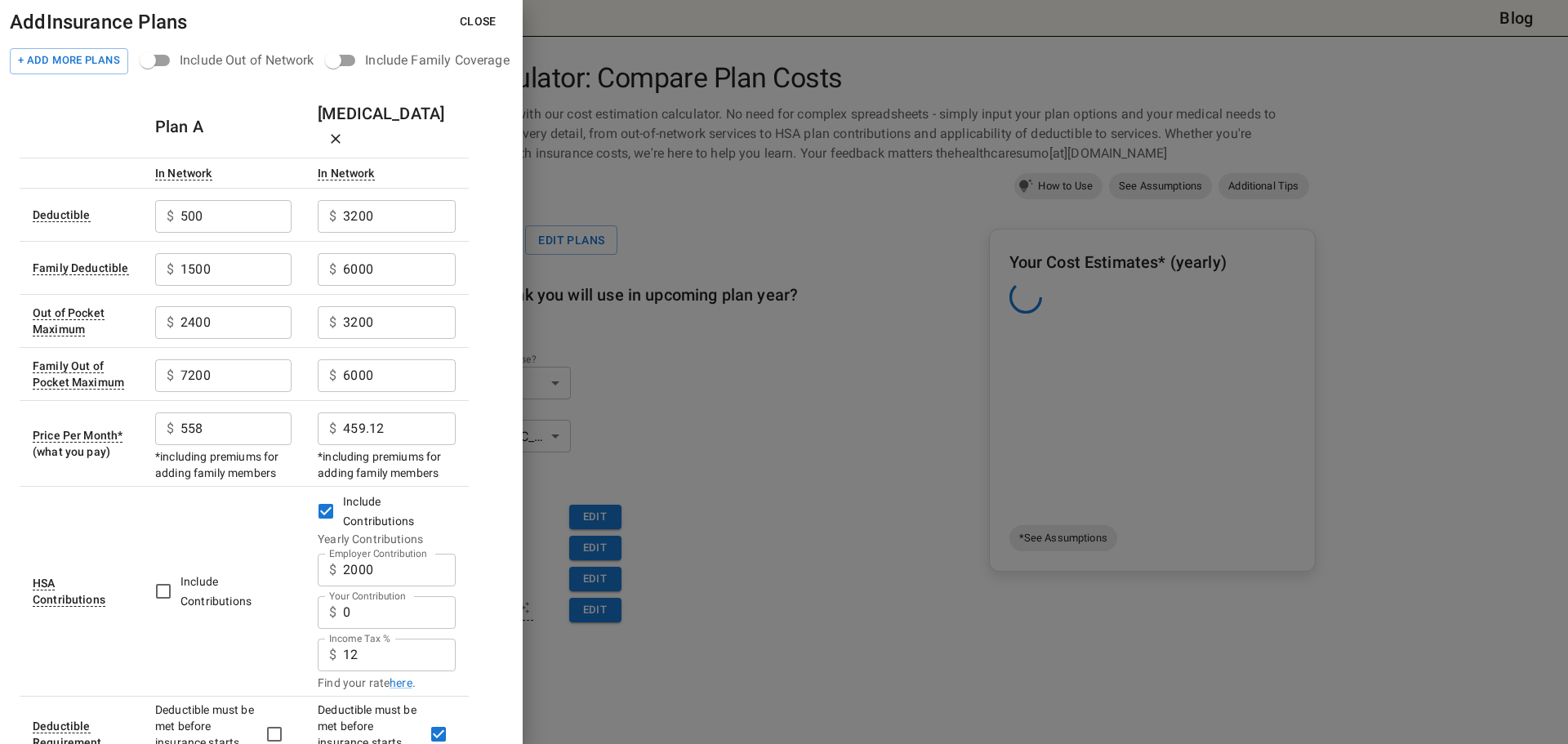
type input "1000"
click at [475, 31] on button "Close" at bounding box center [478, 21] width 63 height 31
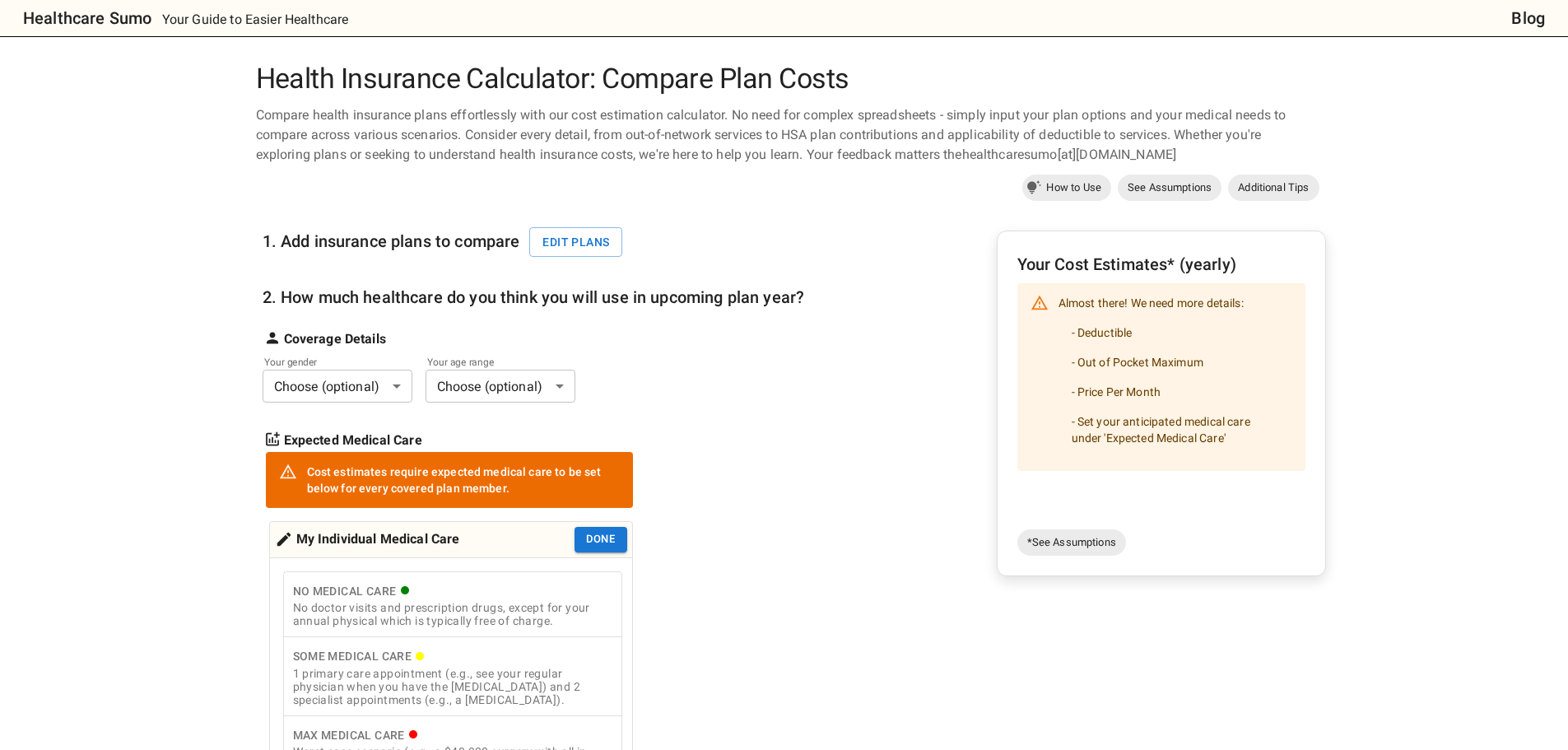
click at [333, 383] on body "Healthcare Sumo Your Guide to Easier Healthcare Blog Health Insurance Calculato…" at bounding box center [784, 765] width 1568 height 1530
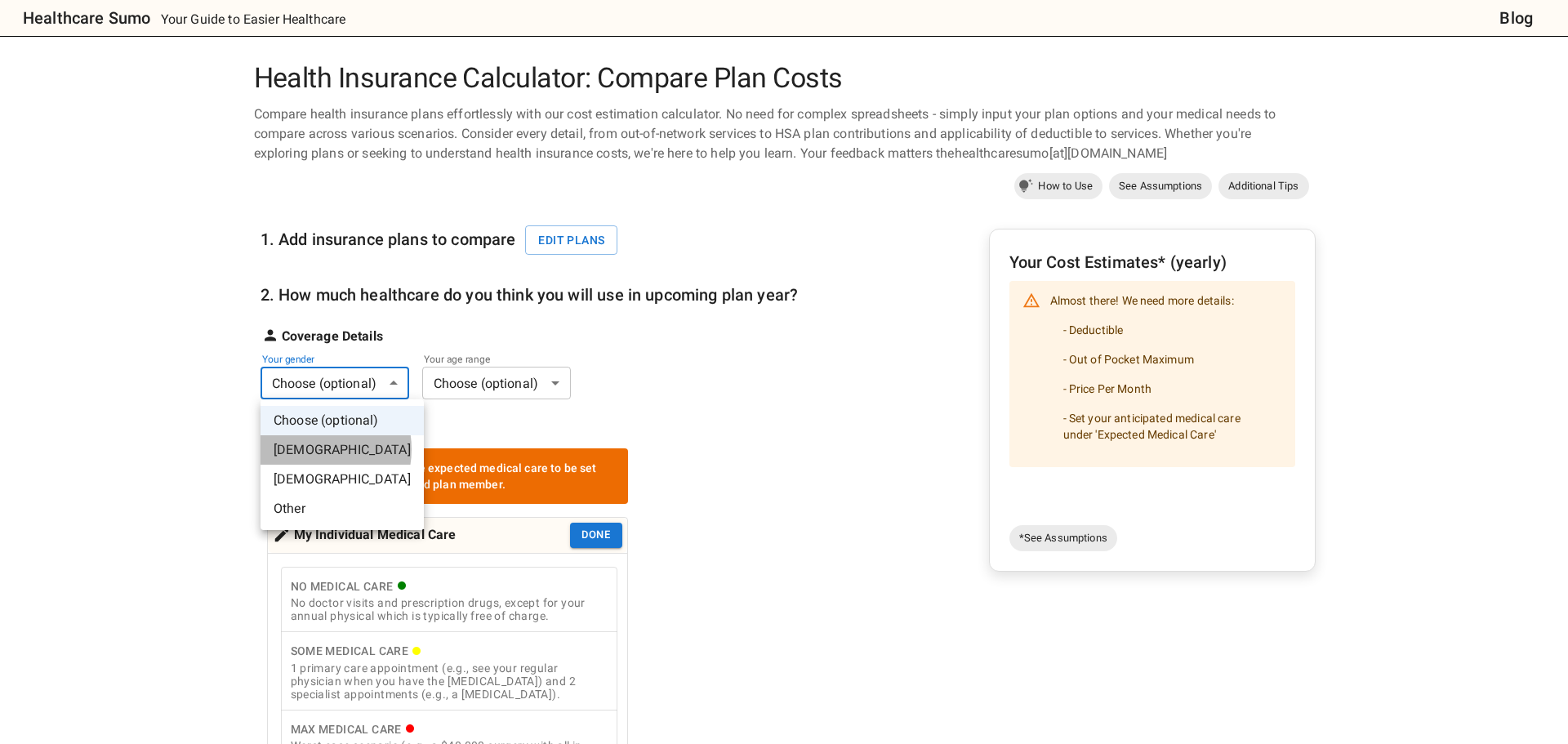
click at [316, 450] on li "[DEMOGRAPHIC_DATA]" at bounding box center [341, 451] width 163 height 30
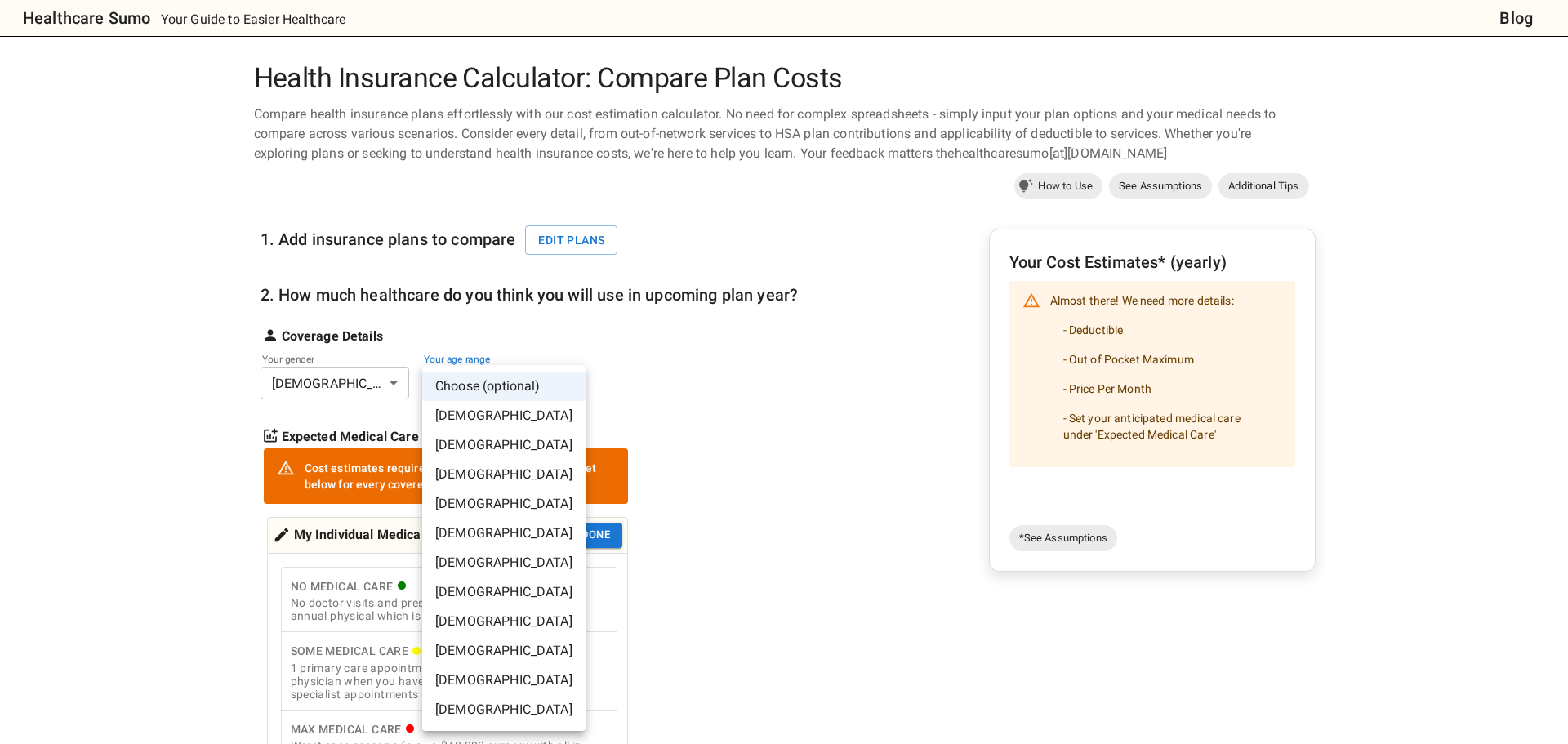
click at [486, 384] on body "Healthcare Sumo Your Guide to Easier Healthcare Blog Health Insurance Calculato…" at bounding box center [784, 759] width 1568 height 1518
click at [487, 499] on li "[DEMOGRAPHIC_DATA]" at bounding box center [504, 504] width 163 height 30
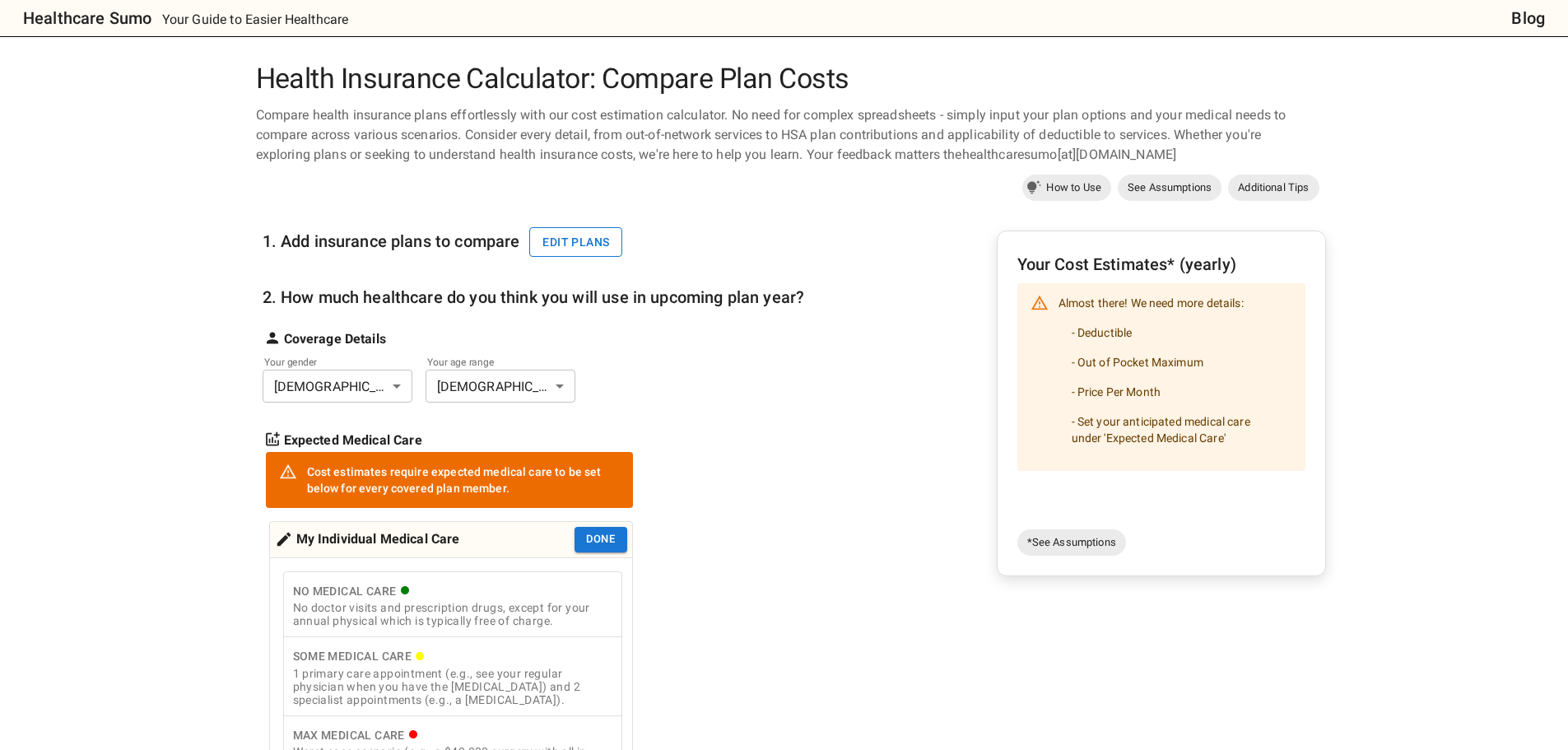
click at [561, 243] on button "Edit plans" at bounding box center [576, 242] width 93 height 31
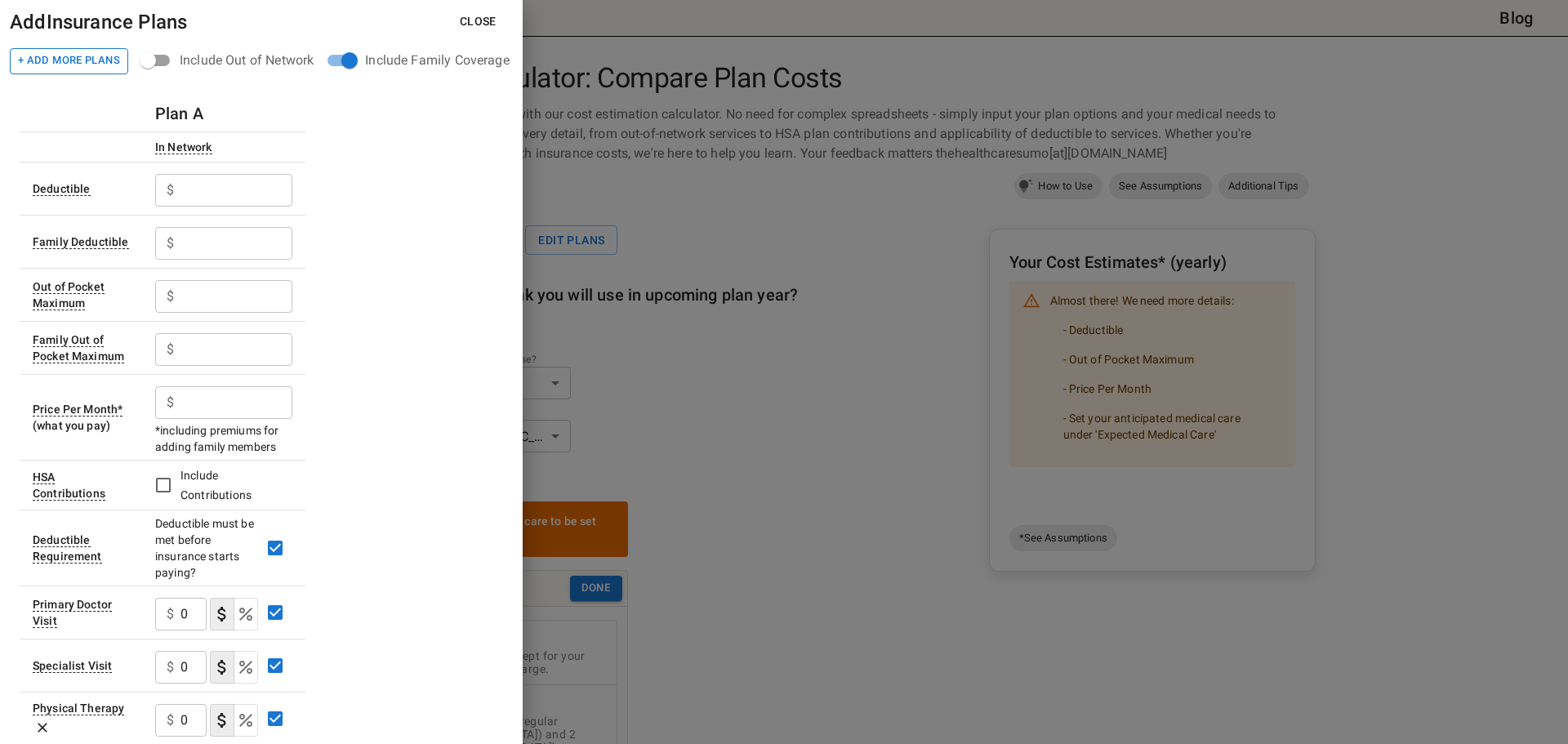
click at [68, 50] on button "+ Add More Plans" at bounding box center [69, 61] width 119 height 26
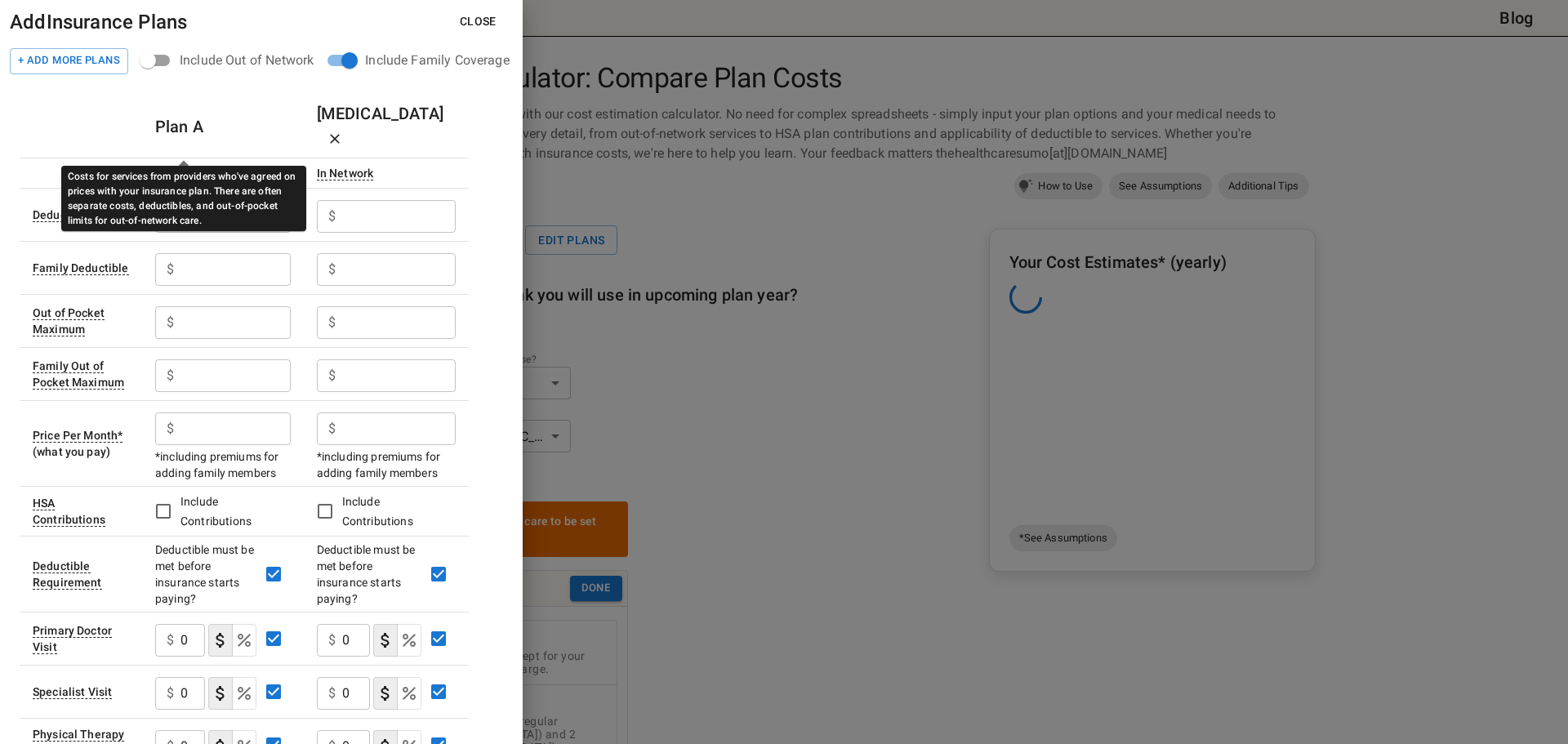
drag, startPoint x: 168, startPoint y: 148, endPoint x: 183, endPoint y: 186, distance: 40.9
click at [183, 186] on div "Costs for services from providers who've agreed on prices with your insurance p…" at bounding box center [183, 198] width 245 height 65
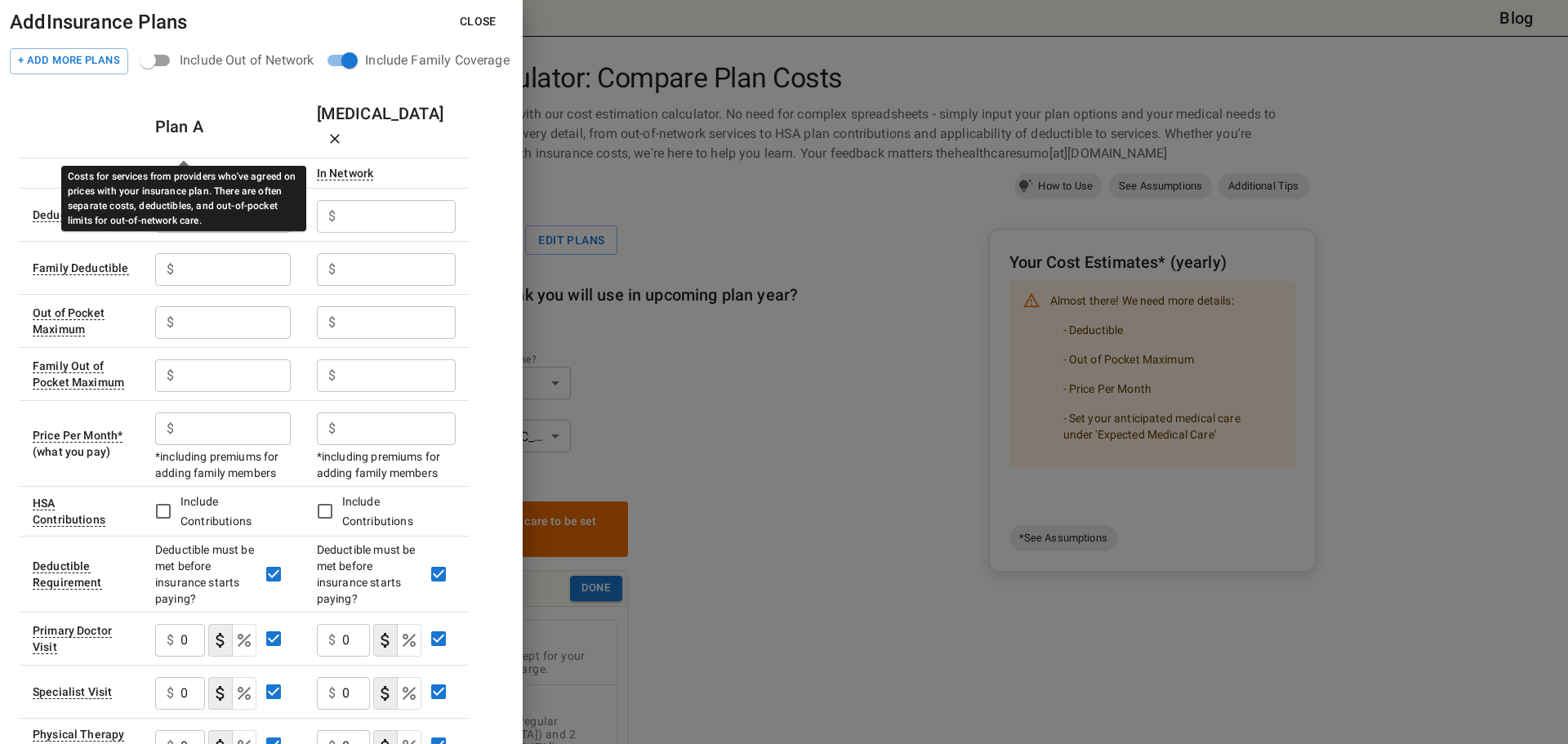
click at [229, 184] on div "Costs for services from providers who've agreed on prices with your insurance p…" at bounding box center [183, 198] width 245 height 65
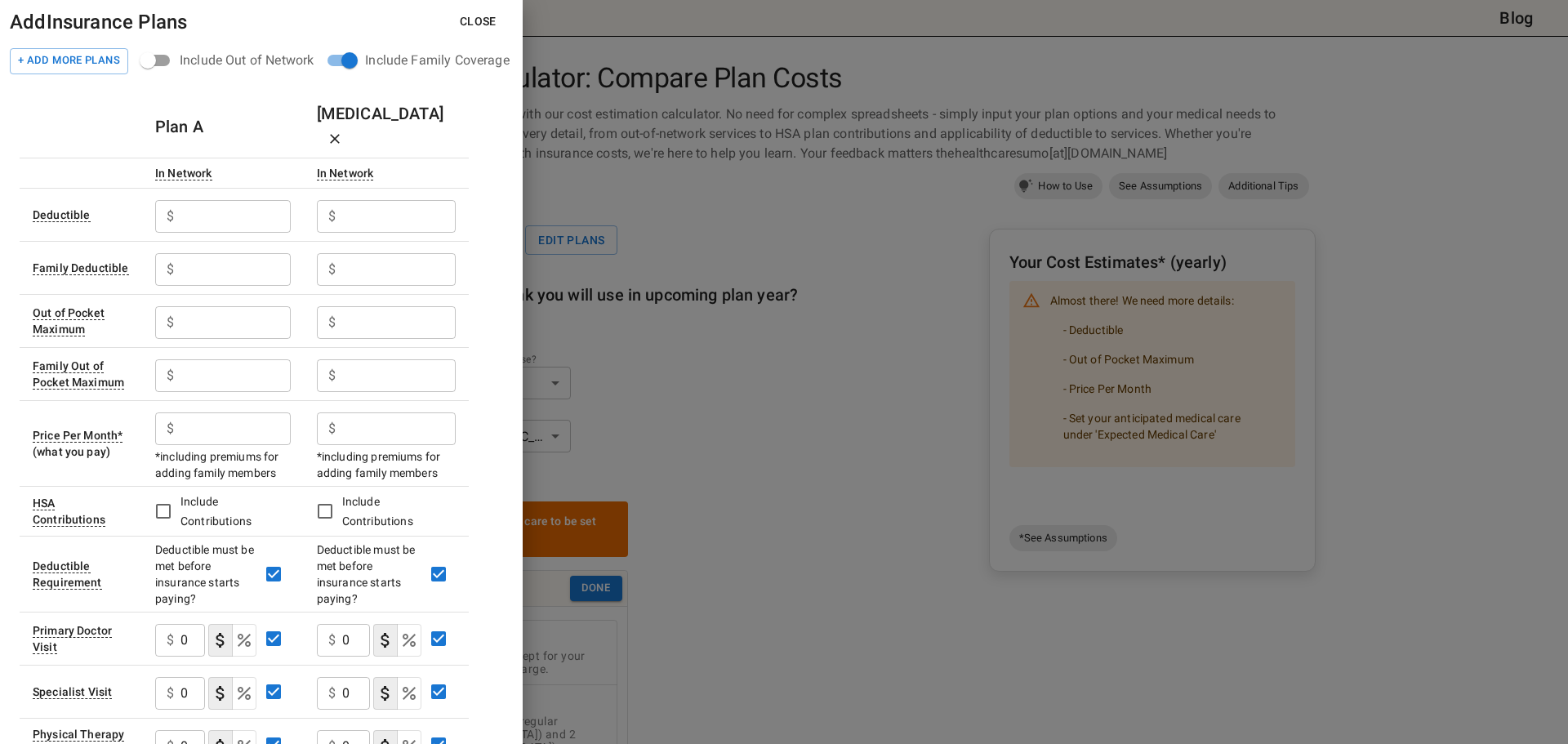
click at [326, 200] on div "$ ​" at bounding box center [386, 216] width 139 height 32
click at [248, 200] on input "text" at bounding box center [236, 216] width 110 height 32
type input "500"
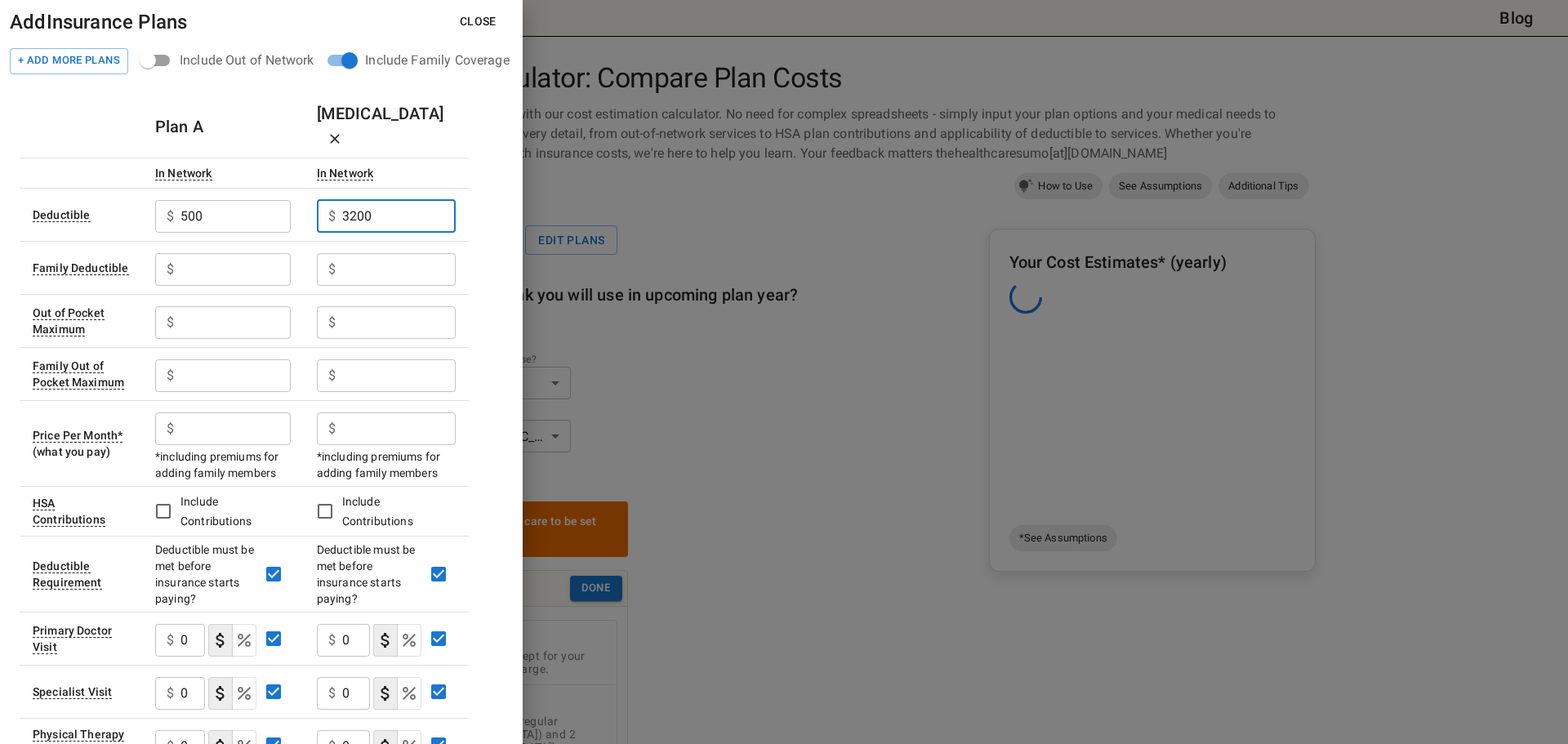
type input "3200"
type input "2"
type input "1500"
type input "6000"
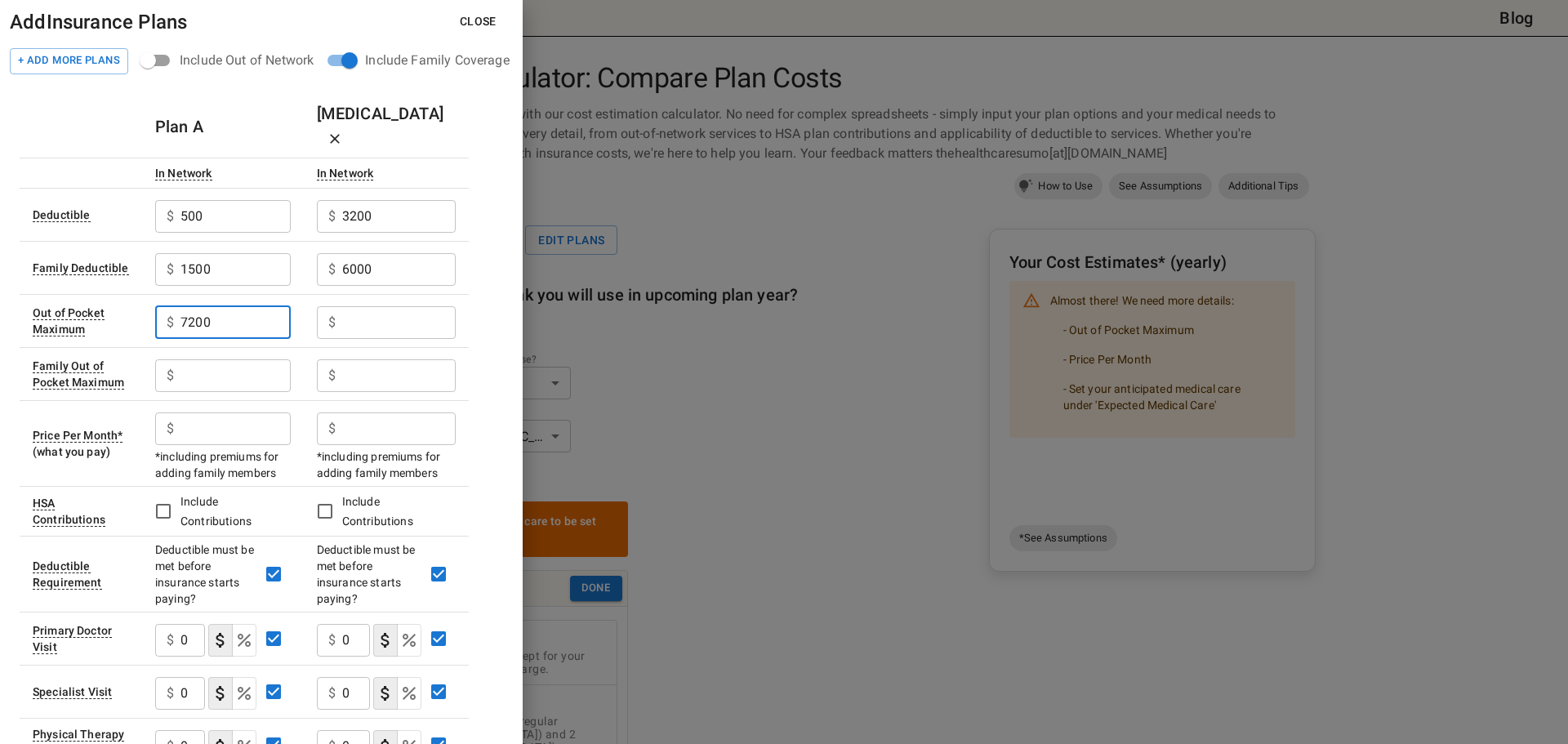
type input "7200"
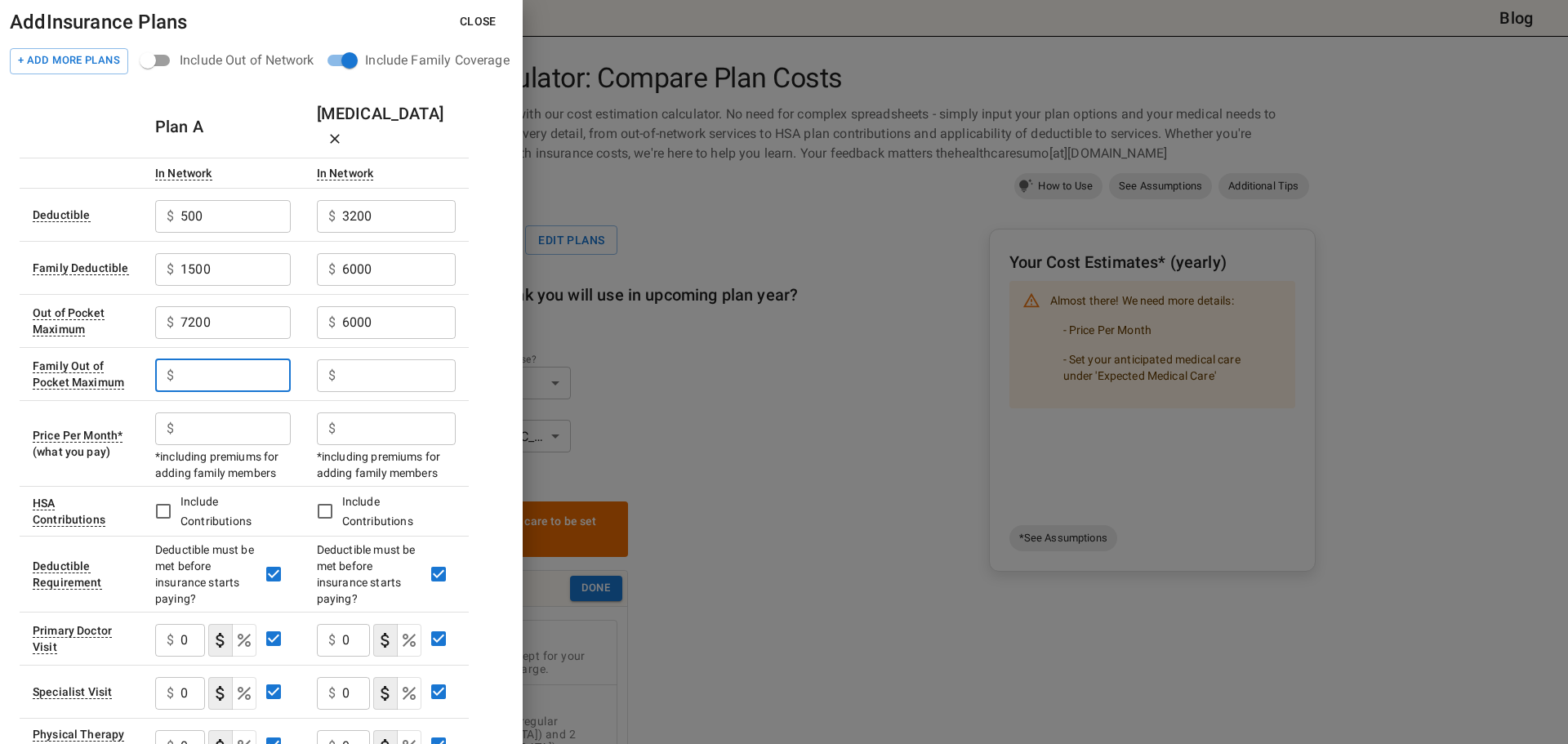
click at [381, 307] on input "6000" at bounding box center [399, 322] width 113 height 32
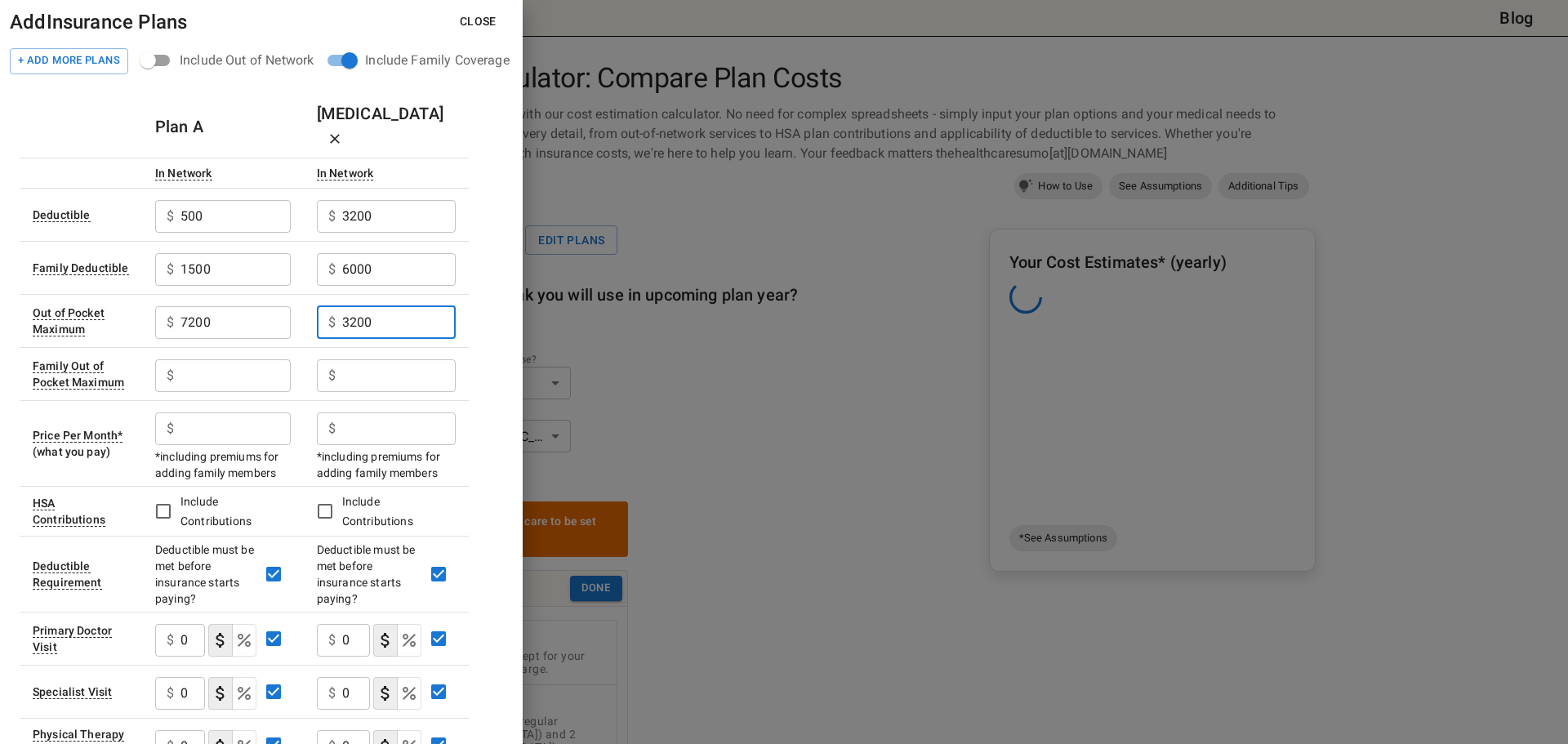
type input "3200"
type input "5"
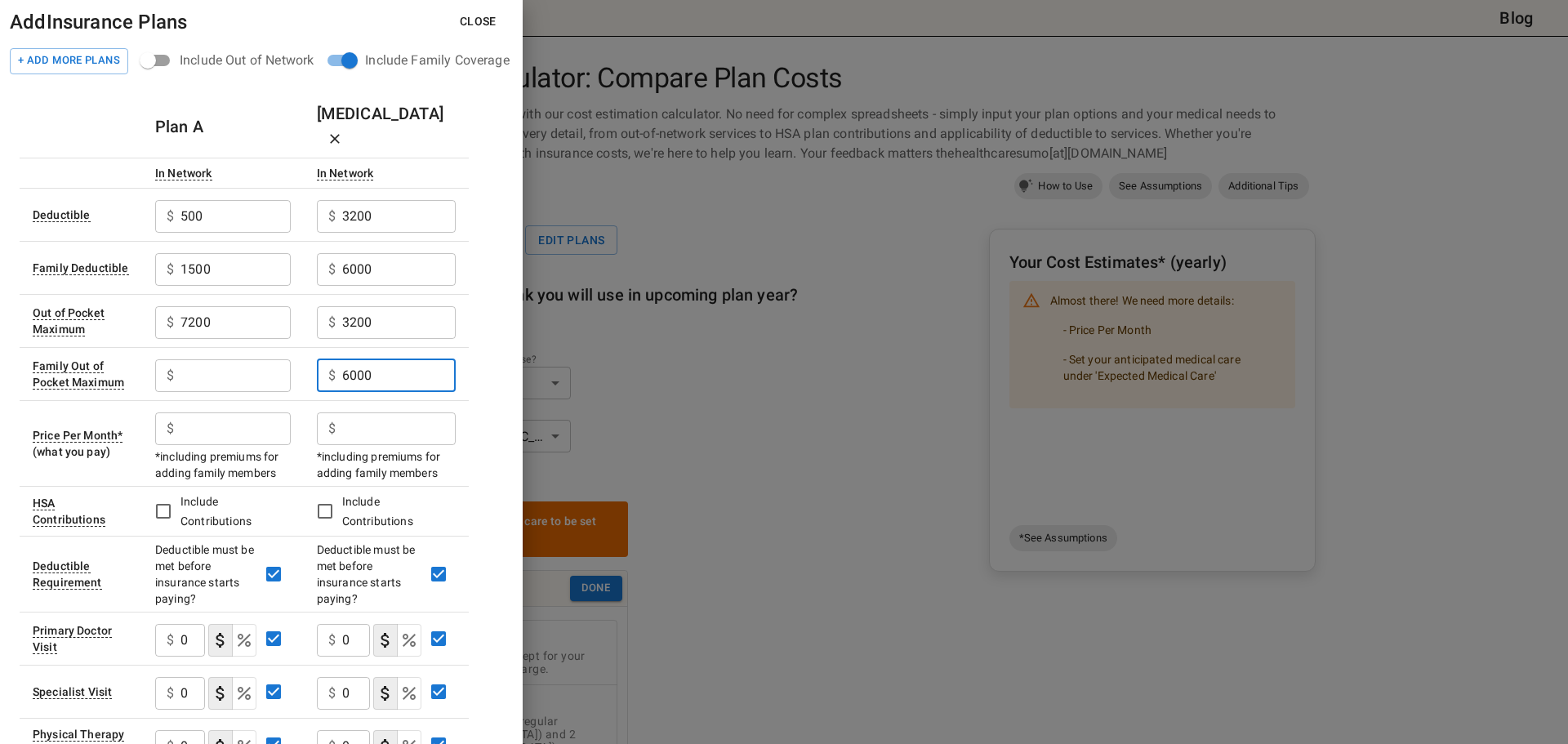
type input "6000"
click at [203, 360] on input "text" at bounding box center [236, 375] width 110 height 32
click at [206, 307] on input "7200" at bounding box center [236, 322] width 110 height 32
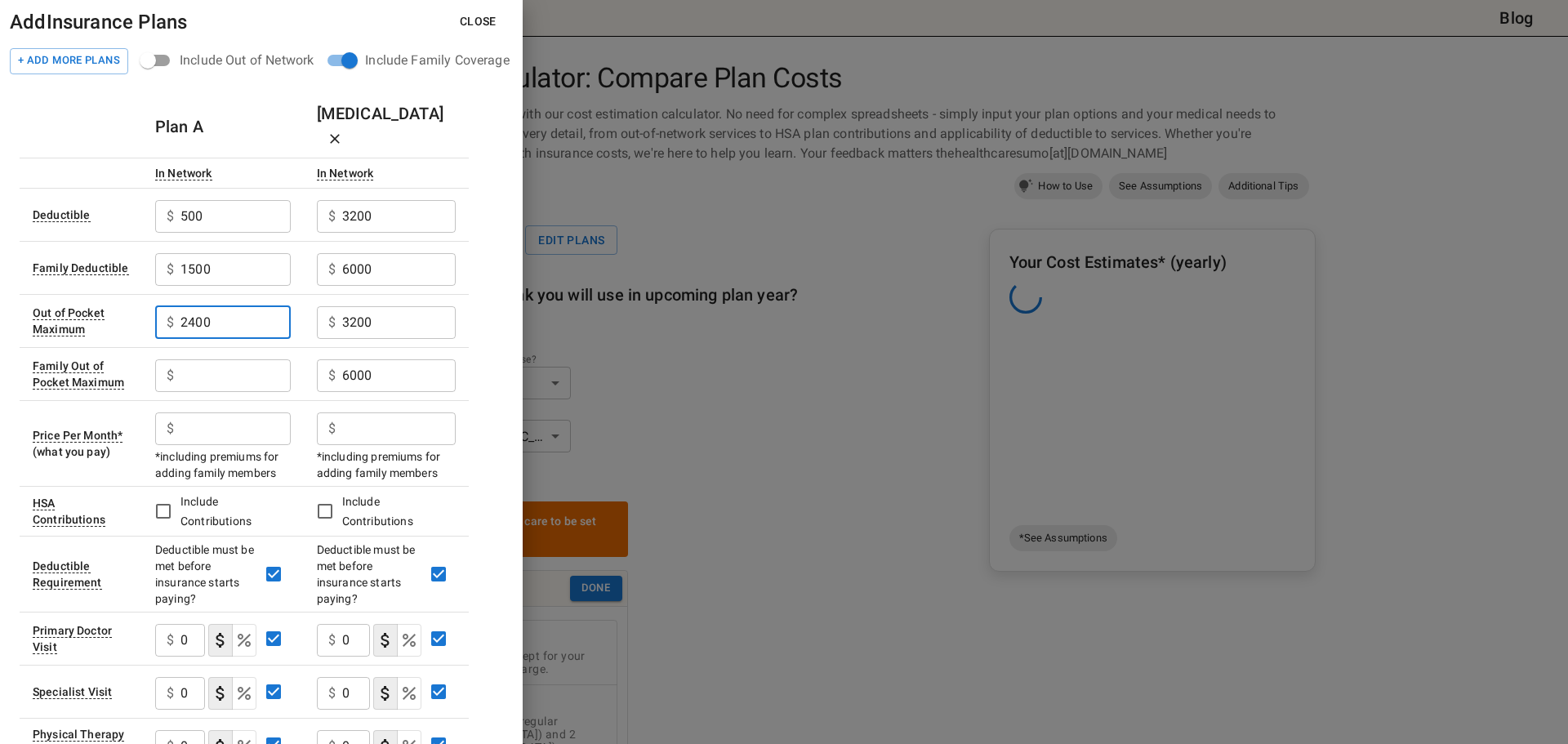
type input "2400"
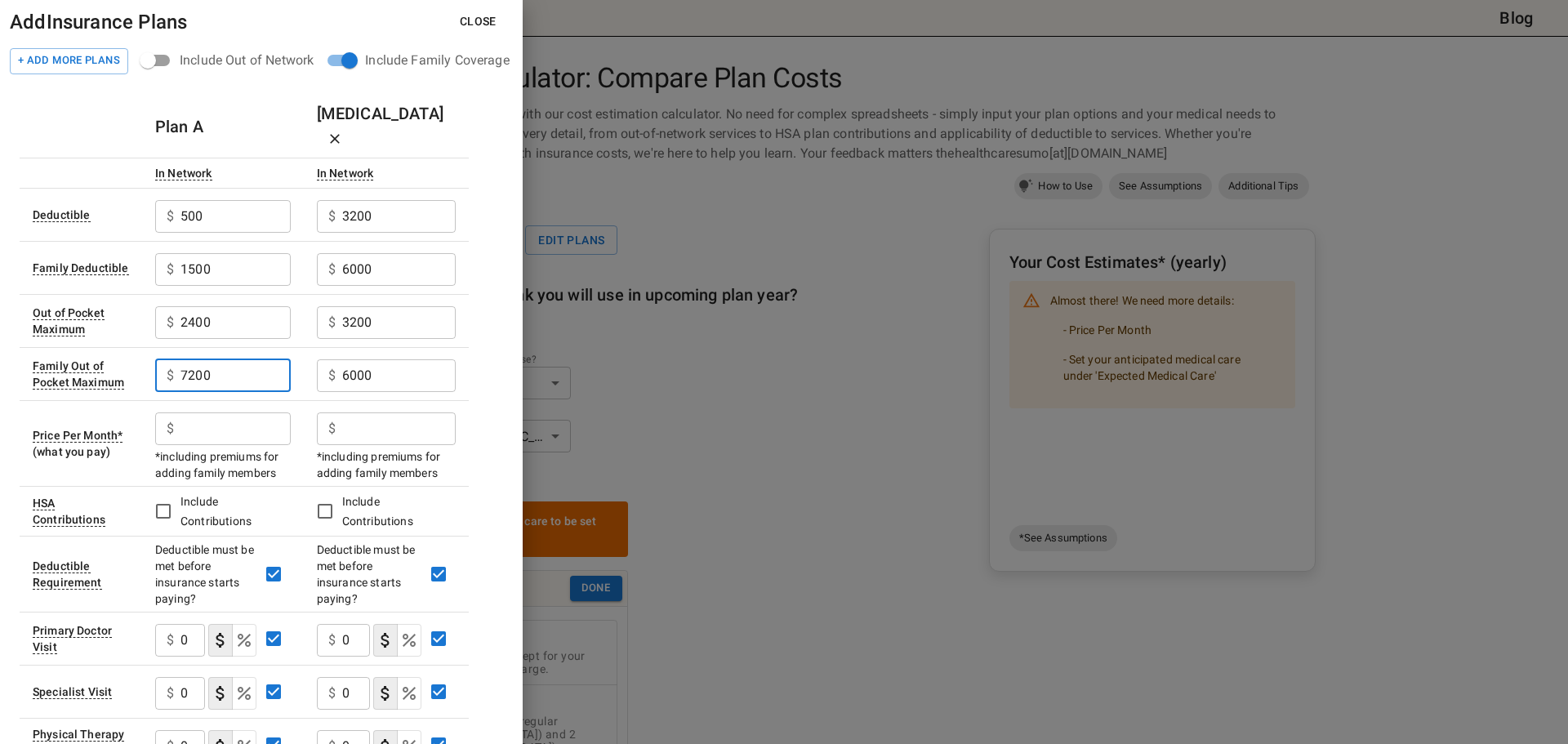
type input "7200"
click at [249, 412] on input "text" at bounding box center [236, 428] width 110 height 32
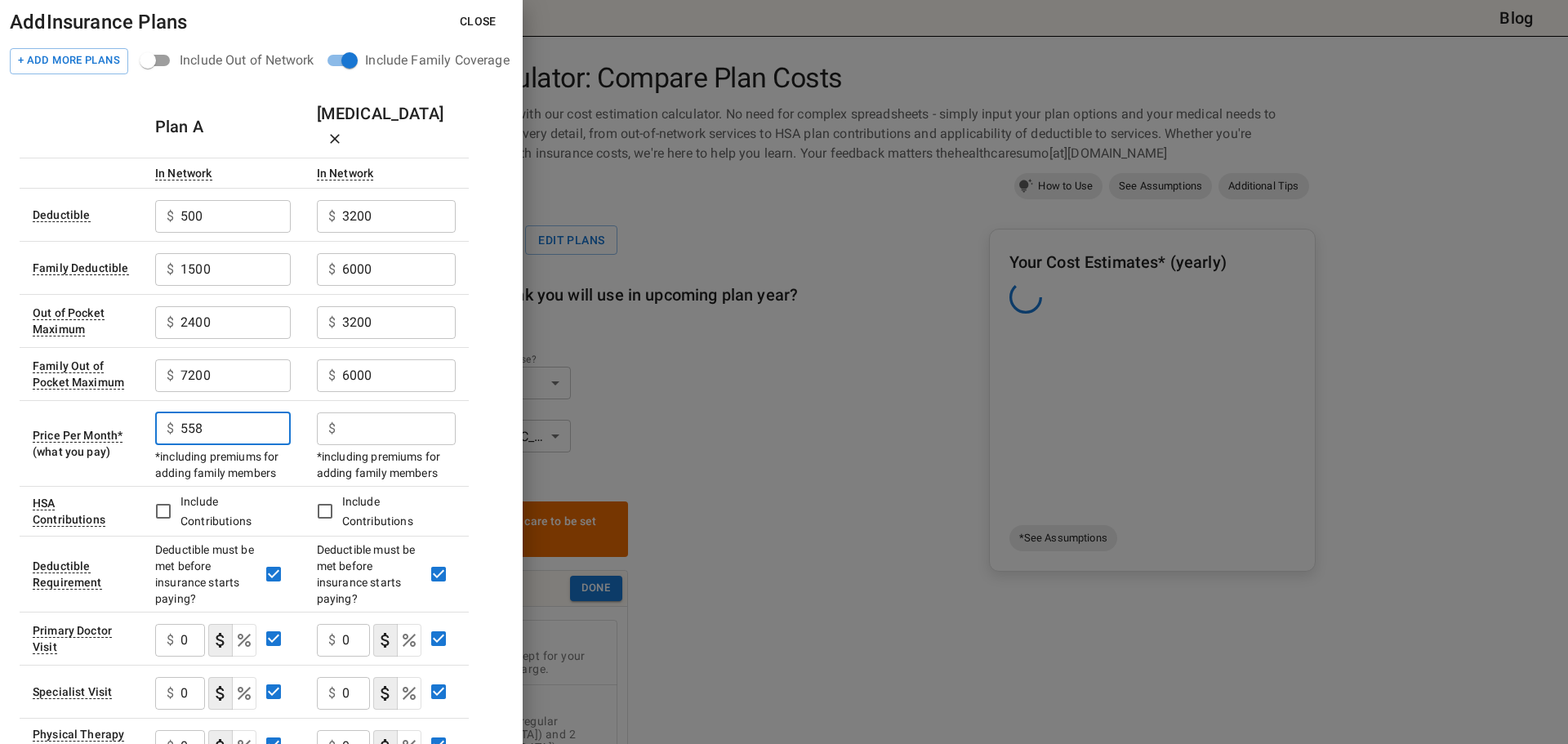
type input "558"
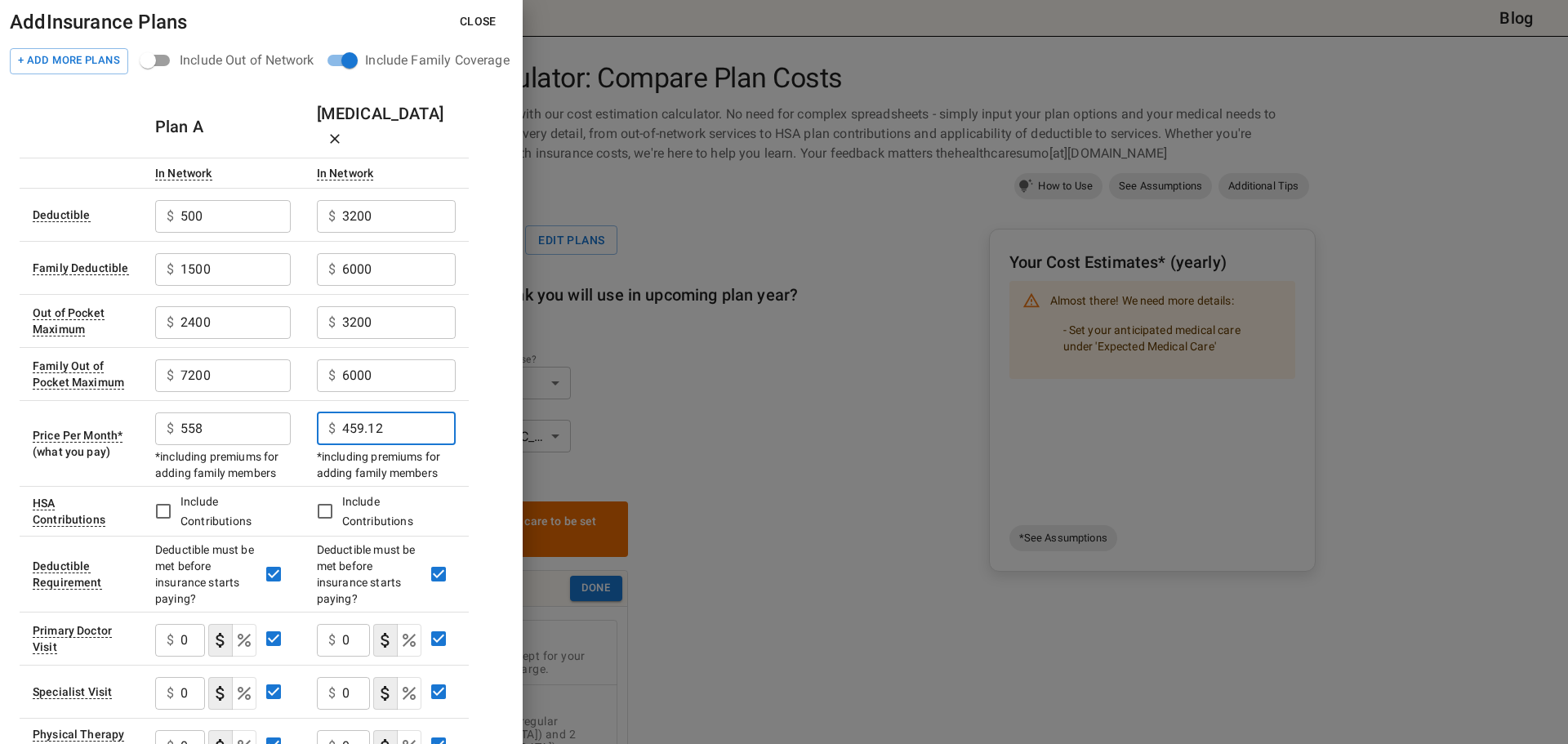
type input "459.12"
click at [493, 24] on button "Close" at bounding box center [478, 21] width 63 height 31
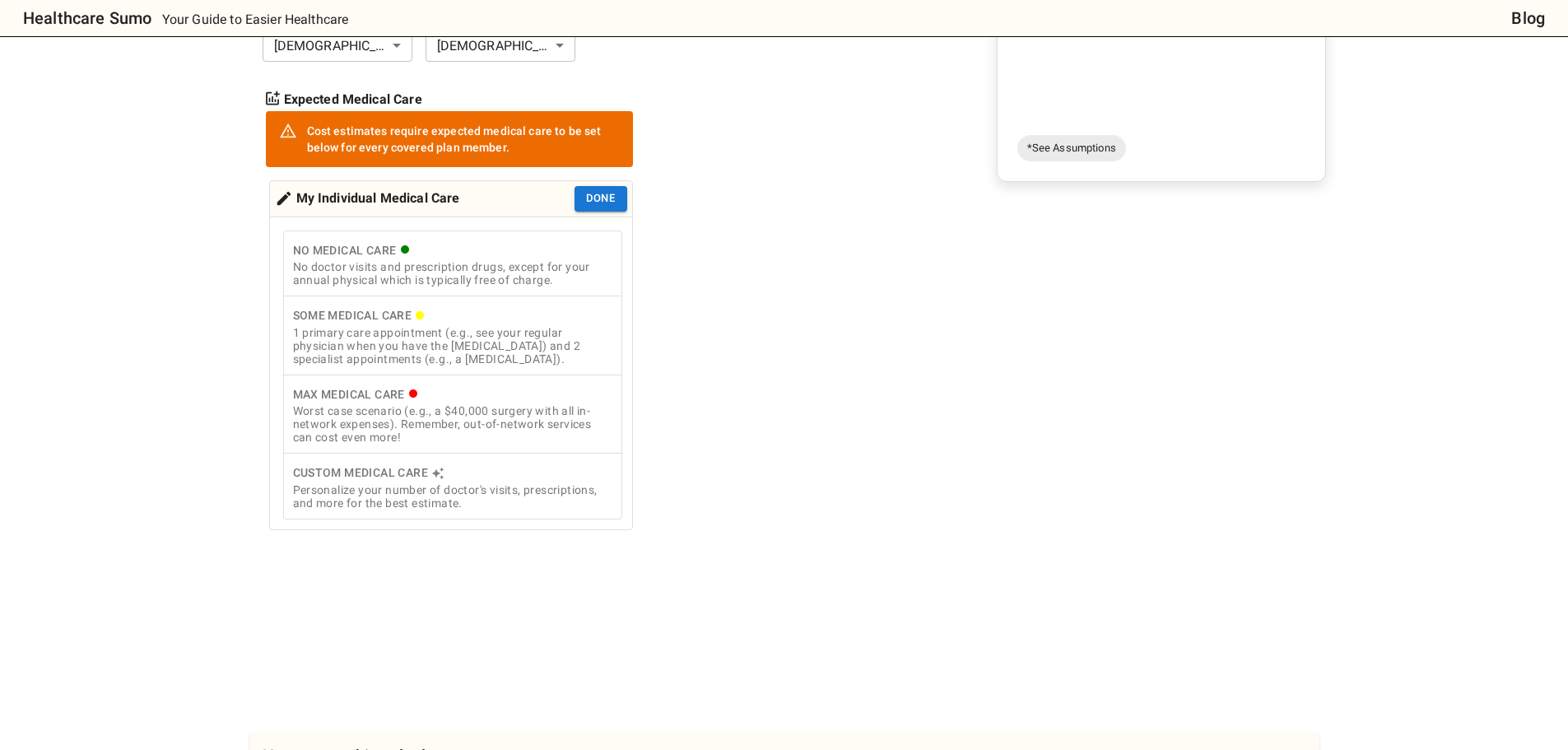
scroll to position [494, 0]
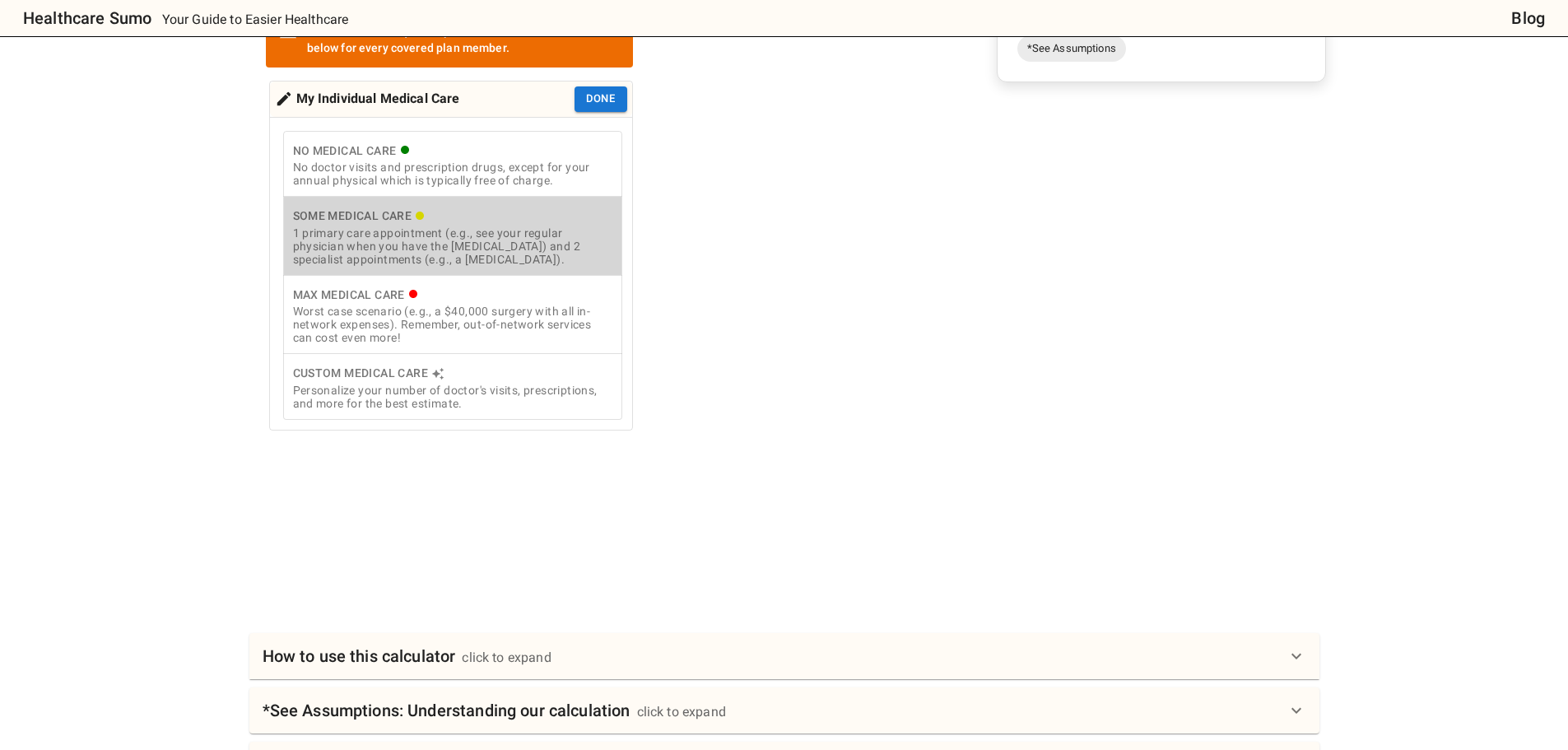
click at [427, 249] on div "1 primary care appointment (e.g., see your regular physician when you have the …" at bounding box center [452, 246] width 319 height 40
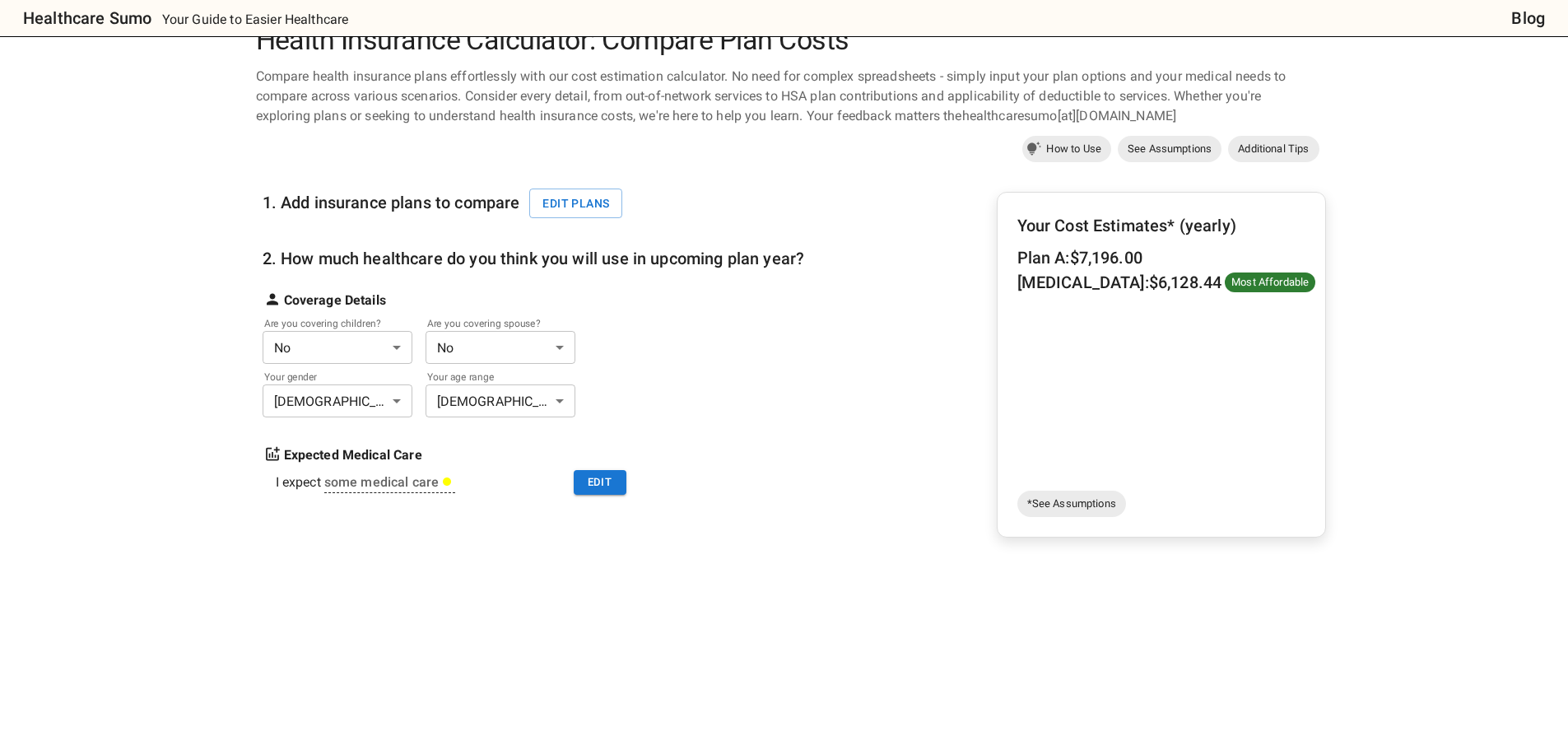
scroll to position [0, 0]
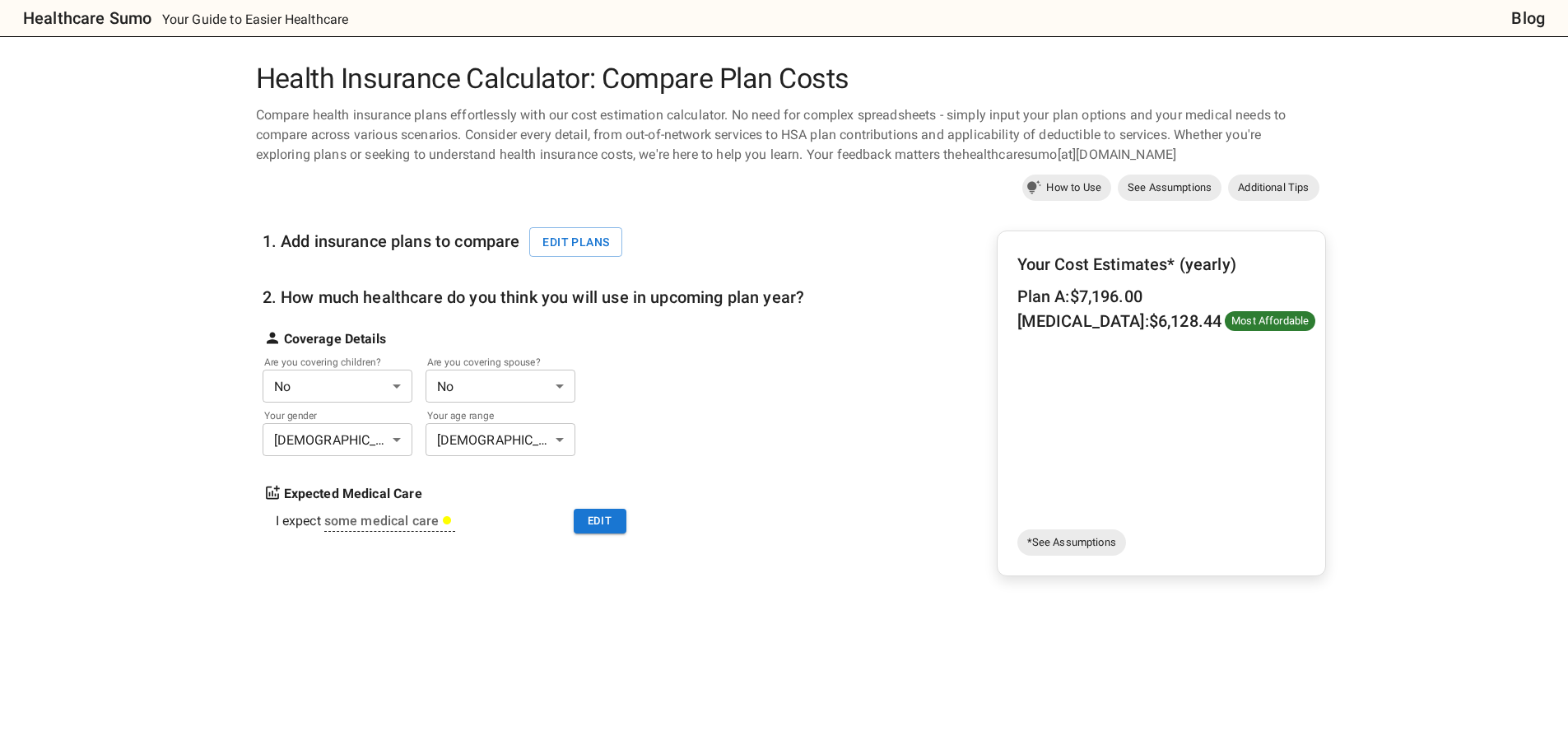
click at [362, 387] on body "Healthcare Sumo Your Guide to Easier Healthcare Blog Health Insurance Calculato…" at bounding box center [784, 658] width 1568 height 1318
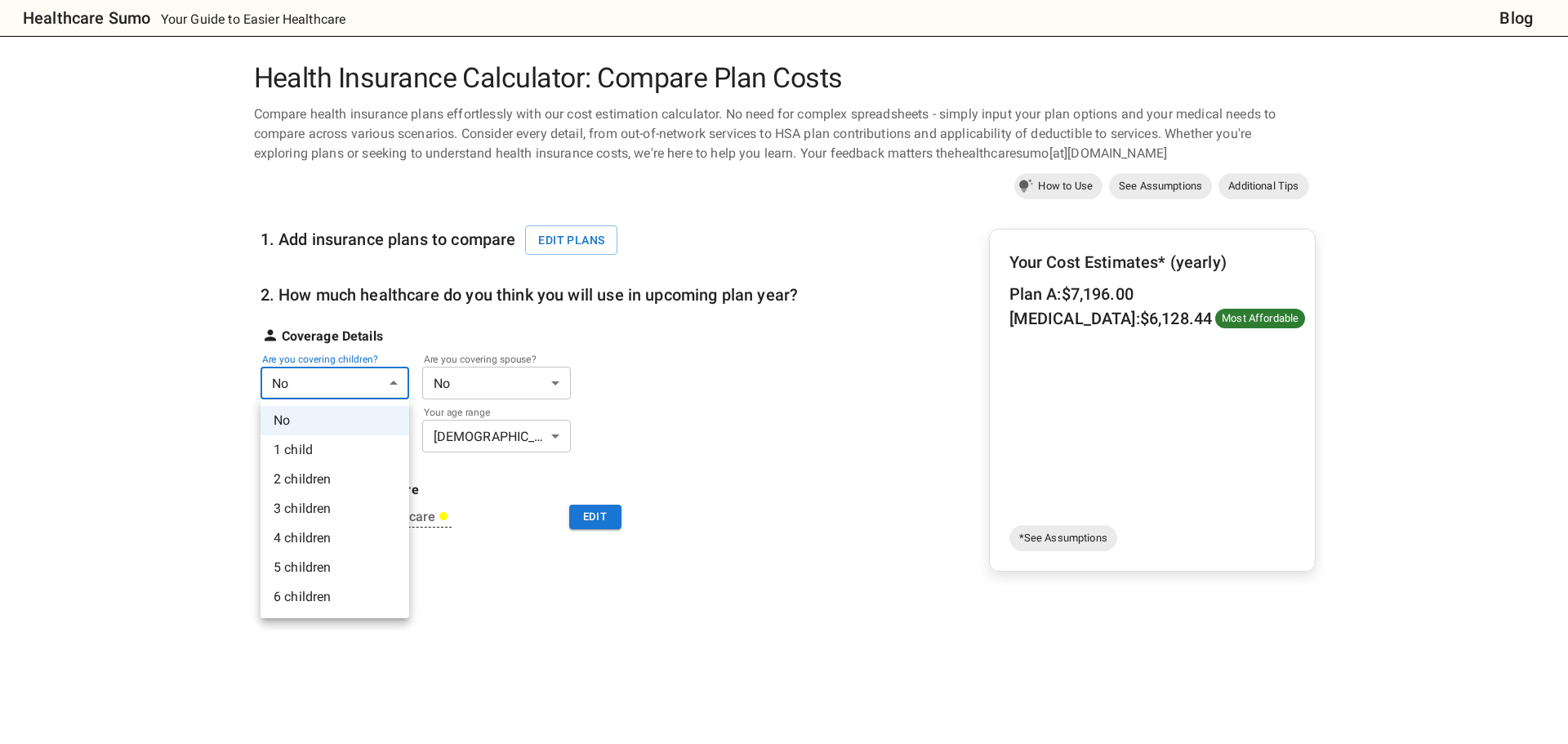
click at [320, 479] on li "2 children" at bounding box center [334, 479] width 148 height 30
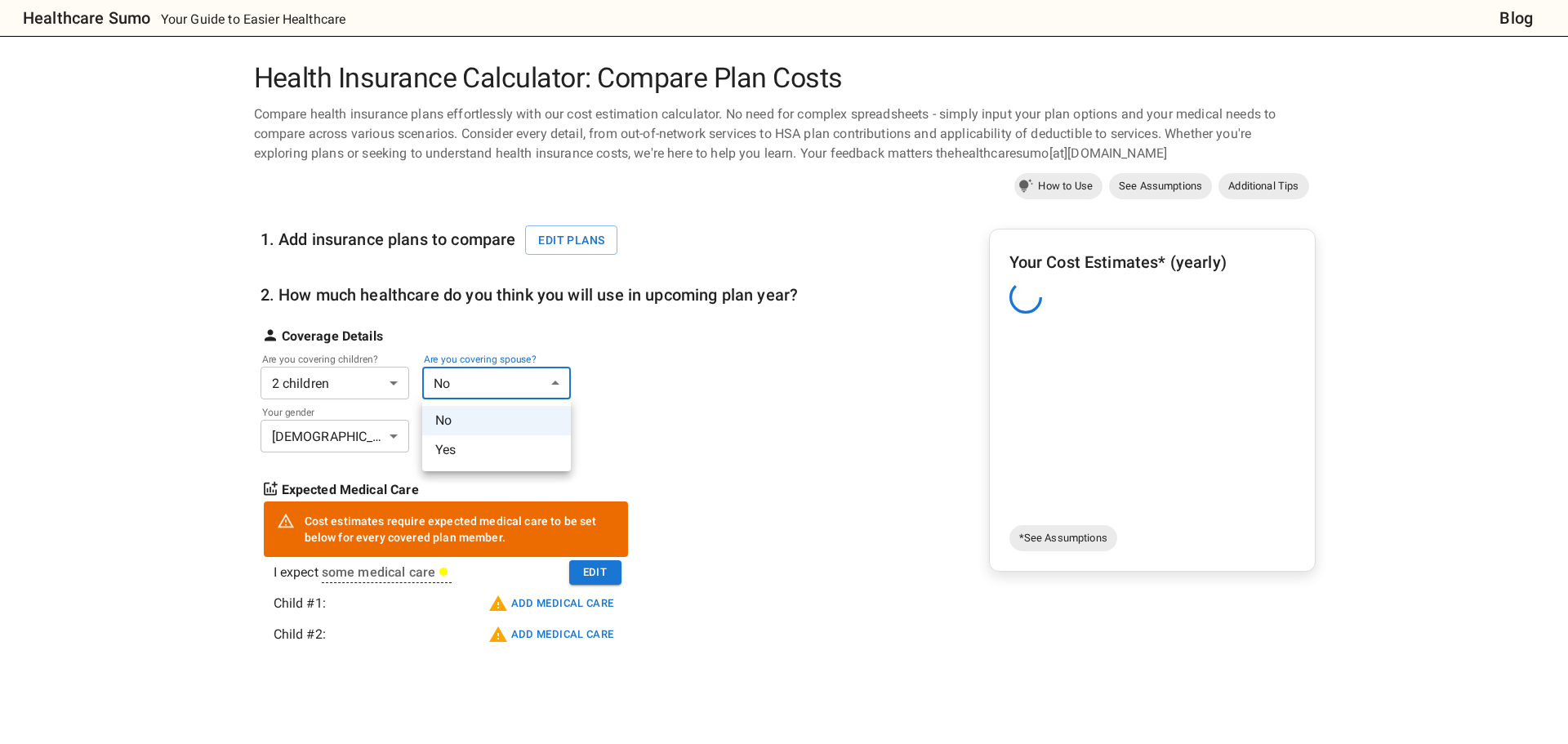
click at [482, 395] on body "Healthcare Sumo Your Guide to Easier Healthcare Blog Health Insurance Calculato…" at bounding box center [784, 658] width 1568 height 1317
click at [480, 450] on li "Yes" at bounding box center [497, 451] width 148 height 30
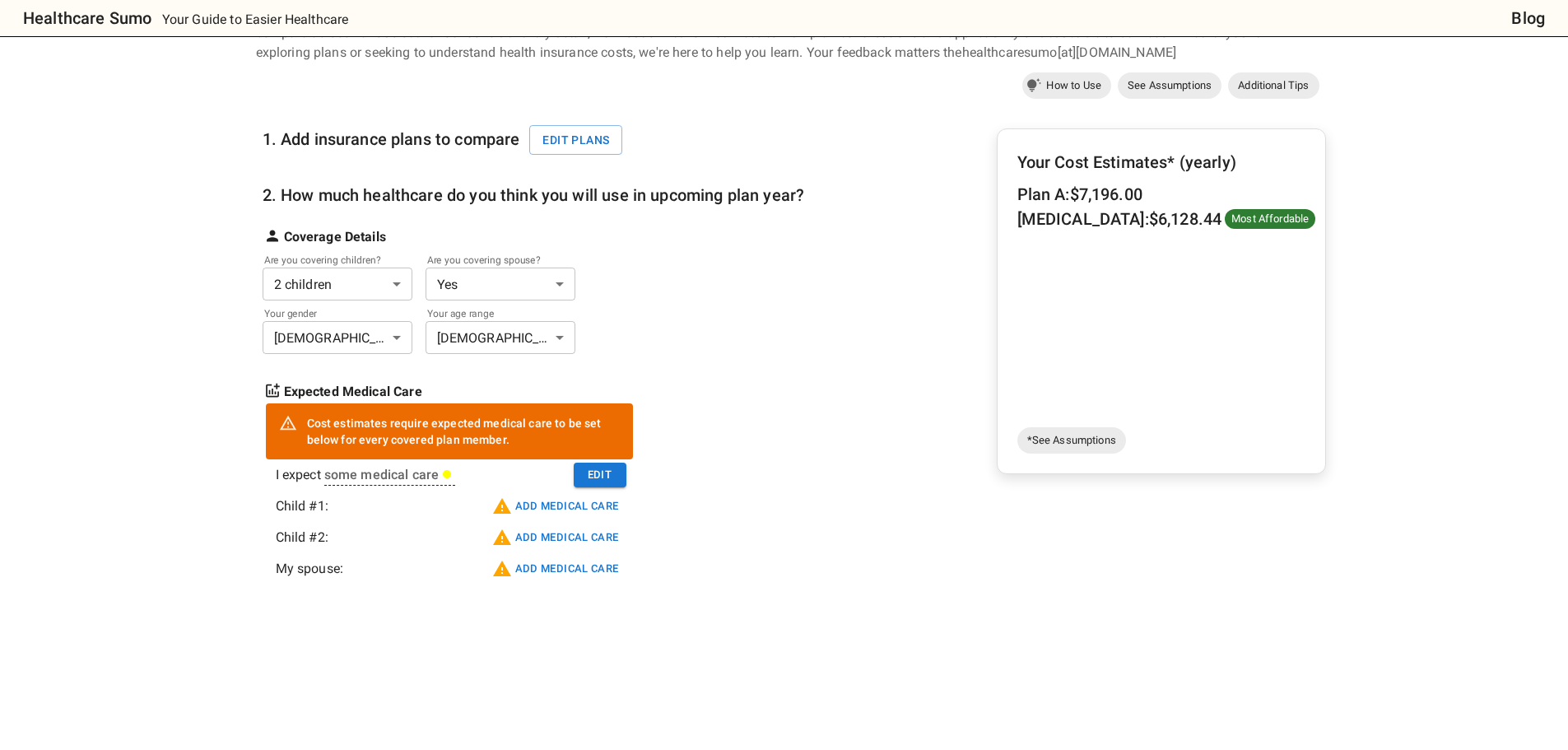
scroll to position [165, 0]
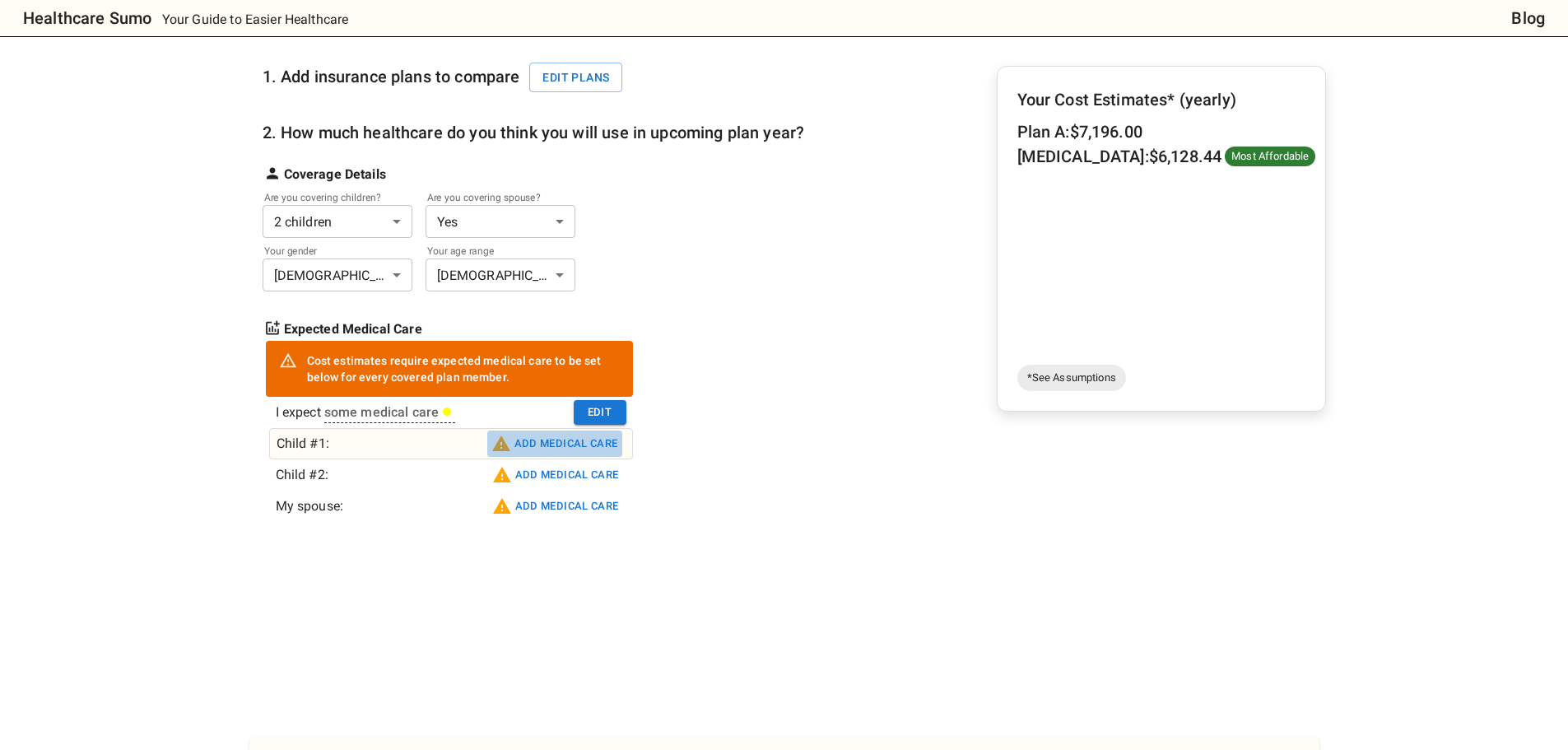
click at [553, 441] on button "Add medical care" at bounding box center [554, 444] width 135 height 26
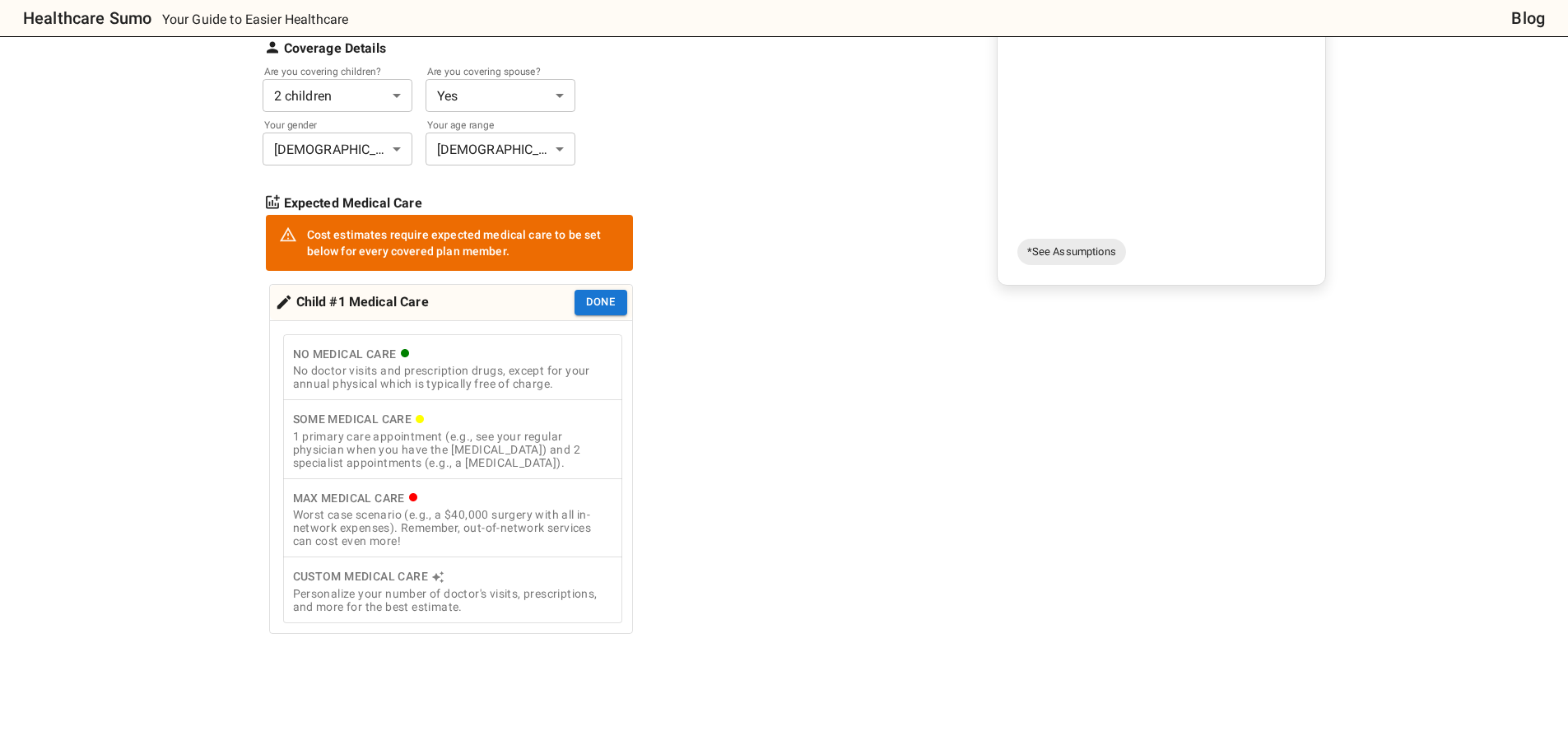
scroll to position [329, 0]
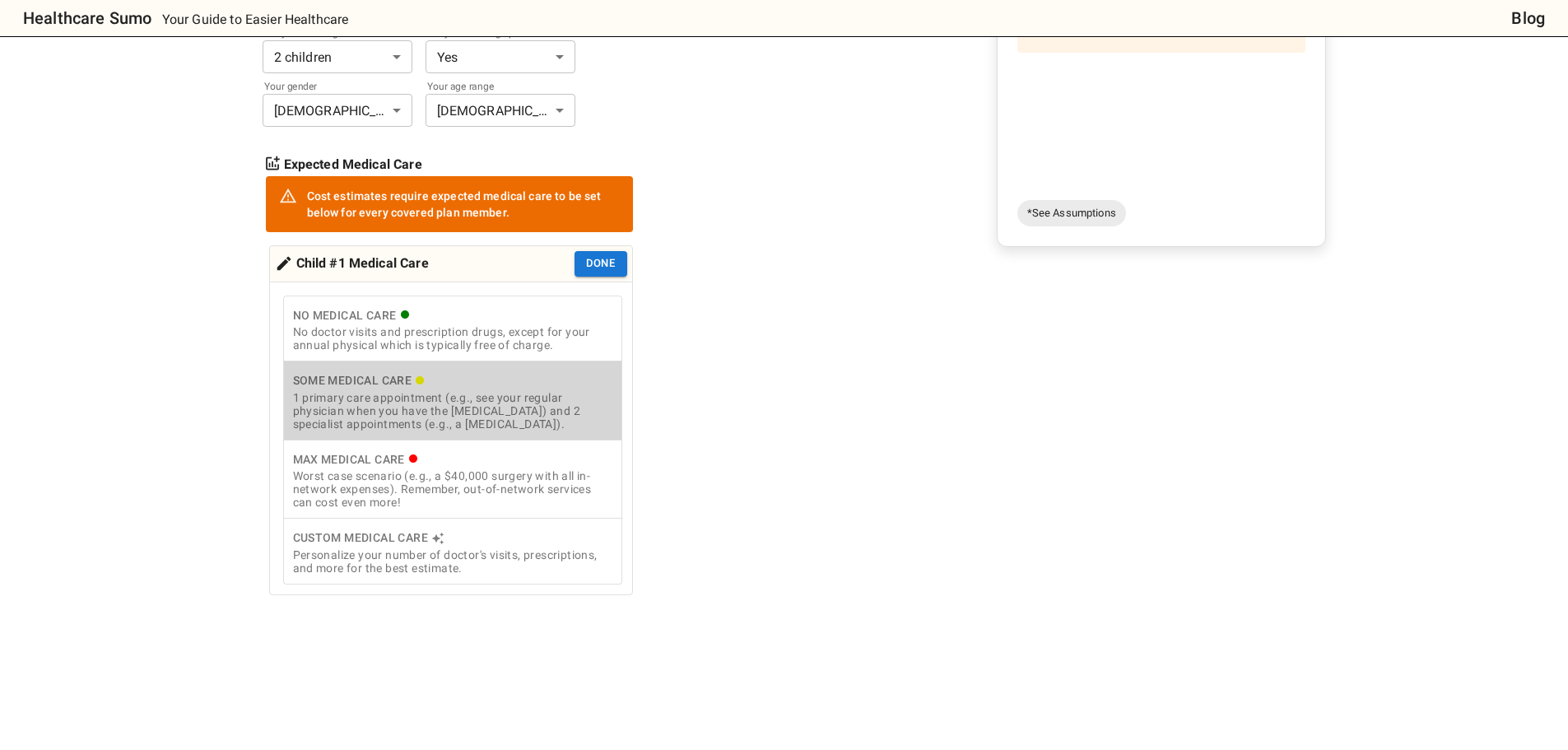
click at [441, 416] on div "1 primary care appointment (e.g., see your regular physician when you have the …" at bounding box center [452, 410] width 319 height 40
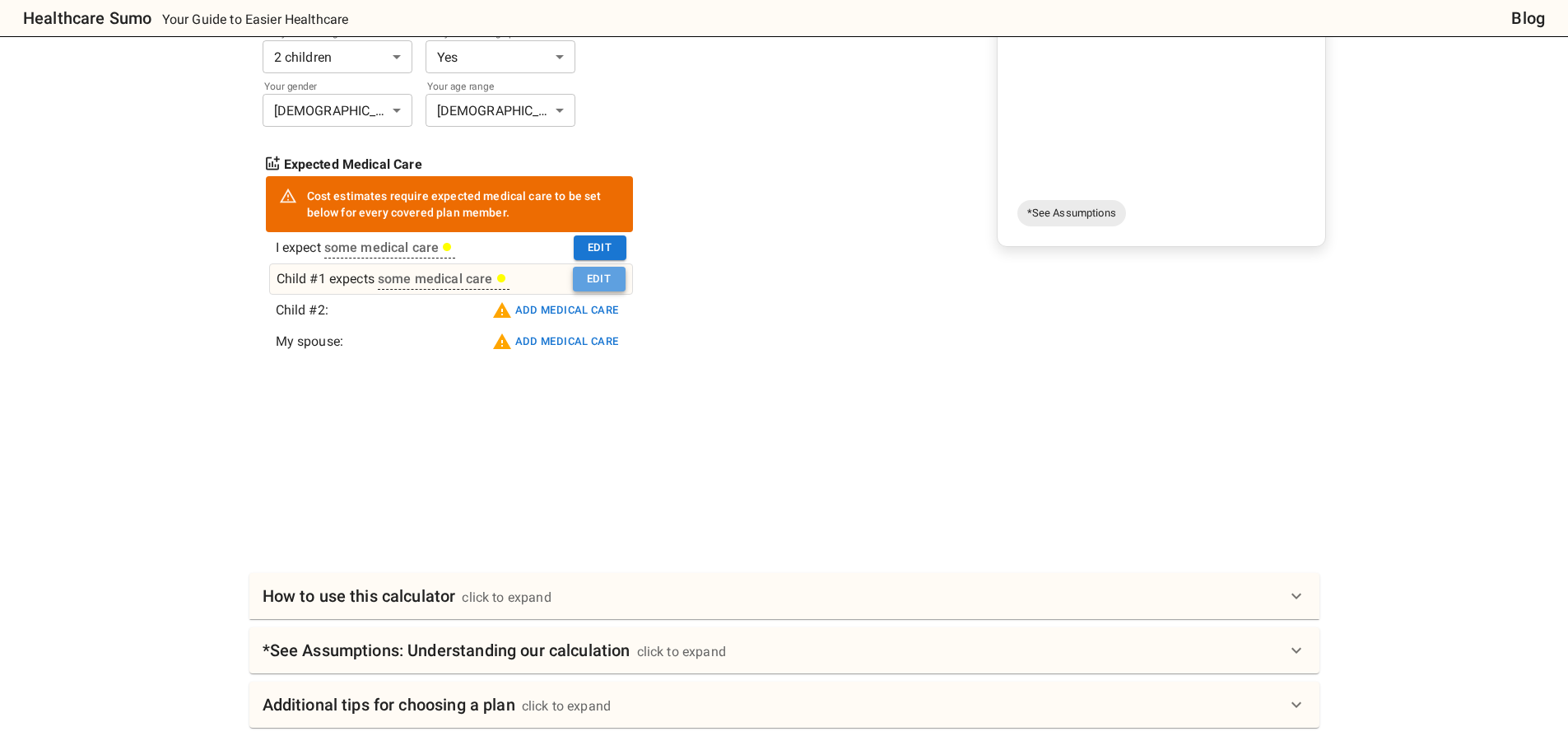
click at [616, 273] on button "Edit" at bounding box center [599, 279] width 53 height 26
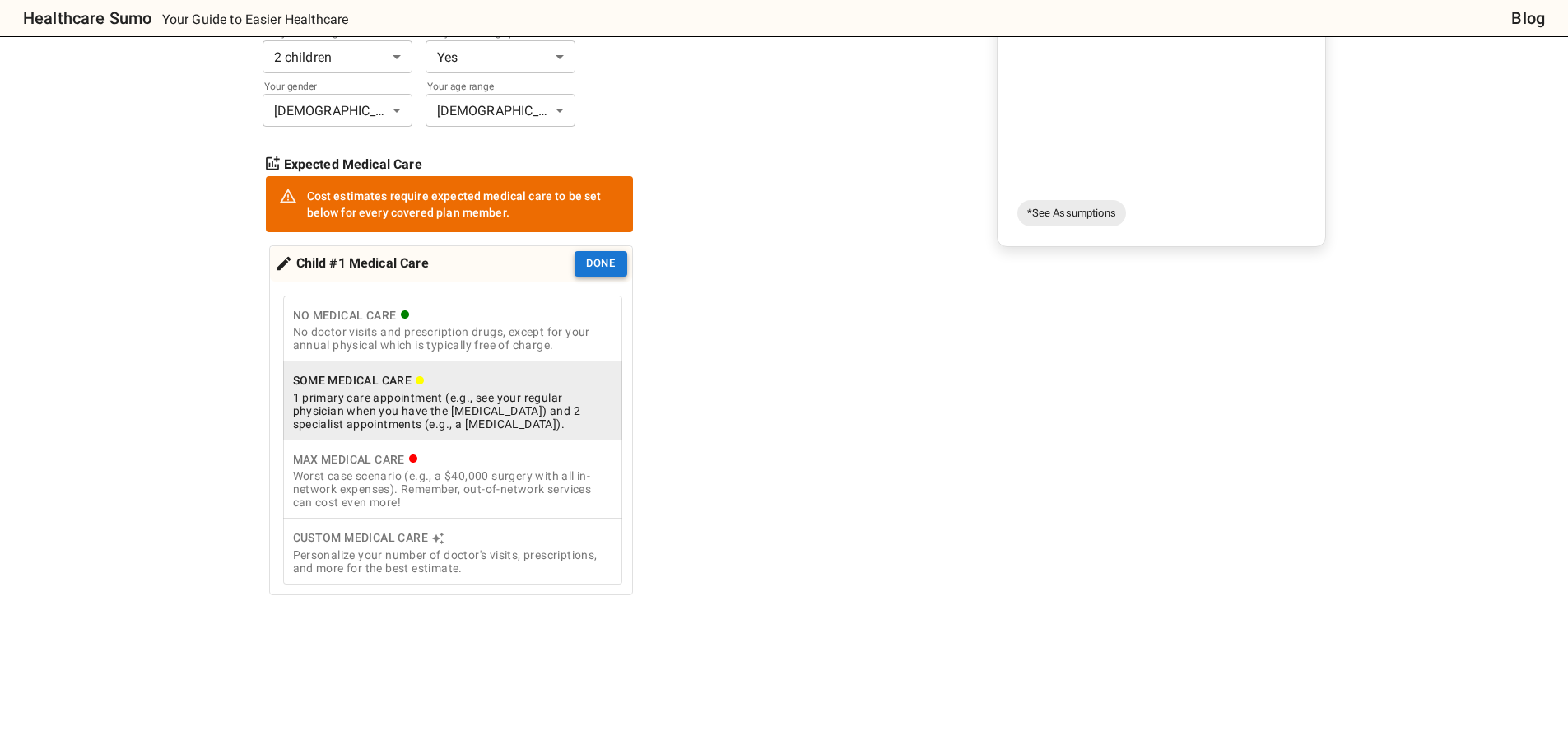
click at [610, 272] on button "Done" at bounding box center [601, 263] width 53 height 26
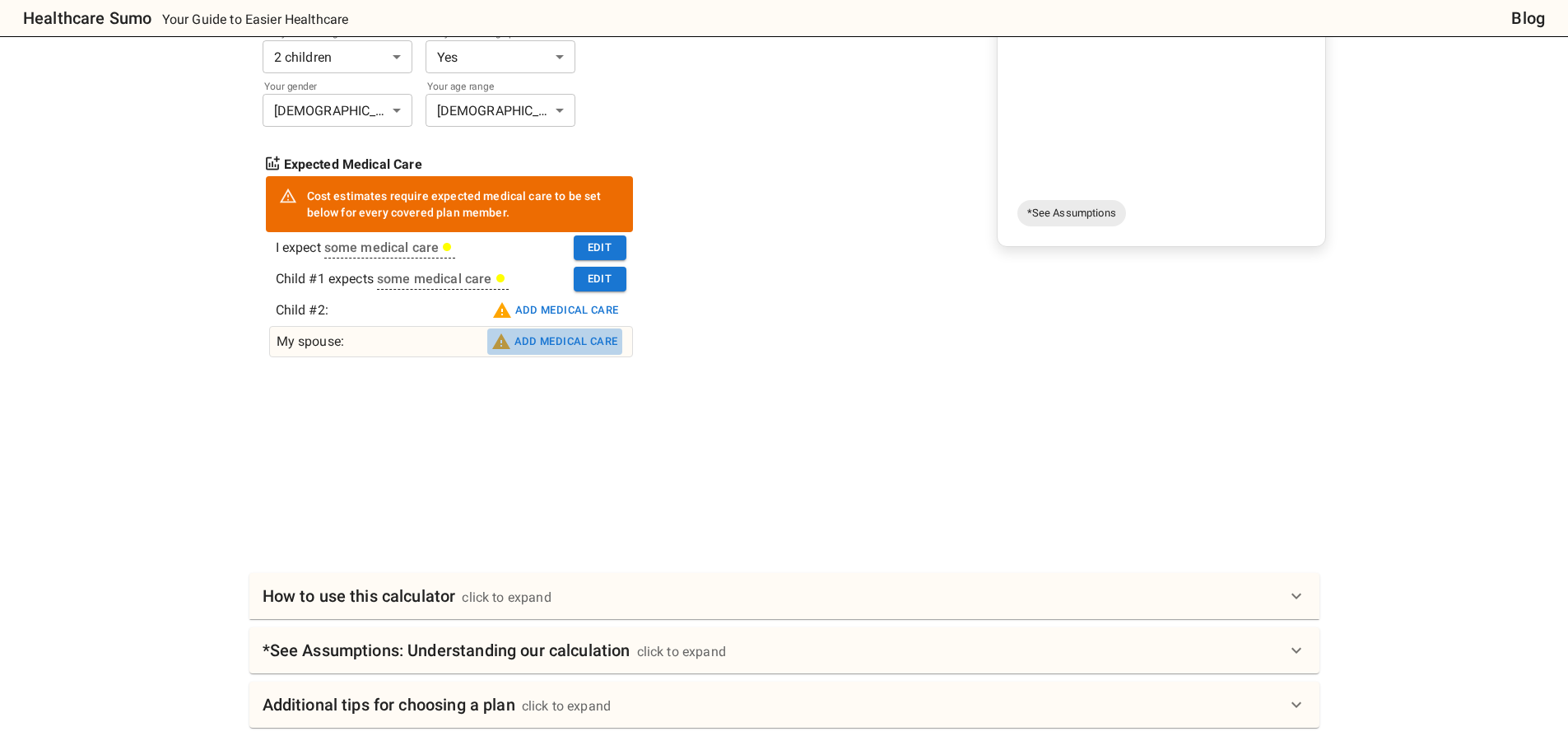
click at [581, 334] on button "Add medical care" at bounding box center [554, 342] width 135 height 26
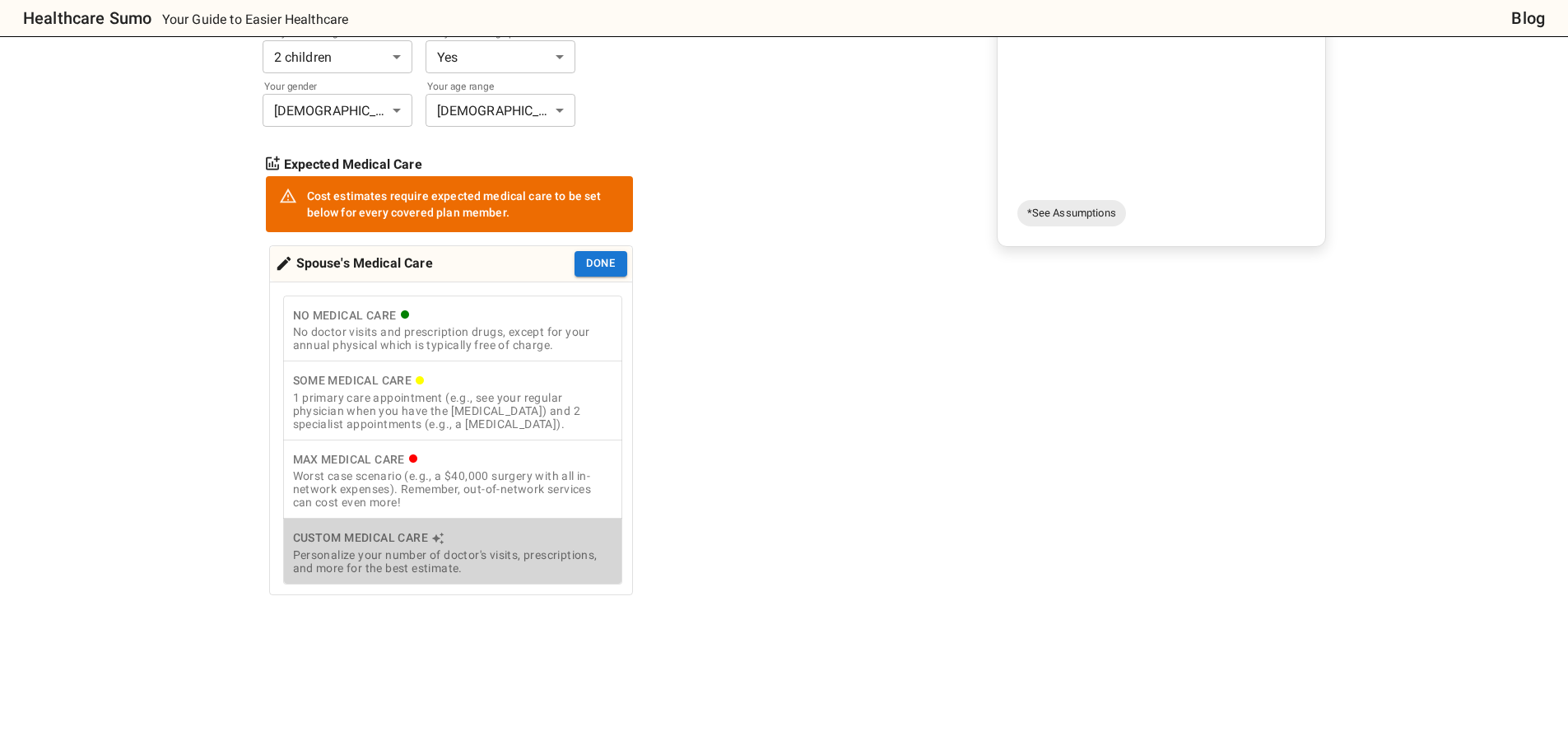
click at [465, 548] on div "Custom Medical Care" at bounding box center [452, 538] width 319 height 20
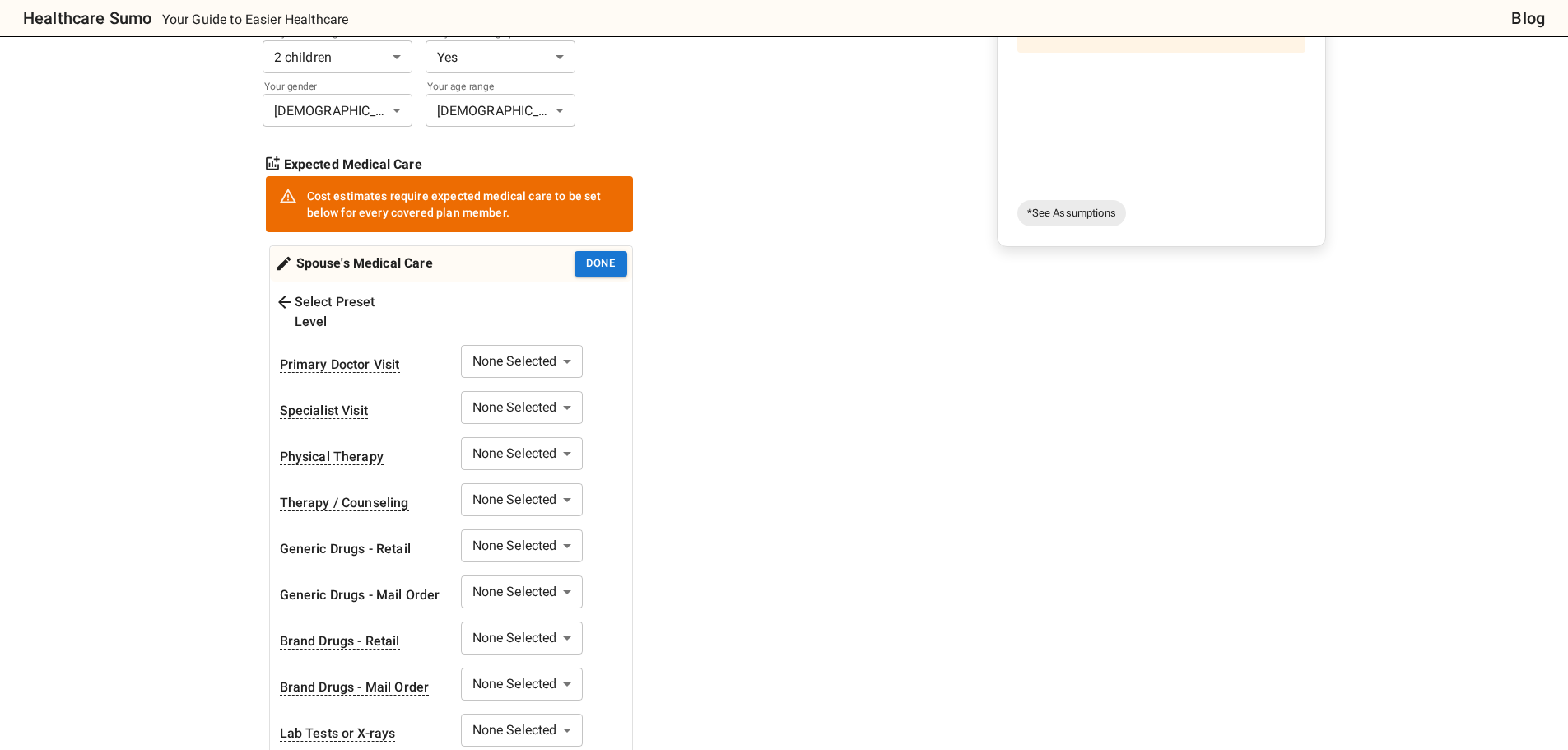
click at [504, 339] on body "Healthcare Sumo Your Guide to Easier Healthcare Blog Health Insurance Calculato…" at bounding box center [784, 682] width 1568 height 2023
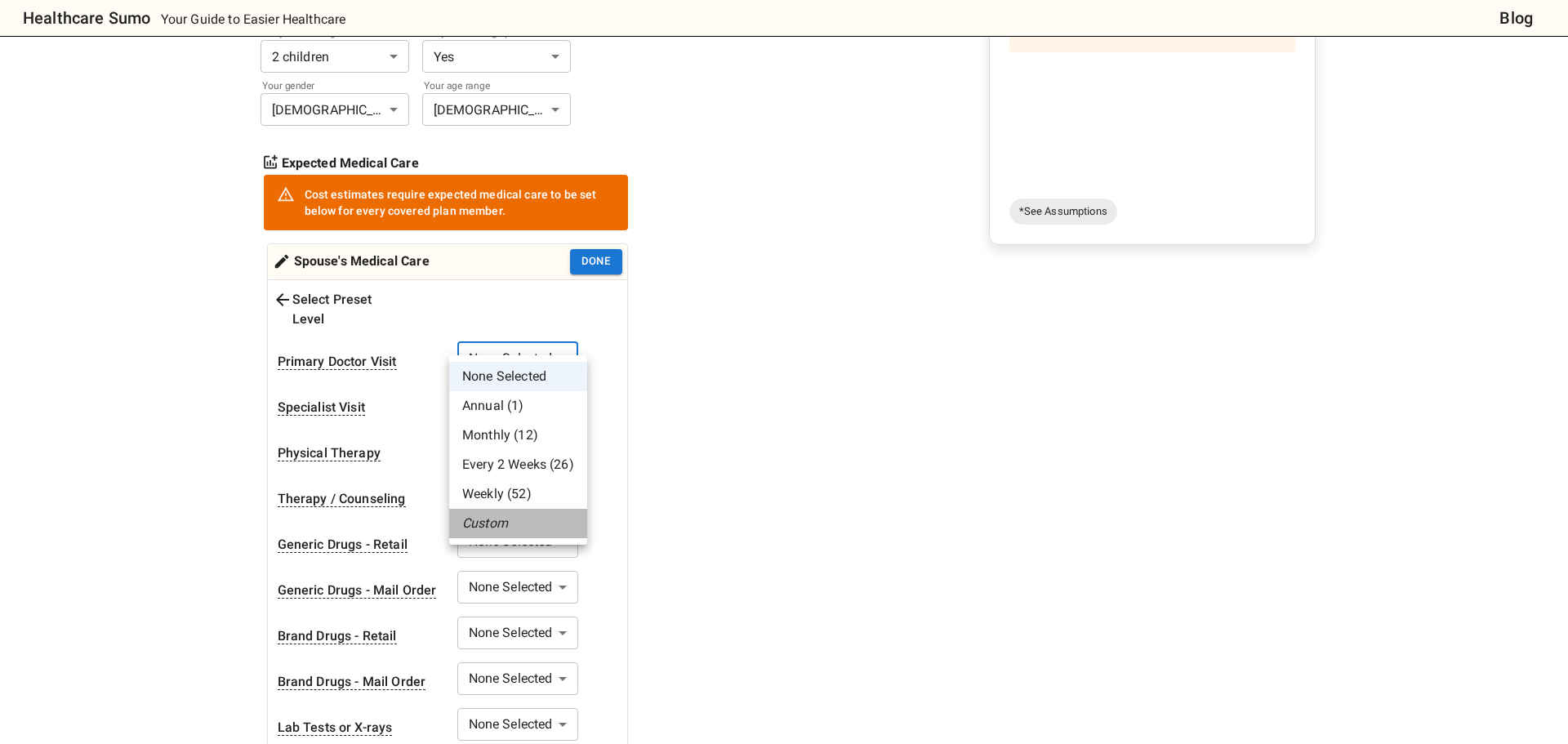
click at [513, 522] on li "Custom" at bounding box center [519, 524] width 138 height 30
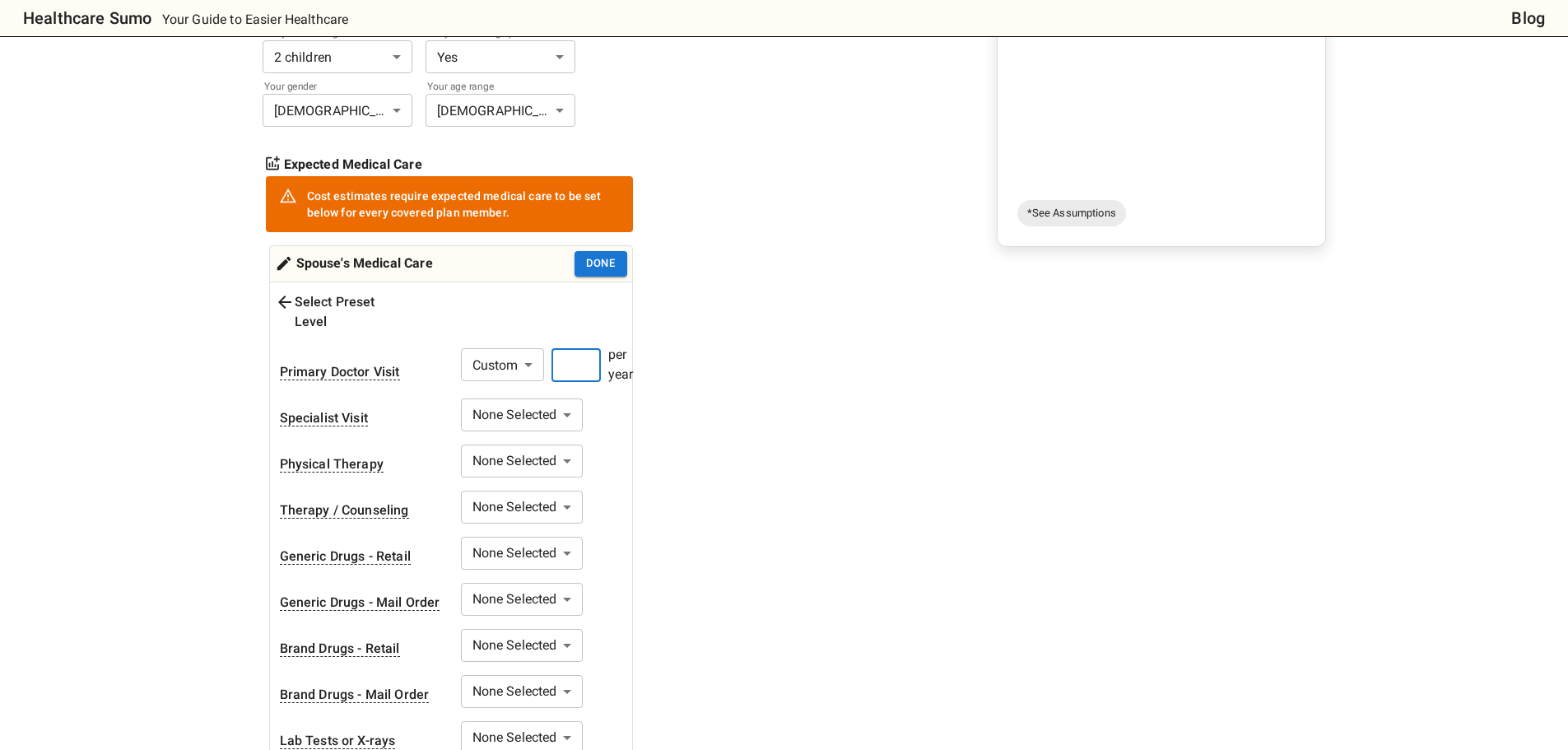
click at [571, 349] on input "number" at bounding box center [576, 365] width 49 height 33
click at [539, 404] on body "Healthcare Sumo Your Guide to Easier Healthcare Blog Health Insurance Calculato…" at bounding box center [784, 686] width 1568 height 2030
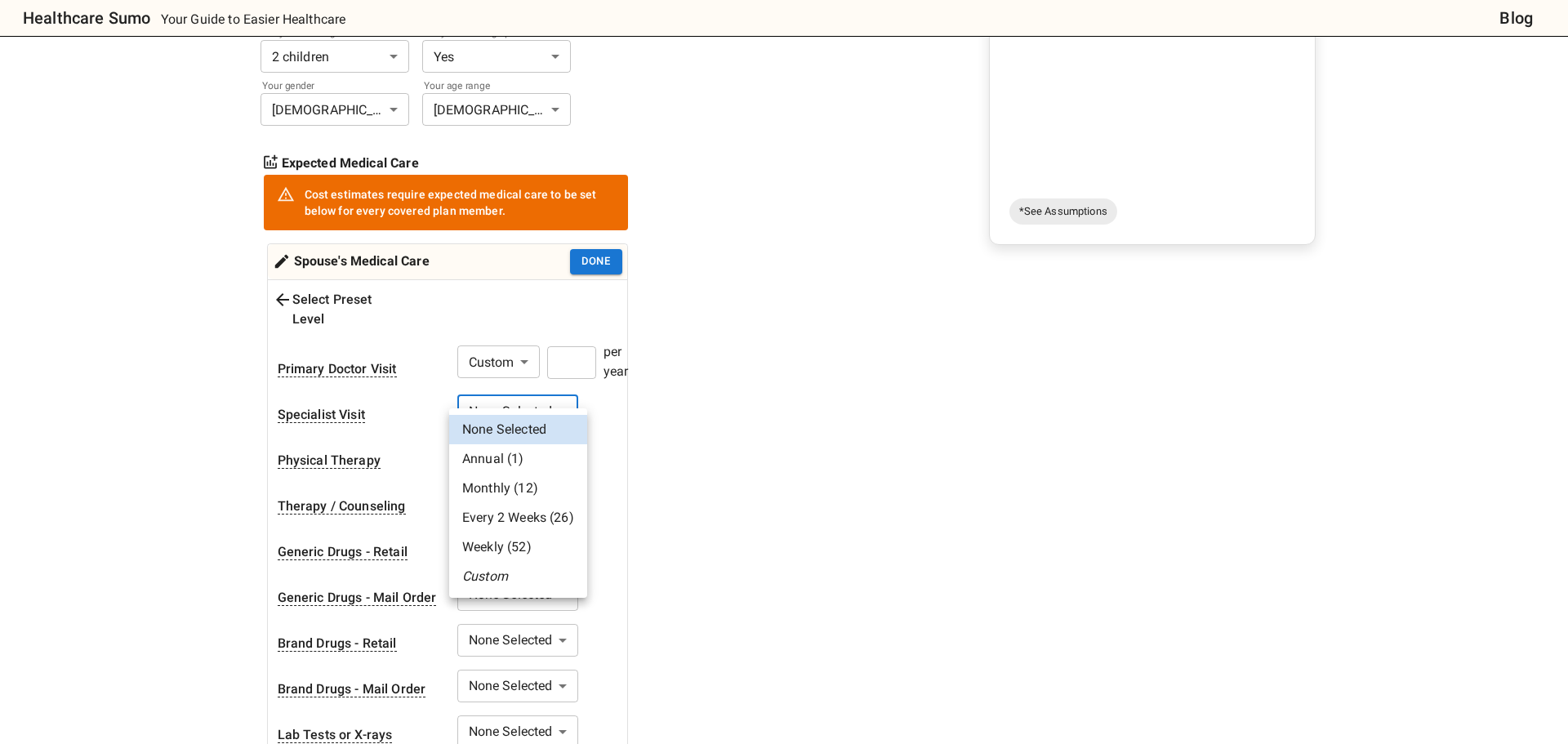
click at [488, 458] on li "Annual (1)" at bounding box center [519, 459] width 138 height 30
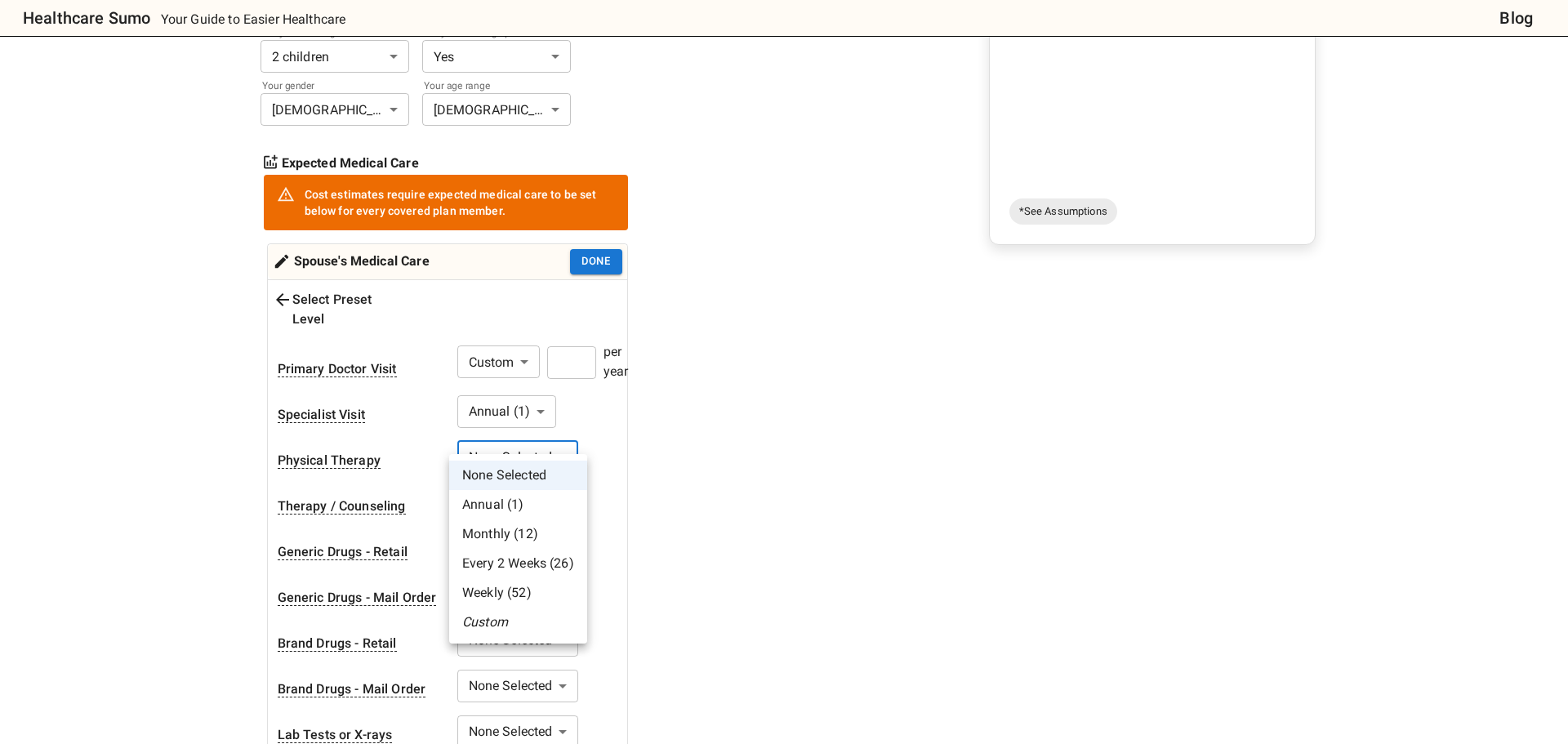
click at [502, 444] on body "Healthcare Sumo Your Guide to Easier Healthcare Blog Health Insurance Calculato…" at bounding box center [784, 680] width 1568 height 2014
click at [438, 480] on div at bounding box center [784, 372] width 1568 height 744
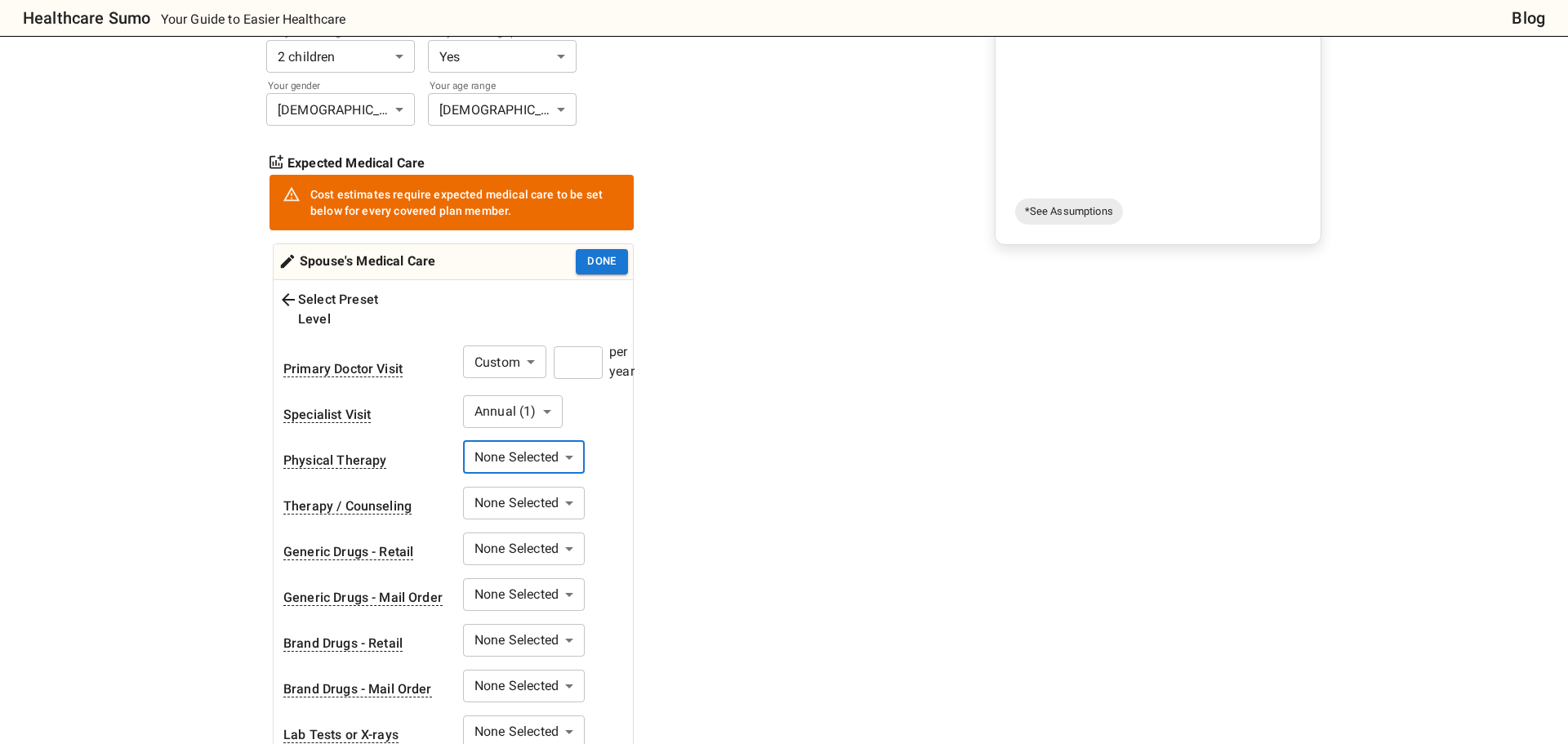
click at [502, 494] on body "Healthcare Sumo Your Guide to Easier Healthcare Blog Health Insurance Calculato…" at bounding box center [784, 680] width 1568 height 2014
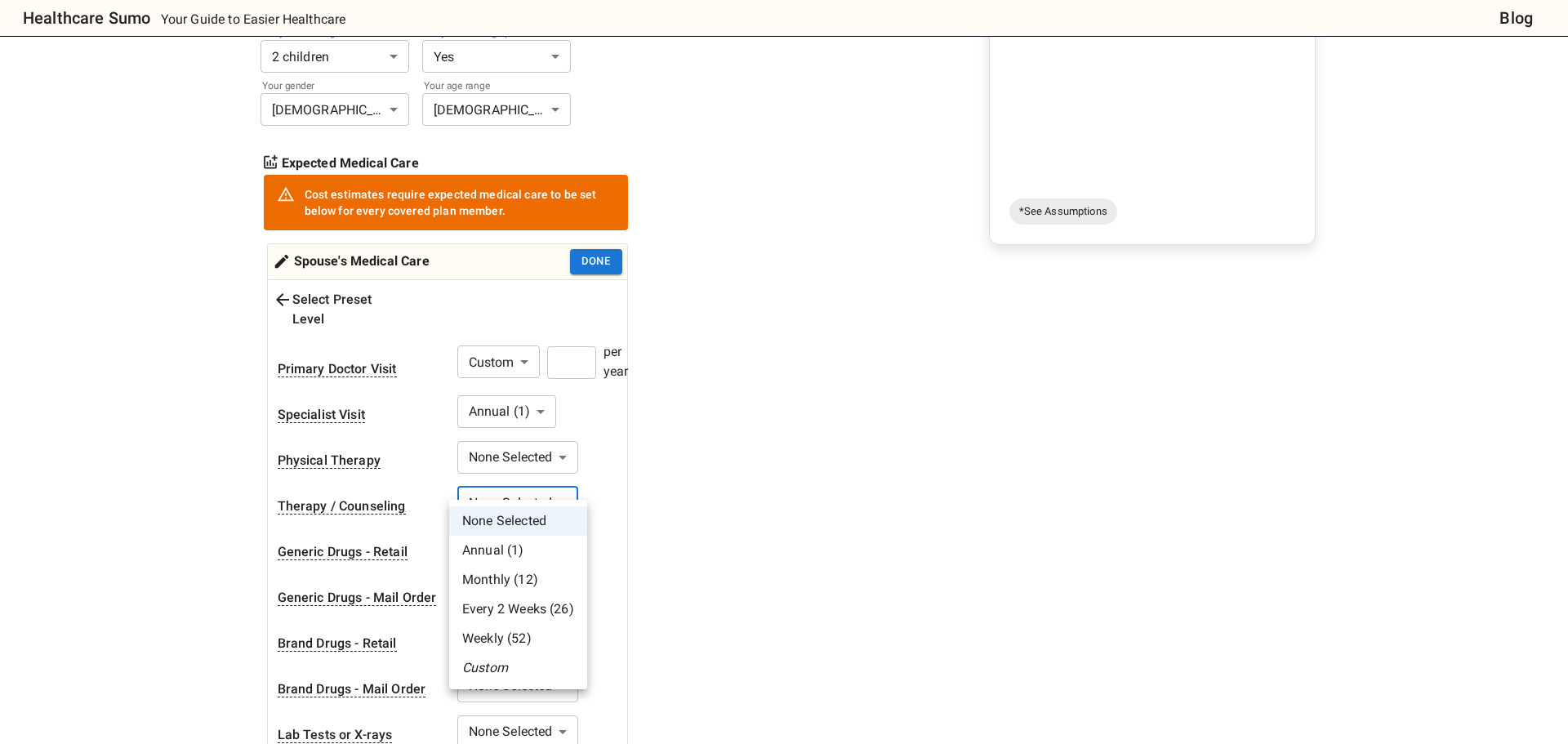
click at [526, 587] on li "Monthly (12)" at bounding box center [519, 580] width 138 height 30
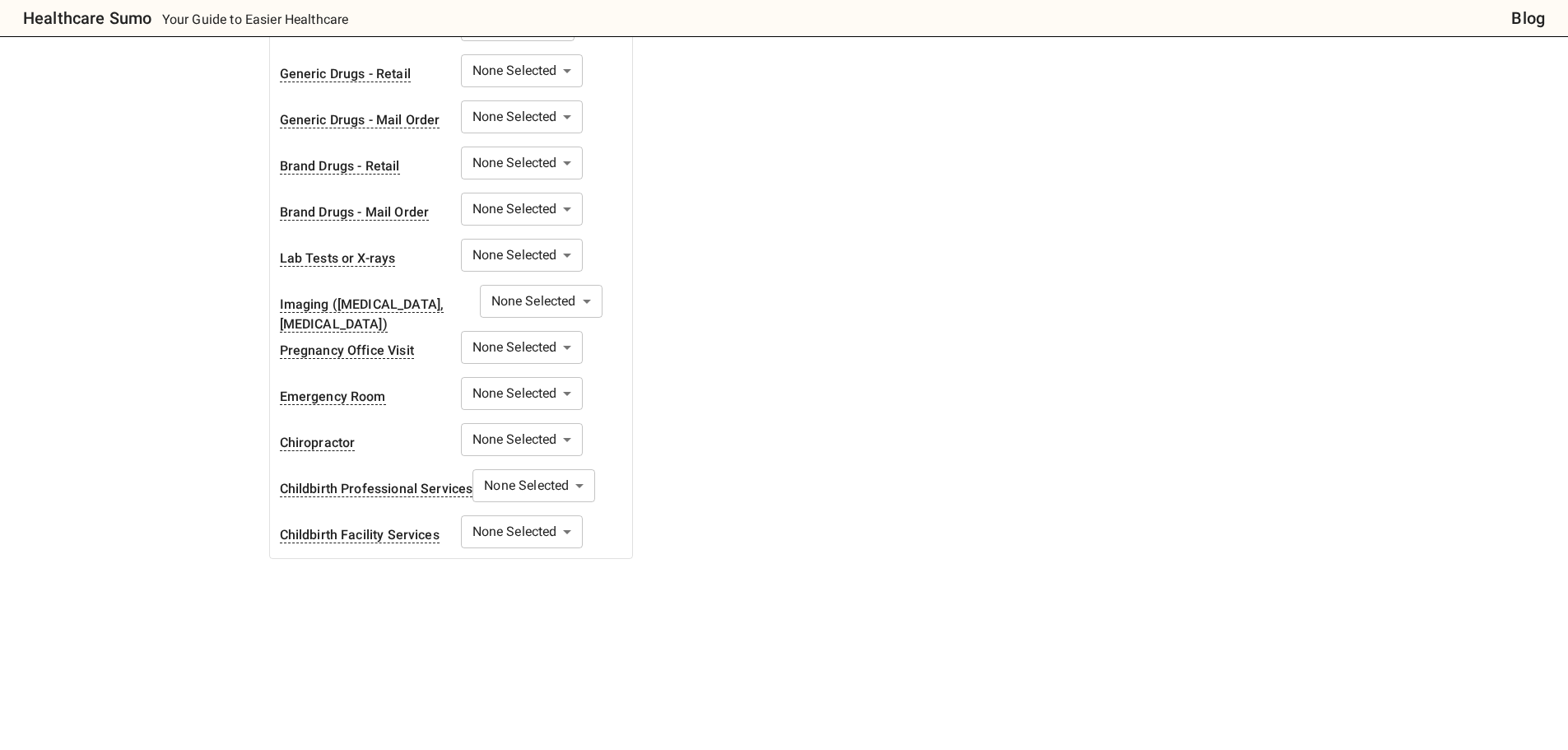
scroll to position [824, 0]
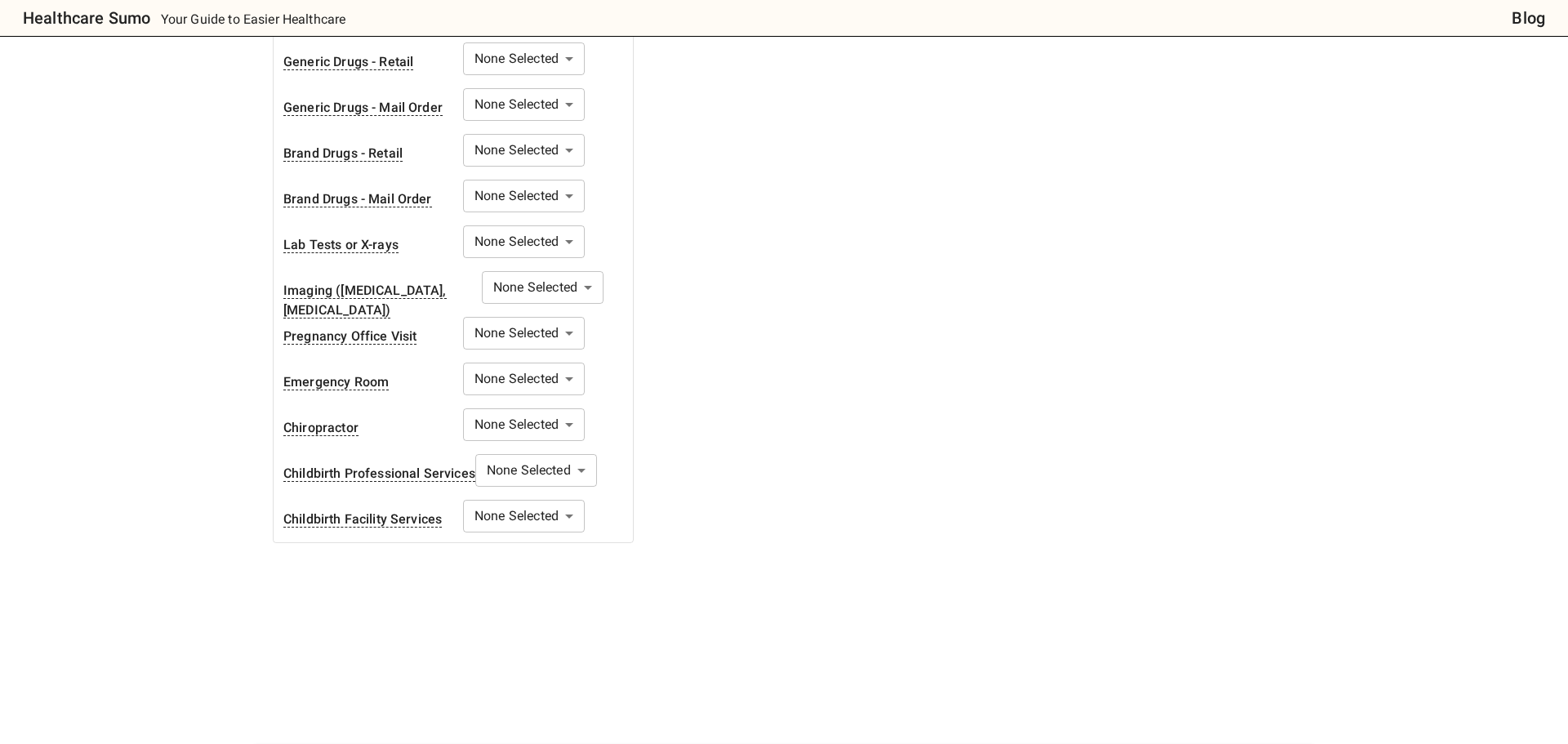
click at [488, 360] on body "Healthcare Sumo Your Guide to Easier Healthcare Blog Health Insurance Calculato…" at bounding box center [784, 189] width 1568 height 2014
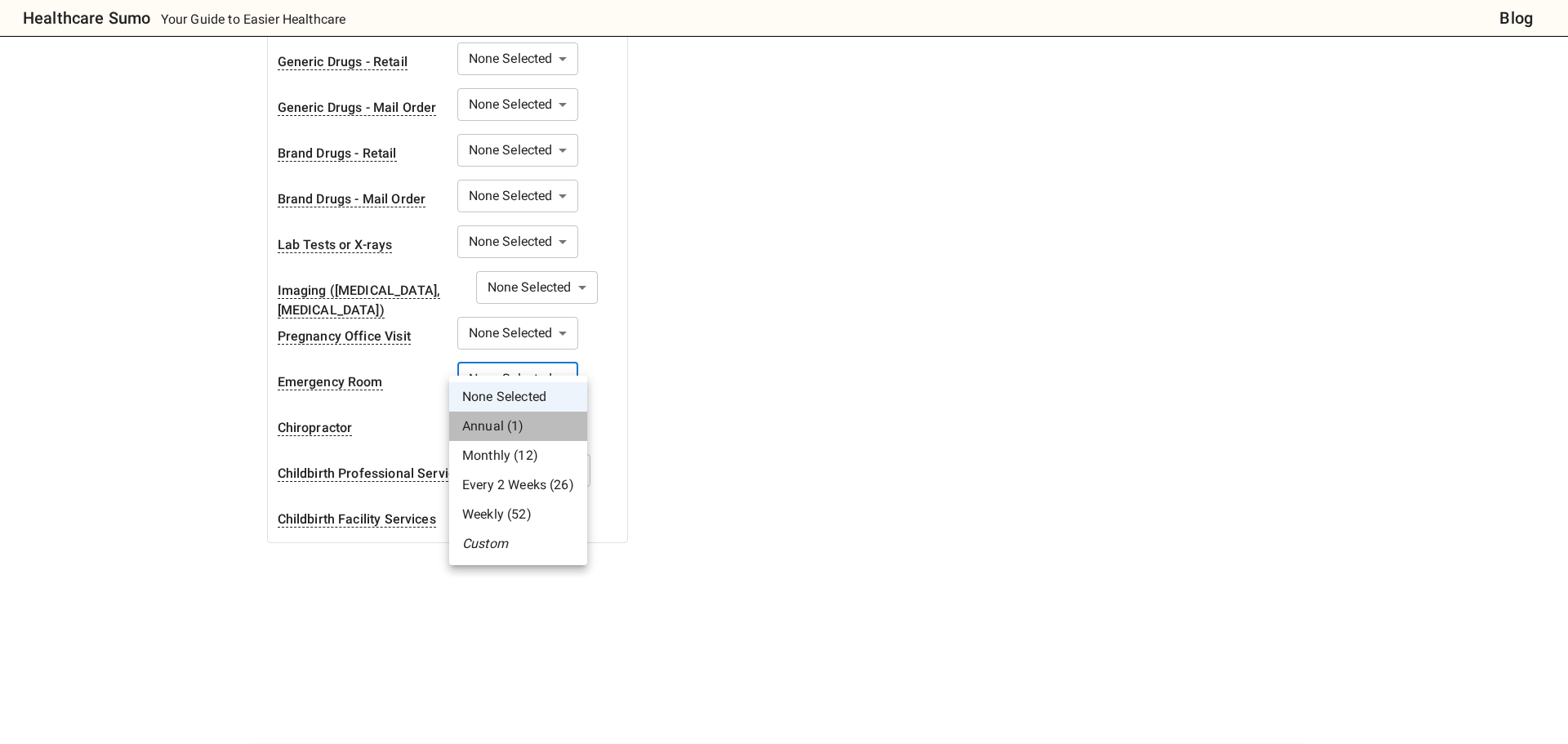
click at [499, 421] on li "Annual (1)" at bounding box center [519, 427] width 138 height 30
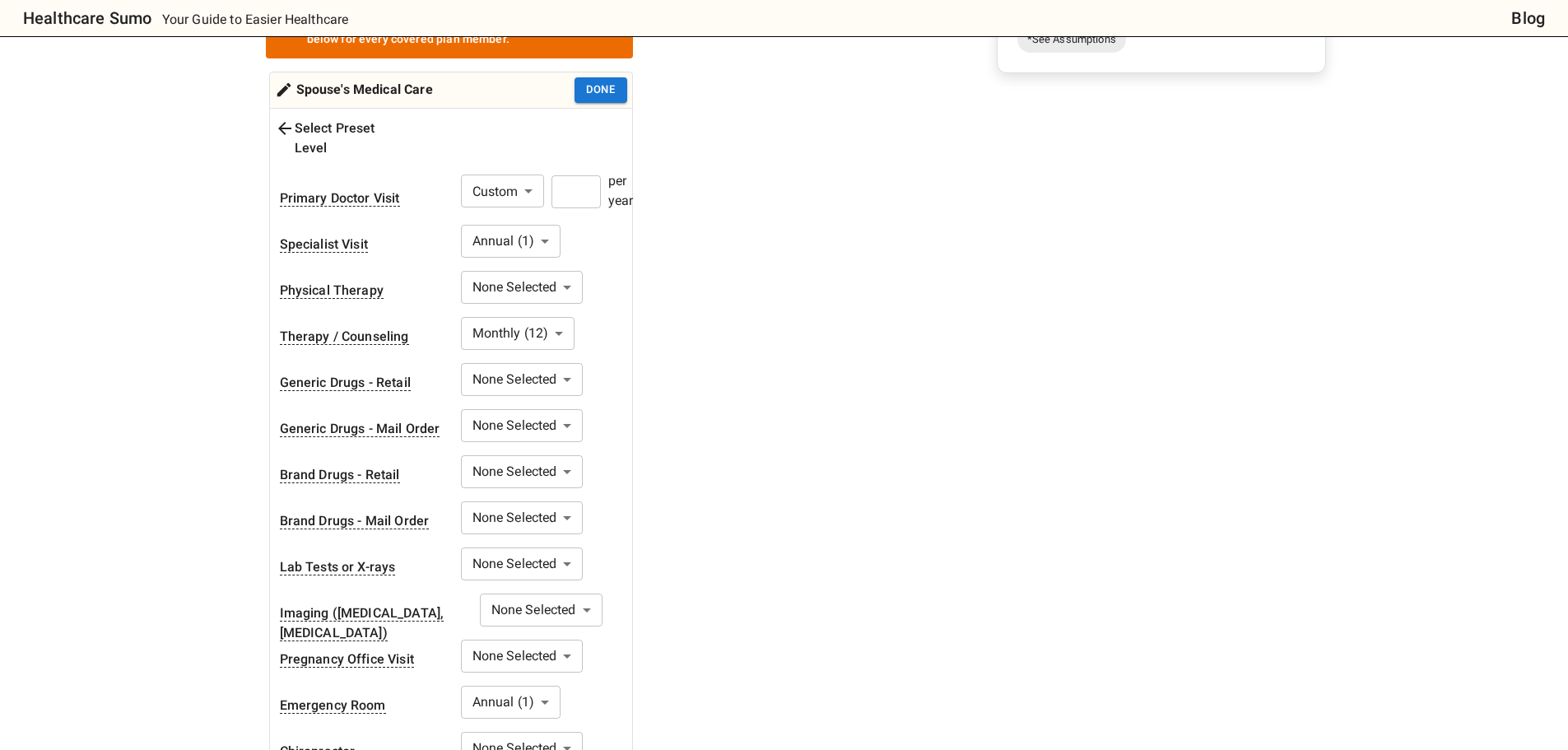
scroll to position [165, 0]
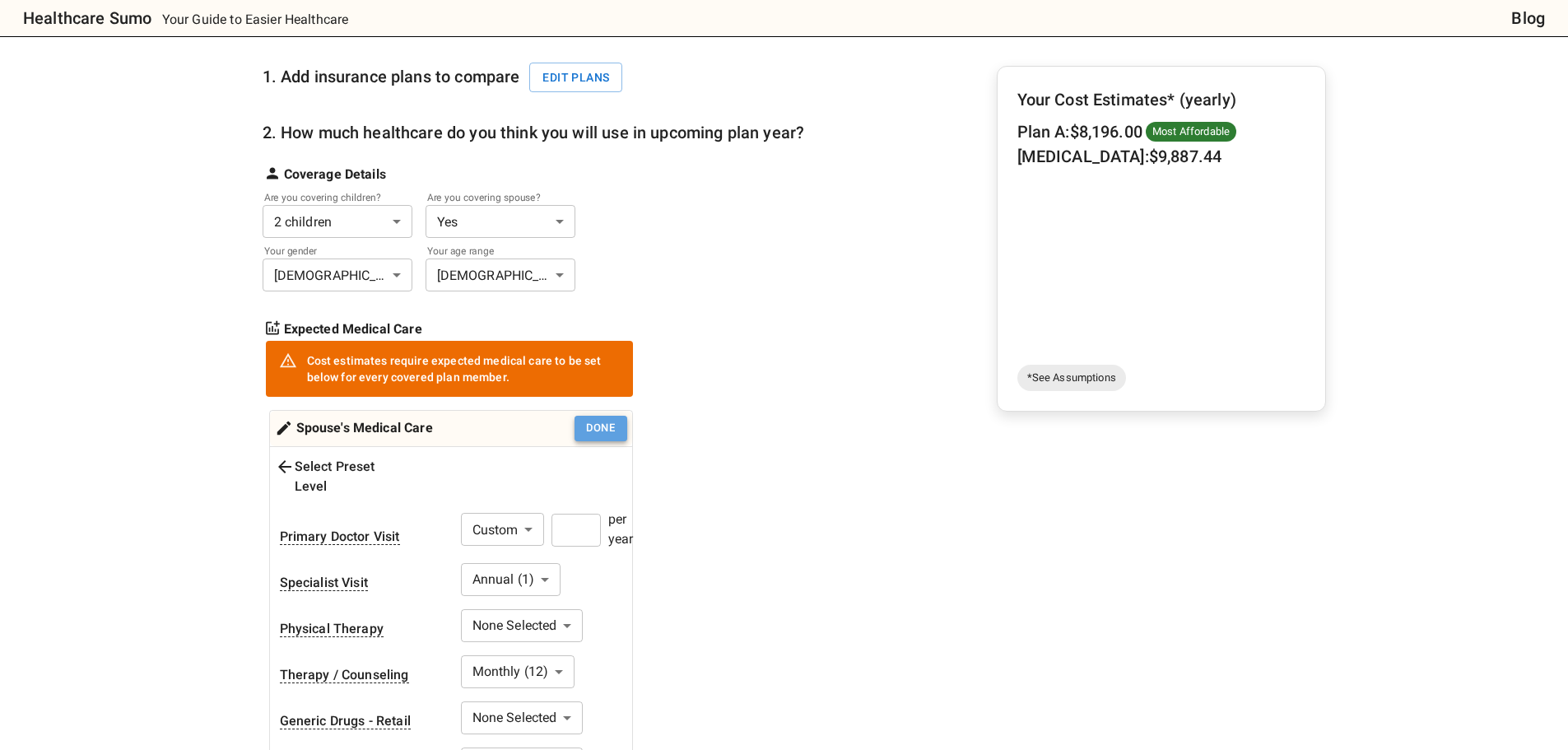
click at [606, 430] on button "Done" at bounding box center [601, 428] width 53 height 26
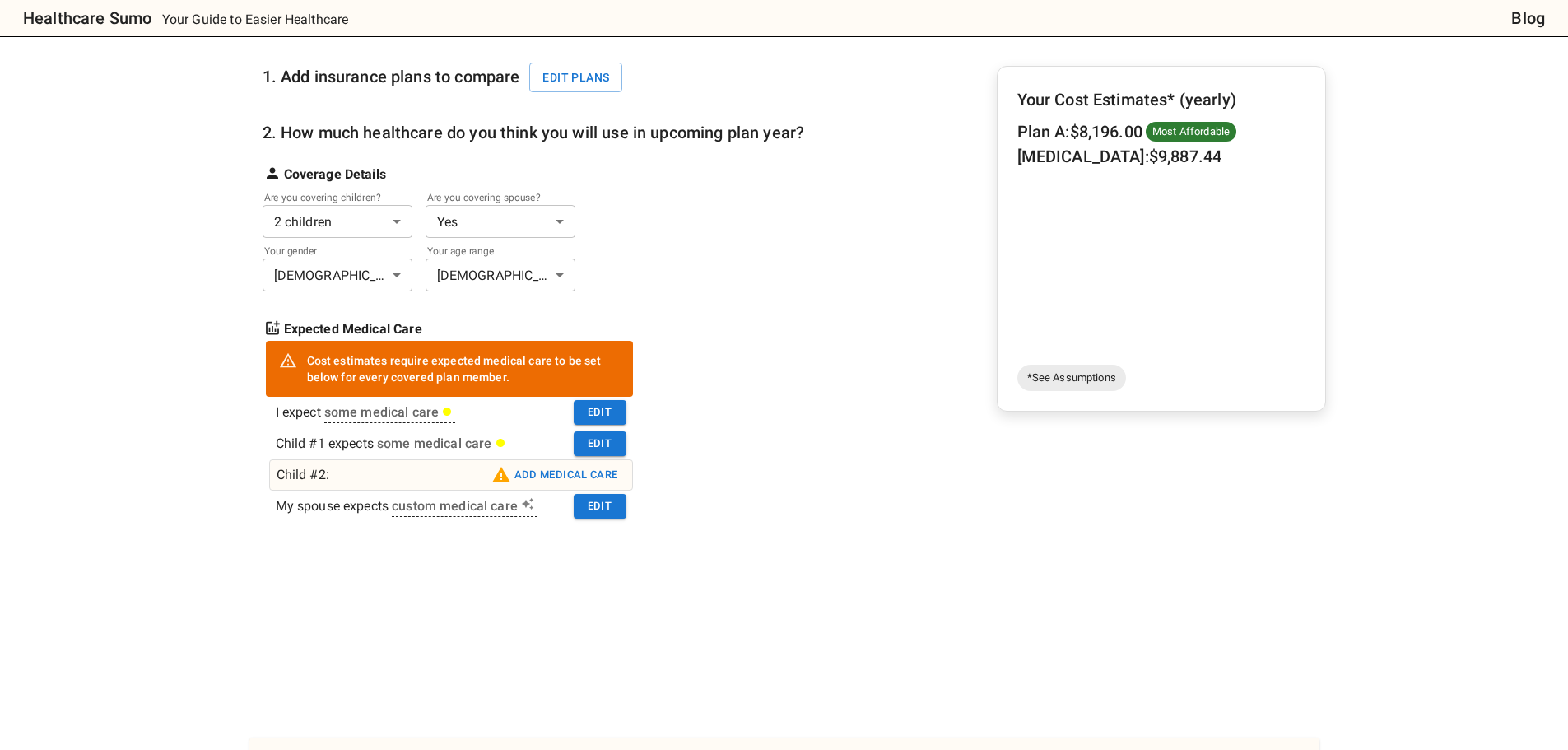
click at [594, 474] on button "Add medical care" at bounding box center [554, 475] width 135 height 26
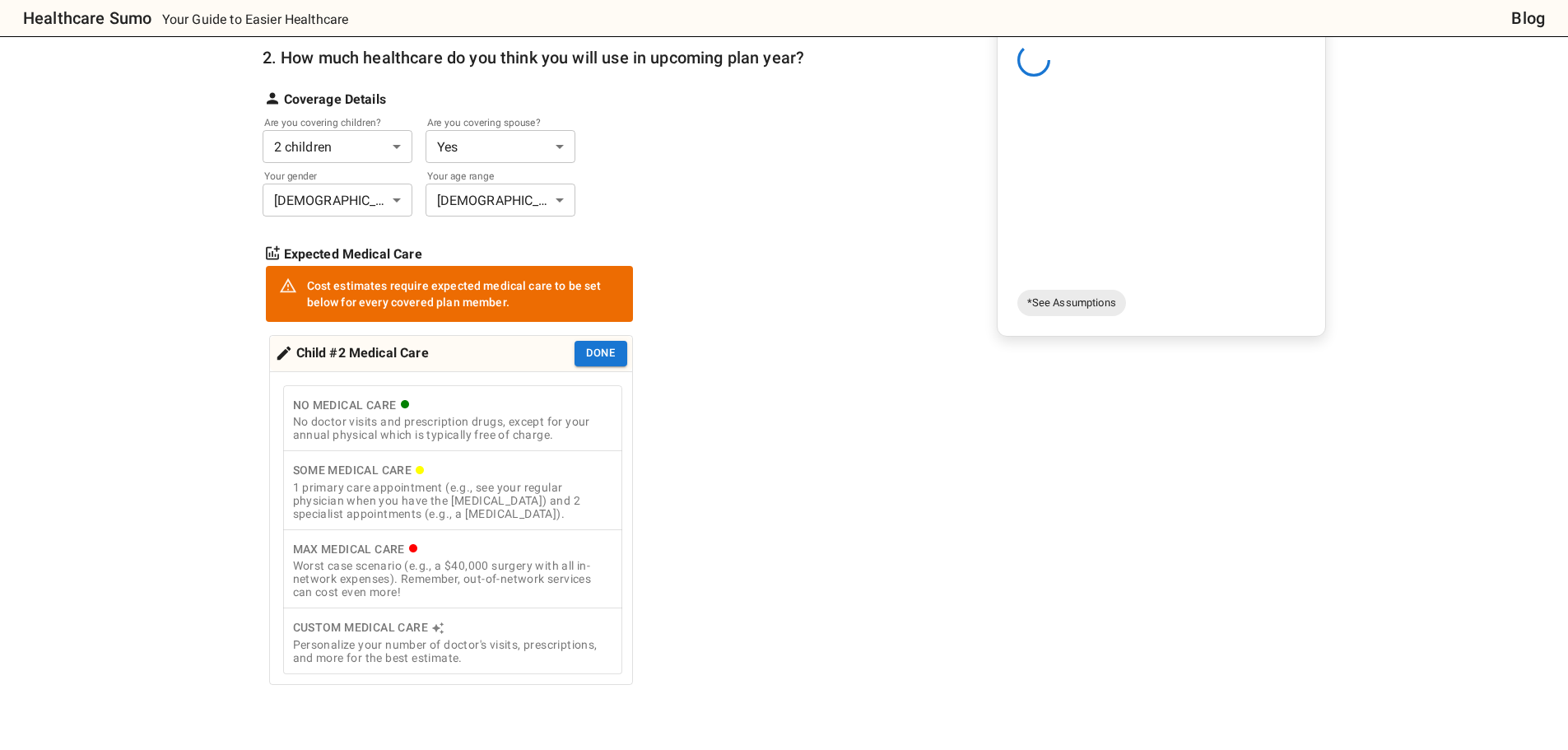
scroll to position [329, 0]
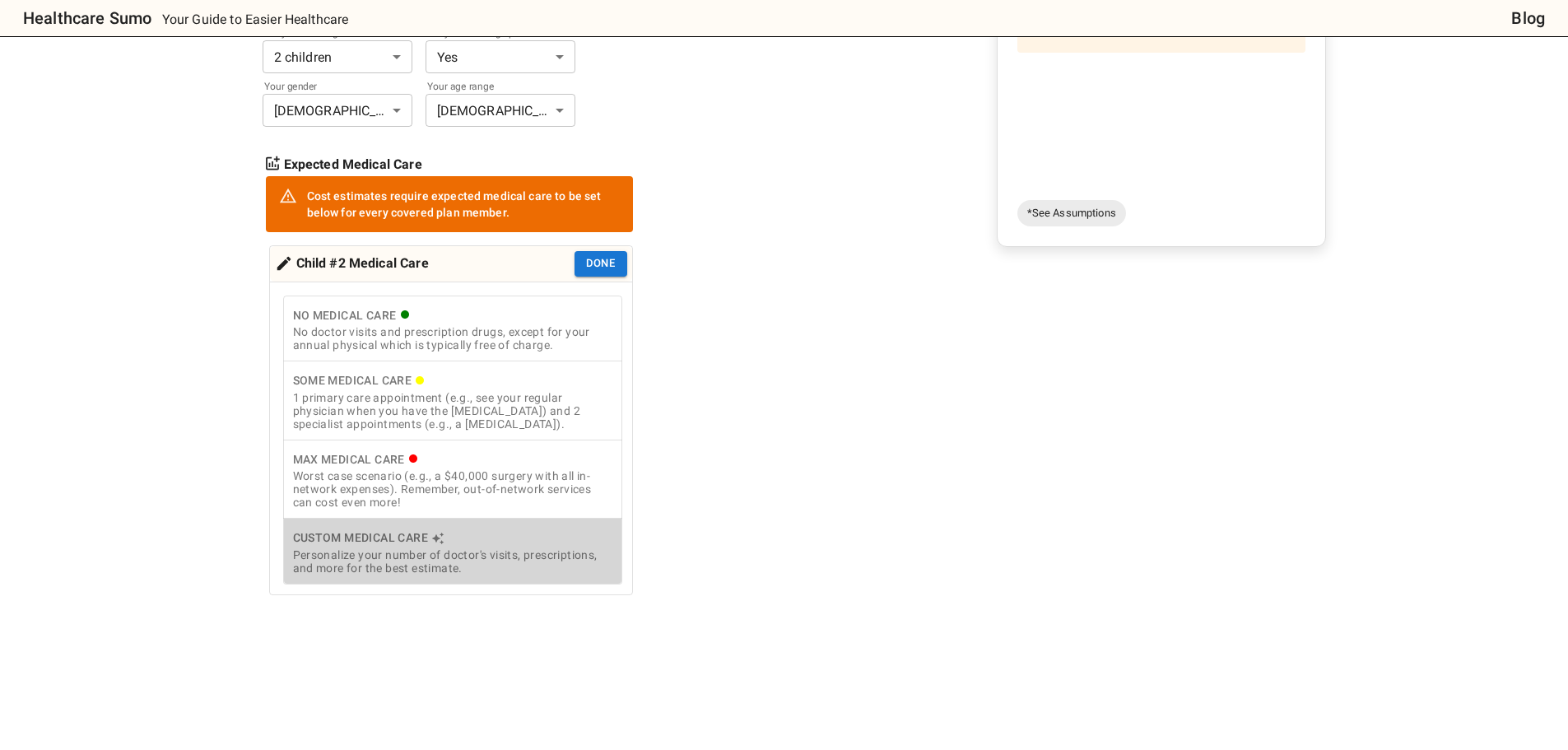
click at [429, 555] on div "Personalize your number of doctor's visits, prescriptions, and more for the bes…" at bounding box center [452, 562] width 319 height 26
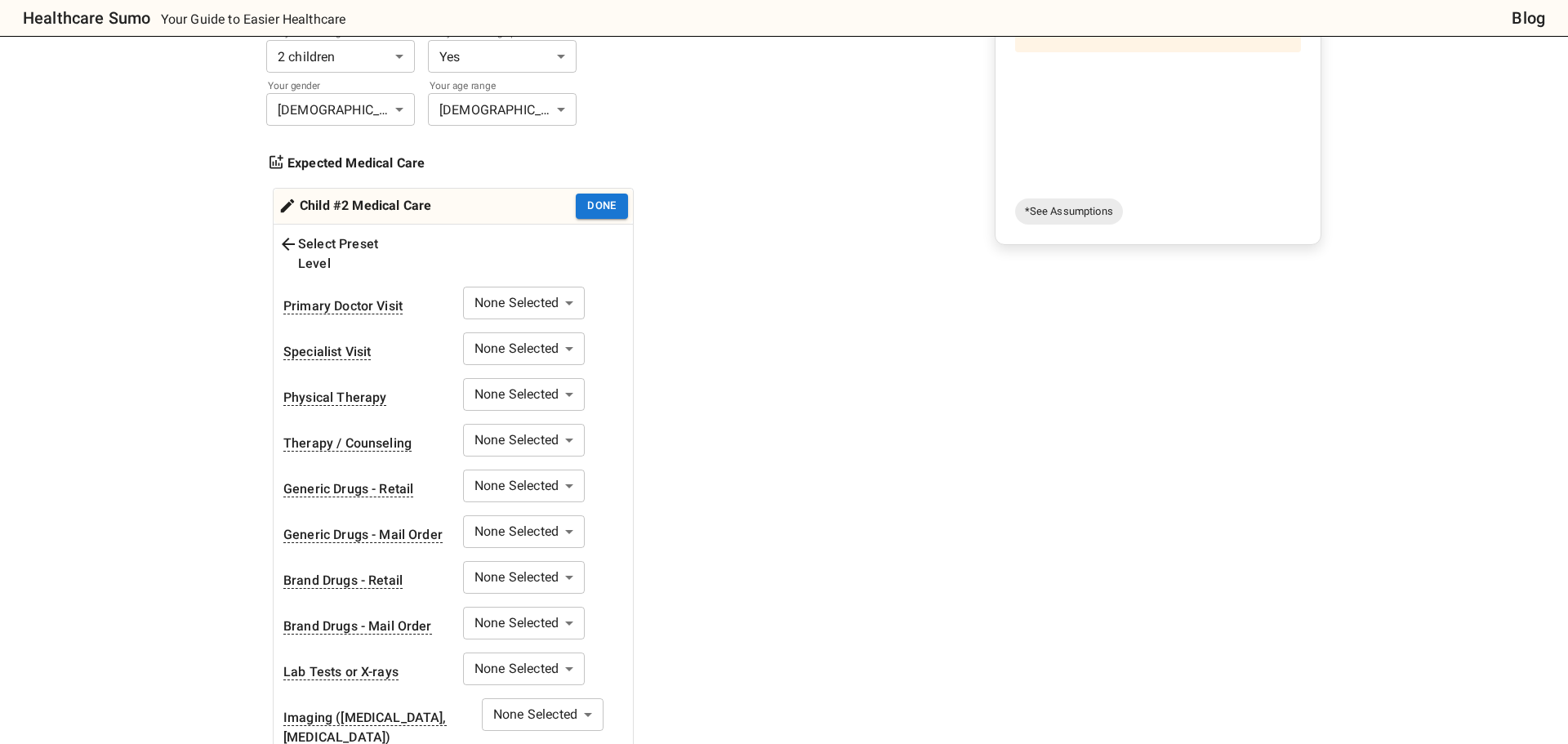
click at [526, 290] on body "Healthcare Sumo Your Guide to Easier Healthcare Blog Health Insurance Calculato…" at bounding box center [784, 649] width 1568 height 1951
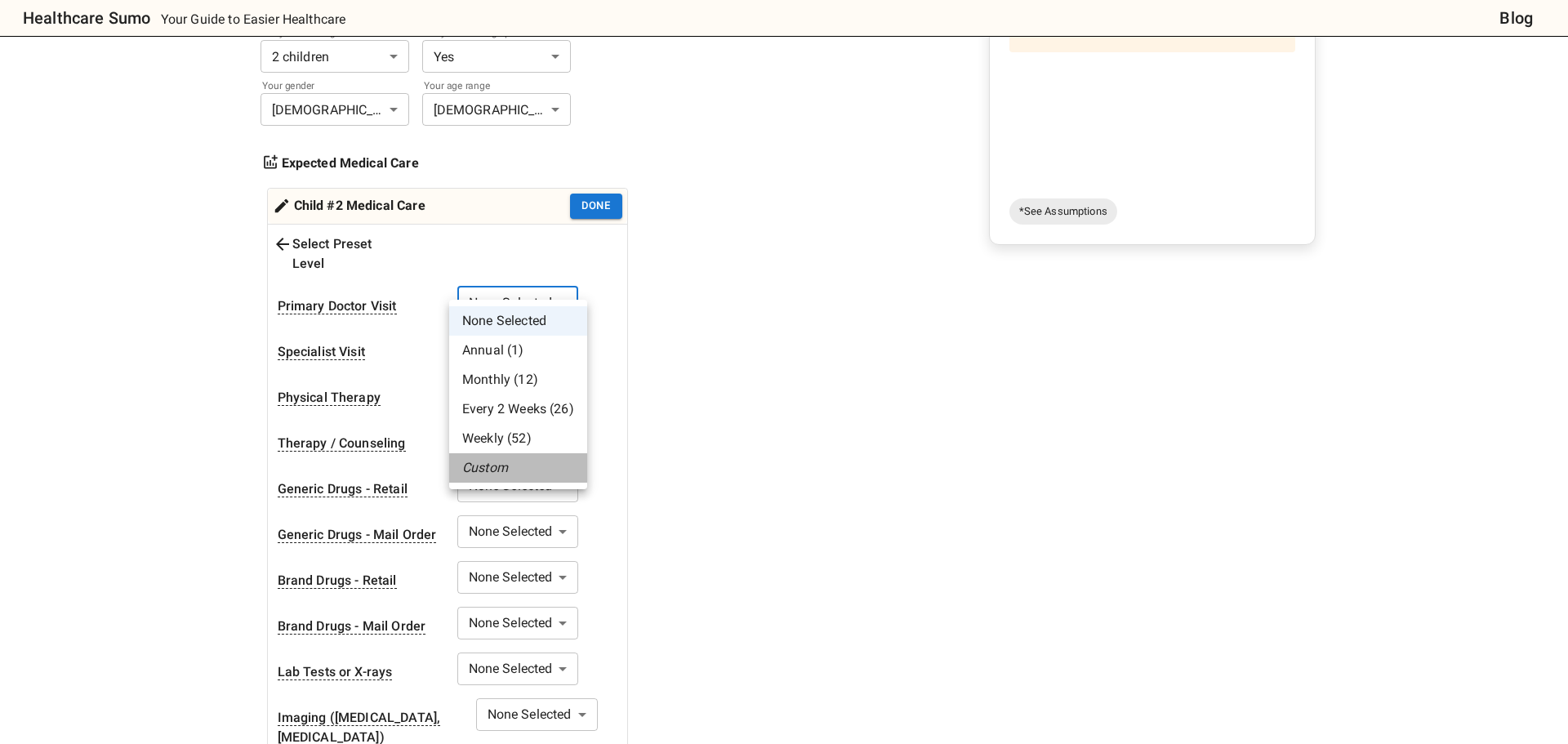
click at [502, 469] on li "Custom" at bounding box center [519, 468] width 138 height 30
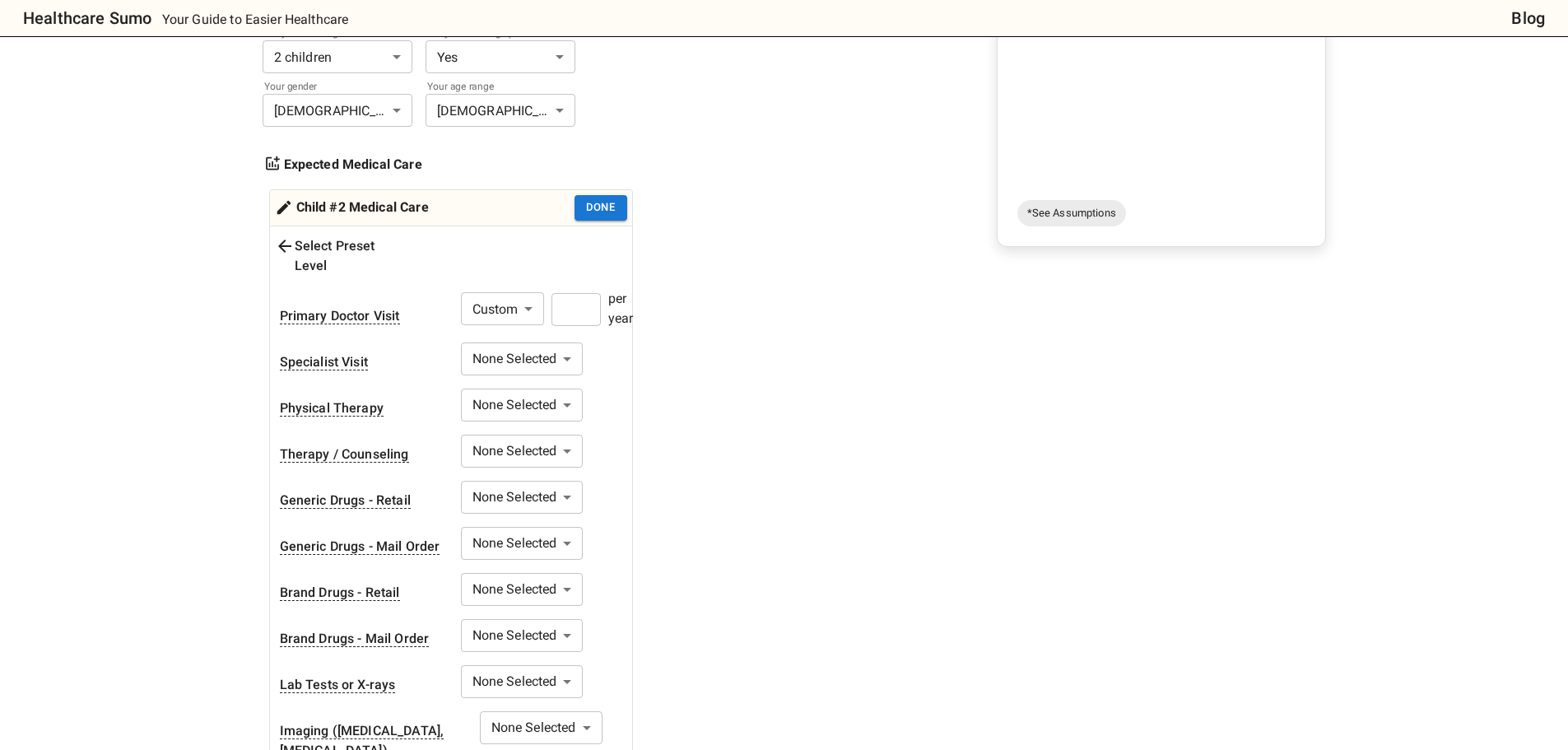
click at [558, 297] on input "number" at bounding box center [576, 309] width 49 height 33
click at [530, 340] on body "Healthcare Sumo Your Guide to Easier Healthcare Blog Health Insurance Calculato…" at bounding box center [790, 658] width 1580 height 1974
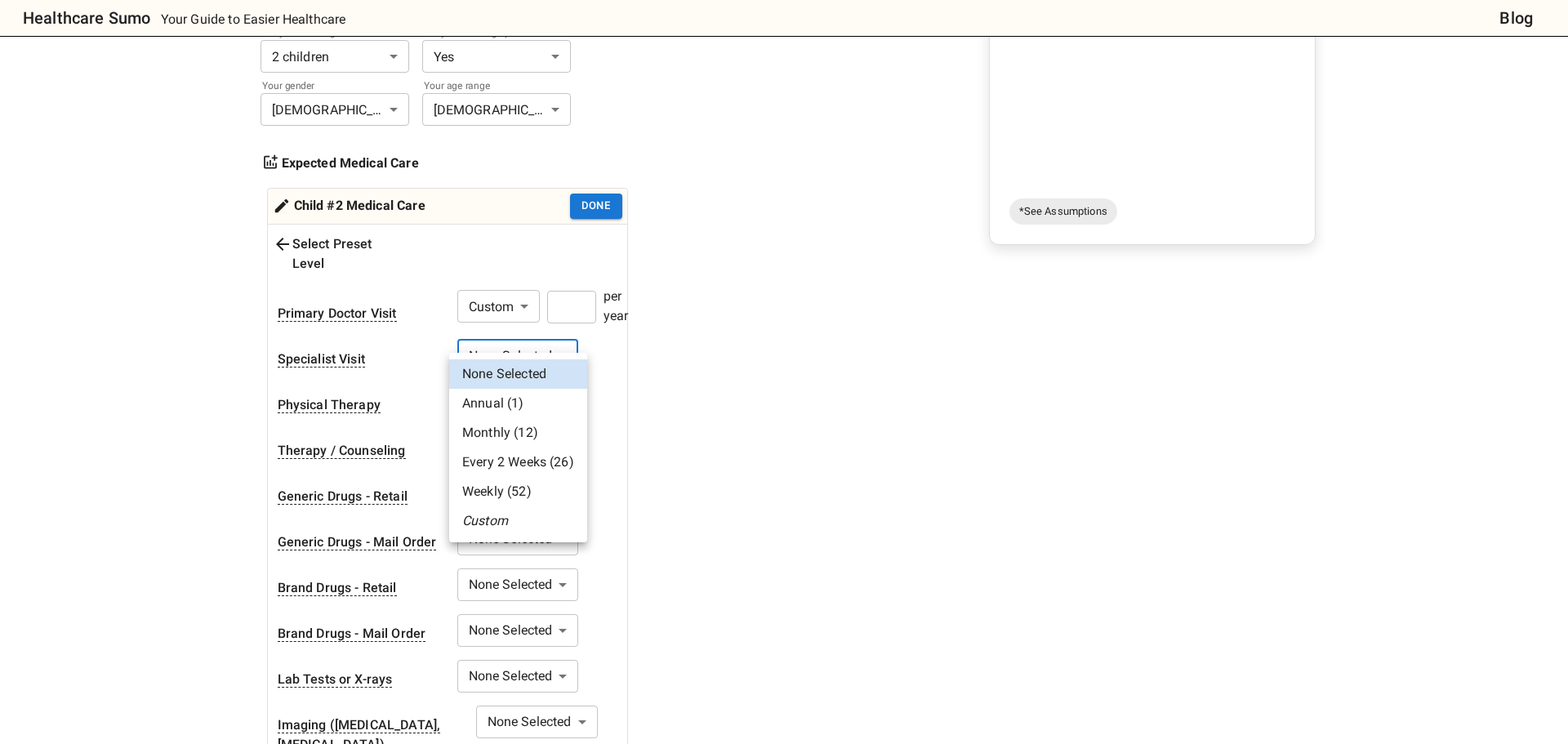
click at [498, 399] on li "Annual (1)" at bounding box center [519, 403] width 138 height 30
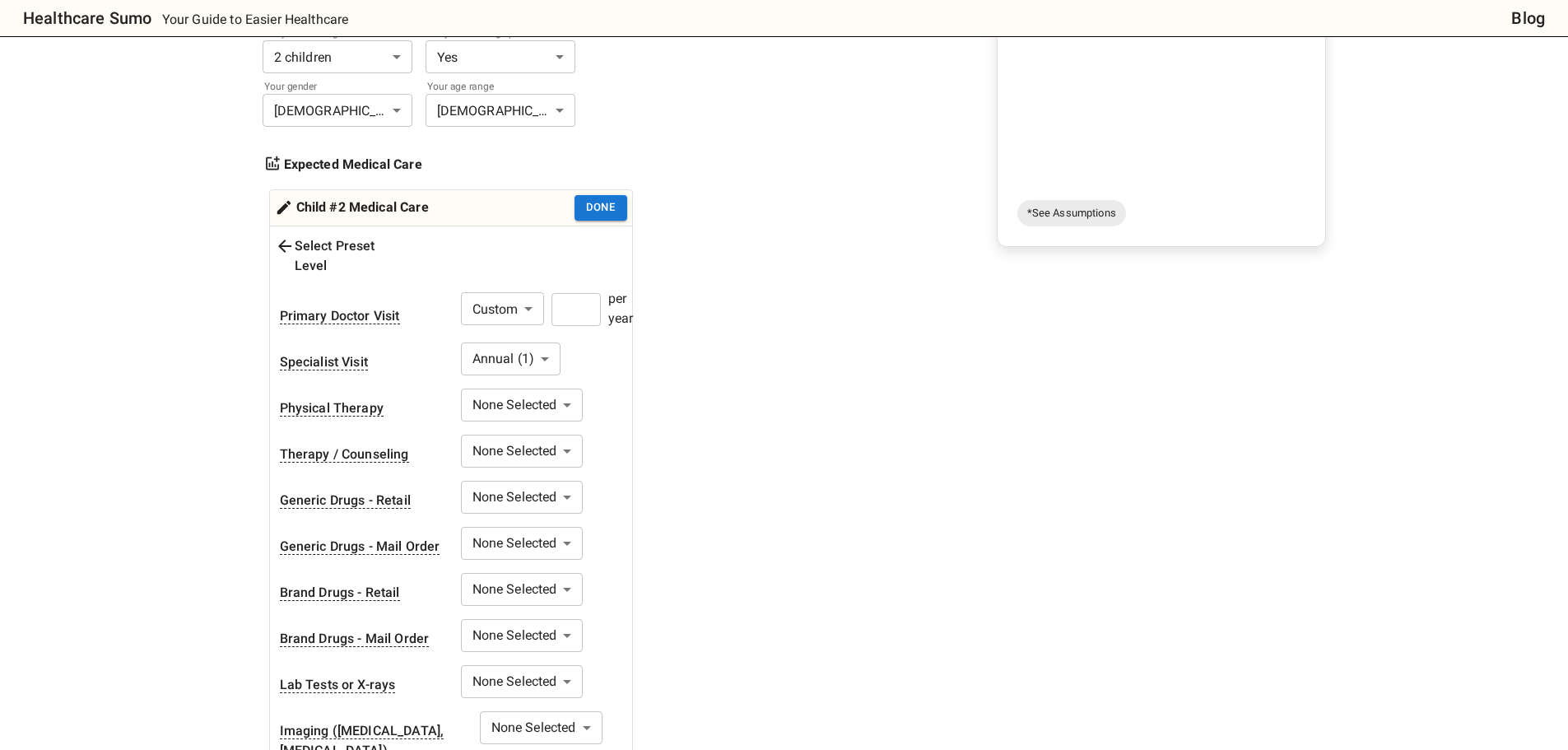
click at [494, 485] on body "Healthcare Sumo Your Guide to Easier Healthcare Blog Health Insurance Calculato…" at bounding box center [784, 658] width 1568 height 1974
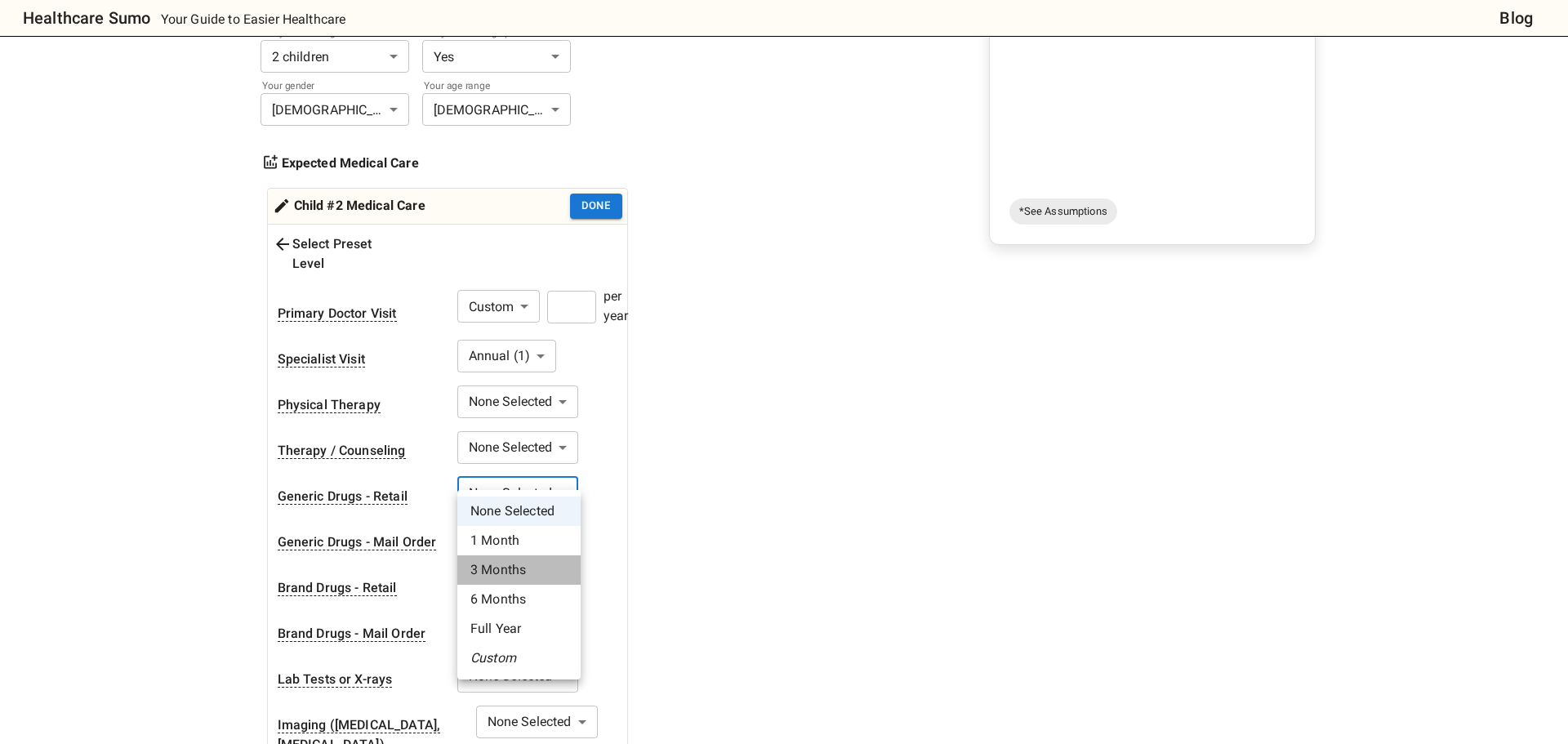
click at [499, 561] on li "3 Months" at bounding box center [519, 570] width 123 height 30
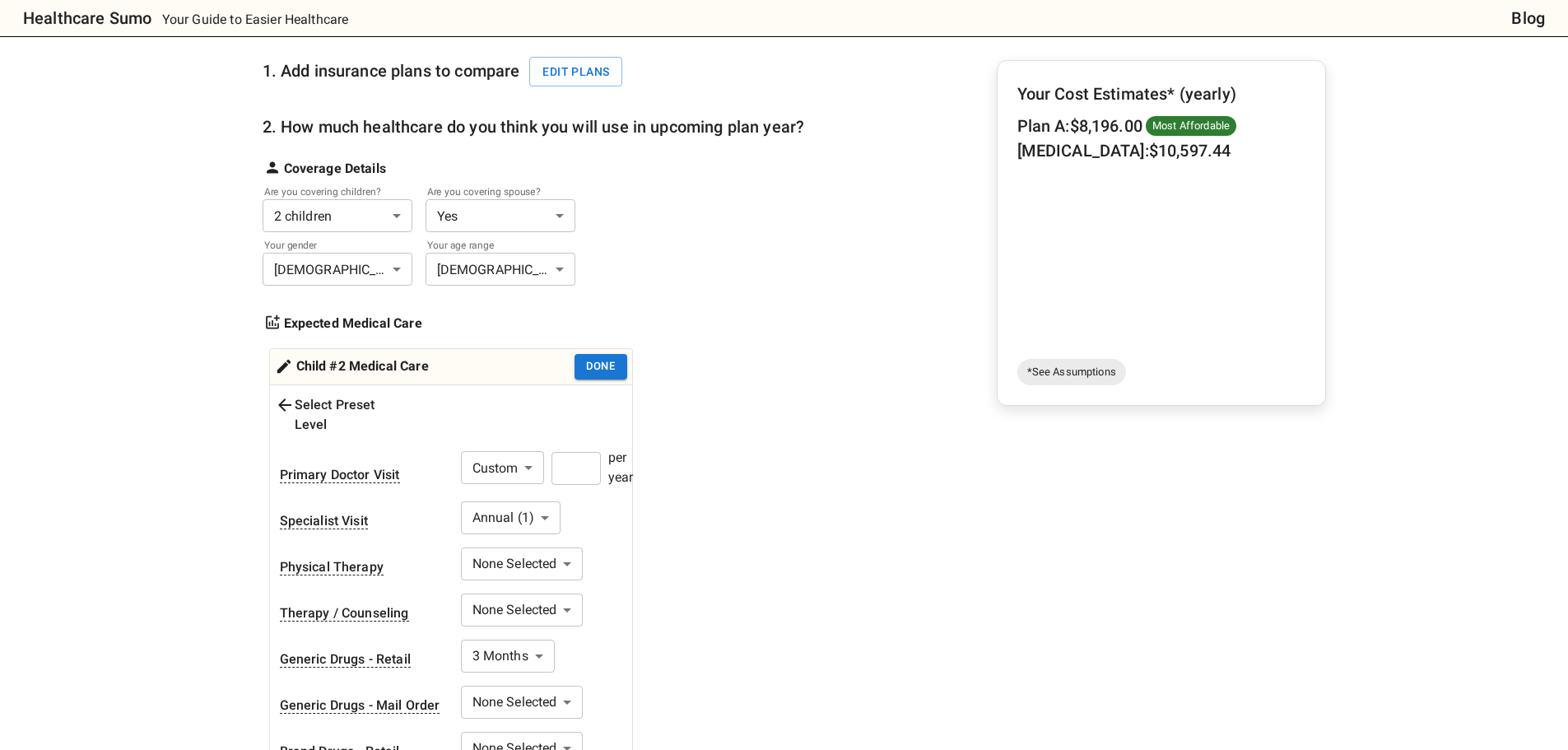
scroll to position [0, 0]
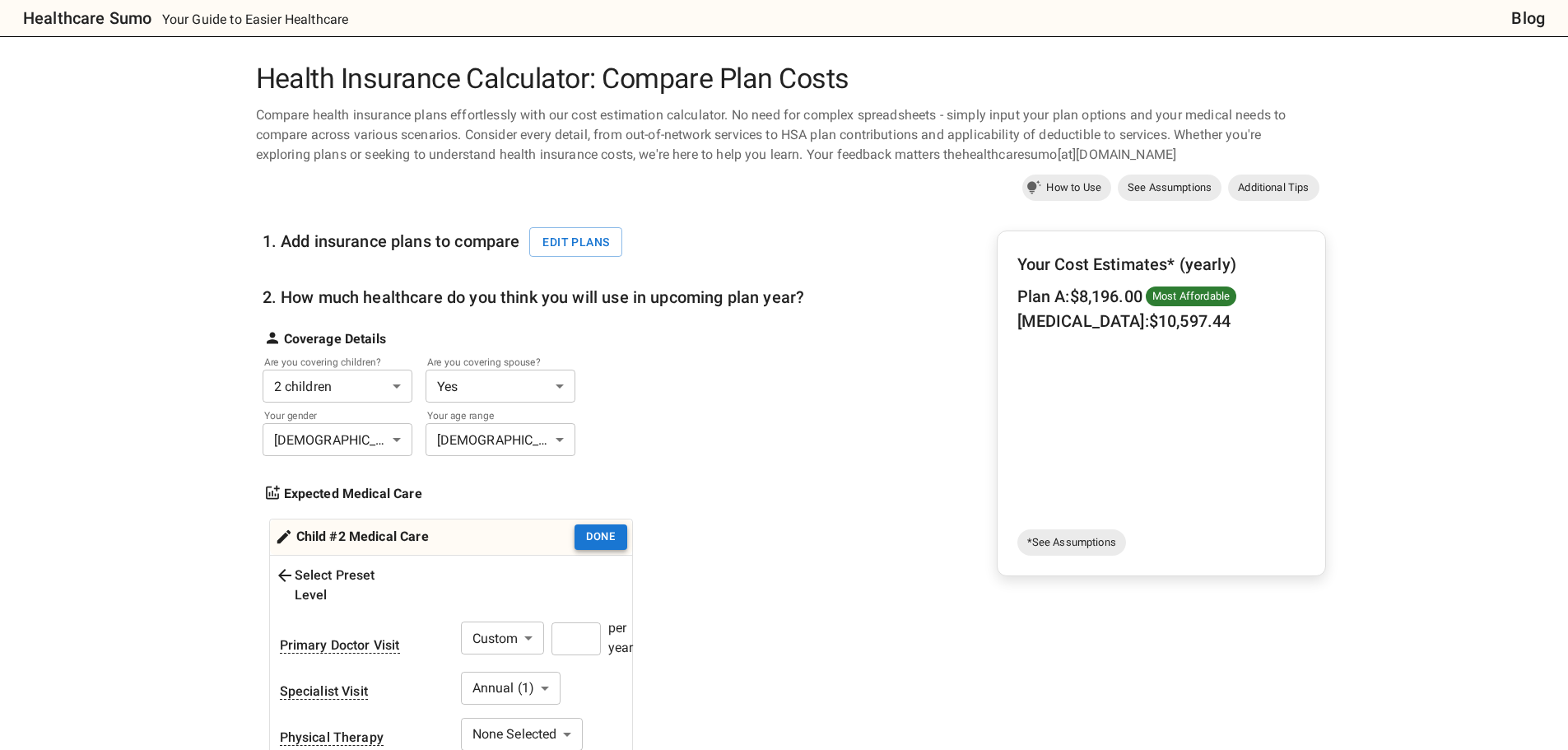
click at [581, 525] on button "Done" at bounding box center [601, 537] width 53 height 26
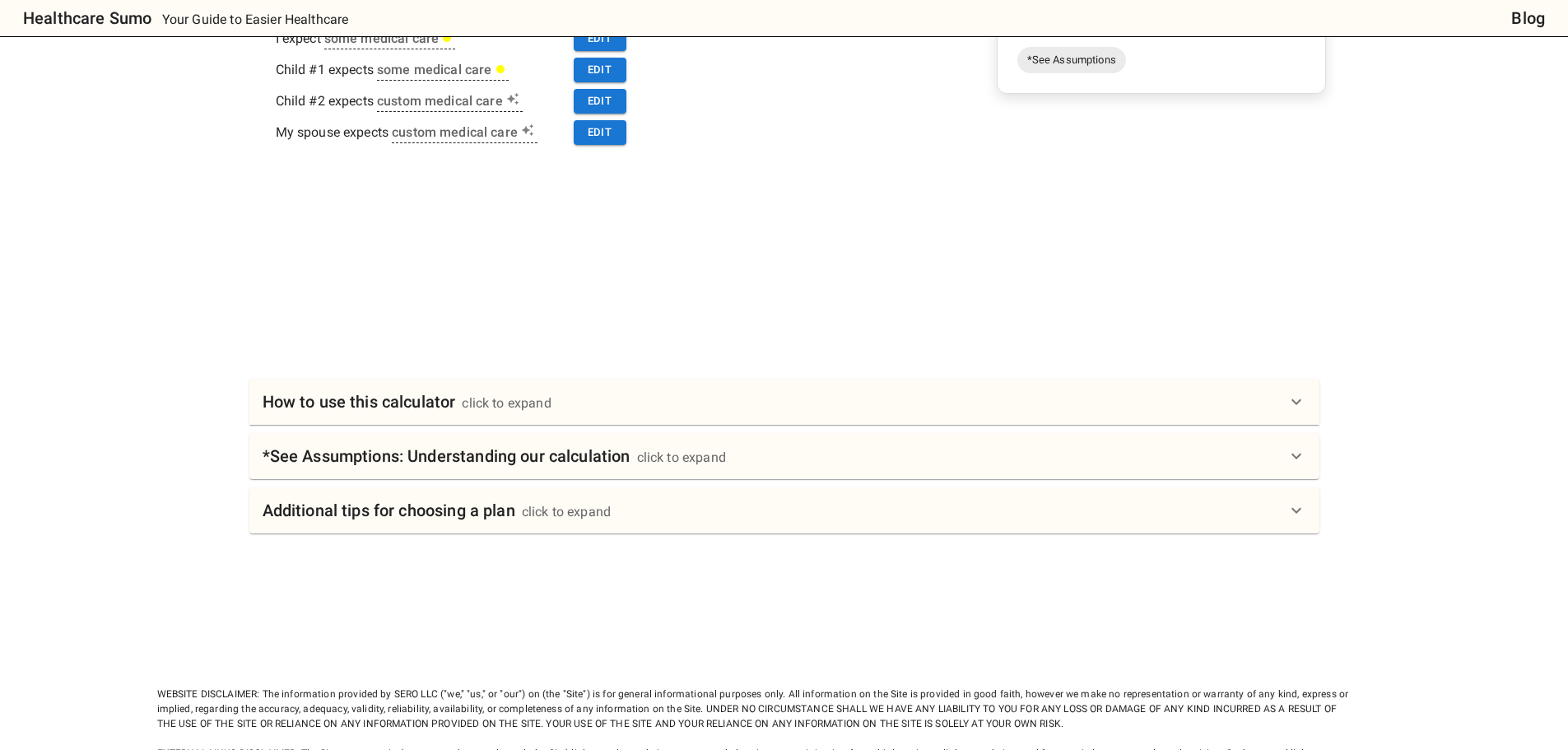
scroll to position [444, 0]
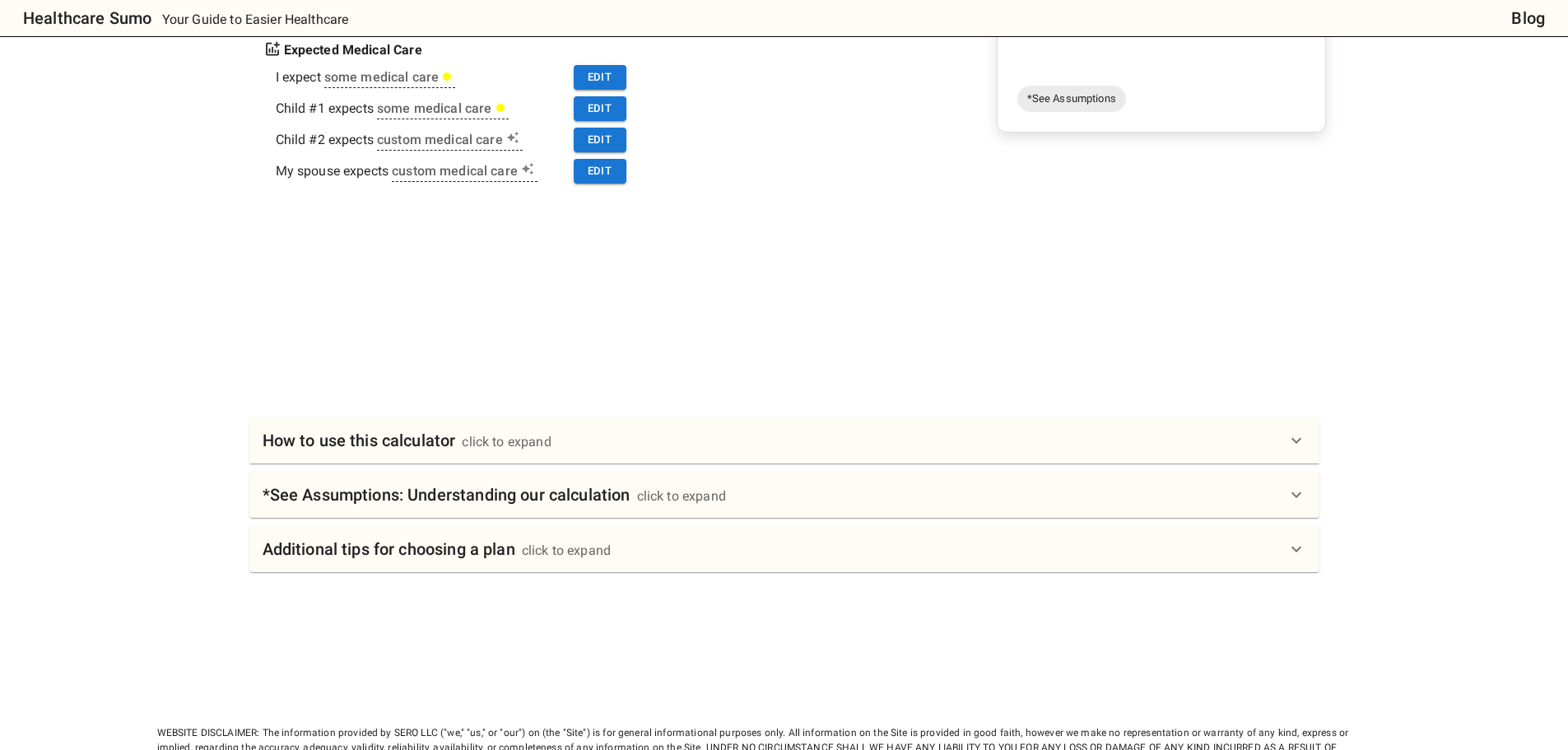
click at [576, 501] on h6 "*See Assumptions: Understanding our calculation" at bounding box center [446, 495] width 368 height 26
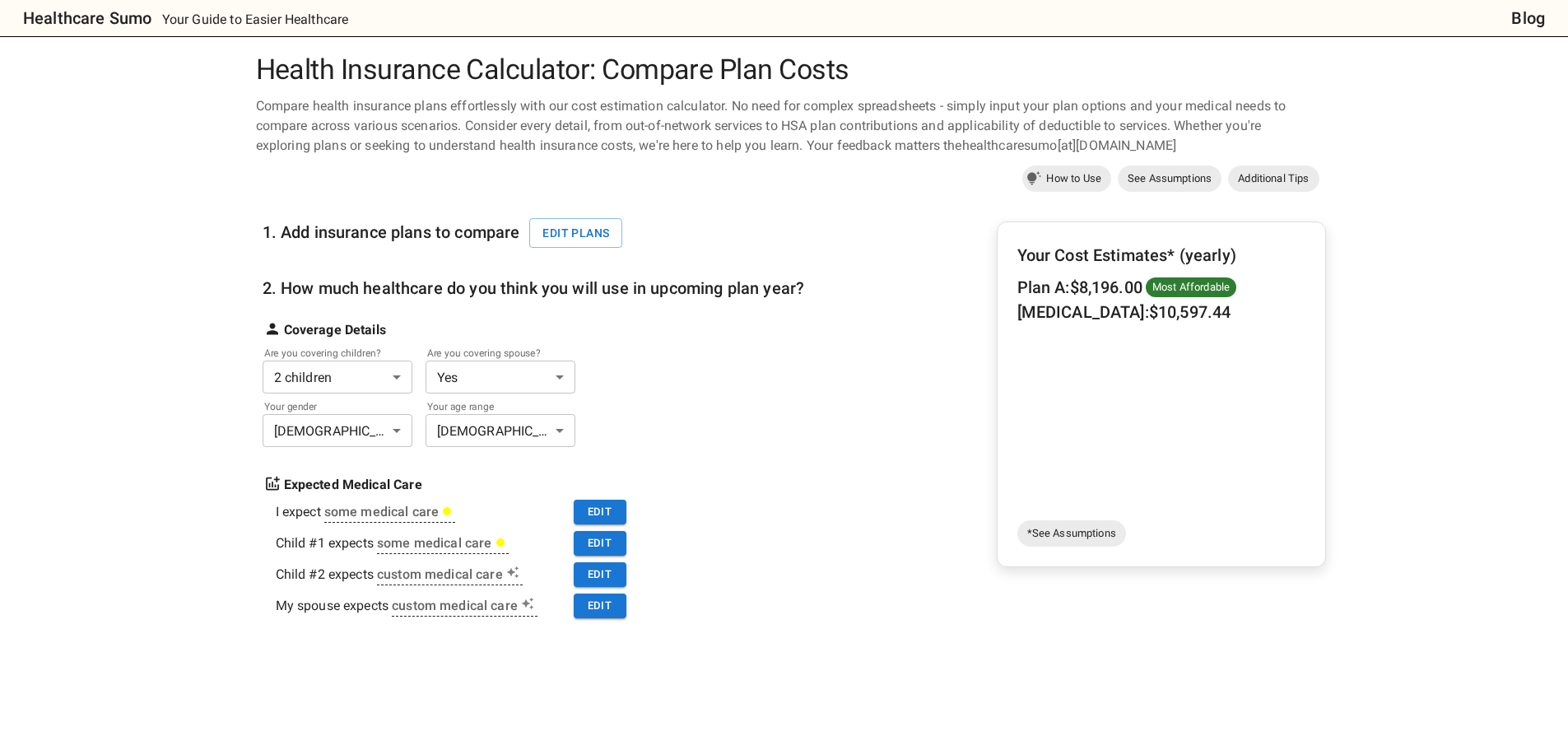
scroll to position [0, 0]
